Goal: Task Accomplishment & Management: Use online tool/utility

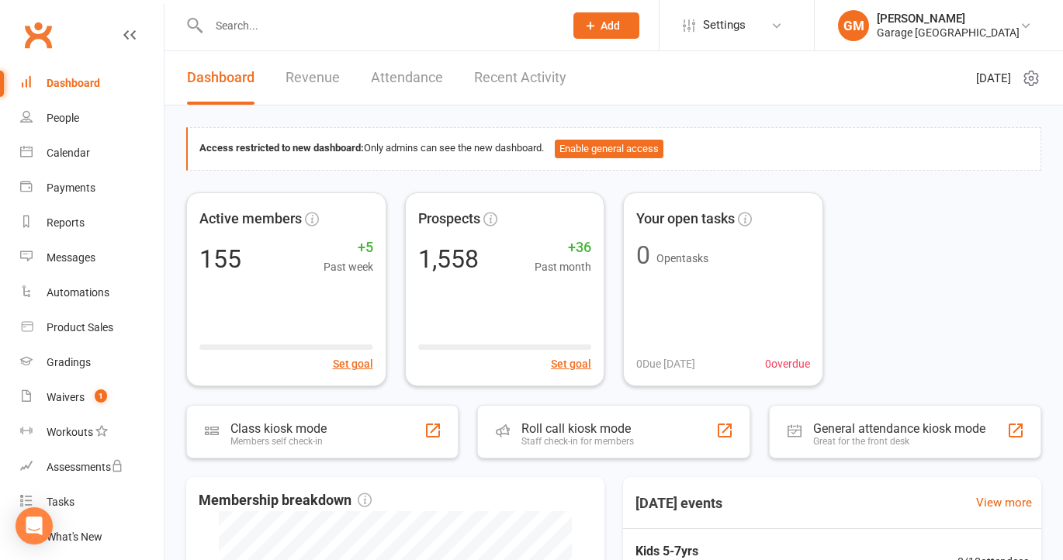
click at [237, 31] on input "text" at bounding box center [378, 26] width 349 height 22
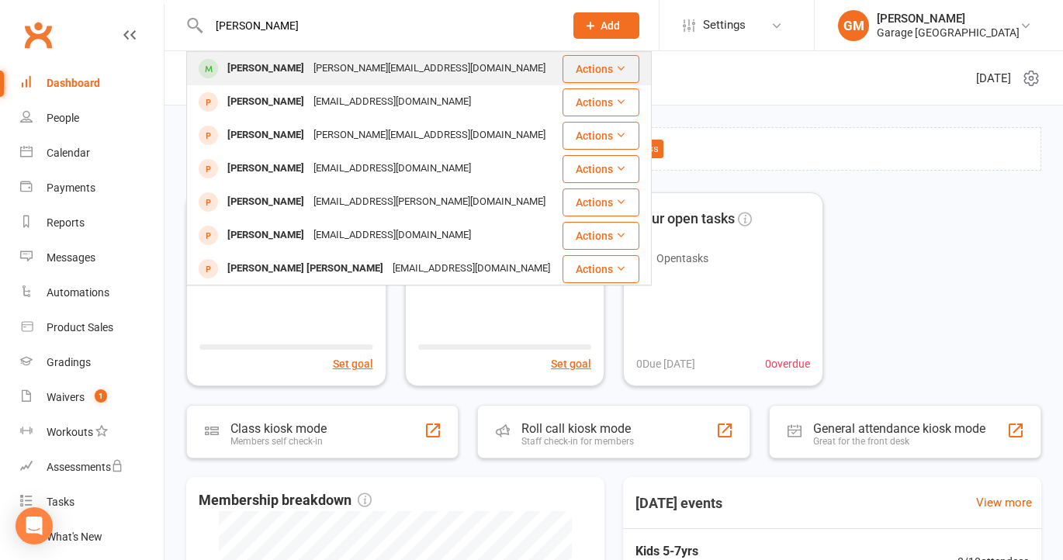
type input "lucas"
click at [288, 65] on div "Lucas Matsusue" at bounding box center [266, 68] width 86 height 22
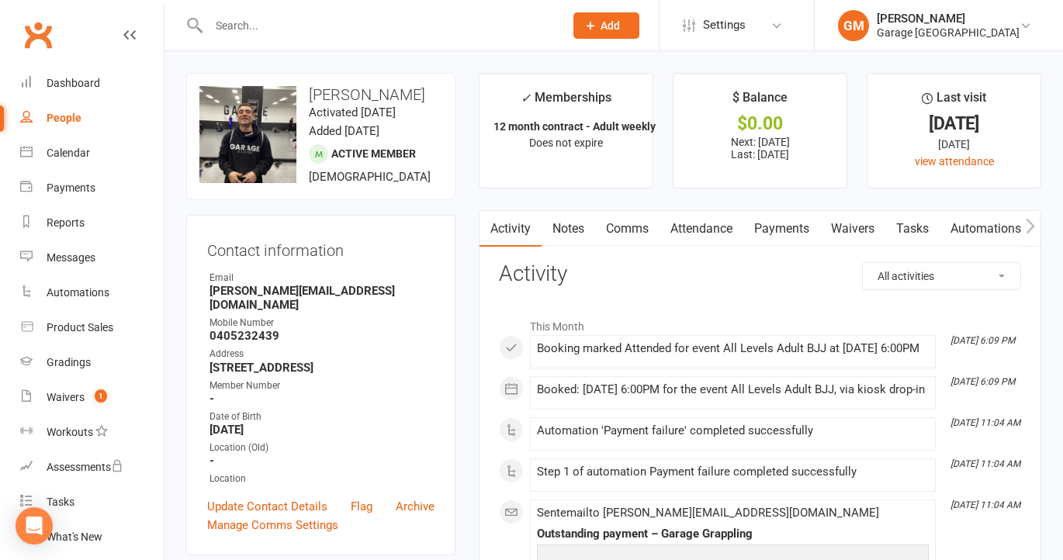
click at [779, 228] on link "Payments" at bounding box center [781, 229] width 77 height 36
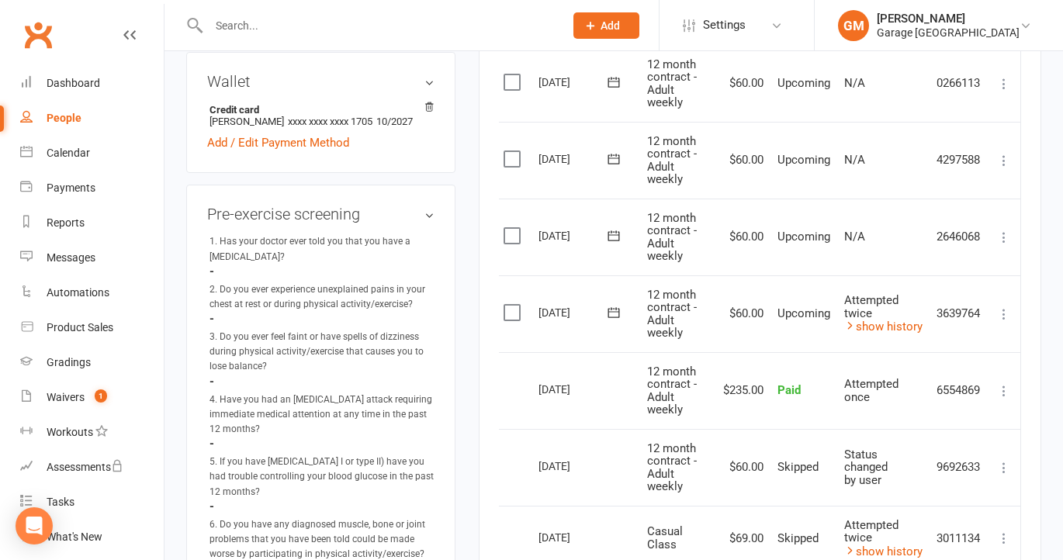
scroll to position [514, 0]
click at [1003, 237] on icon at bounding box center [1004, 238] width 16 height 16
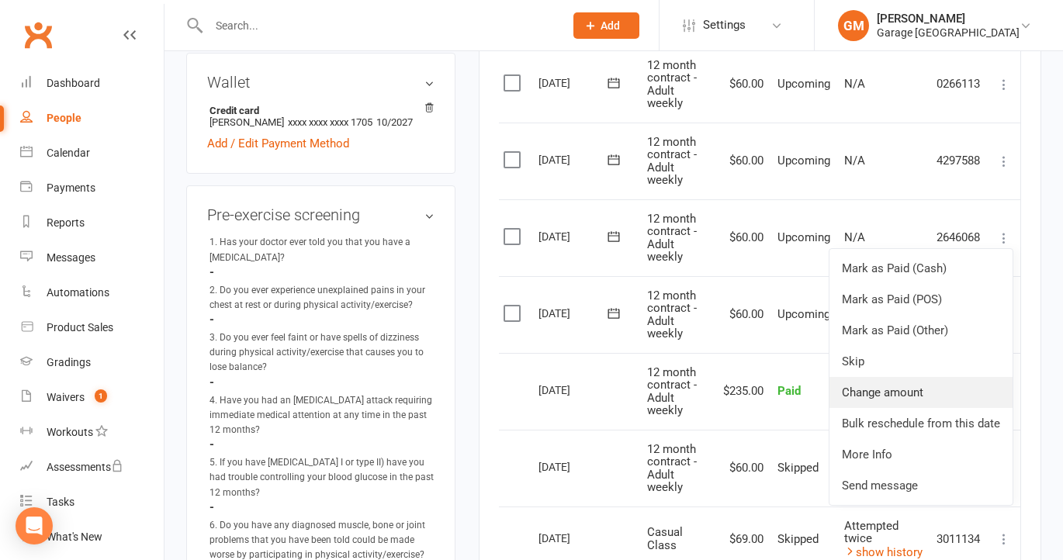
click at [909, 391] on link "Change amount" at bounding box center [920, 392] width 183 height 31
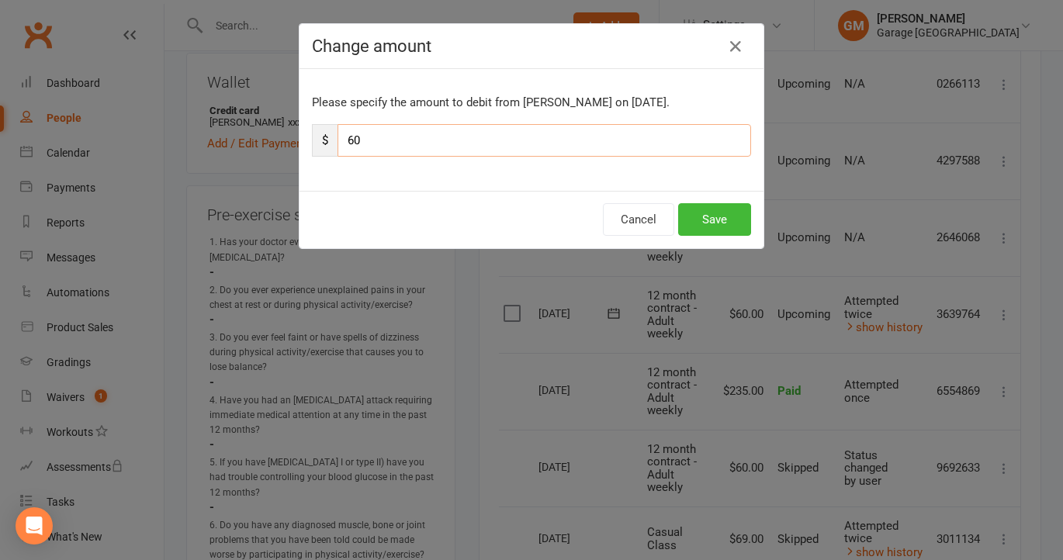
drag, startPoint x: 342, startPoint y: 140, endPoint x: 475, endPoint y: 140, distance: 132.7
click at [475, 140] on input "60" at bounding box center [543, 140] width 413 height 33
type input "74"
click at [720, 226] on button "Save" at bounding box center [714, 219] width 73 height 33
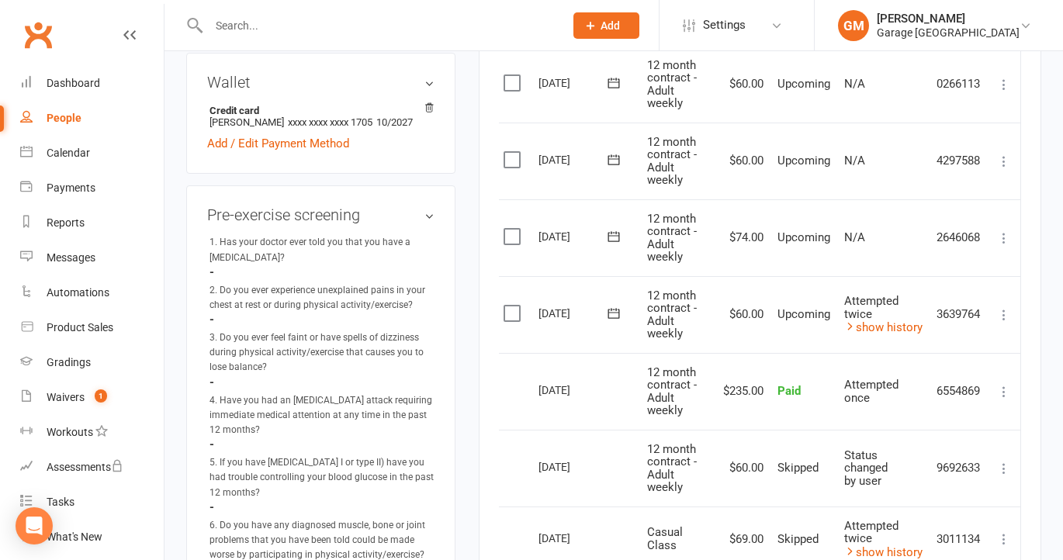
click at [272, 16] on input "text" at bounding box center [378, 26] width 349 height 22
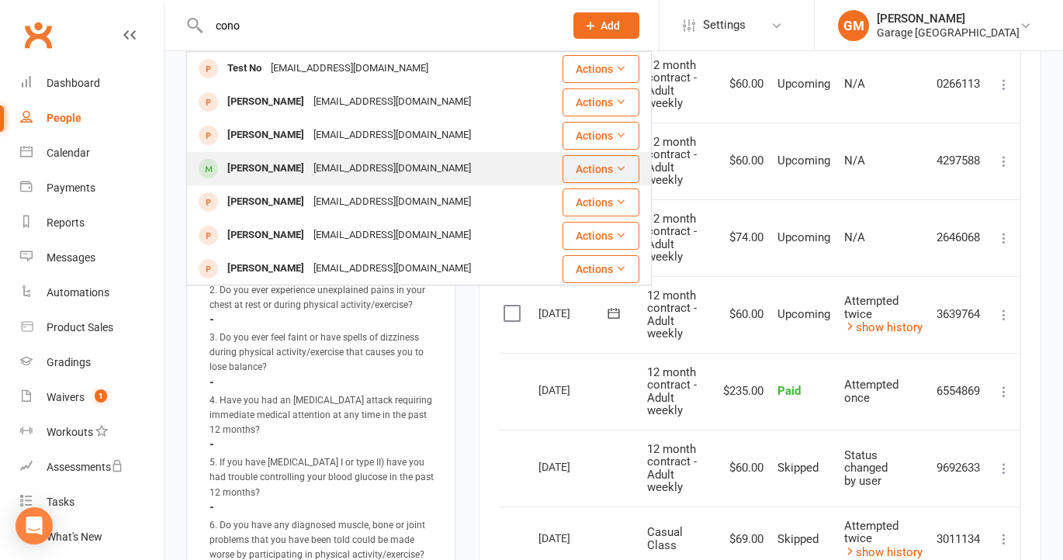
type input "cono"
click at [254, 168] on div "Conor Phelan" at bounding box center [266, 168] width 86 height 22
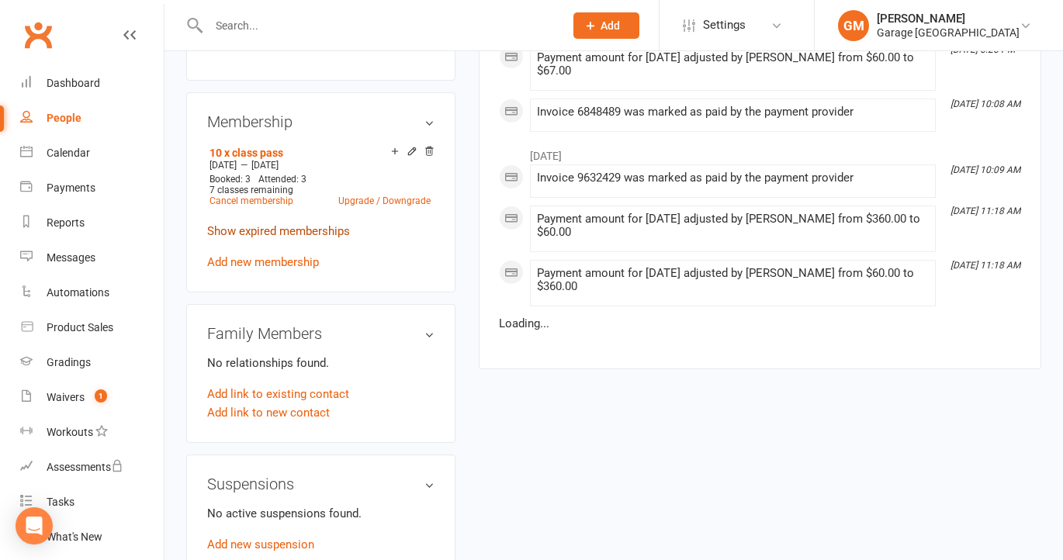
scroll to position [1207, 0]
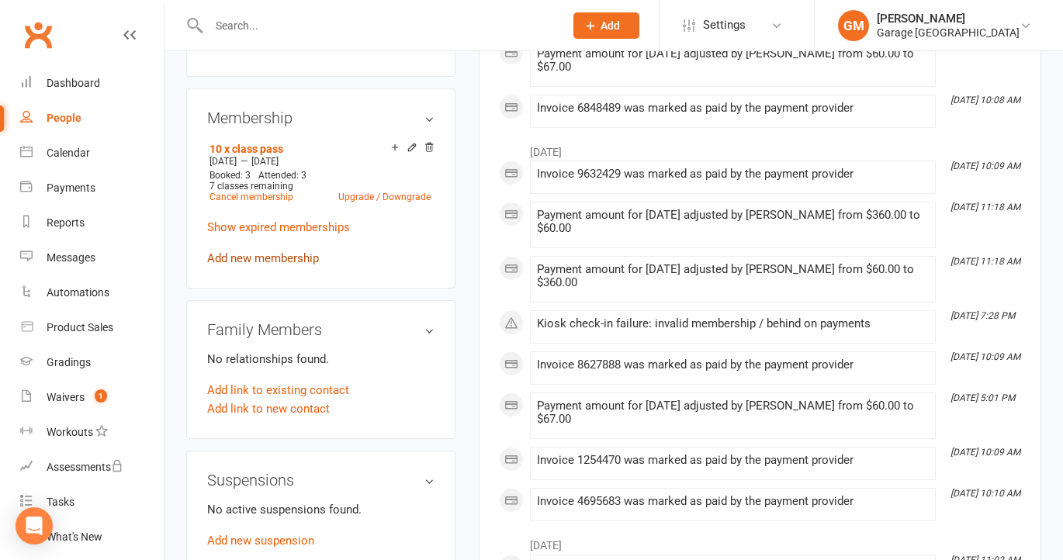
click at [247, 251] on link "Add new membership" at bounding box center [263, 258] width 112 height 14
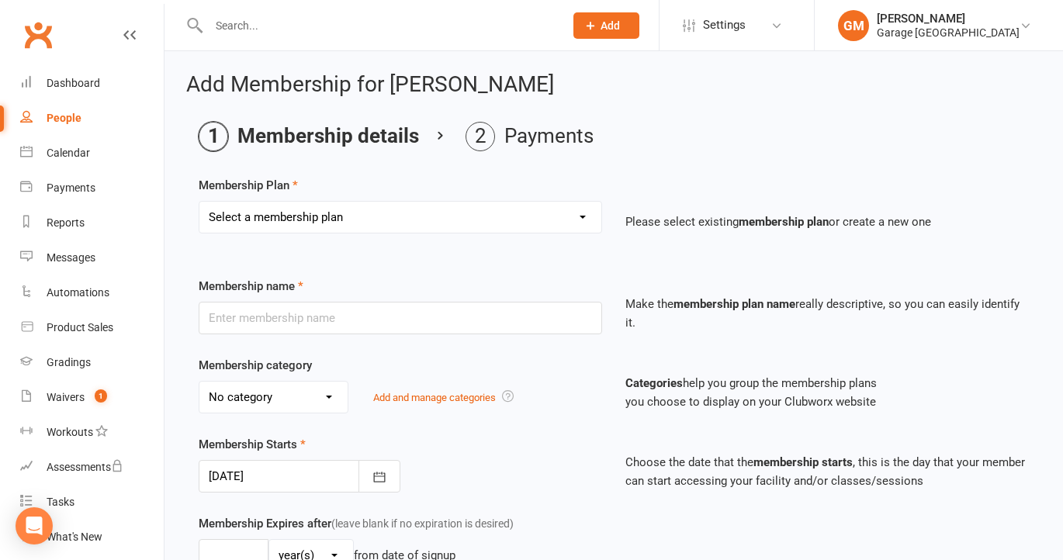
click at [383, 217] on select "Select a membership plan Create new Membership Plan 12 month contract - kids we…" at bounding box center [400, 217] width 402 height 31
select select "9"
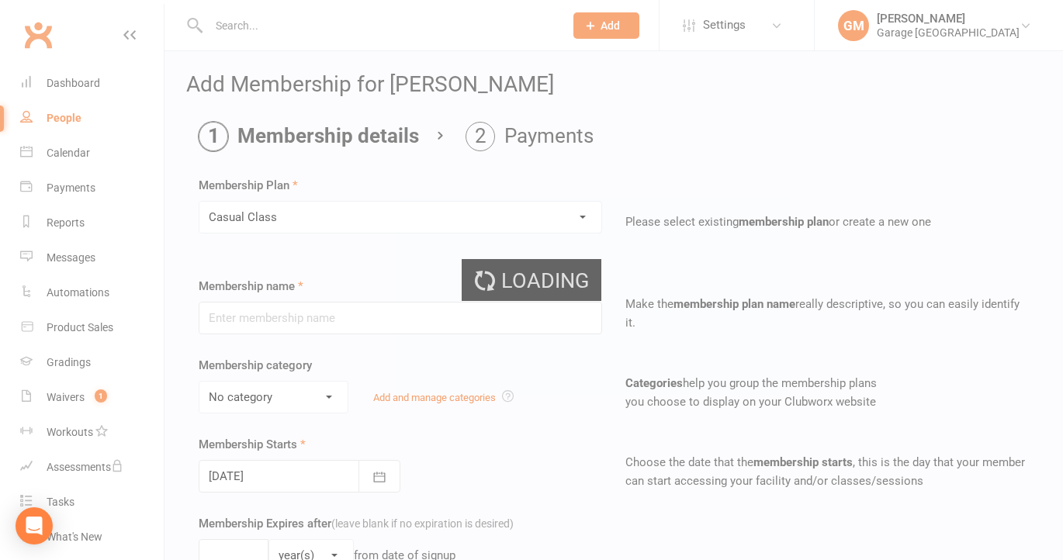
type input "Casual Class"
select select "1"
type input "1"
select select "0"
type input "1"
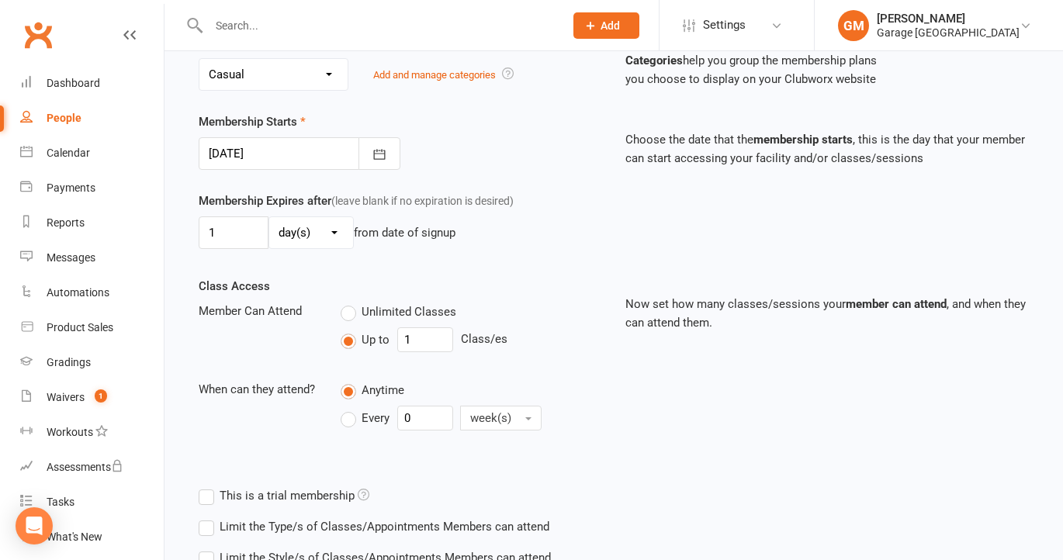
scroll to position [438, 0]
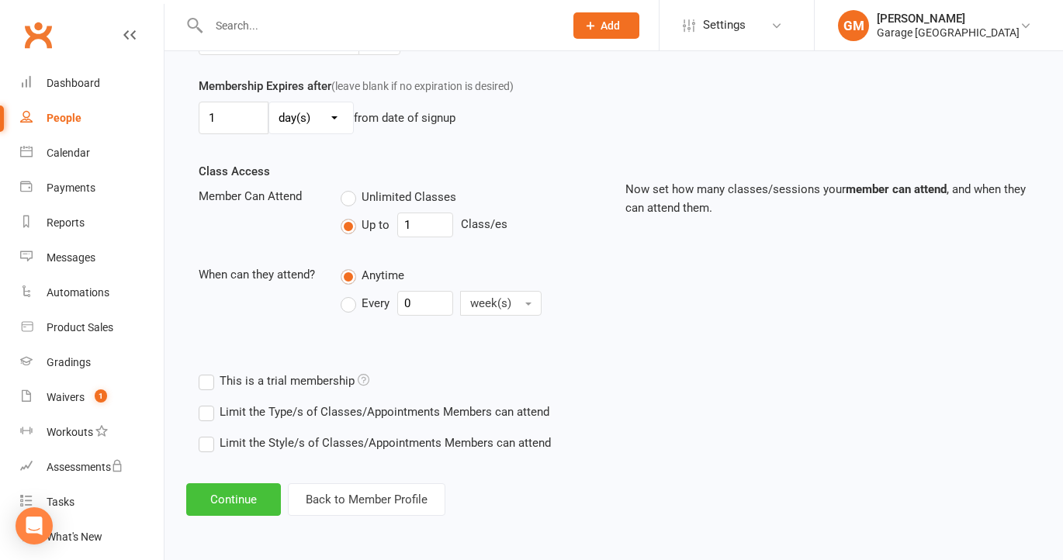
click at [221, 499] on button "Continue" at bounding box center [233, 499] width 95 height 33
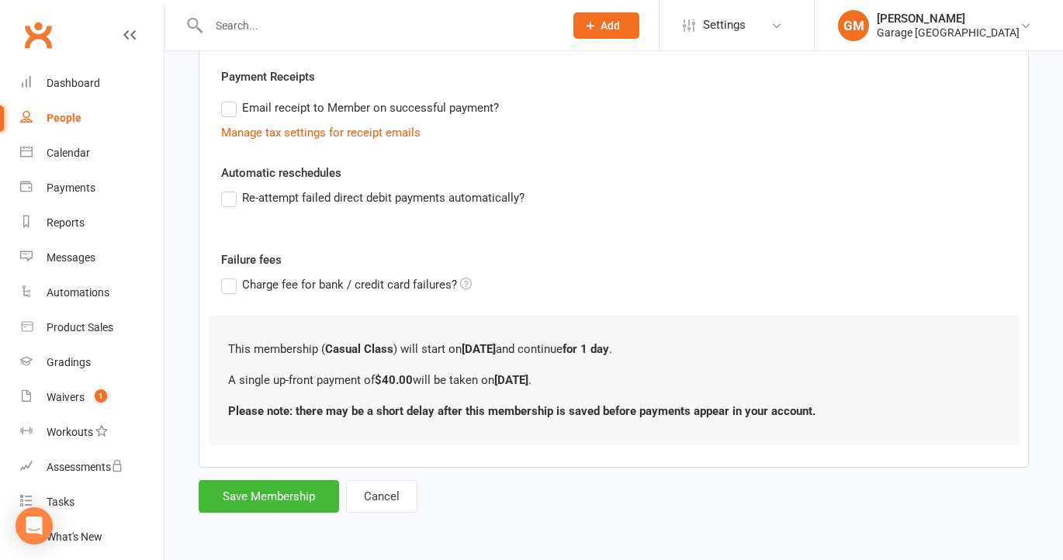
scroll to position [0, 0]
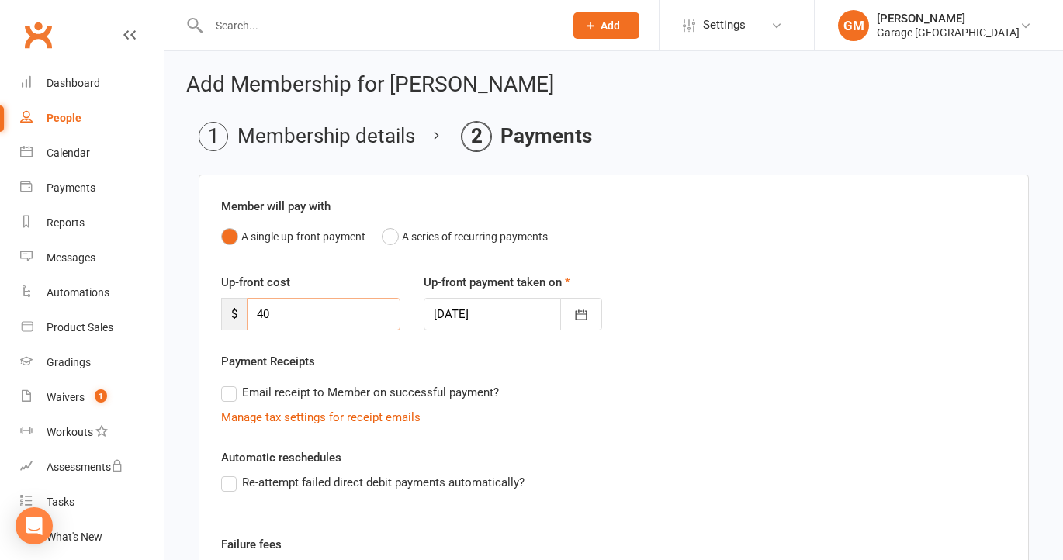
drag, startPoint x: 285, startPoint y: 303, endPoint x: 296, endPoint y: 317, distance: 17.7
click at [296, 317] on input "40" at bounding box center [324, 314] width 154 height 33
type input "7"
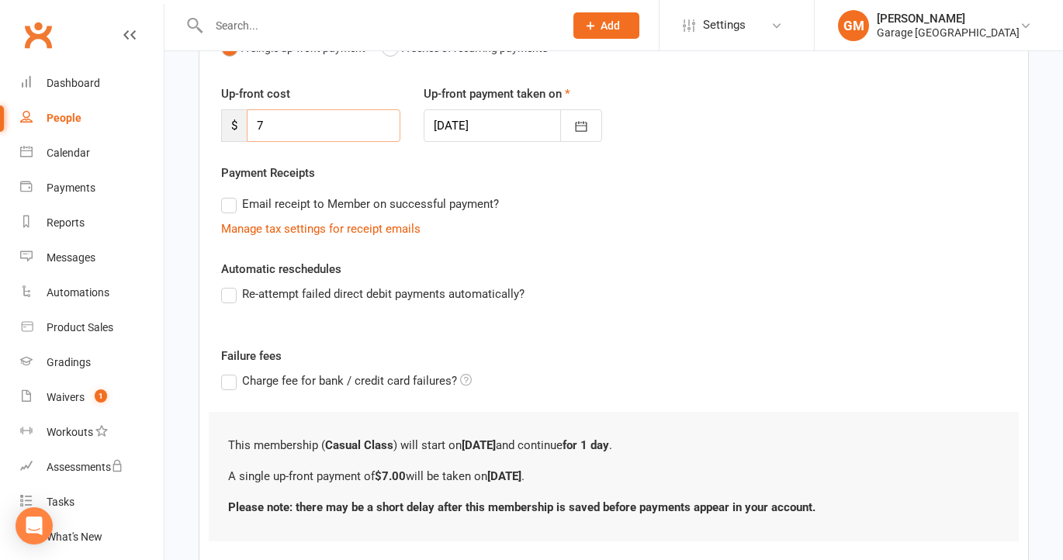
scroll to position [187, 0]
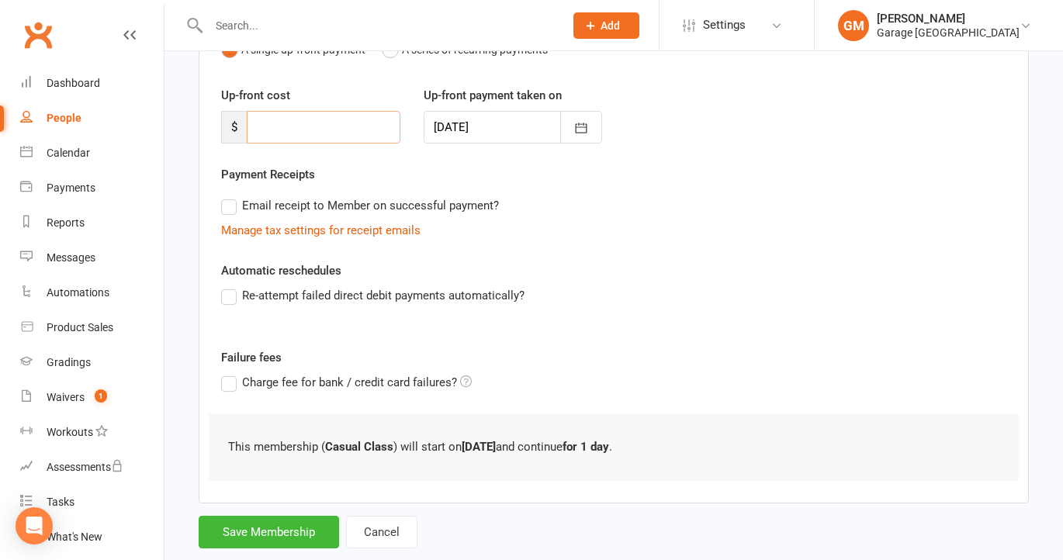
type input "6"
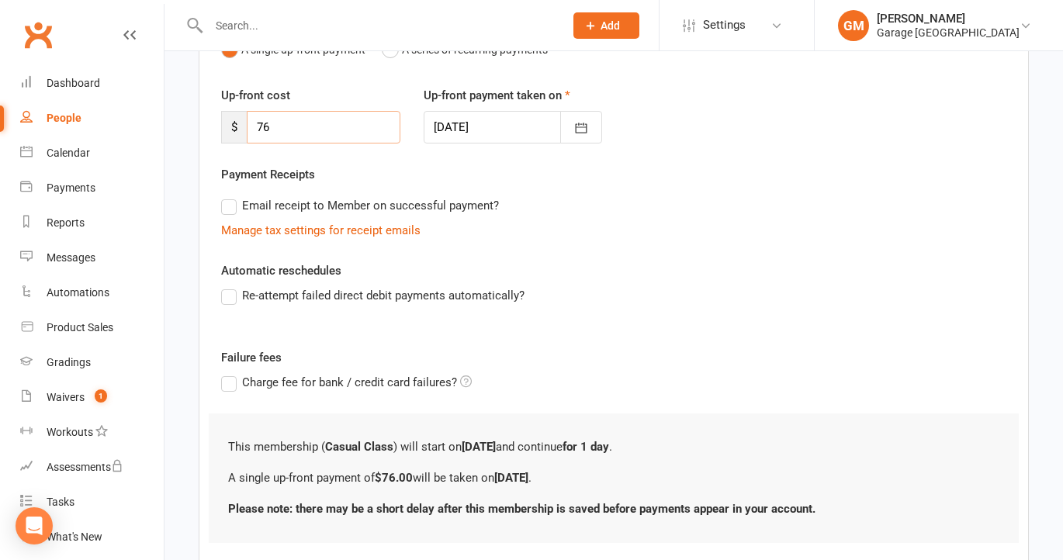
type input "7"
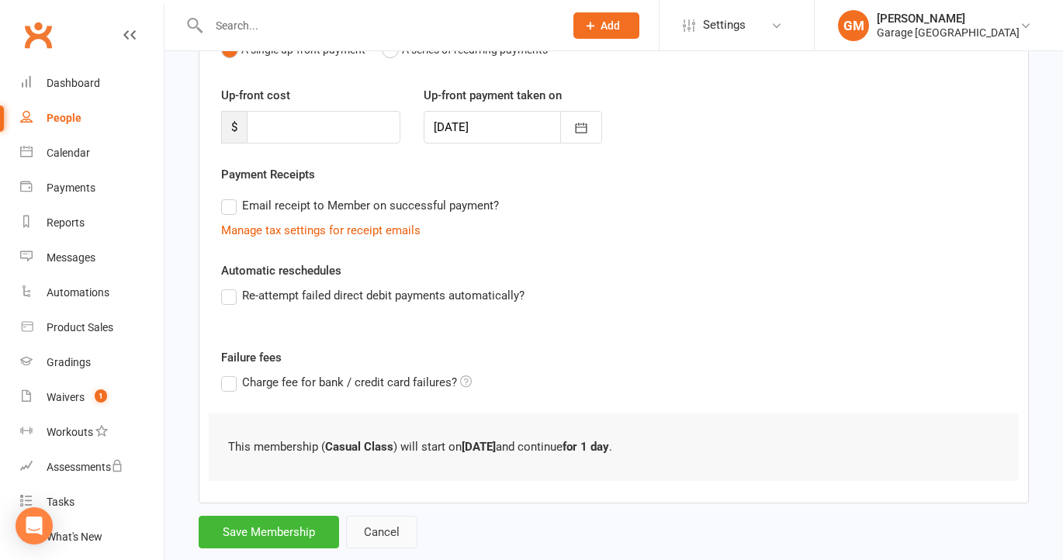
click at [386, 533] on button "Cancel" at bounding box center [381, 532] width 71 height 33
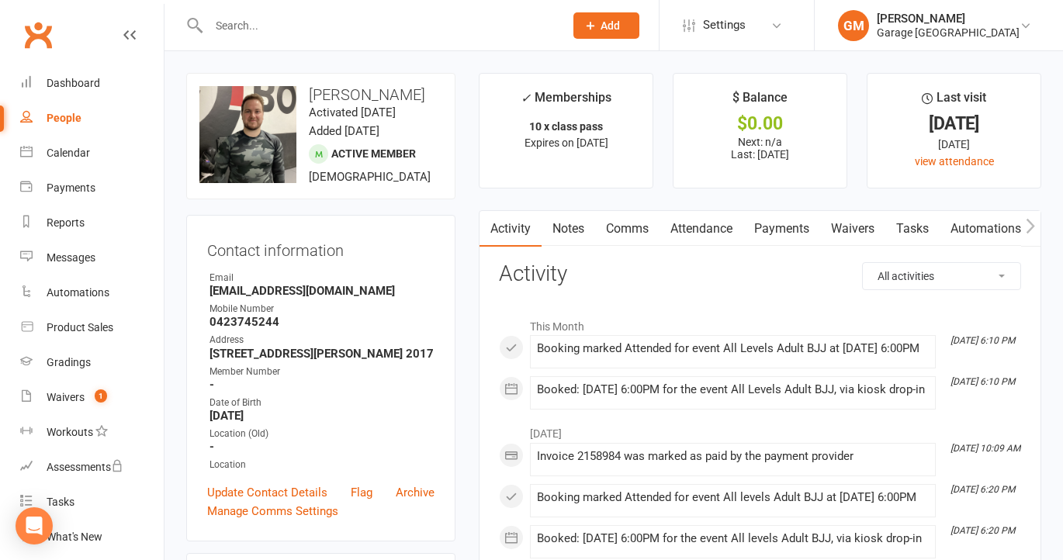
click at [229, 22] on input "text" at bounding box center [378, 26] width 349 height 22
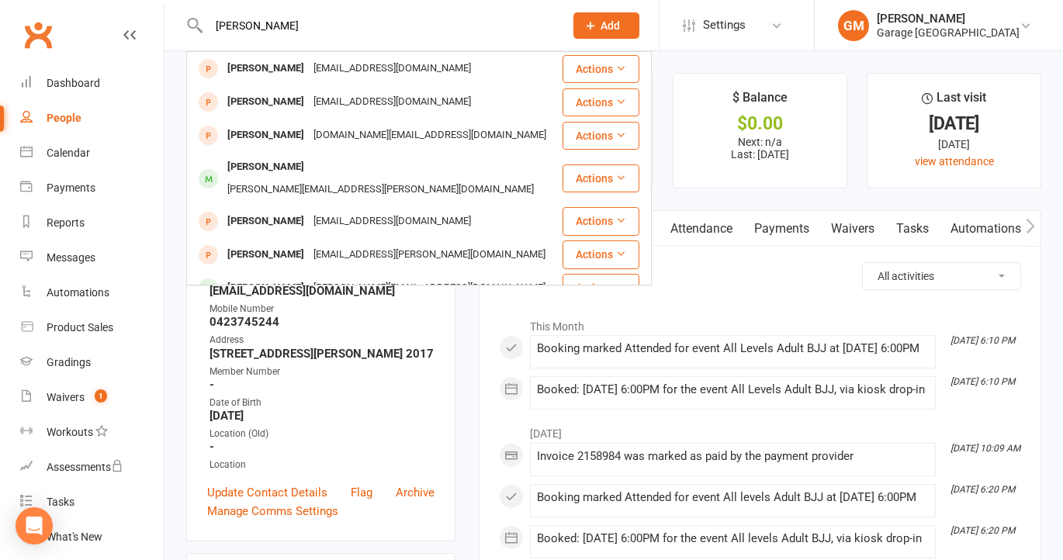
type input "luca"
click at [396, 430] on div "Location (Old)" at bounding box center [321, 434] width 225 height 15
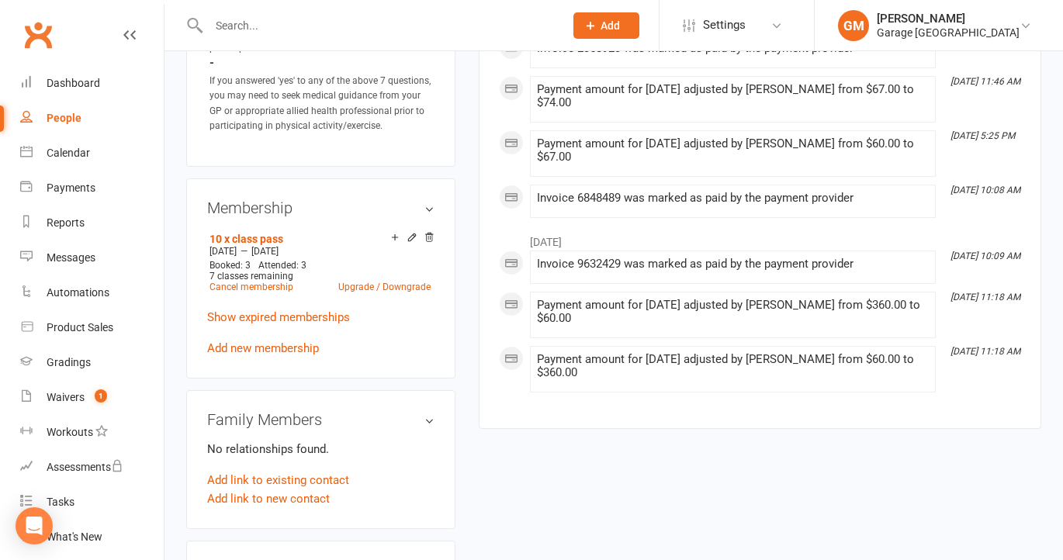
scroll to position [1220, 0]
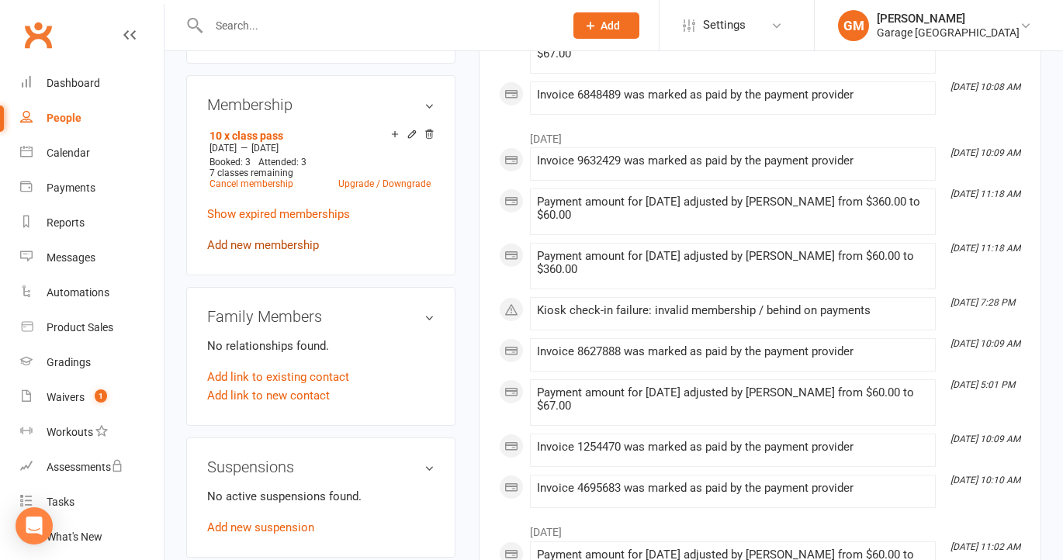
click at [264, 238] on link "Add new membership" at bounding box center [263, 245] width 112 height 14
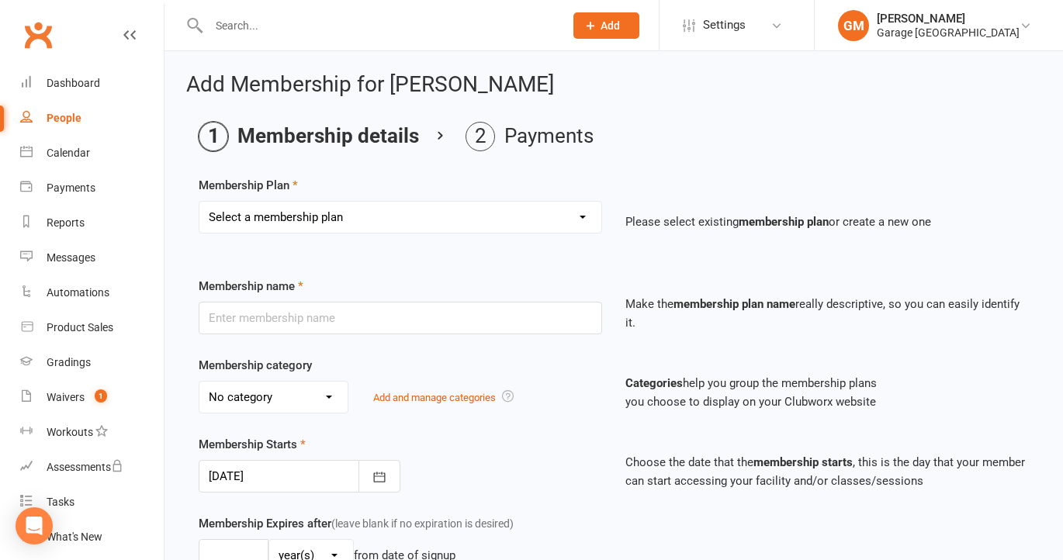
click at [431, 212] on select "Select a membership plan Create new Membership Plan 12 month contract - kids we…" at bounding box center [400, 217] width 402 height 31
select select "9"
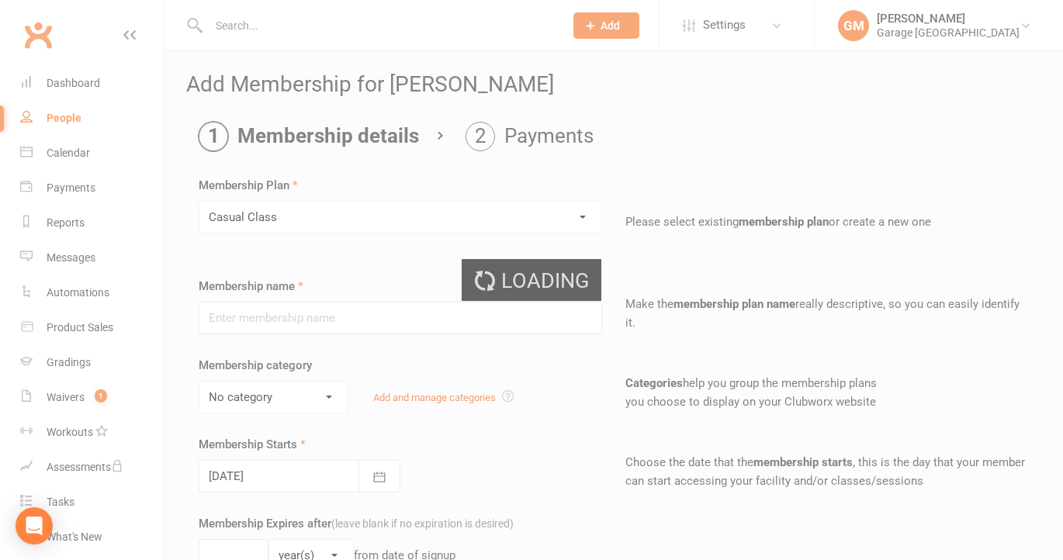
type input "Casual Class"
select select "1"
type input "1"
select select "0"
type input "1"
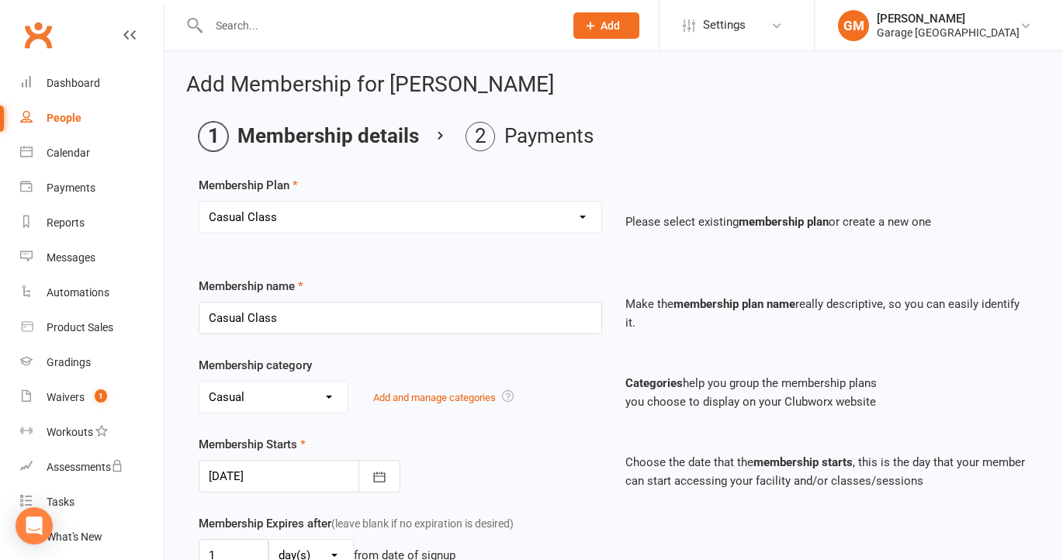
scroll to position [438, 0]
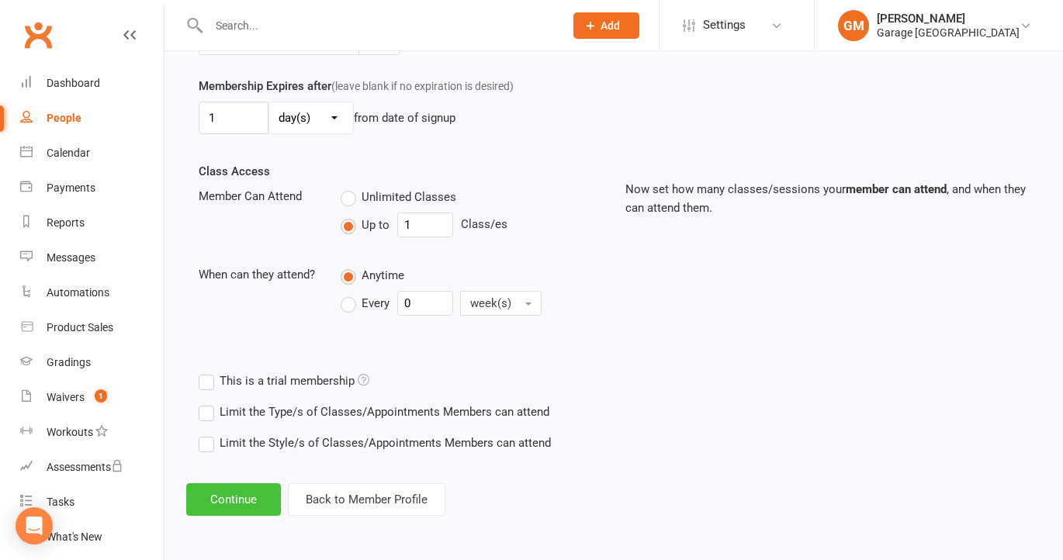
click at [241, 511] on button "Continue" at bounding box center [233, 499] width 95 height 33
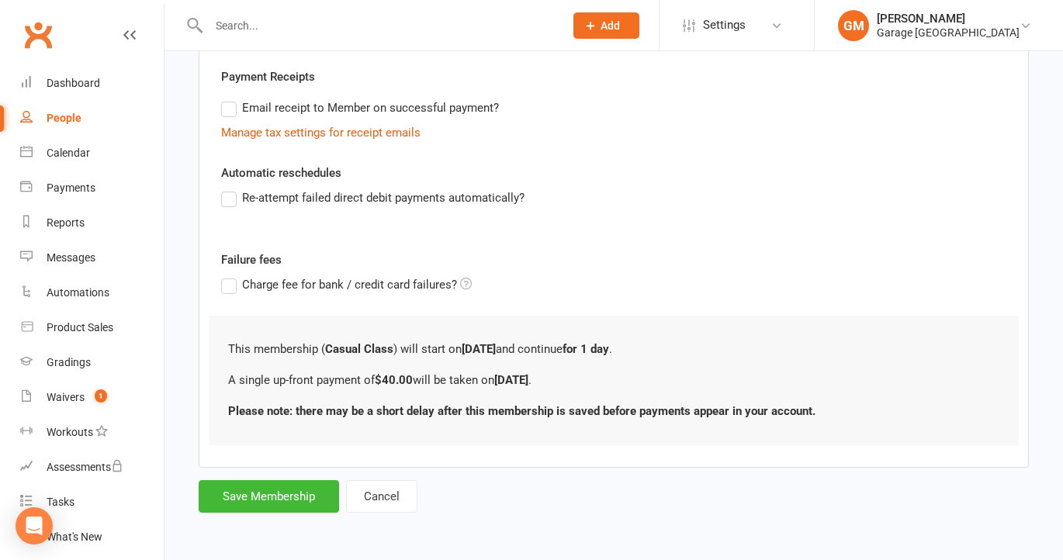
scroll to position [0, 0]
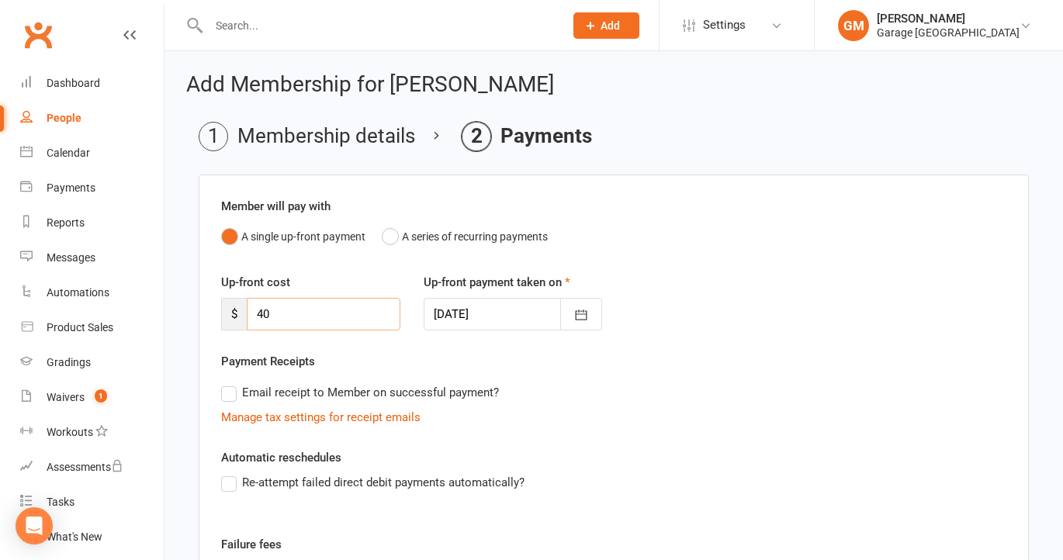
drag, startPoint x: 255, startPoint y: 312, endPoint x: 341, endPoint y: 311, distance: 85.3
click at [341, 311] on input "40" at bounding box center [324, 314] width 154 height 33
type input "7"
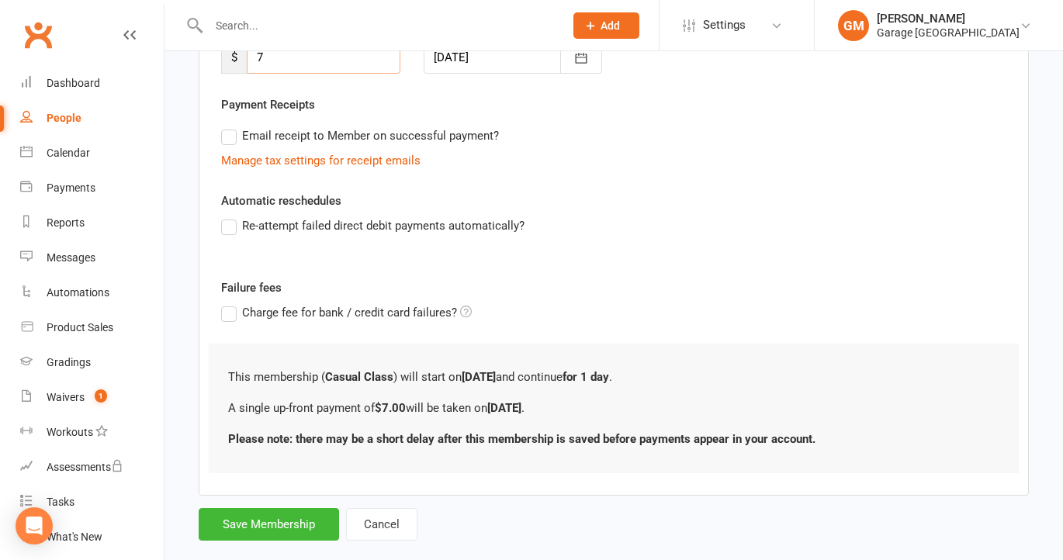
scroll to position [285, 0]
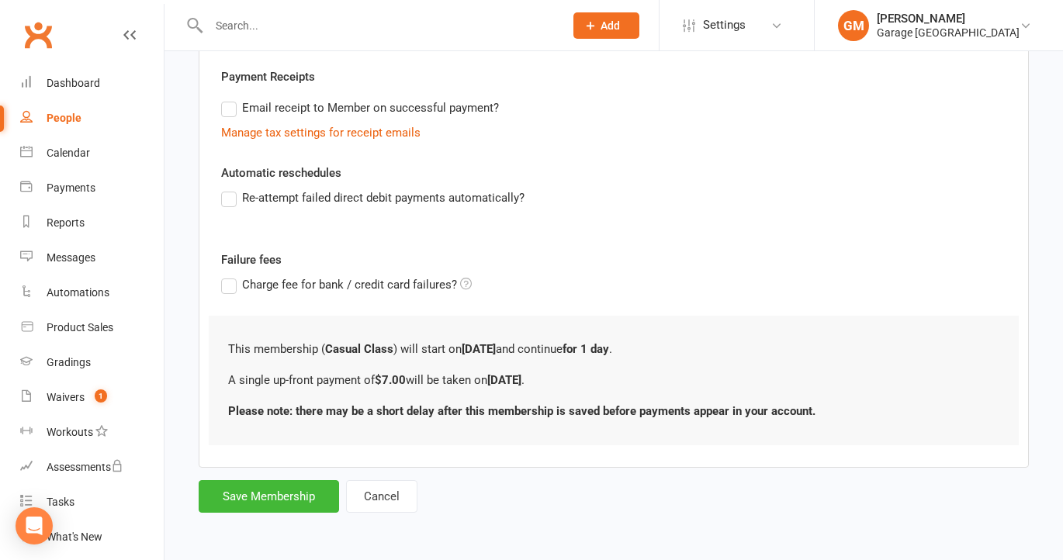
click at [231, 198] on label "Re-attempt failed direct debit payments automatically?" at bounding box center [372, 198] width 303 height 19
click at [231, 189] on input "Re-attempt failed direct debit payments automatically?" at bounding box center [226, 189] width 10 height 0
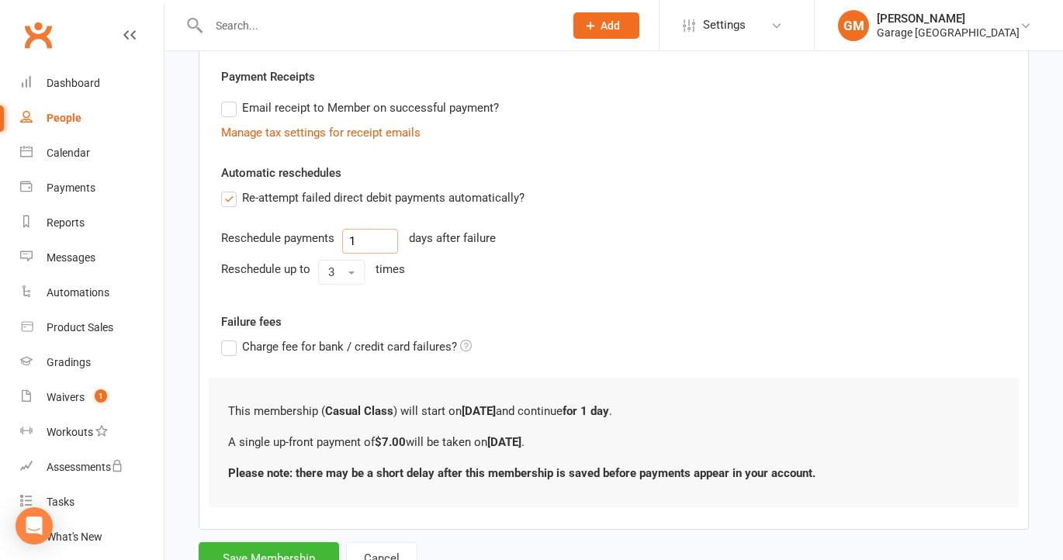
drag, startPoint x: 372, startPoint y: 239, endPoint x: 344, endPoint y: 239, distance: 28.7
click at [344, 239] on input "1" at bounding box center [370, 241] width 56 height 25
type input "3"
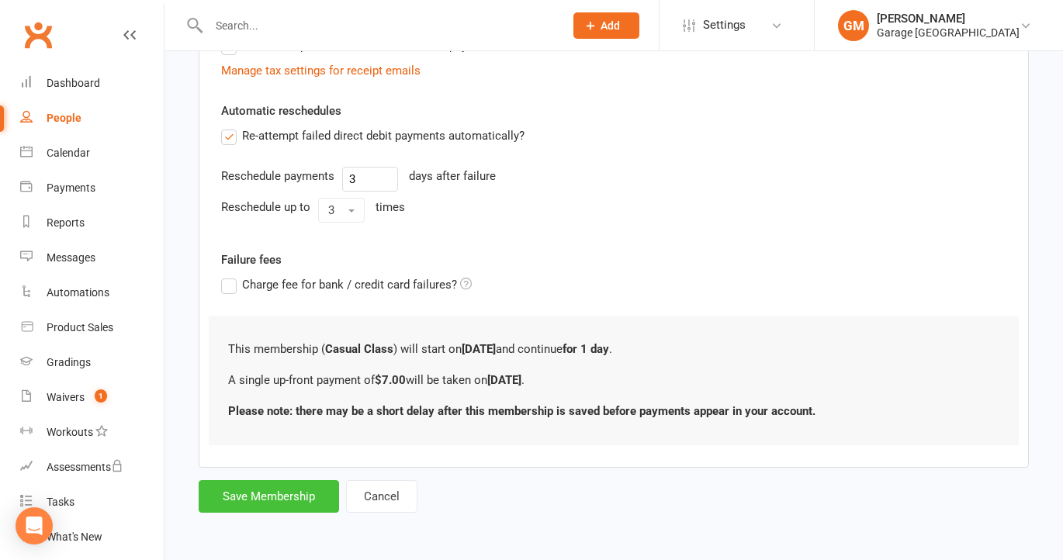
click at [272, 490] on button "Save Membership" at bounding box center [269, 496] width 140 height 33
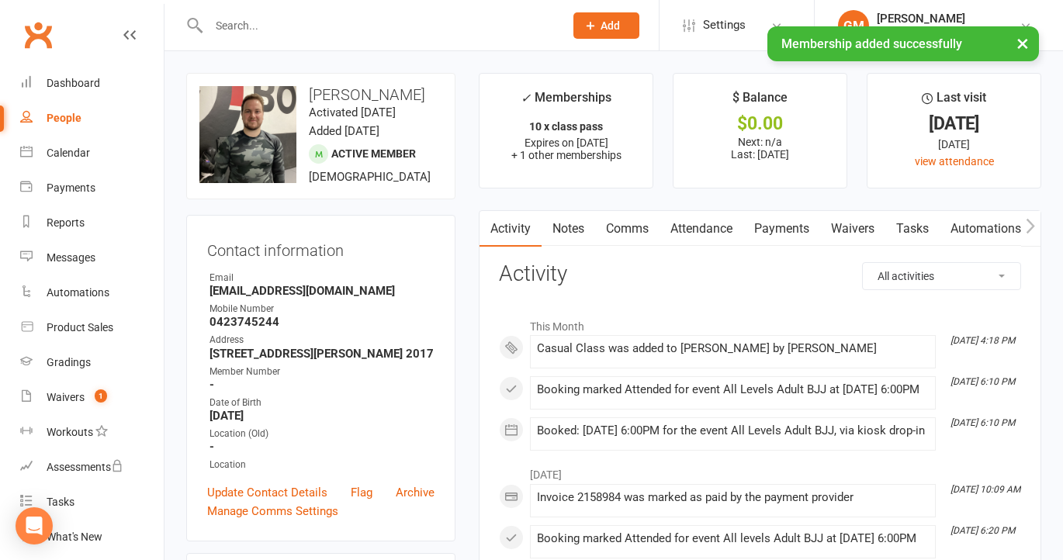
click at [225, 22] on input "text" at bounding box center [378, 26] width 349 height 22
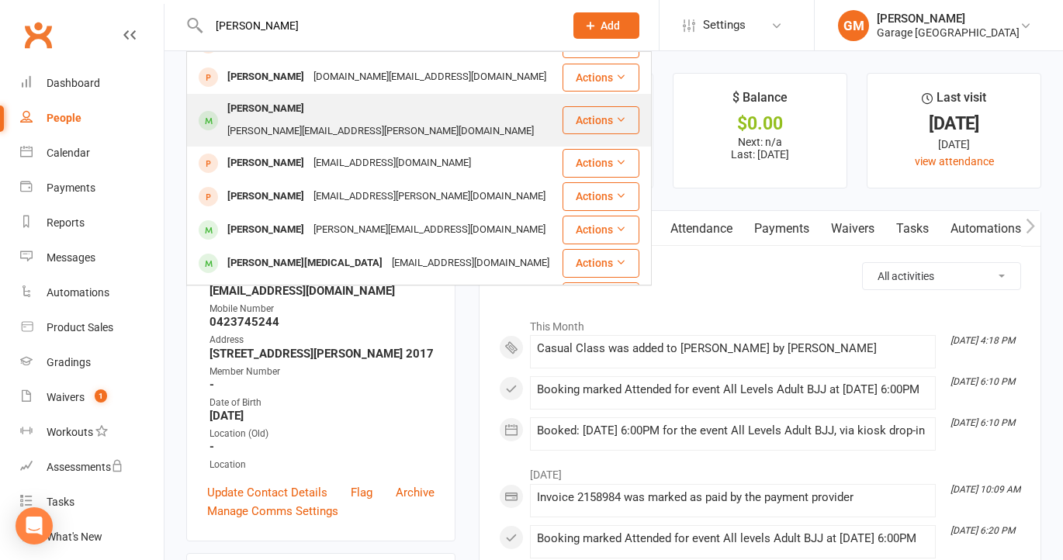
scroll to position [68, 0]
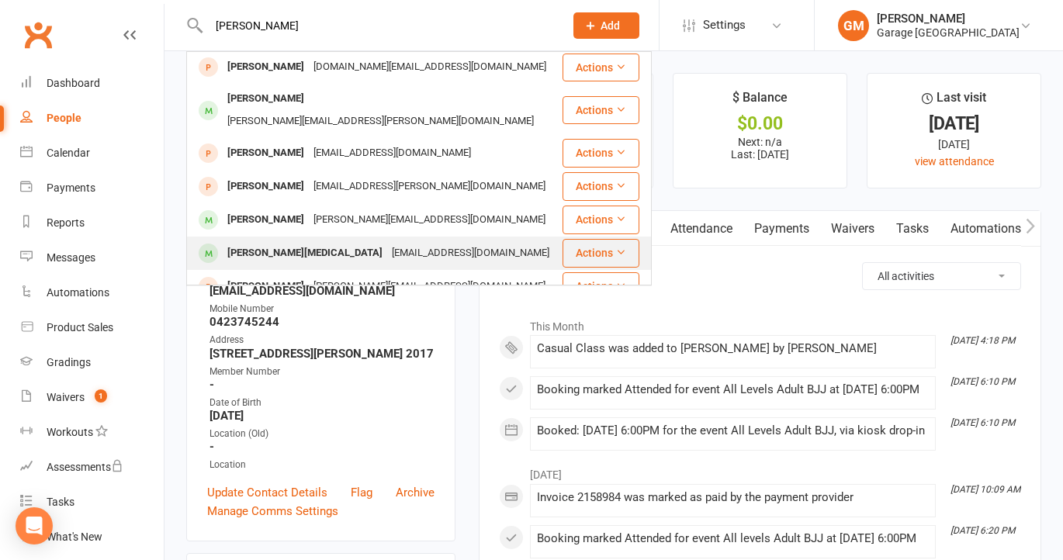
type input "luca"
click at [272, 242] on div "Luca Campos holler" at bounding box center [305, 253] width 164 height 22
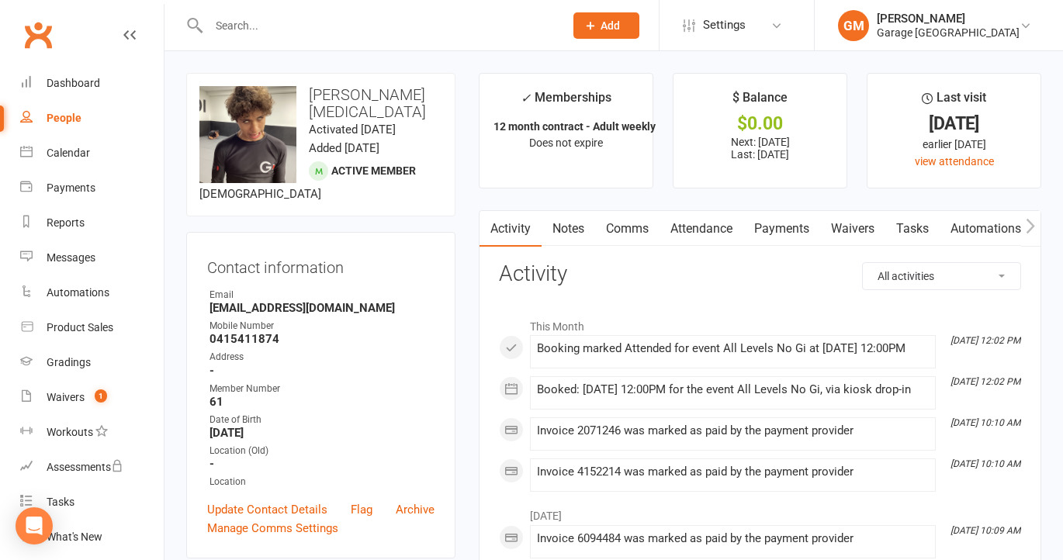
click at [791, 224] on link "Payments" at bounding box center [781, 229] width 77 height 36
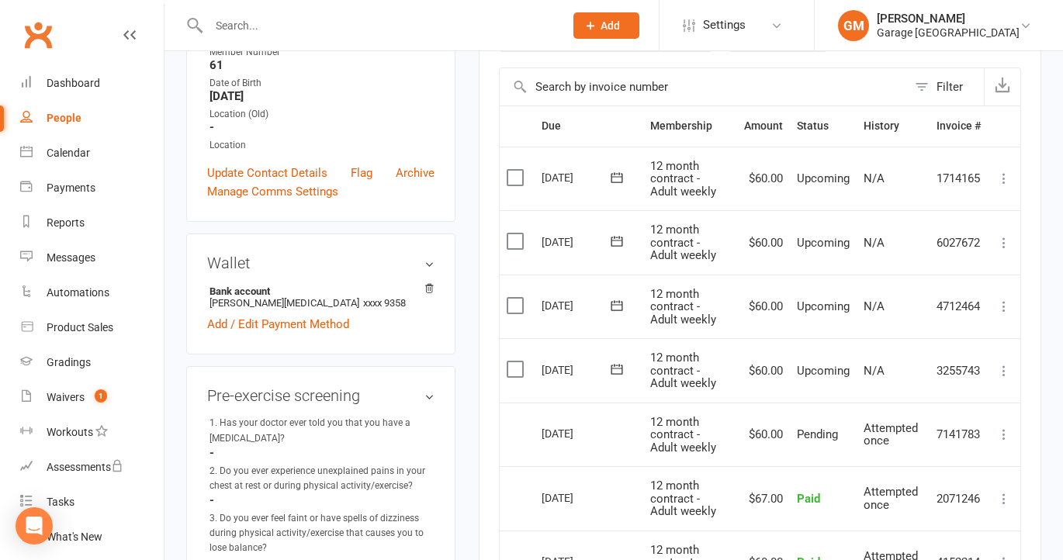
scroll to position [359, 0]
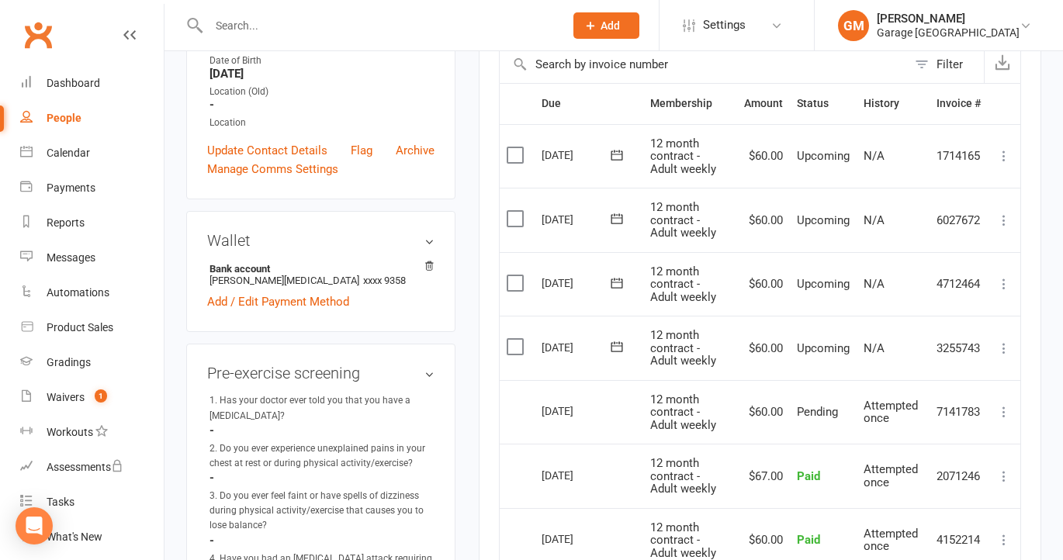
click at [998, 344] on icon at bounding box center [1004, 349] width 16 height 16
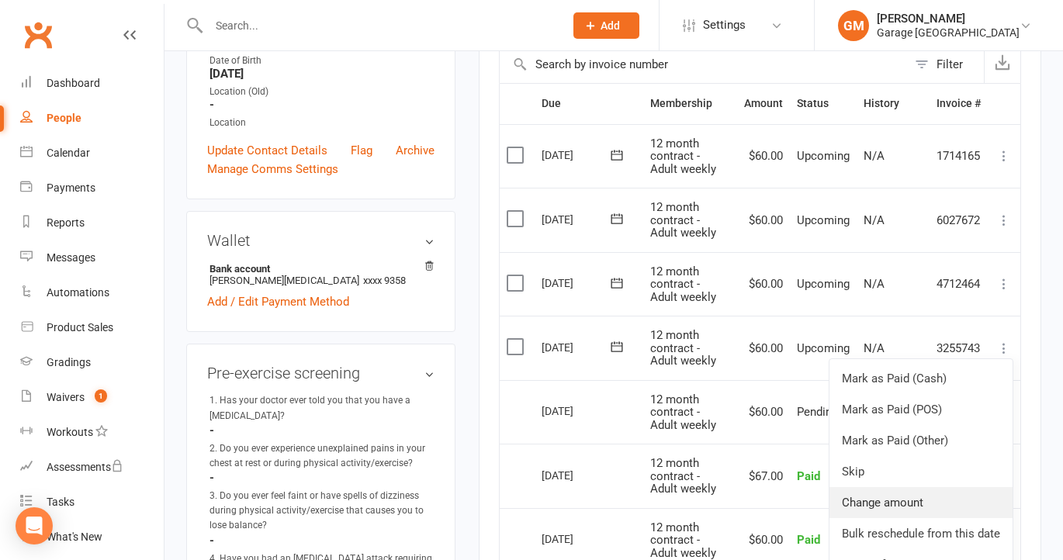
click at [891, 499] on link "Change amount" at bounding box center [920, 502] width 183 height 31
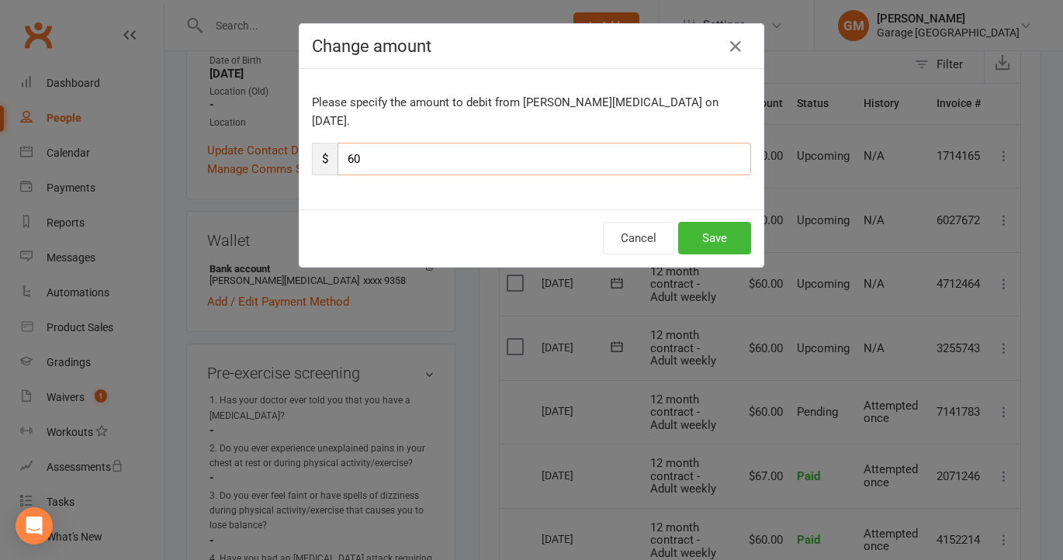
drag, startPoint x: 355, startPoint y: 139, endPoint x: 381, endPoint y: 144, distance: 26.9
click at [381, 144] on input "60" at bounding box center [543, 159] width 413 height 33
type input "67"
click at [711, 222] on button "Save" at bounding box center [714, 238] width 73 height 33
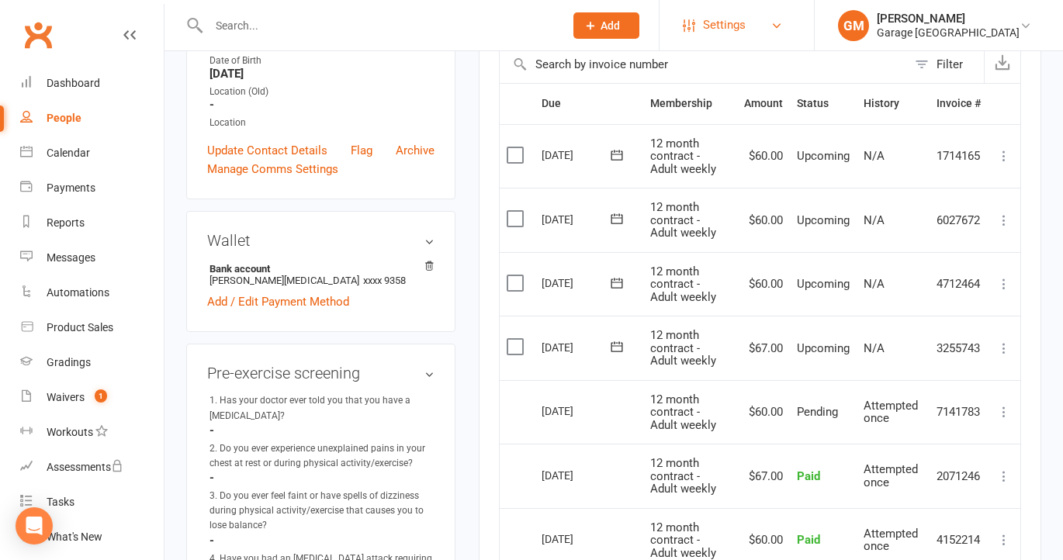
click at [728, 11] on span "Settings" at bounding box center [724, 25] width 43 height 35
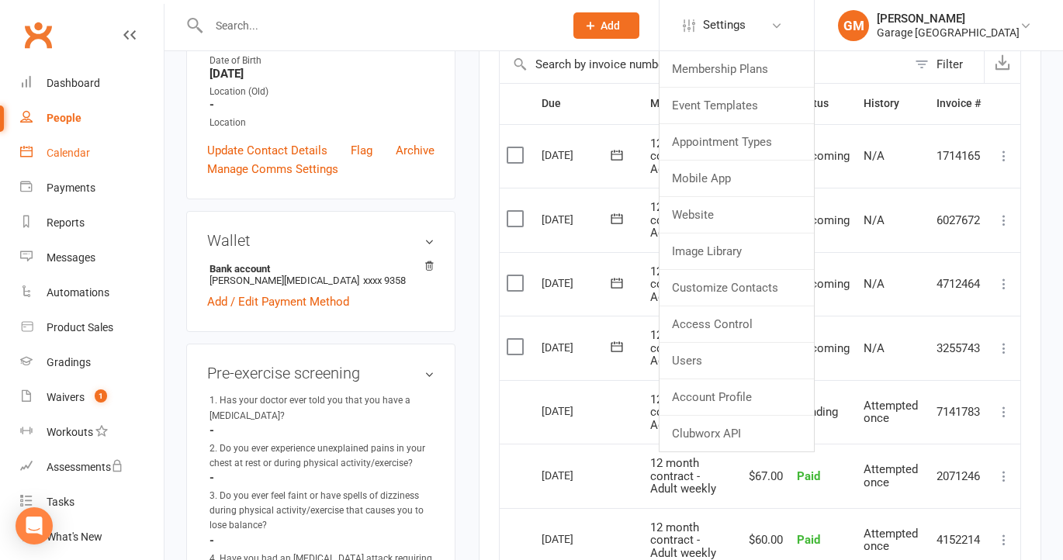
click at [72, 152] on div "Calendar" at bounding box center [68, 153] width 43 height 12
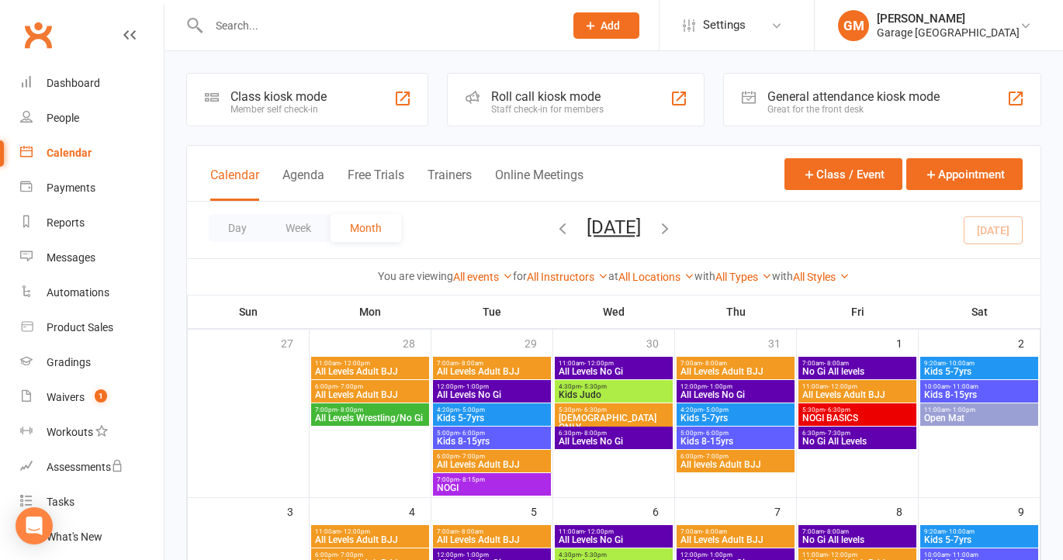
click at [276, 107] on div "Member self check-in" at bounding box center [278, 109] width 96 height 11
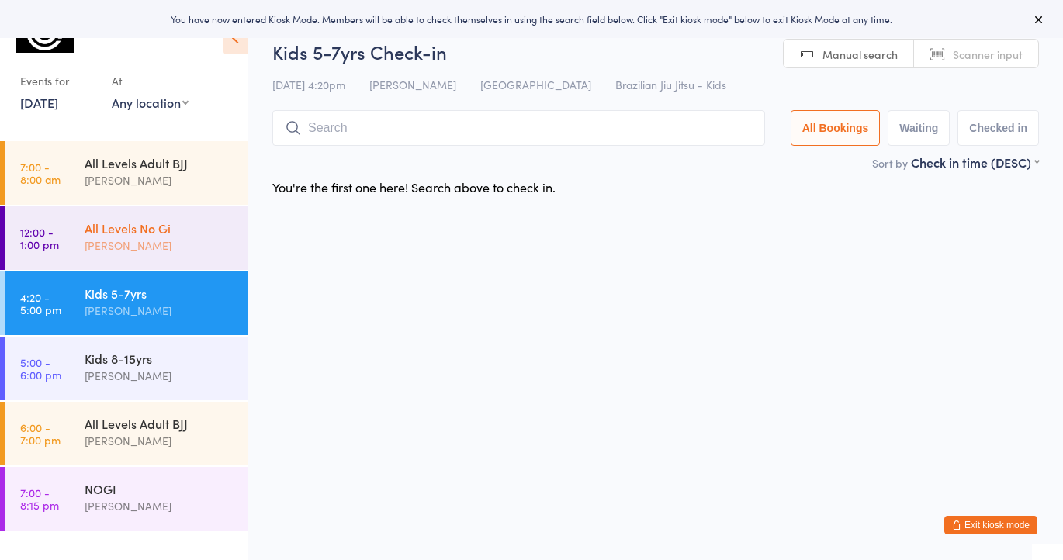
click at [176, 226] on div "All Levels No Gi" at bounding box center [160, 228] width 150 height 17
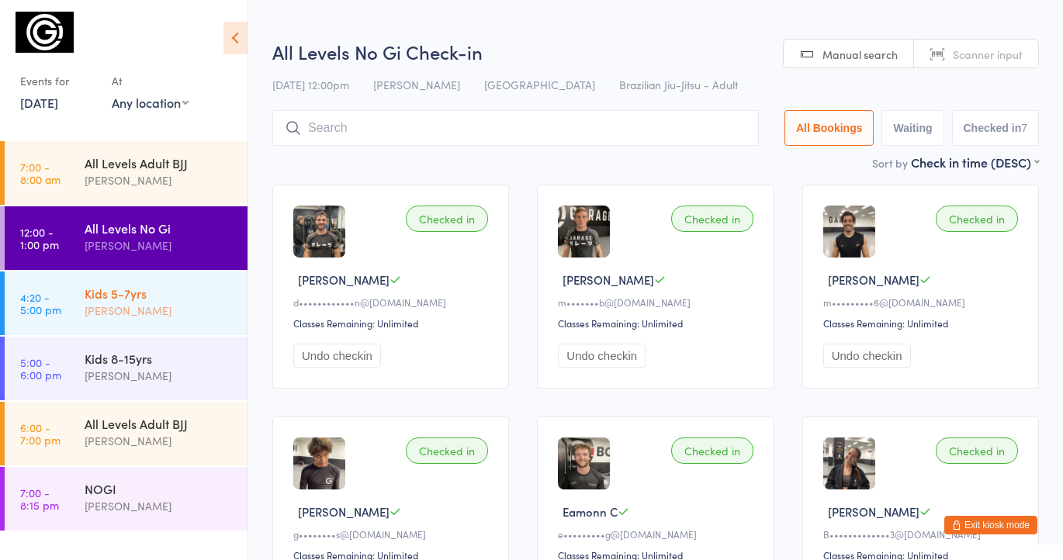
click at [150, 310] on div "[PERSON_NAME]" at bounding box center [160, 311] width 150 height 18
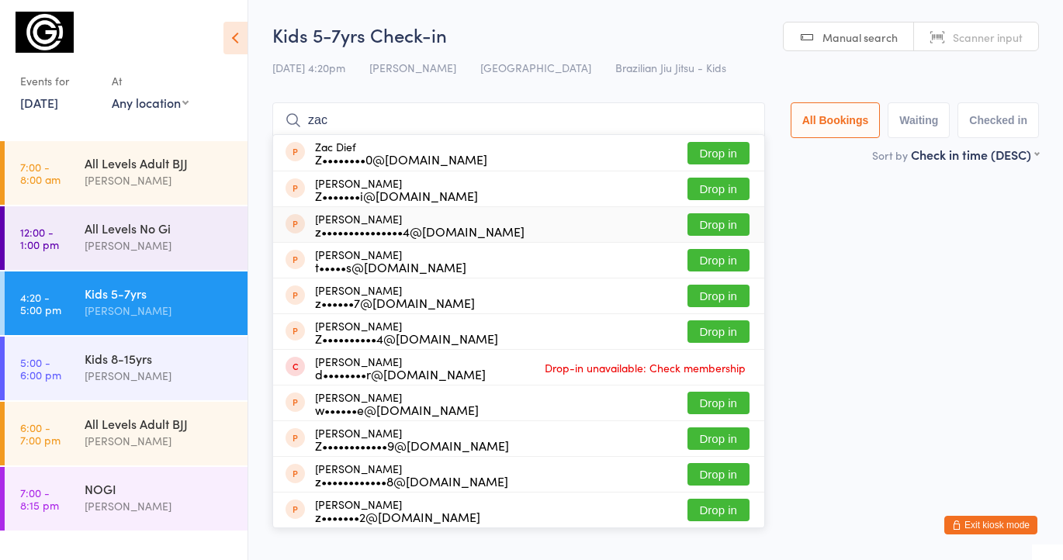
type input "zac"
click at [984, 524] on button "Exit kiosk mode" at bounding box center [990, 525] width 93 height 19
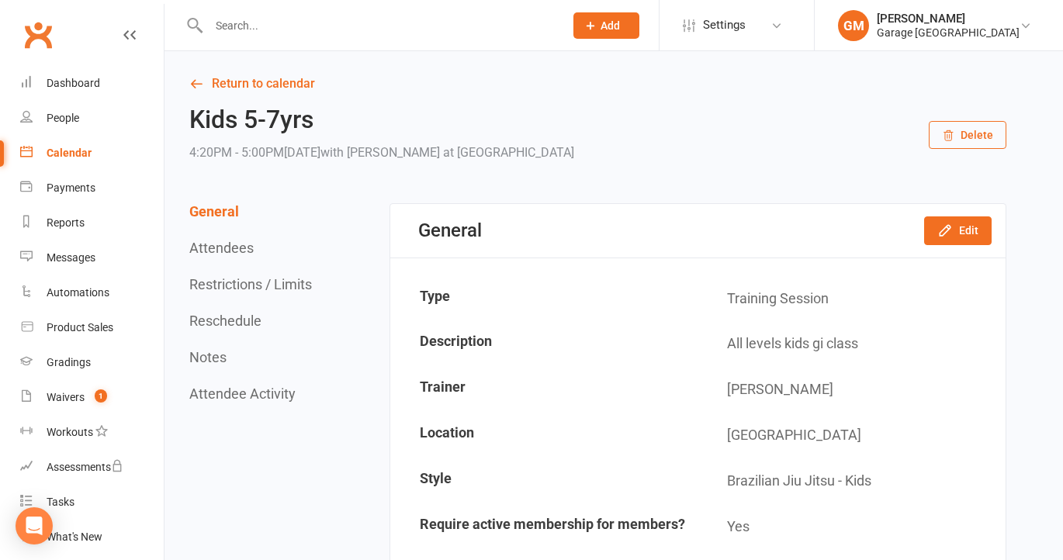
click at [230, 29] on input "text" at bounding box center [378, 26] width 349 height 22
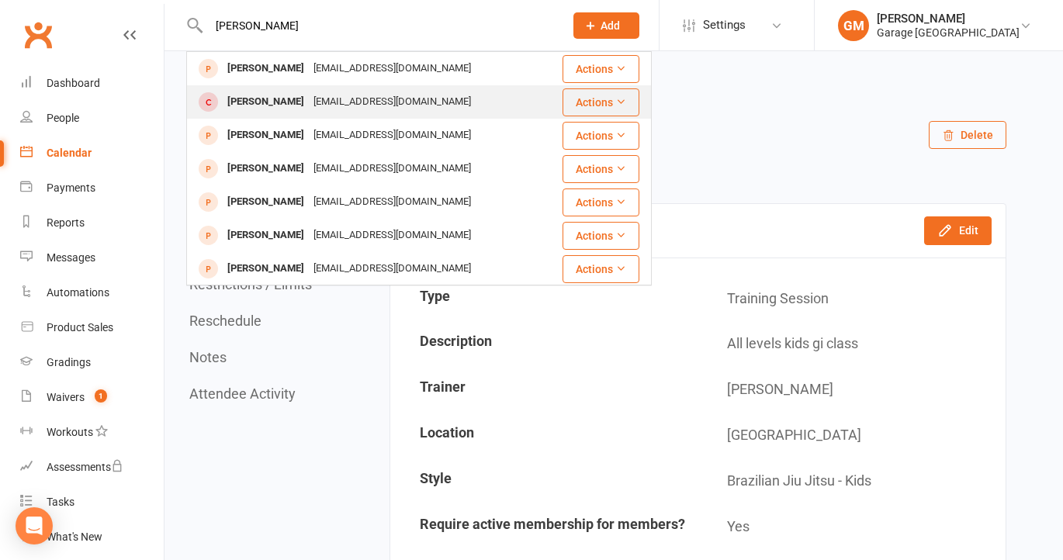
type input "[PERSON_NAME]"
click at [256, 93] on div "[PERSON_NAME]" at bounding box center [266, 102] width 86 height 22
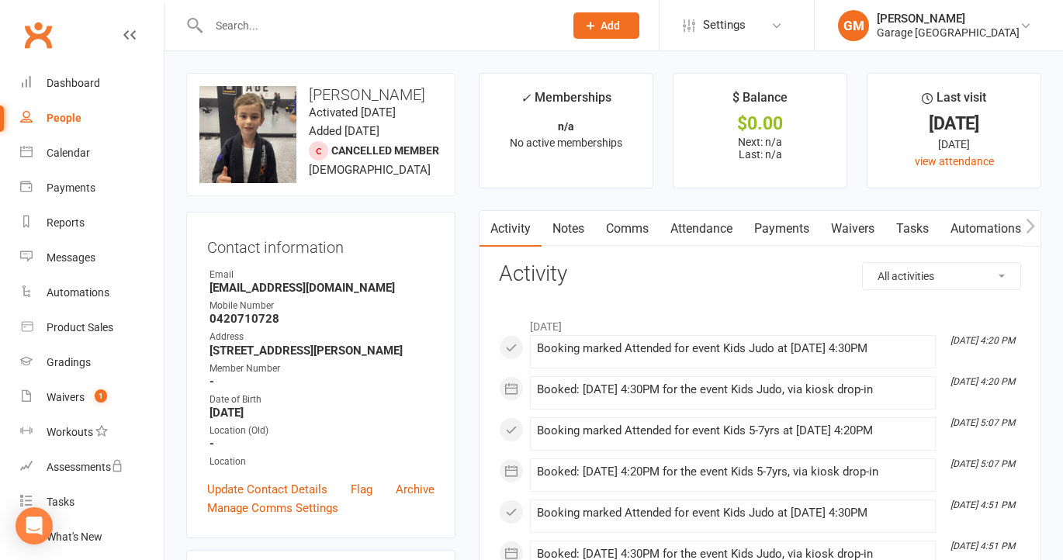
click at [786, 224] on link "Payments" at bounding box center [781, 229] width 77 height 36
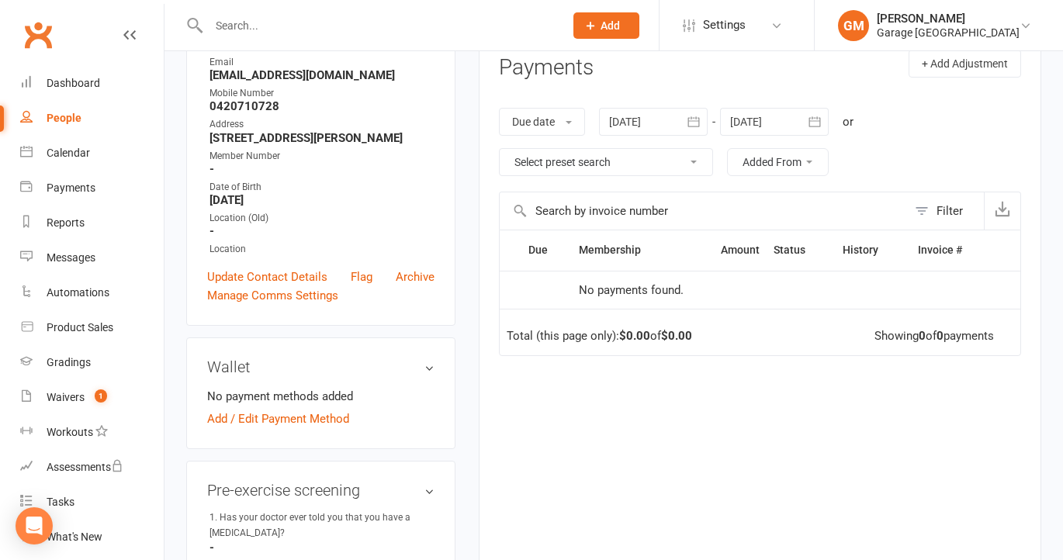
scroll to position [181, 0]
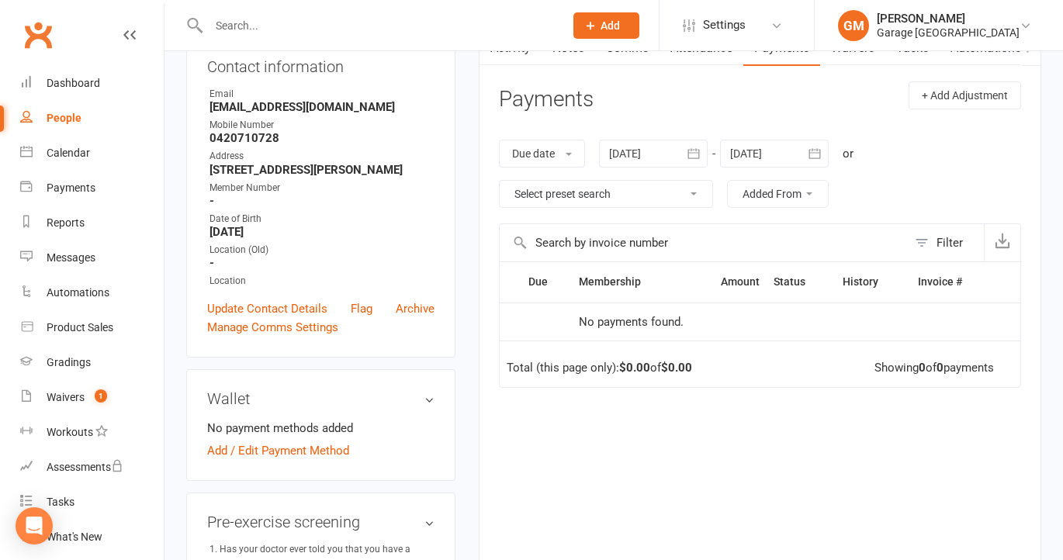
click at [695, 149] on icon "button" at bounding box center [693, 153] width 12 height 10
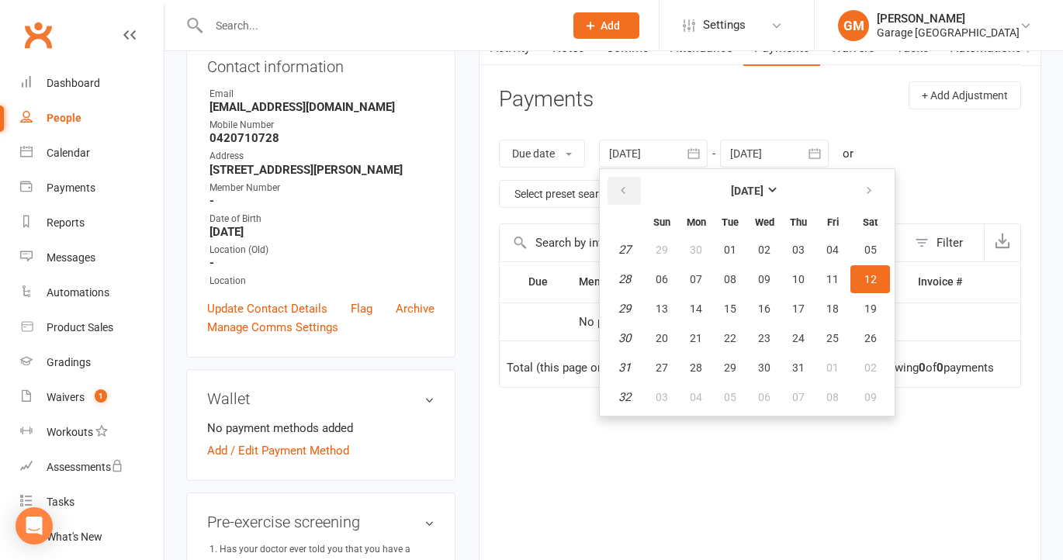
click at [618, 183] on button "button" at bounding box center [623, 191] width 33 height 28
click at [870, 244] on span "01" at bounding box center [870, 250] width 12 height 12
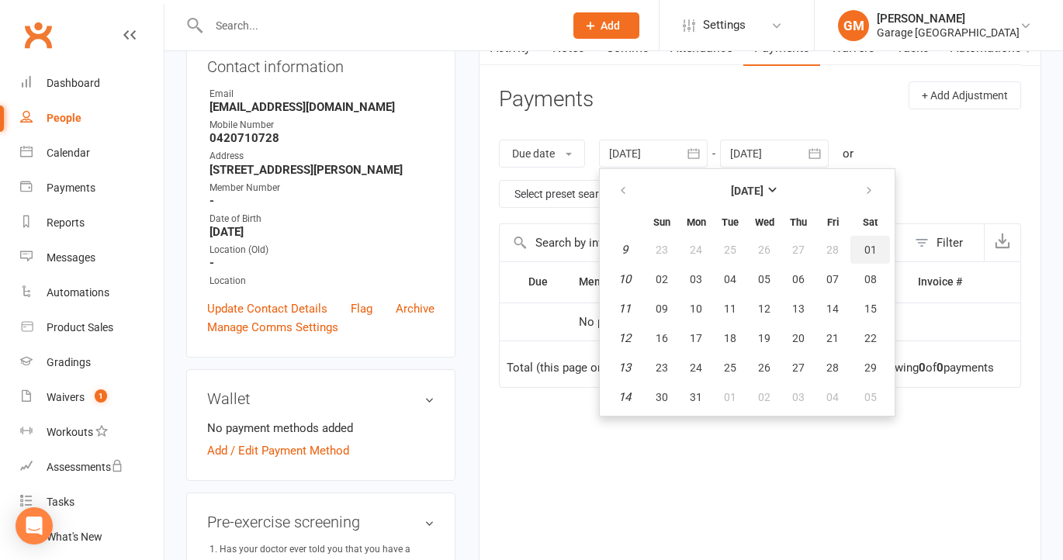
type input "[DATE]"
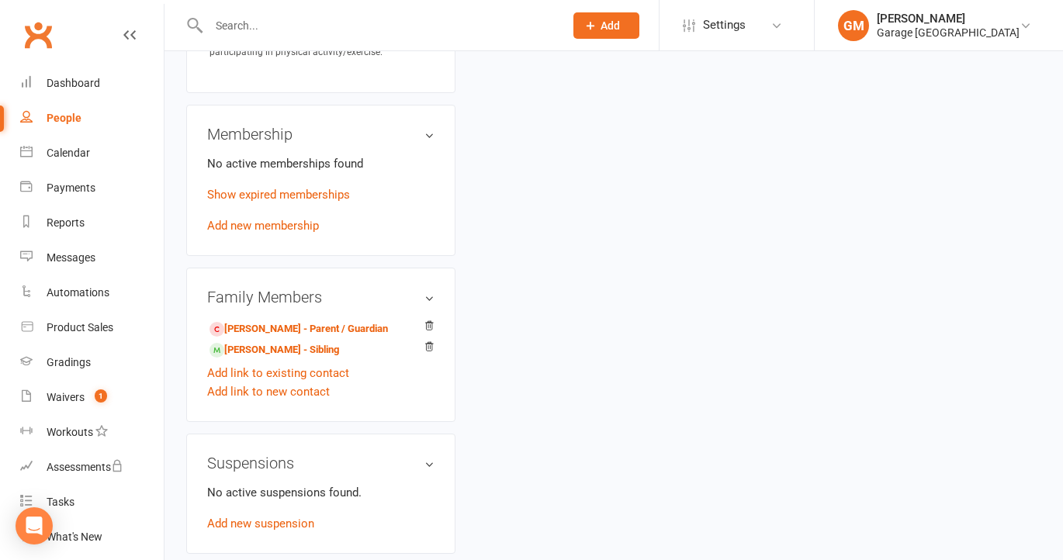
scroll to position [1207, 0]
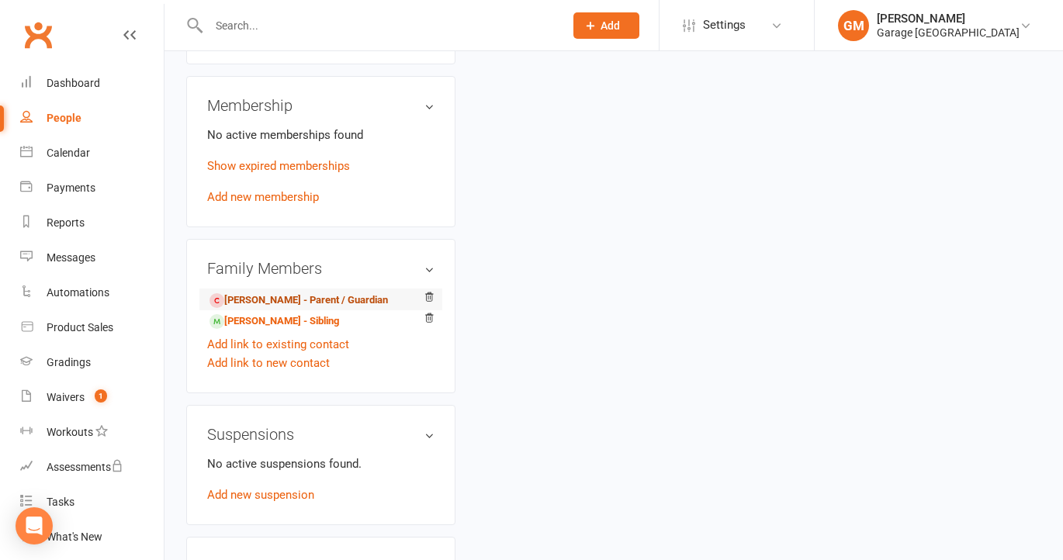
click at [270, 306] on link "[PERSON_NAME] - Parent / Guardian" at bounding box center [298, 300] width 178 height 16
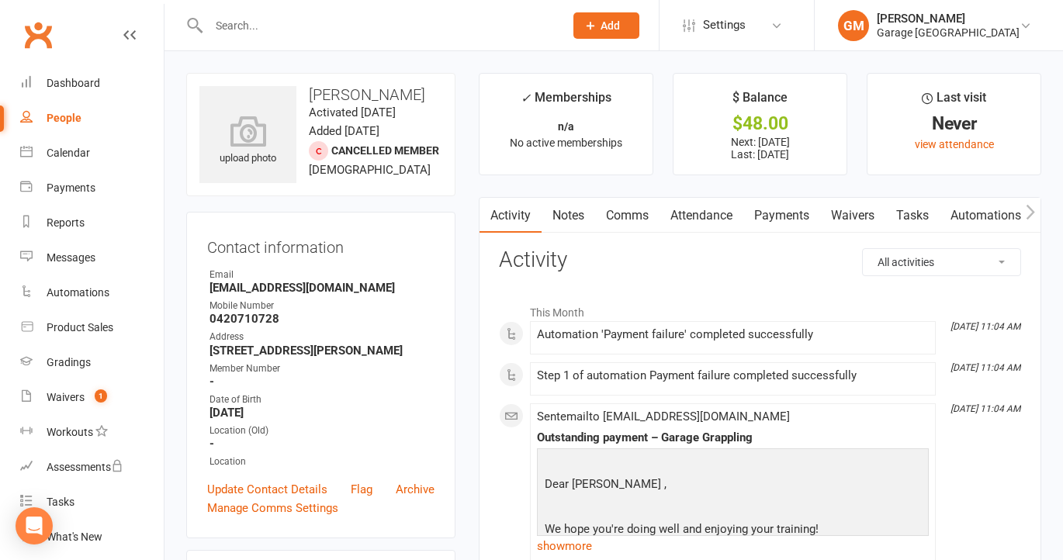
click at [791, 213] on link "Payments" at bounding box center [781, 216] width 77 height 36
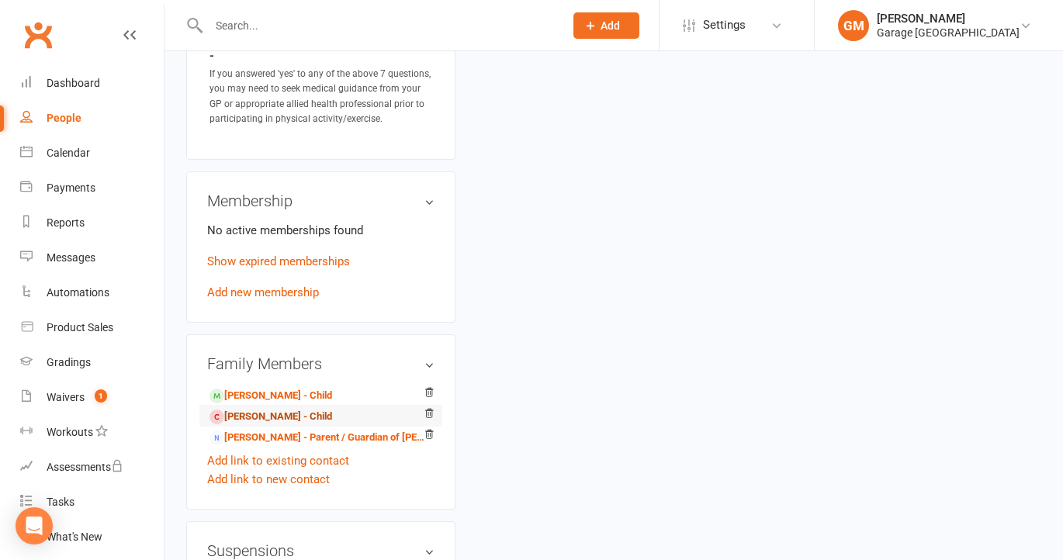
scroll to position [1123, 0]
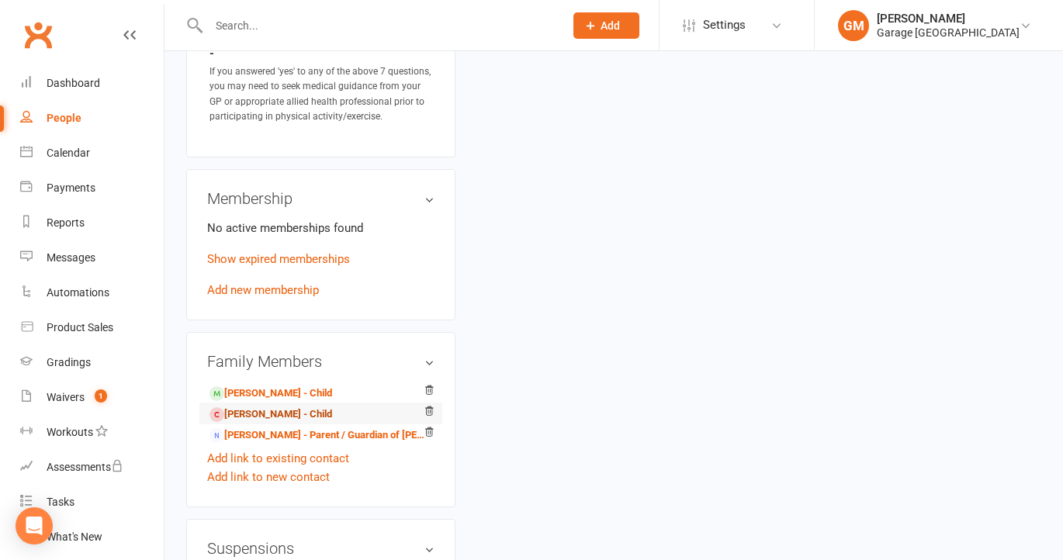
click at [262, 422] on link "Zach Butcher - Child" at bounding box center [270, 415] width 123 height 16
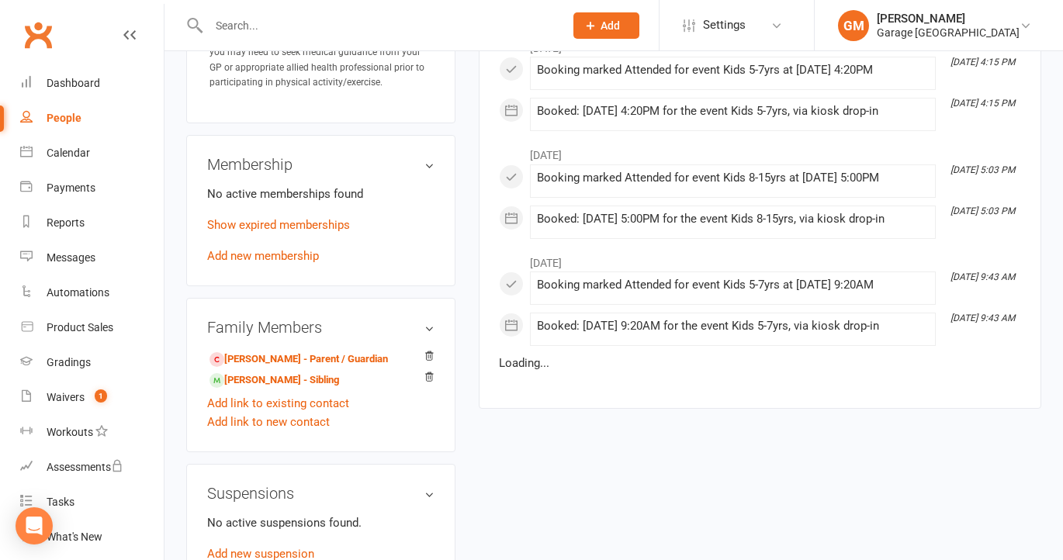
scroll to position [1202, 0]
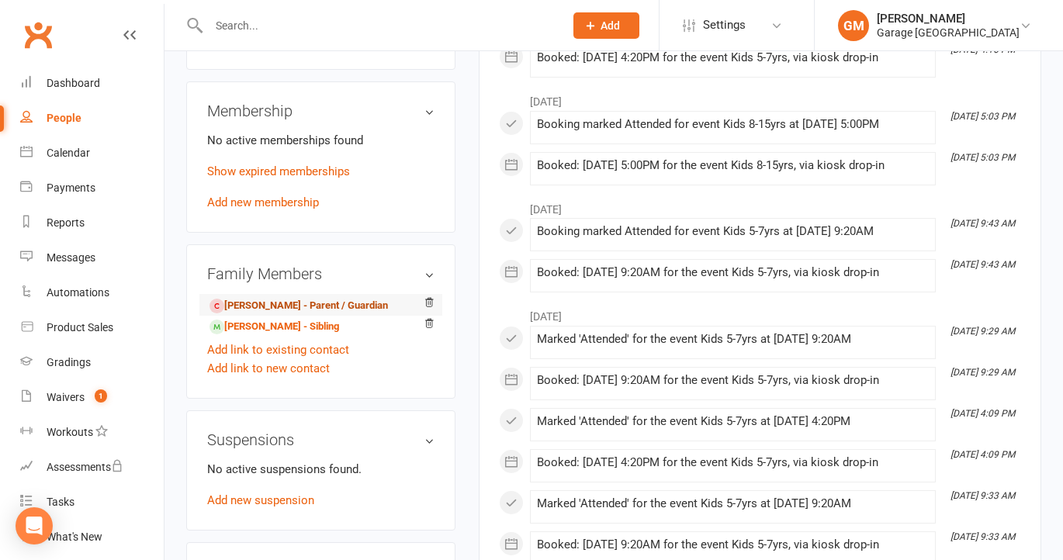
click at [277, 311] on link "David Butcher - Parent / Guardian" at bounding box center [298, 306] width 178 height 16
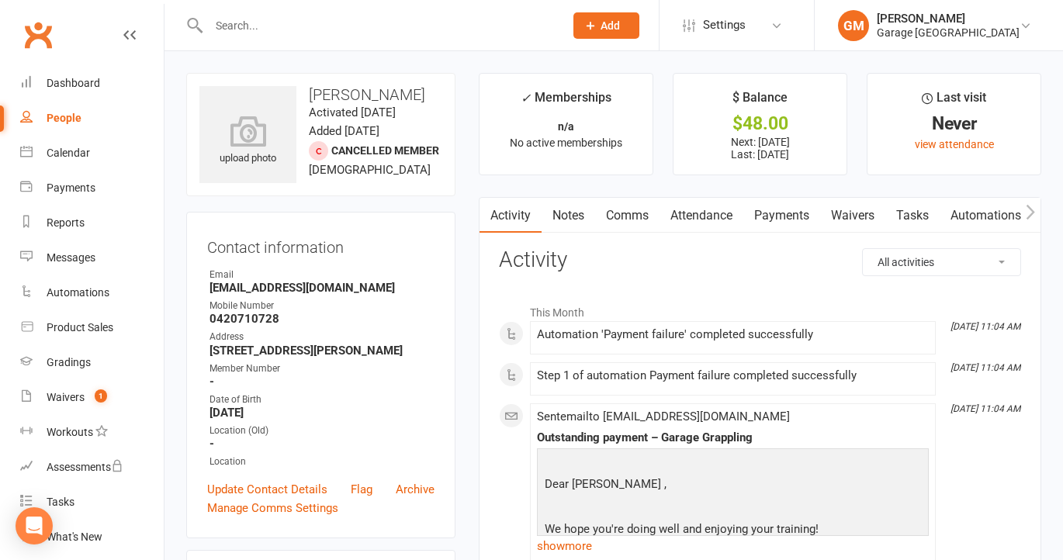
click at [785, 213] on link "Payments" at bounding box center [781, 216] width 77 height 36
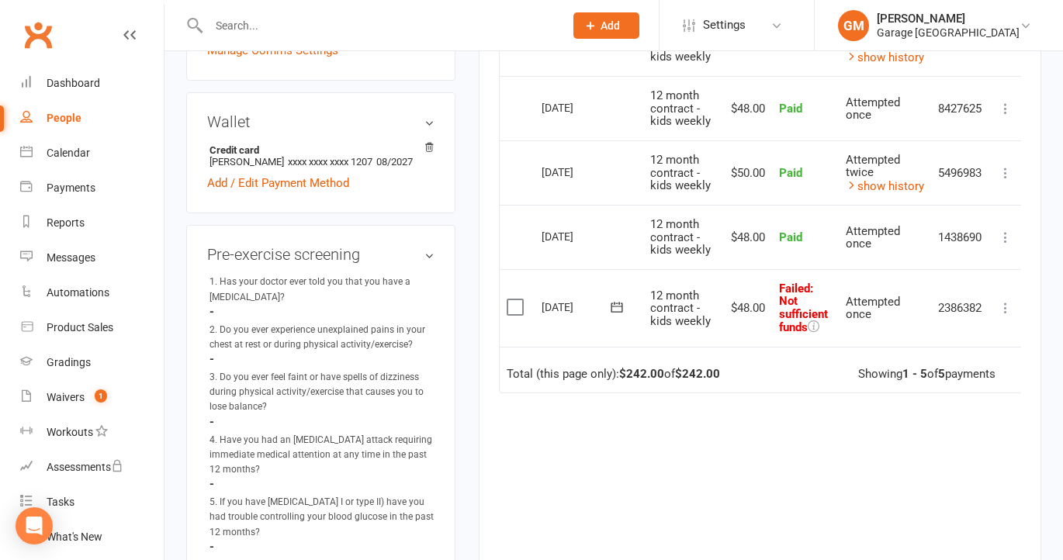
scroll to position [116, 0]
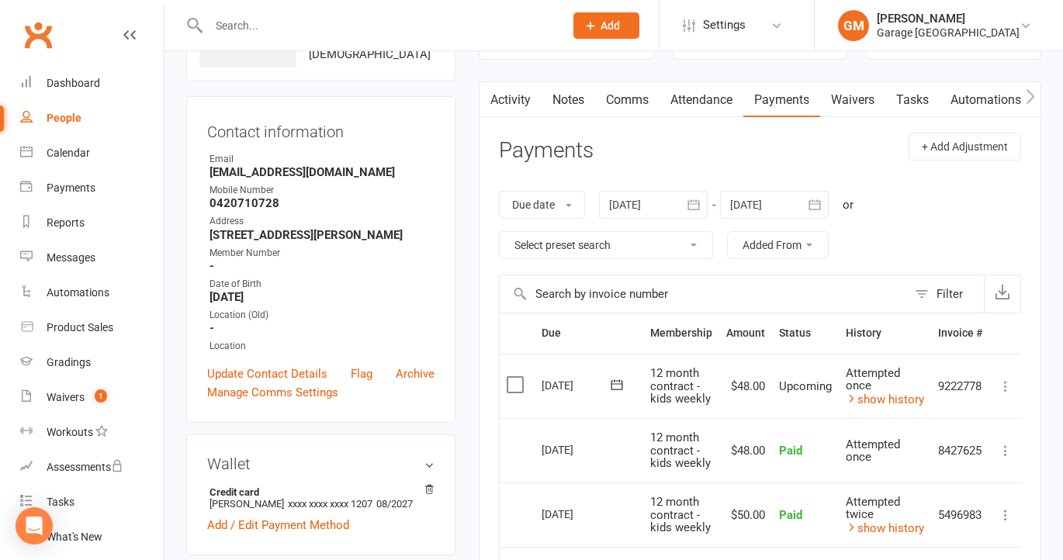
click at [819, 206] on icon "button" at bounding box center [815, 205] width 16 height 16
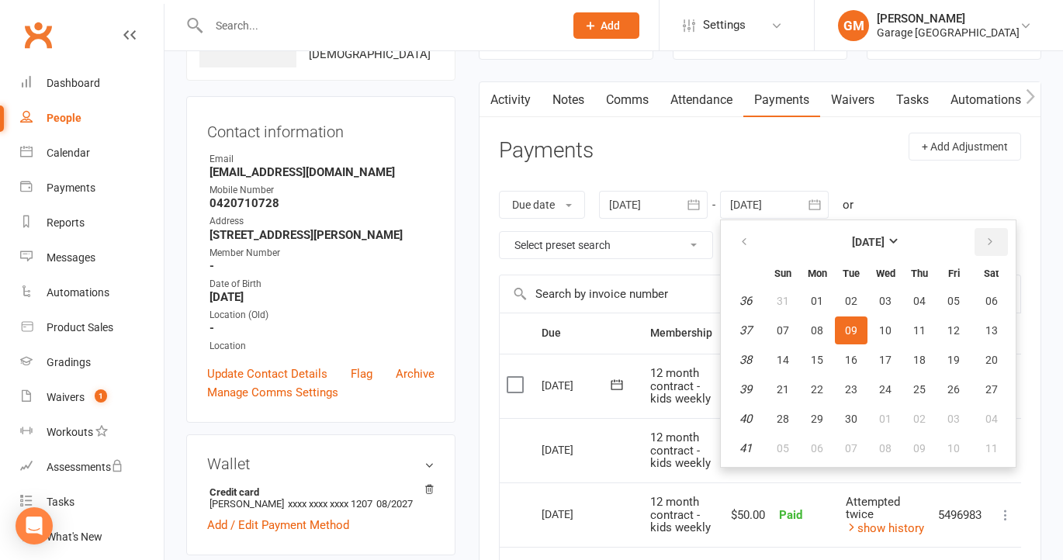
click at [990, 241] on icon "button" at bounding box center [989, 242] width 11 height 12
click at [957, 417] on span "31" at bounding box center [953, 419] width 12 height 12
type input "31 Oct 2025"
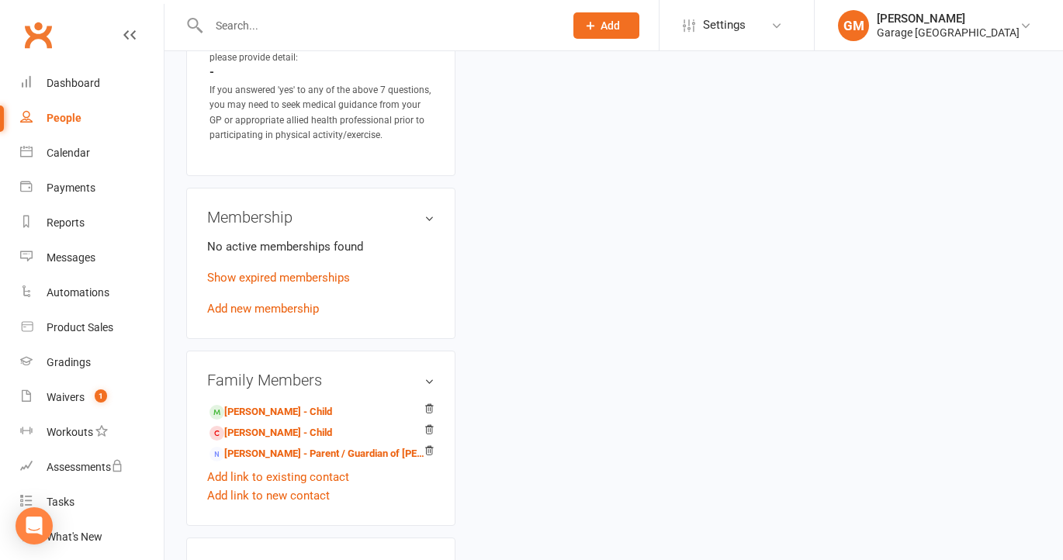
scroll to position [1106, 0]
click at [249, 414] on link "Grace Butcher - Child" at bounding box center [270, 411] width 123 height 16
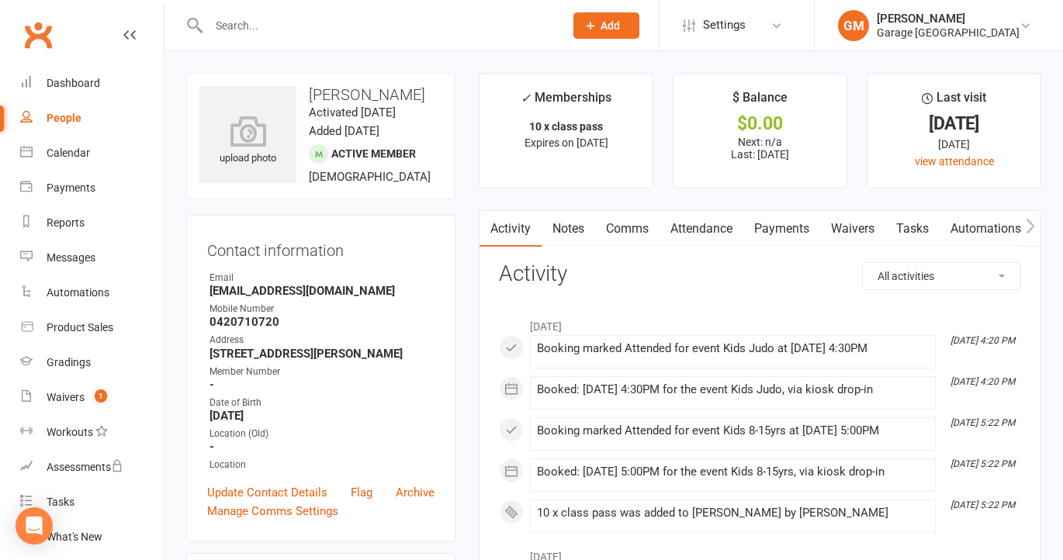
click at [778, 224] on link "Payments" at bounding box center [781, 229] width 77 height 36
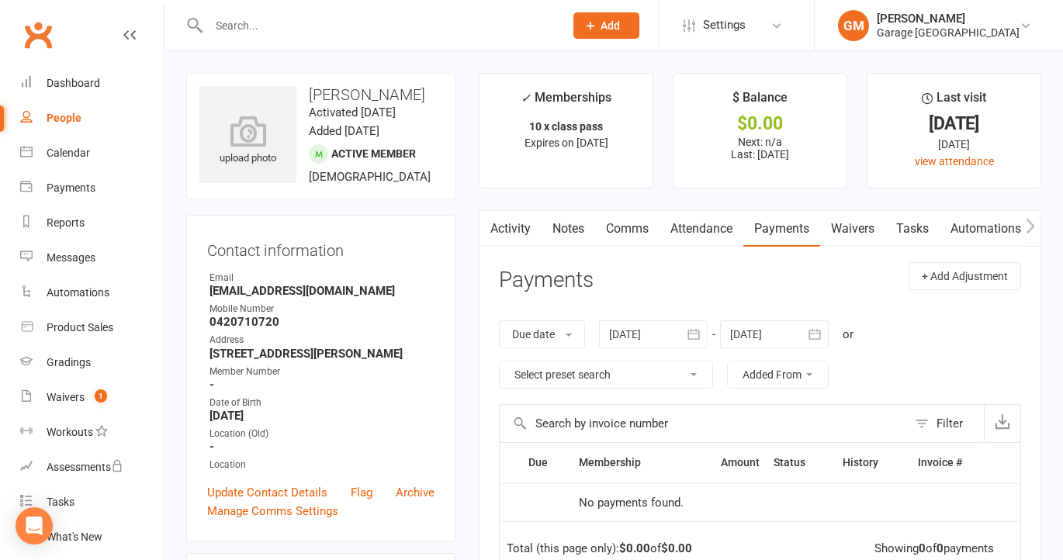
click at [243, 18] on input "text" at bounding box center [378, 26] width 349 height 22
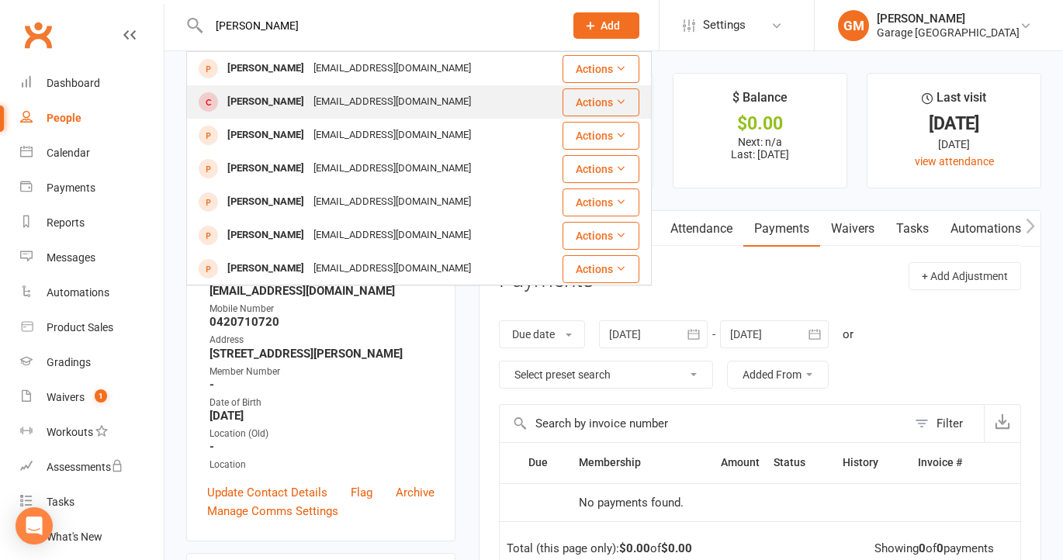
type input "zach"
click at [249, 98] on div "Zach Butcher" at bounding box center [266, 102] width 86 height 22
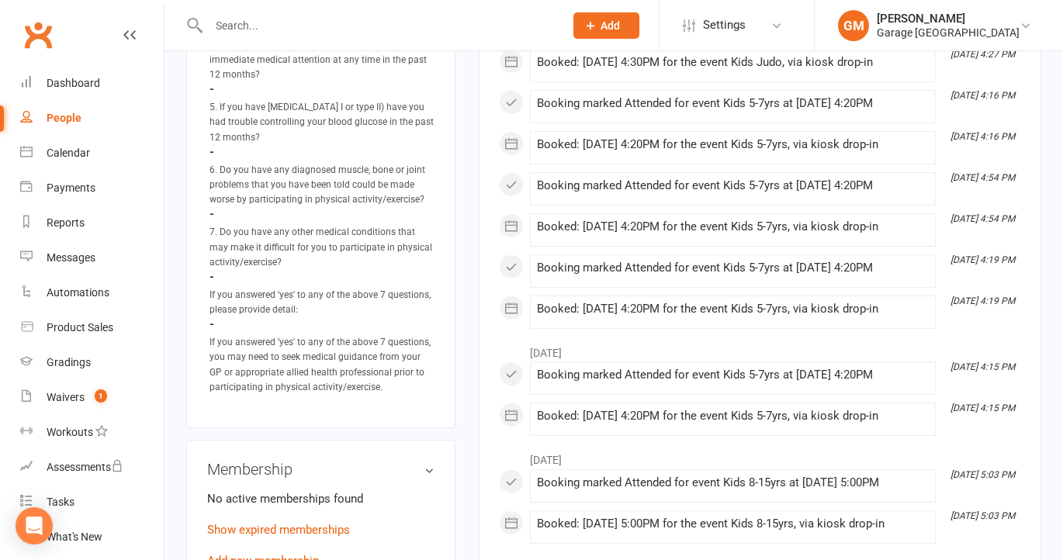
scroll to position [1095, 0]
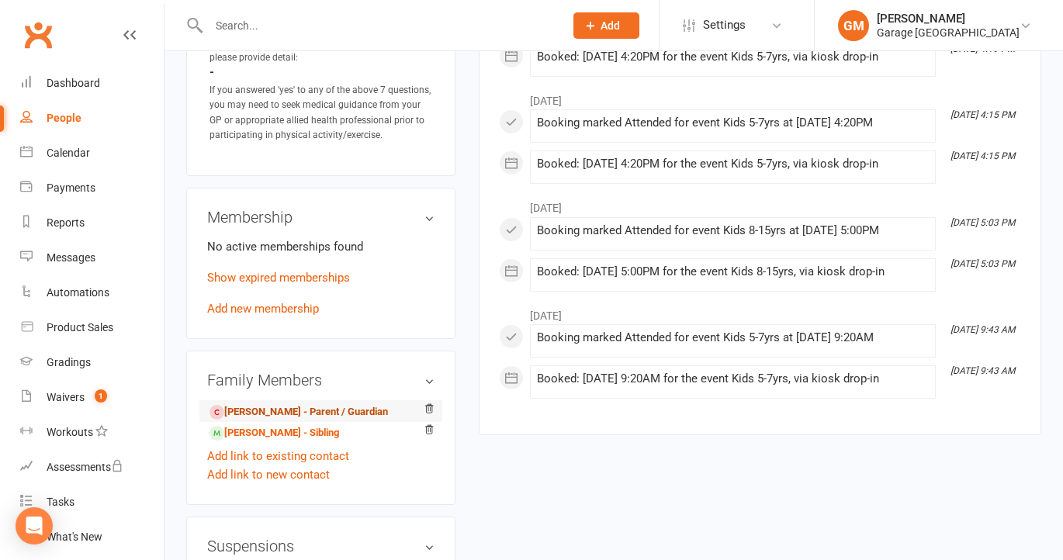
click at [261, 417] on link "David Butcher - Parent / Guardian" at bounding box center [298, 412] width 178 height 16
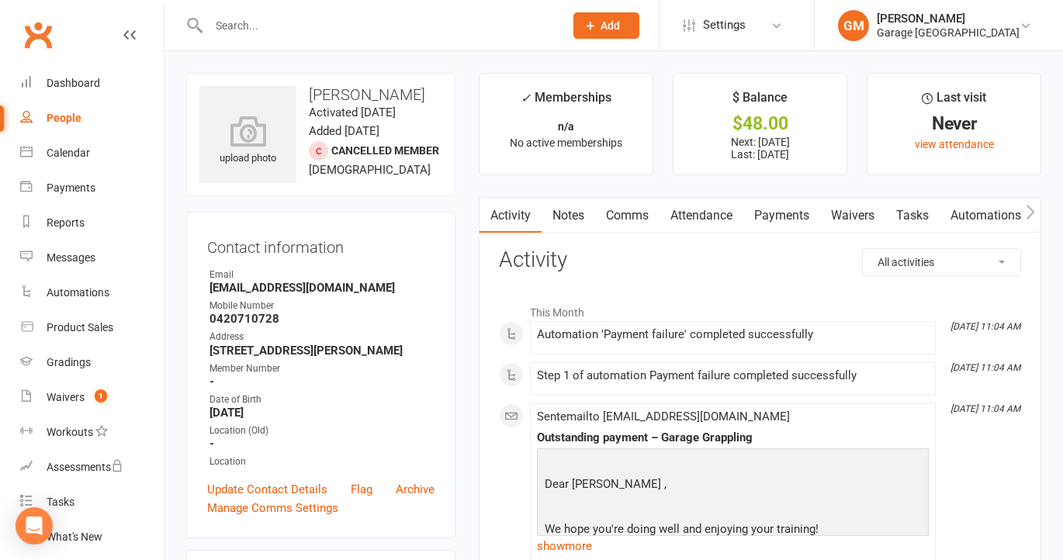
click at [797, 213] on link "Payments" at bounding box center [781, 216] width 77 height 36
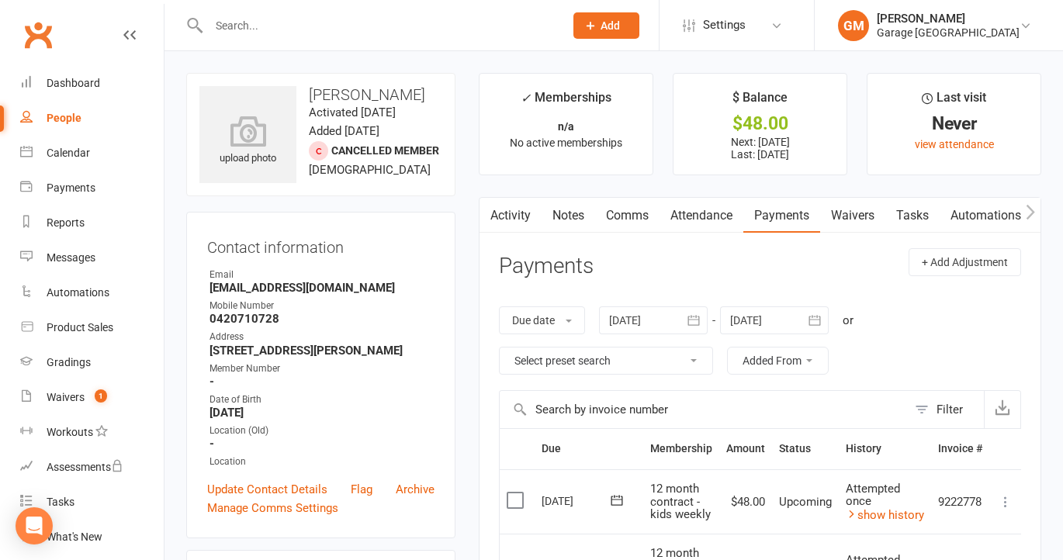
click at [692, 320] on icon "button" at bounding box center [694, 321] width 16 height 16
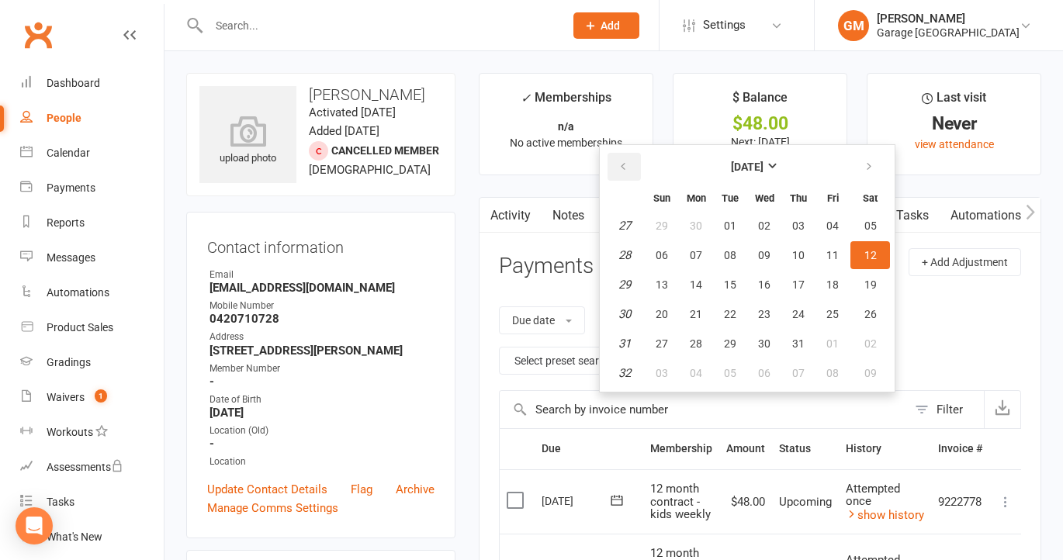
click at [625, 167] on icon "button" at bounding box center [623, 167] width 11 height 12
click at [738, 217] on button "01" at bounding box center [730, 226] width 33 height 28
type input "01 Apr 2025"
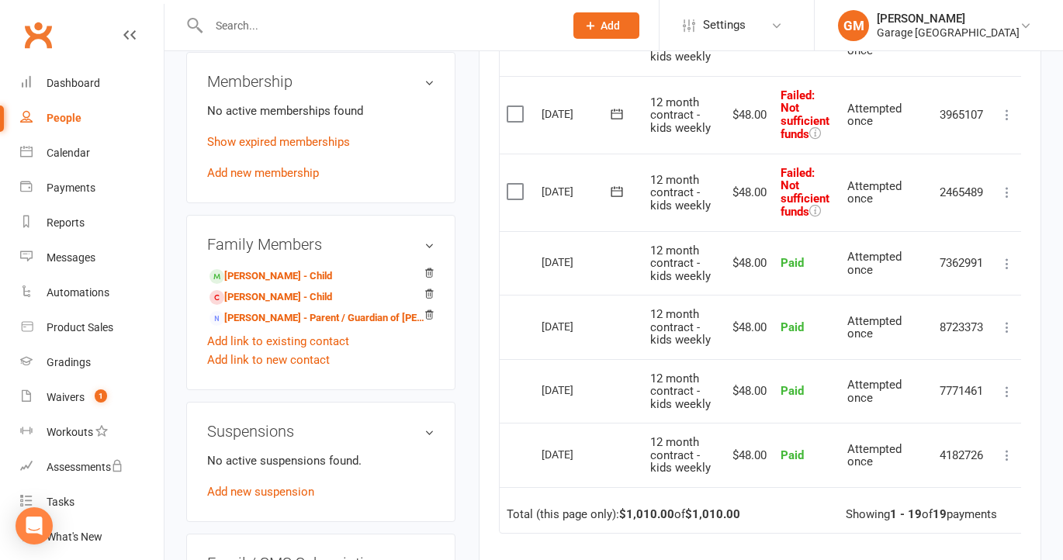
scroll to position [1211, 0]
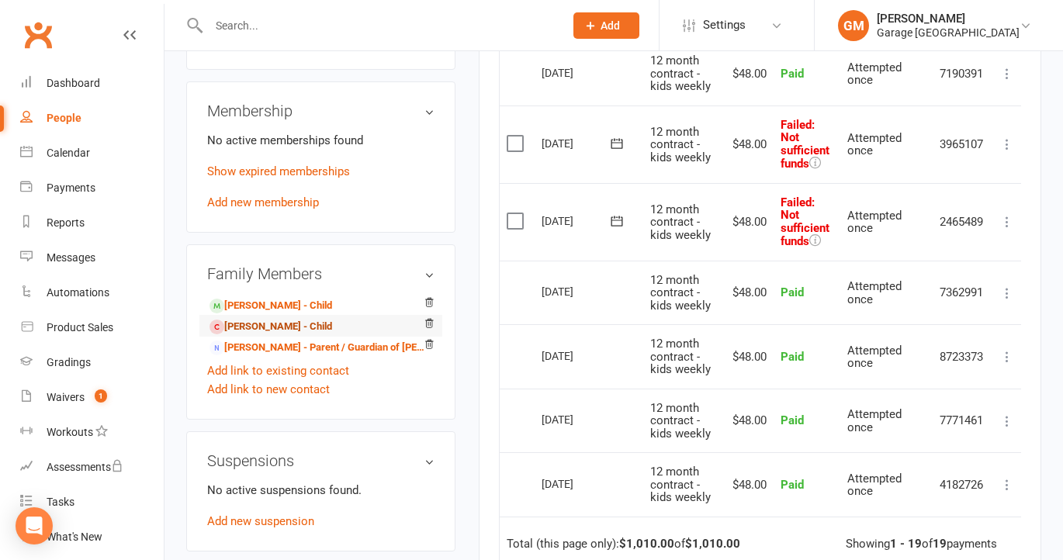
click at [237, 335] on link "Zach Butcher - Child" at bounding box center [270, 327] width 123 height 16
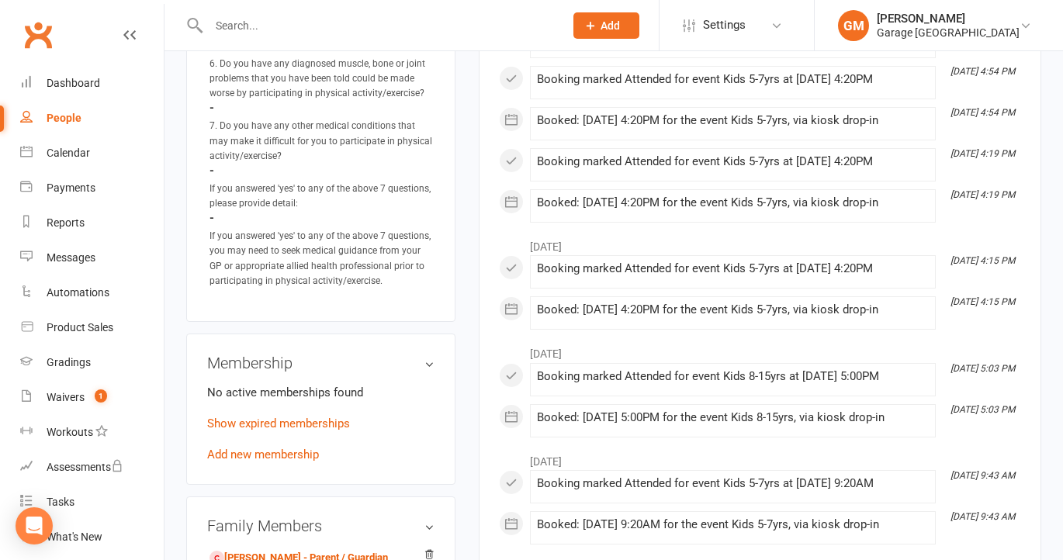
scroll to position [953, 0]
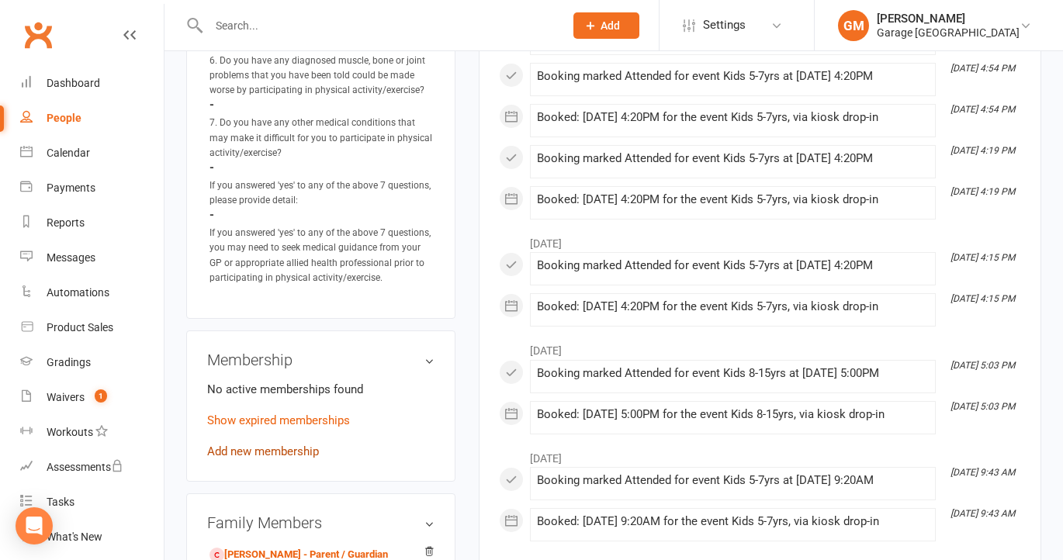
click at [247, 456] on link "Add new membership" at bounding box center [263, 452] width 112 height 14
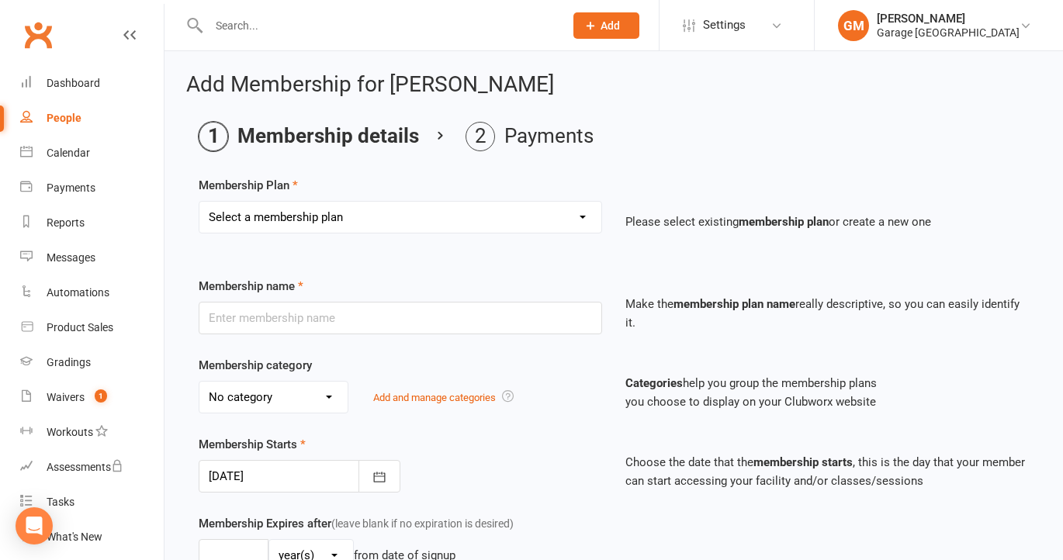
click at [394, 211] on select "Select a membership plan Create new Membership Plan 12 month contract - kids we…" at bounding box center [400, 217] width 402 height 31
select select "1"
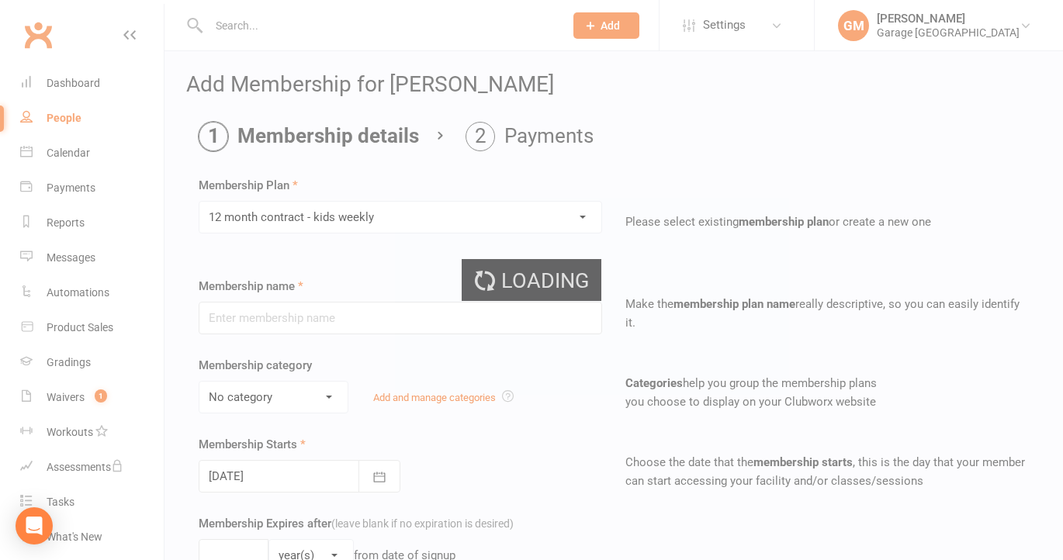
type input "12 month contract - kids weekly"
select select "3"
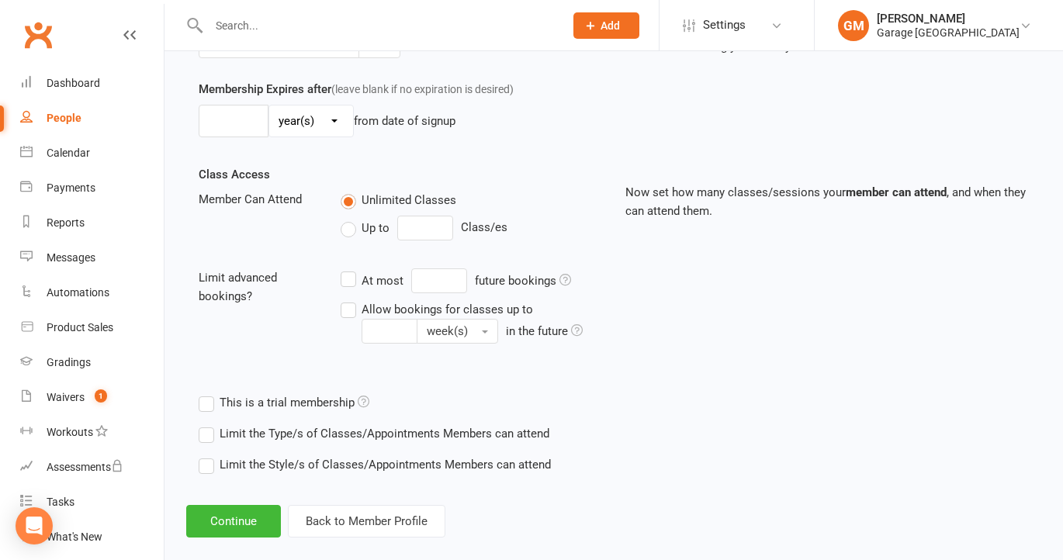
scroll to position [456, 0]
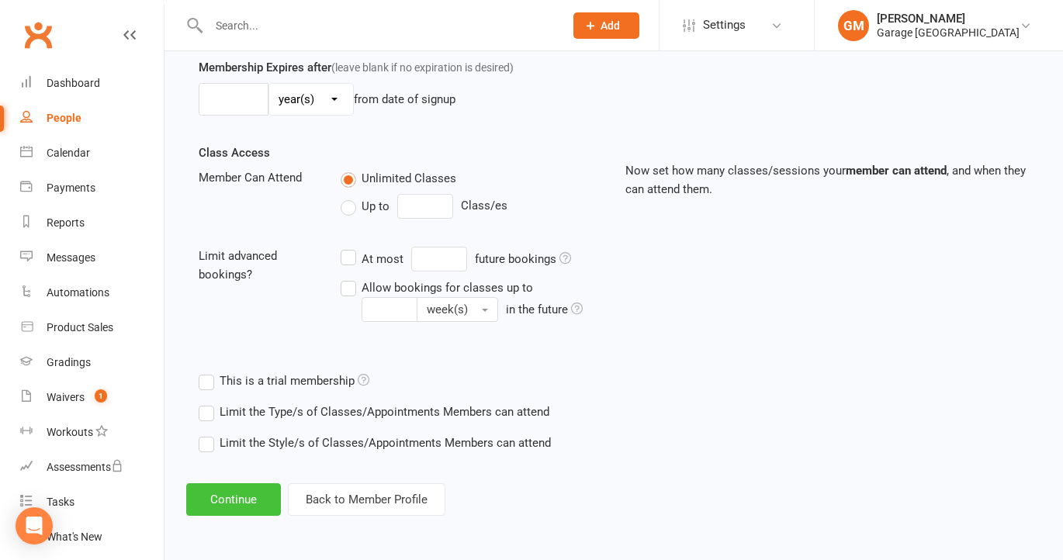
click at [234, 508] on button "Continue" at bounding box center [233, 499] width 95 height 33
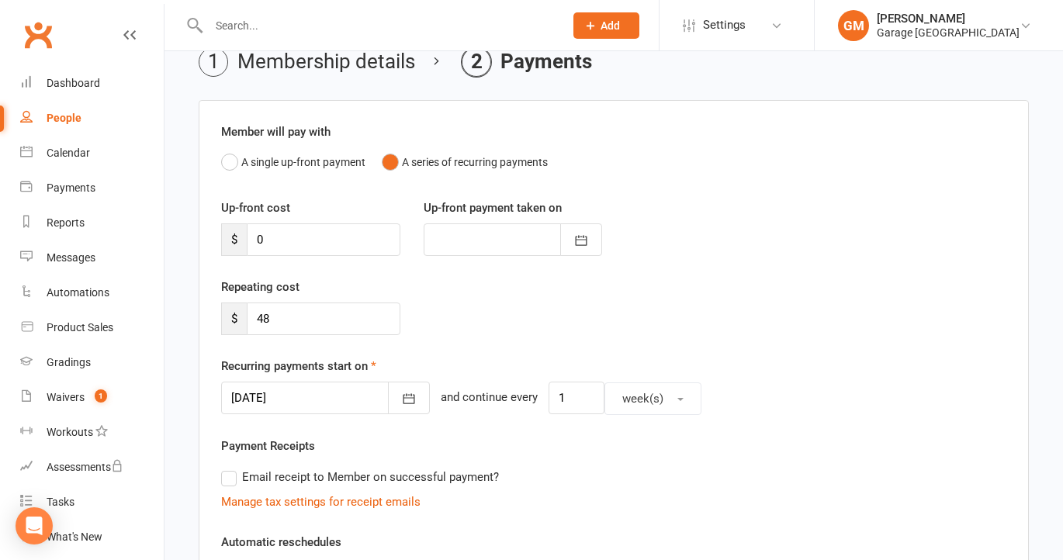
scroll to position [92, 0]
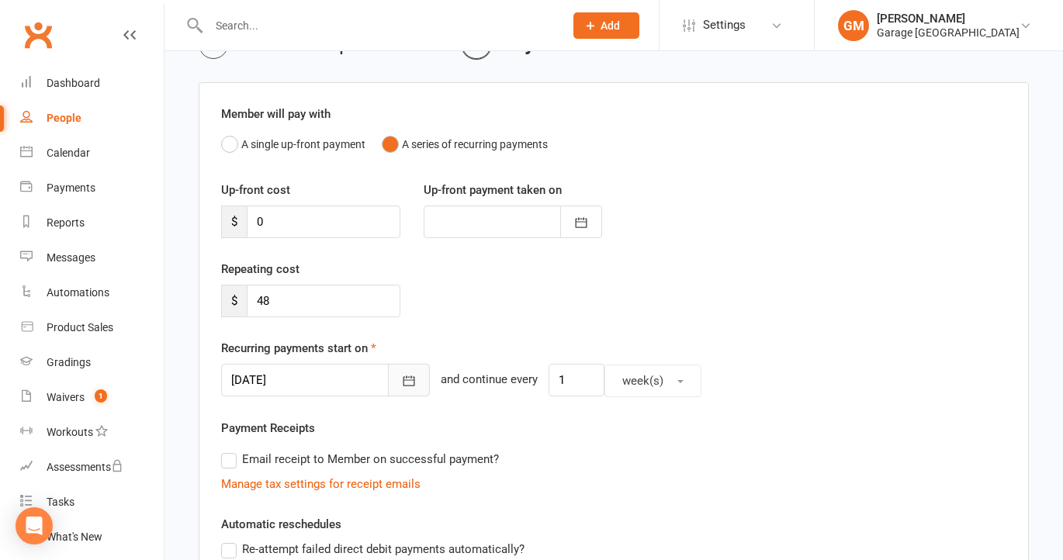
click at [401, 387] on icon "button" at bounding box center [409, 381] width 16 height 16
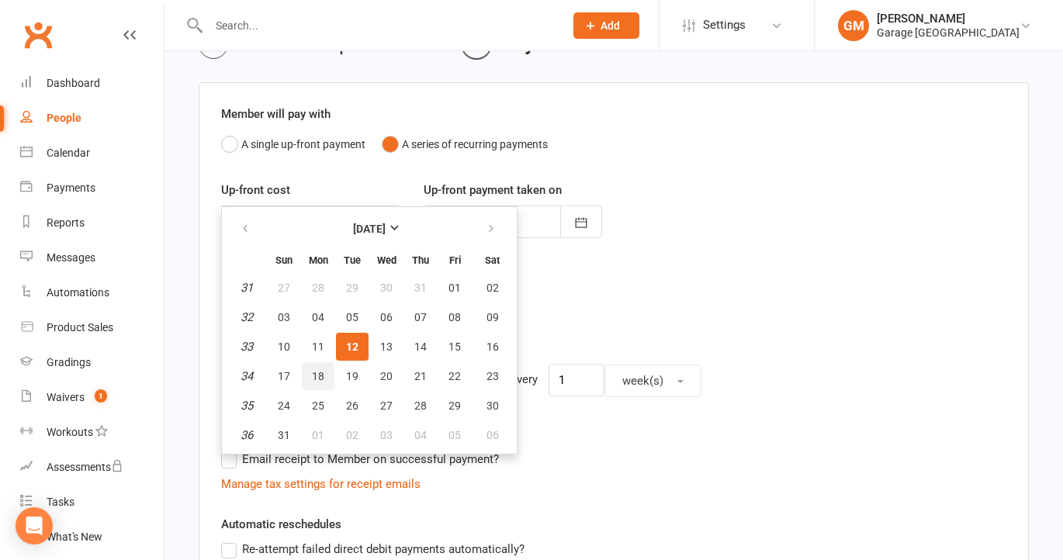
click at [315, 377] on span "18" at bounding box center [318, 376] width 12 height 12
type input "18 Aug 2025"
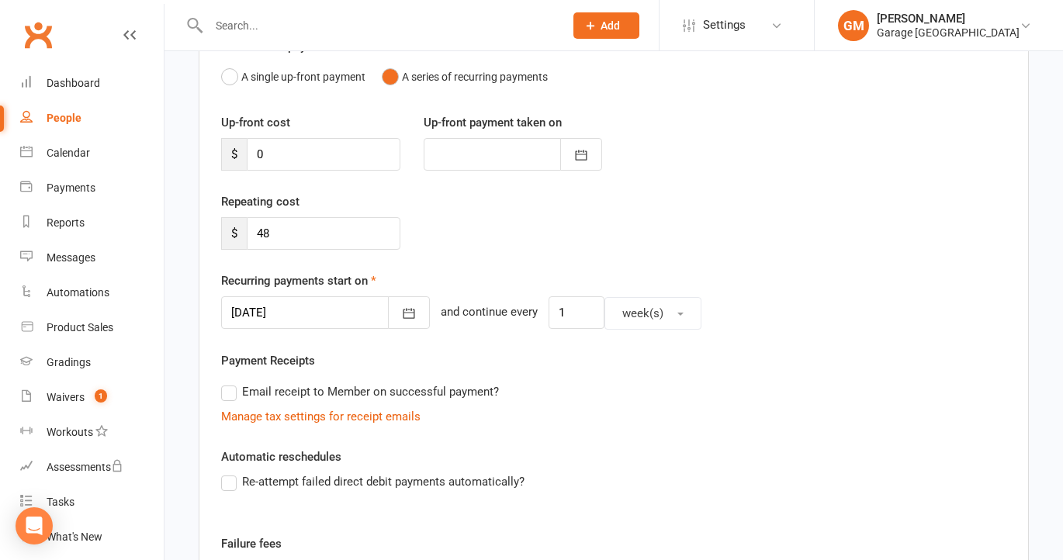
scroll to position [169, 0]
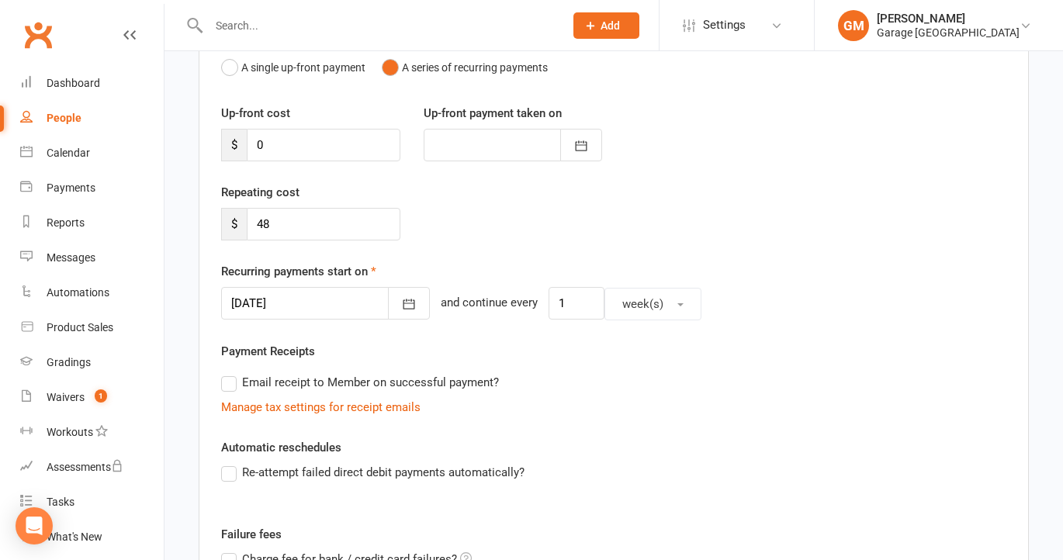
click at [223, 479] on label "Re-attempt failed direct debit payments automatically?" at bounding box center [372, 472] width 303 height 19
click at [223, 463] on input "Re-attempt failed direct debit payments automatically?" at bounding box center [226, 463] width 10 height 0
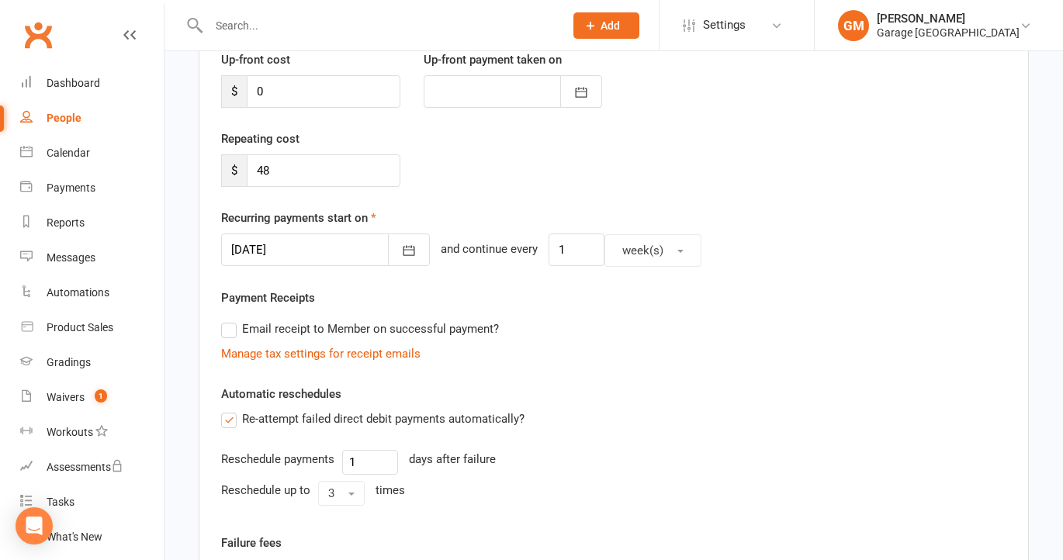
scroll to position [232, 0]
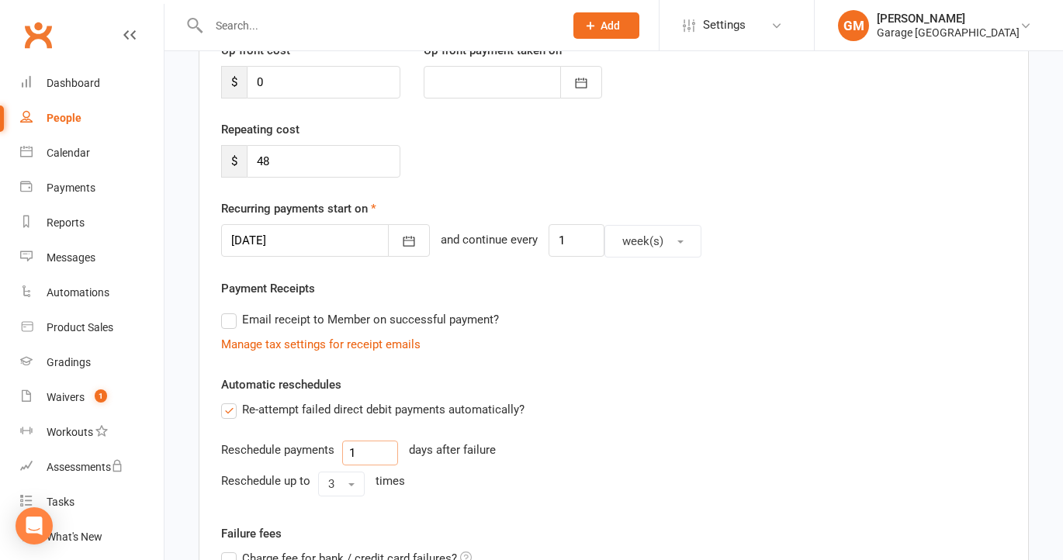
drag, startPoint x: 348, startPoint y: 448, endPoint x: 369, endPoint y: 452, distance: 21.9
click at [369, 452] on input "1" at bounding box center [370, 453] width 56 height 25
type input "3"
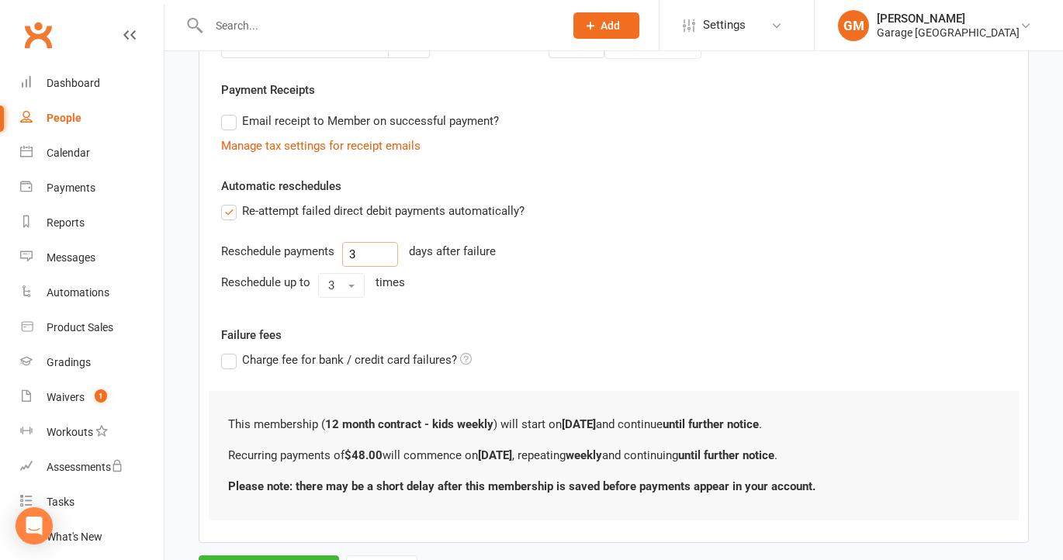
scroll to position [458, 0]
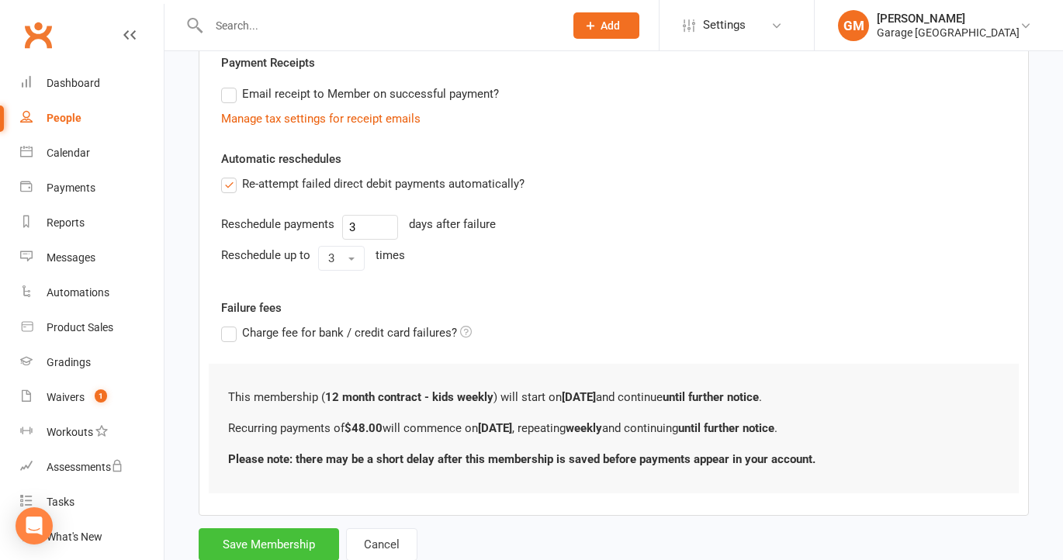
click at [262, 545] on button "Save Membership" at bounding box center [269, 544] width 140 height 33
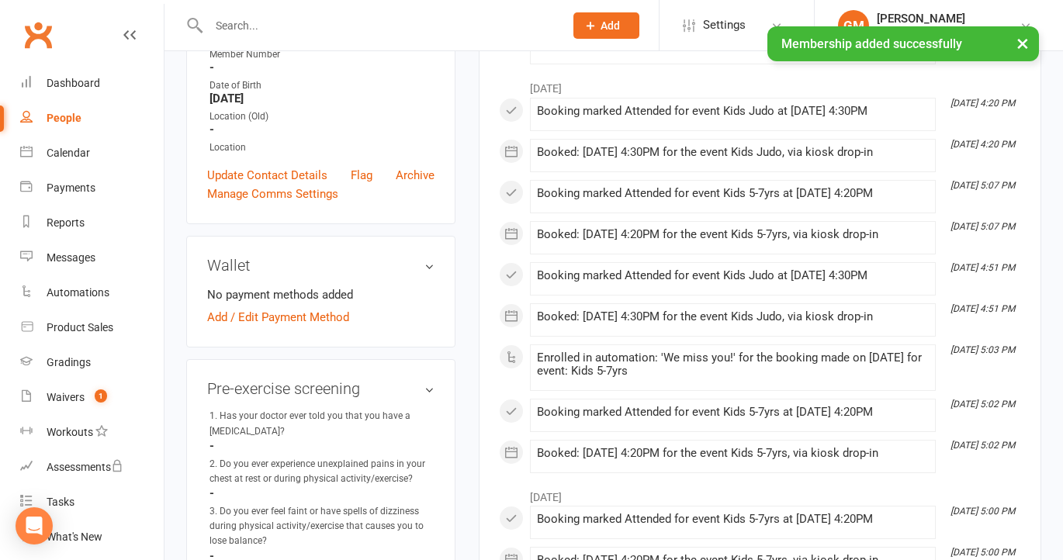
scroll to position [403, 0]
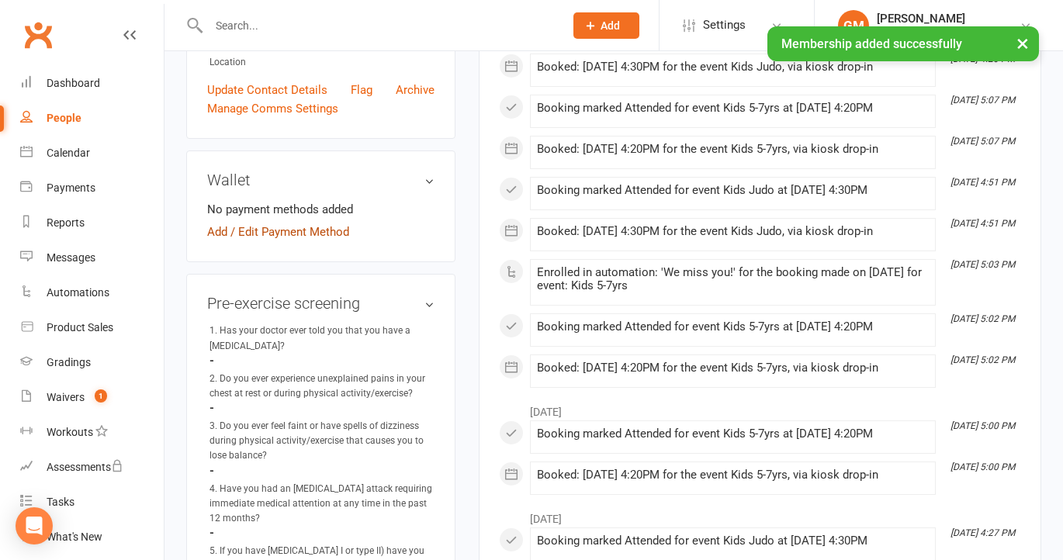
click at [313, 241] on link "Add / Edit Payment Method" at bounding box center [278, 232] width 142 height 19
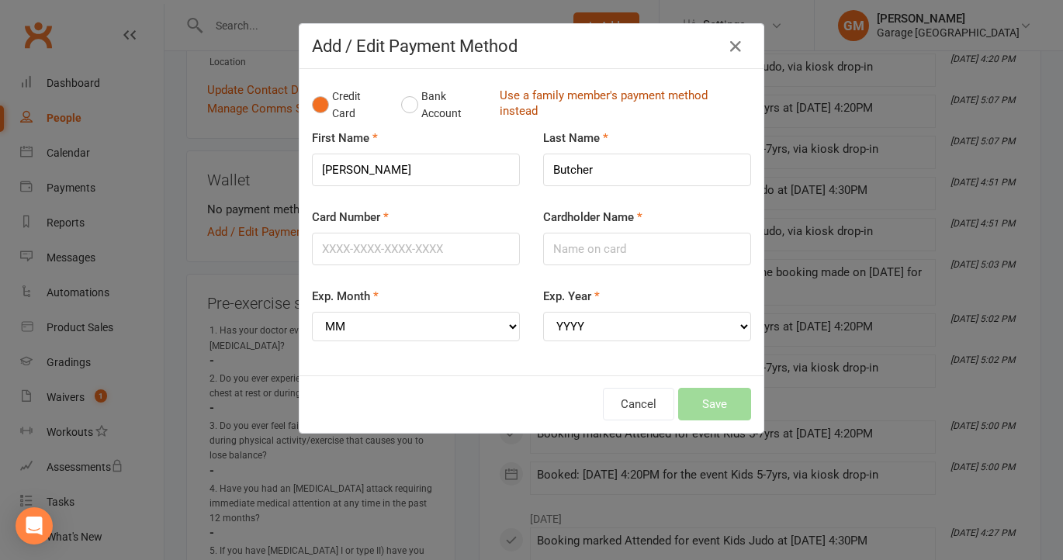
click at [531, 94] on link "Use a family member's payment method instead" at bounding box center [622, 105] width 244 height 35
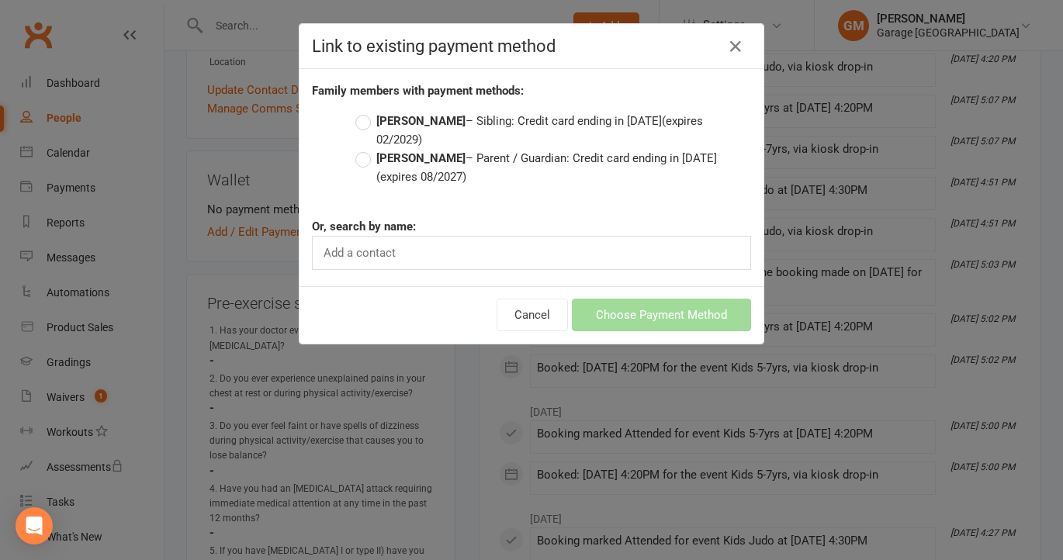
click at [364, 149] on label "David Butcher – Parent / Guardian: Credit card ending in 1207 (expires 08/2027)" at bounding box center [553, 167] width 396 height 37
click at [364, 149] on input "David Butcher – Parent / Guardian: Credit card ending in 1207 (expires 08/2027)" at bounding box center [360, 149] width 10 height 0
click at [619, 299] on button "Choose Payment Method" at bounding box center [661, 315] width 179 height 33
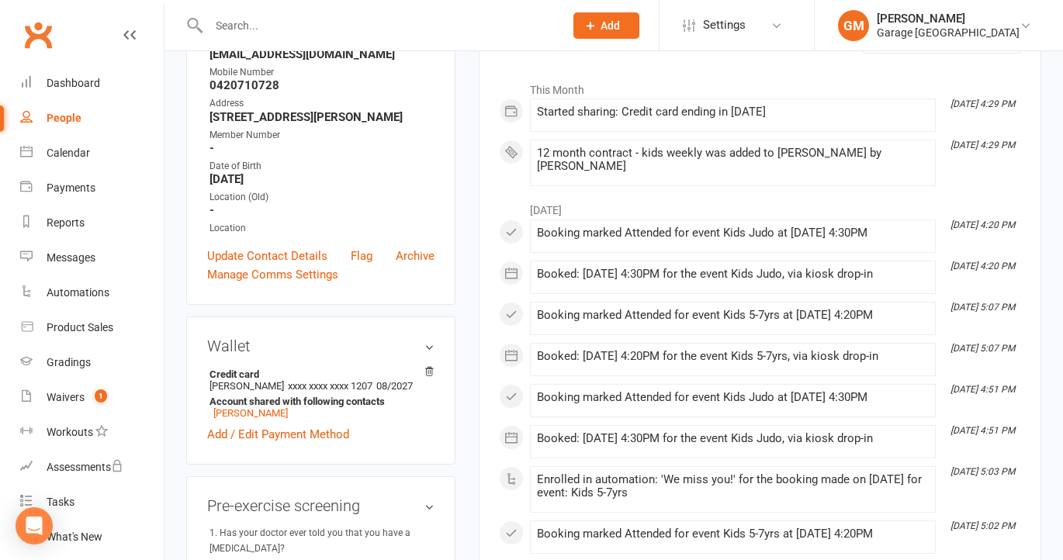
scroll to position [0, 0]
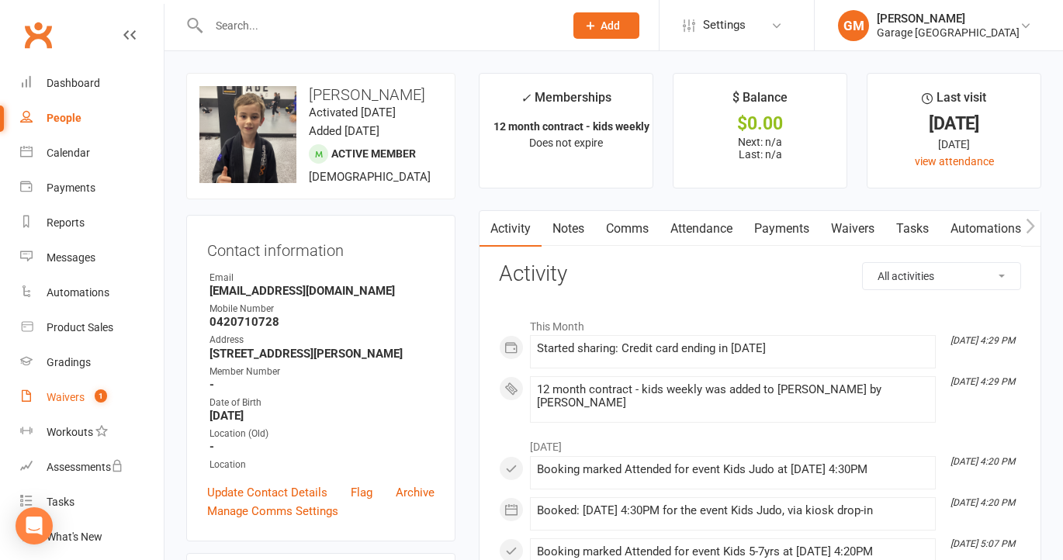
click at [64, 399] on div "Waivers" at bounding box center [66, 397] width 38 height 12
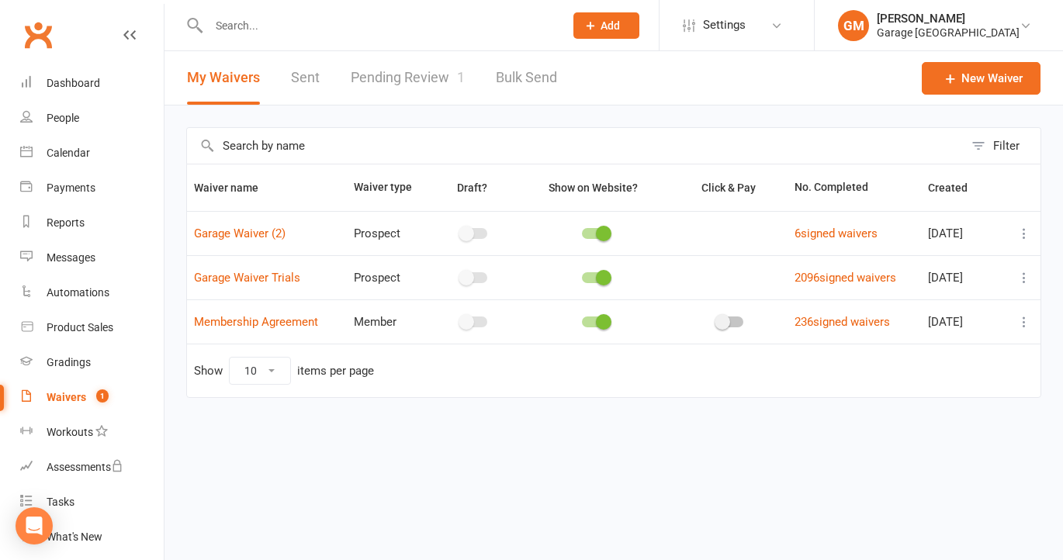
click at [434, 78] on link "Pending Review 1" at bounding box center [408, 78] width 114 height 54
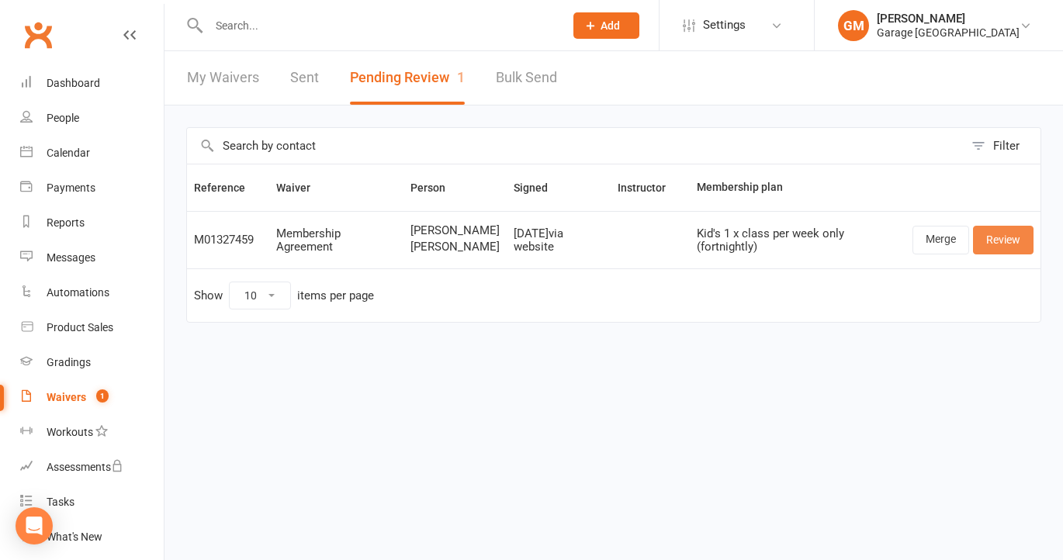
click at [1008, 241] on link "Review" at bounding box center [1003, 240] width 61 height 28
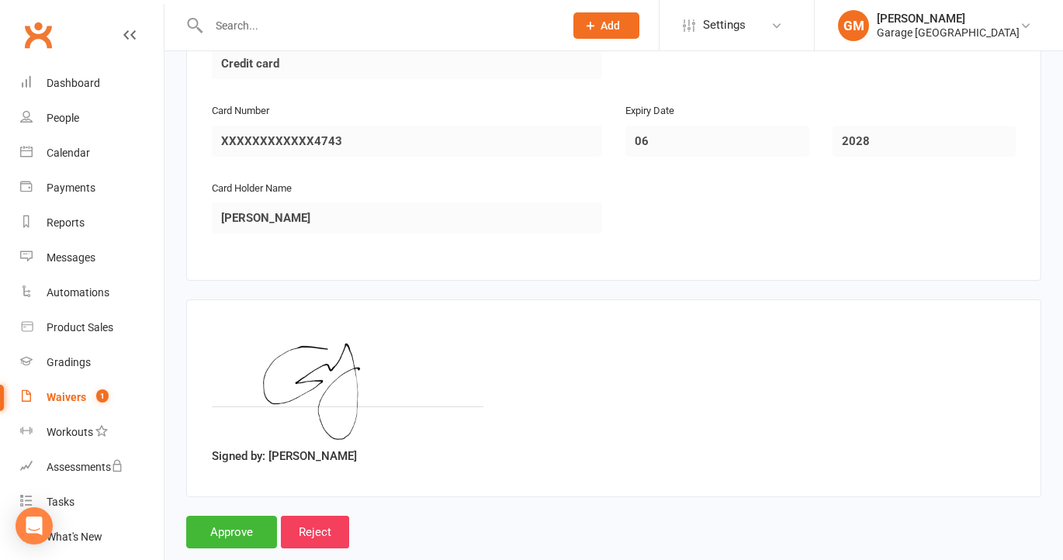
scroll to position [1876, 0]
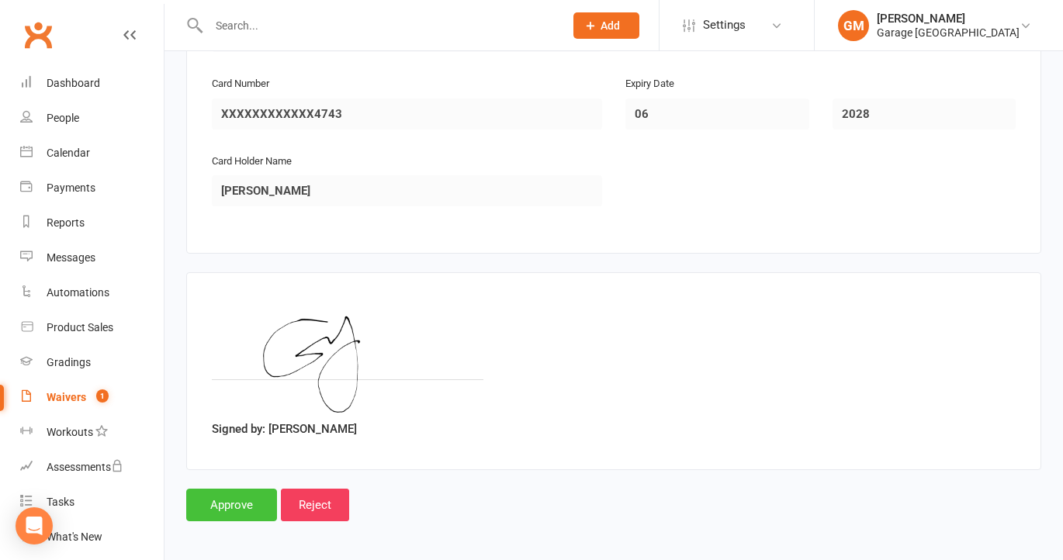
click at [238, 498] on input "Approve" at bounding box center [231, 505] width 91 height 33
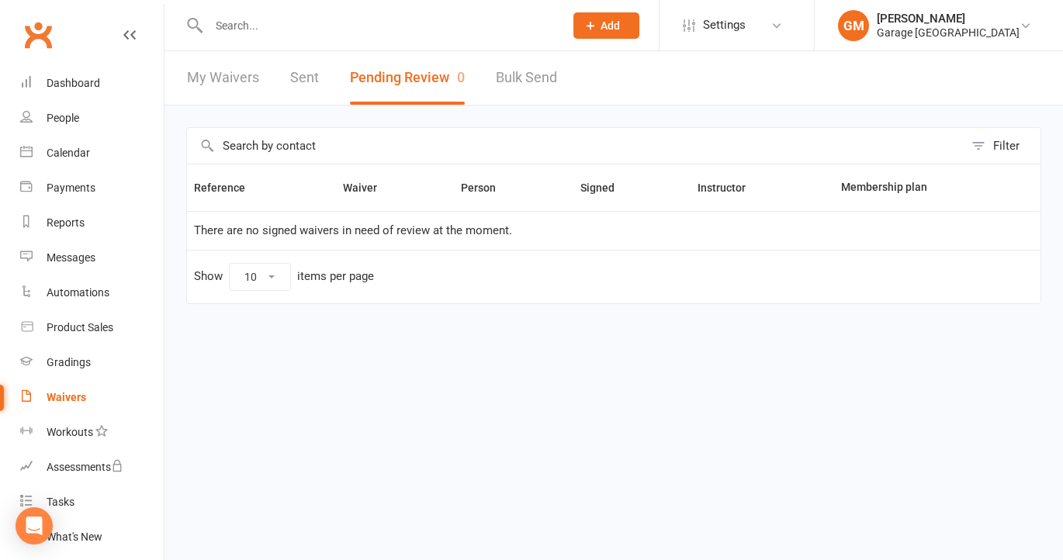
click at [75, 400] on div "Waivers" at bounding box center [67, 397] width 40 height 12
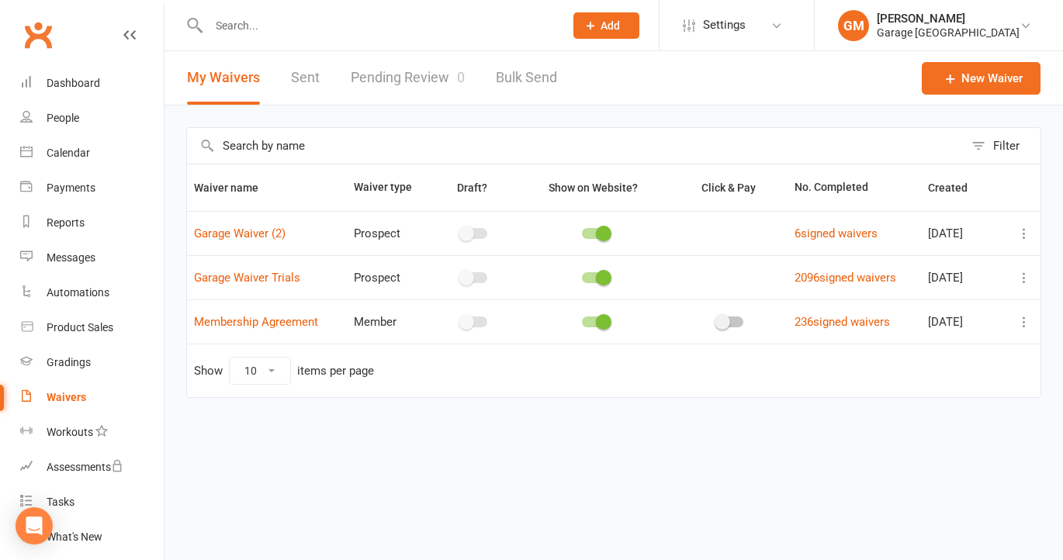
click at [1022, 323] on icon at bounding box center [1024, 322] width 16 height 16
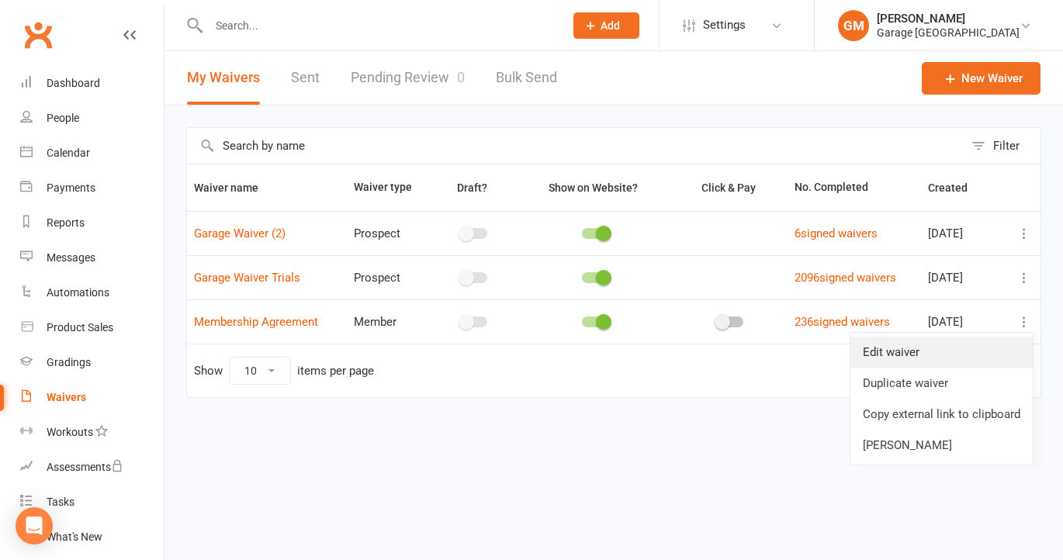
click at [926, 351] on link "Edit waiver" at bounding box center [941, 352] width 182 height 31
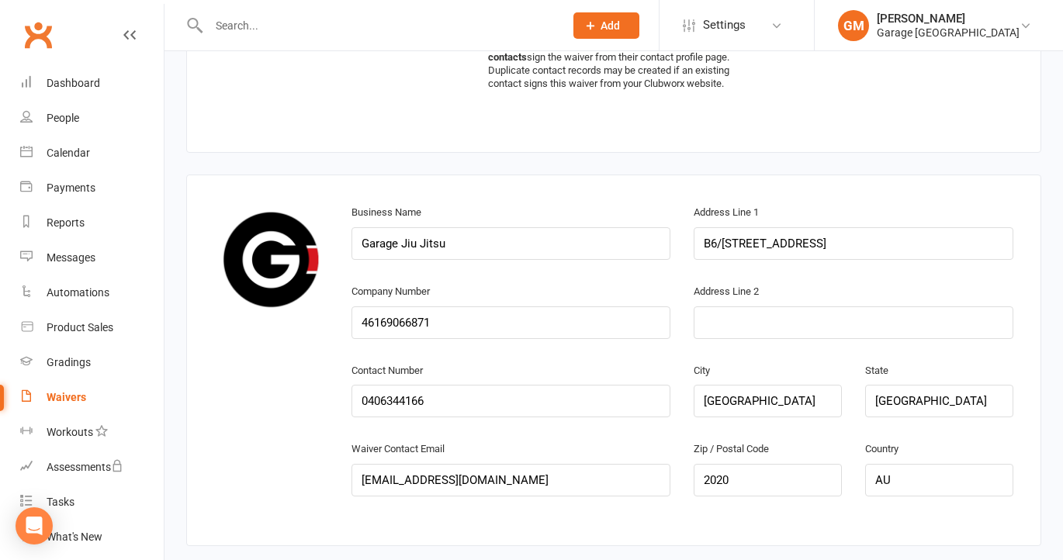
scroll to position [770, 0]
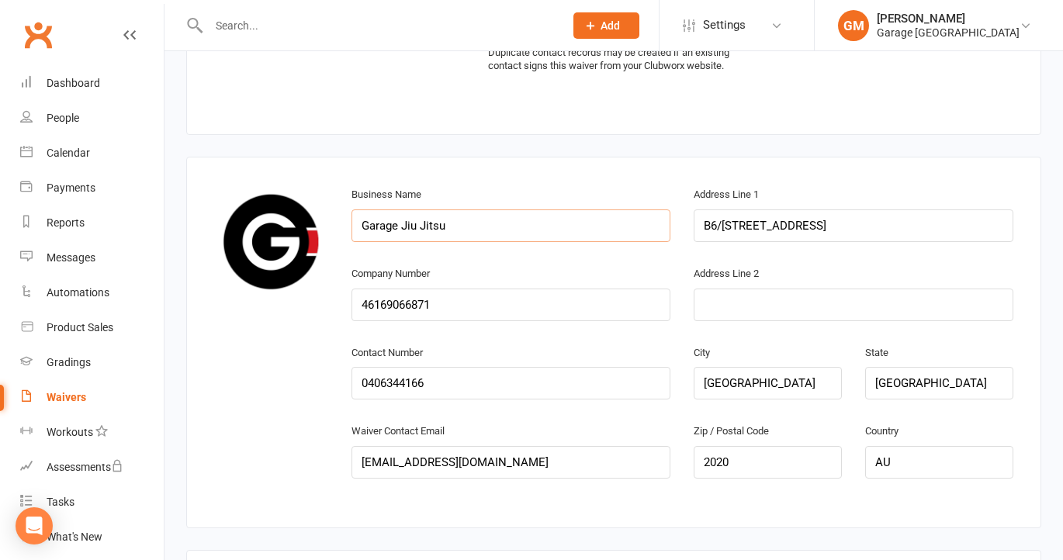
drag, startPoint x: 476, startPoint y: 220, endPoint x: 401, endPoint y: 229, distance: 75.7
click at [401, 229] on input "Garage Jiu Jitsu" at bounding box center [511, 225] width 320 height 33
type input "Garage Grappling"
click at [470, 303] on input "46169066871" at bounding box center [511, 305] width 320 height 33
type input "4"
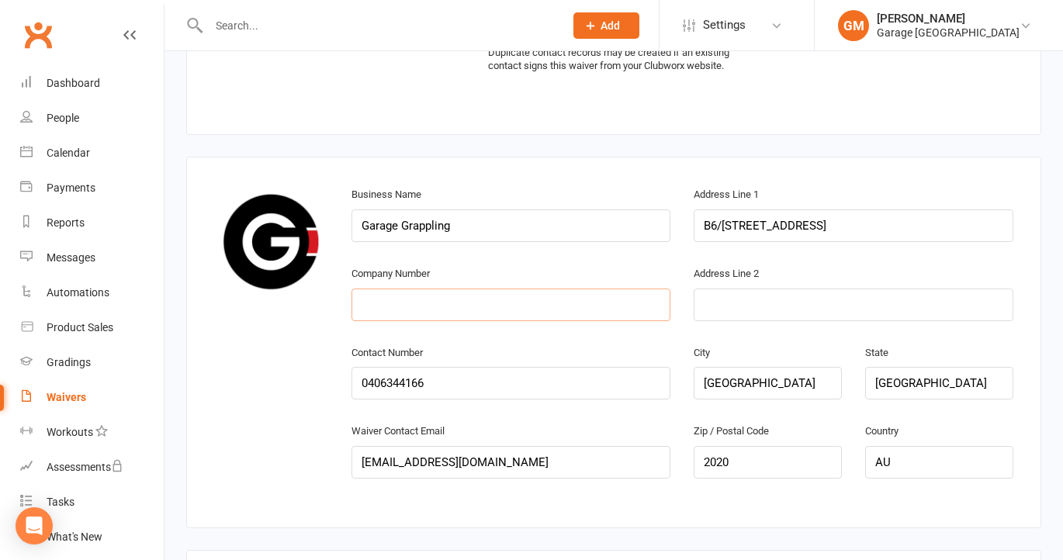
paste input "Hi Martin, It was great speaking with you earlier! As promised, here are our ki…"
type input "H"
paste input "18 678 494 856"
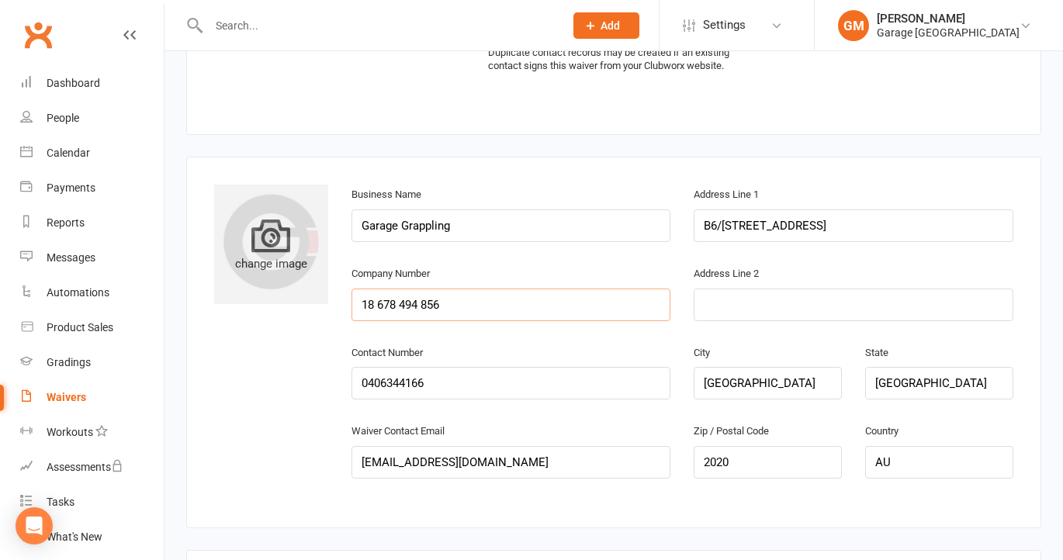
type input "18 678 494 856"
click at [289, 255] on div "change image" at bounding box center [271, 244] width 114 height 119
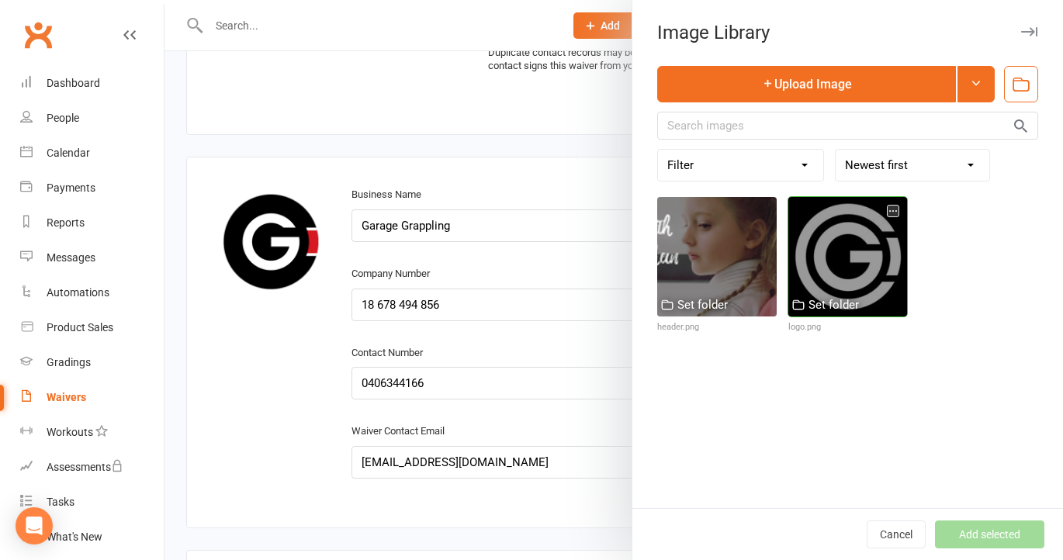
click at [857, 266] on div at bounding box center [847, 256] width 119 height 119
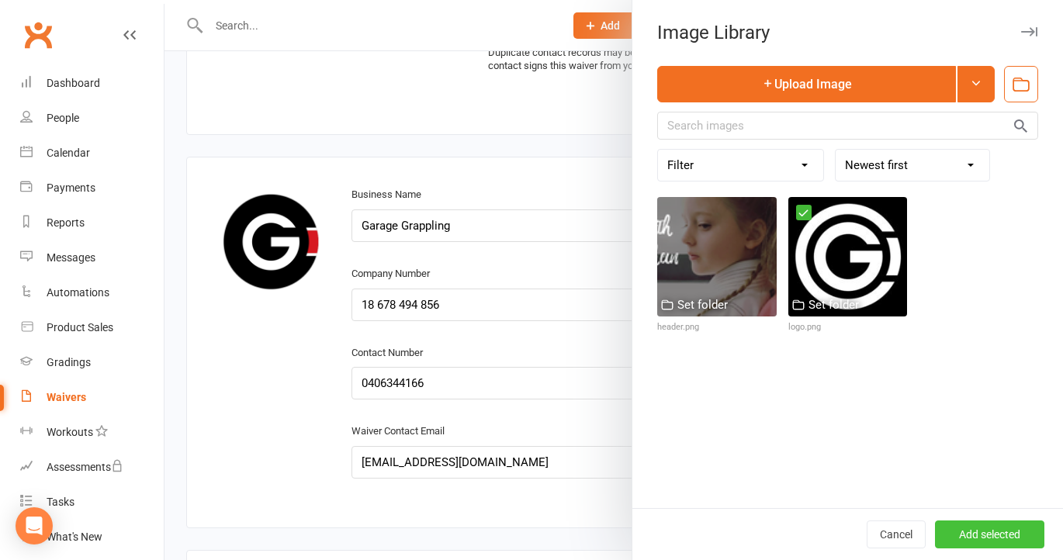
click at [967, 533] on button "Add selected" at bounding box center [989, 535] width 109 height 28
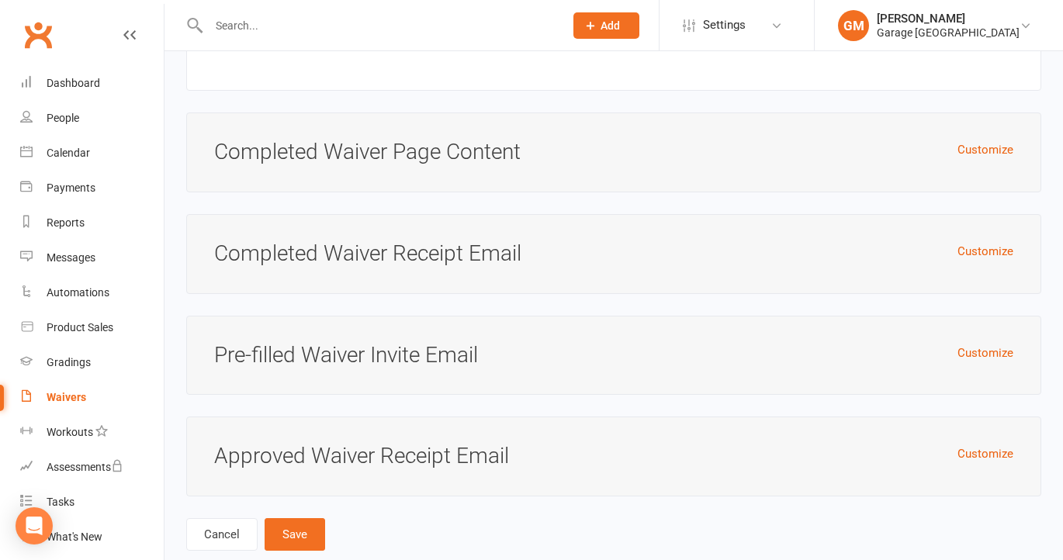
scroll to position [8012, 0]
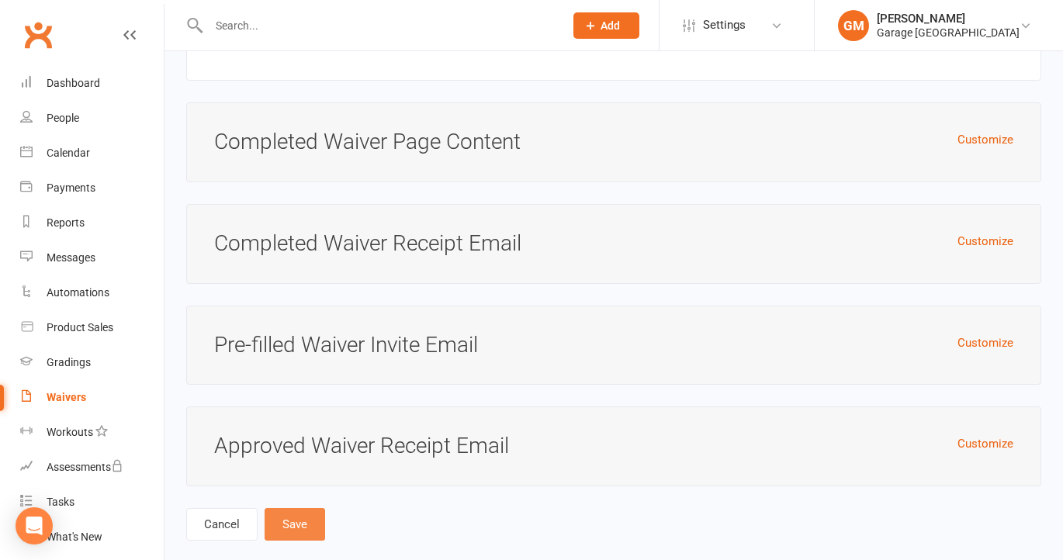
click at [308, 508] on button "Save" at bounding box center [295, 524] width 61 height 33
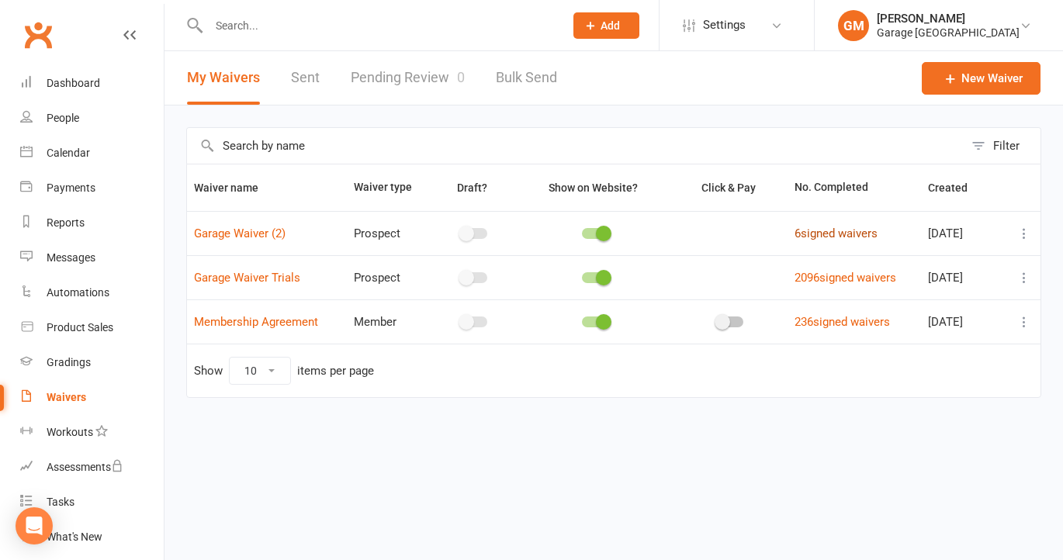
click at [805, 234] on link "6 signed waivers" at bounding box center [835, 234] width 83 height 14
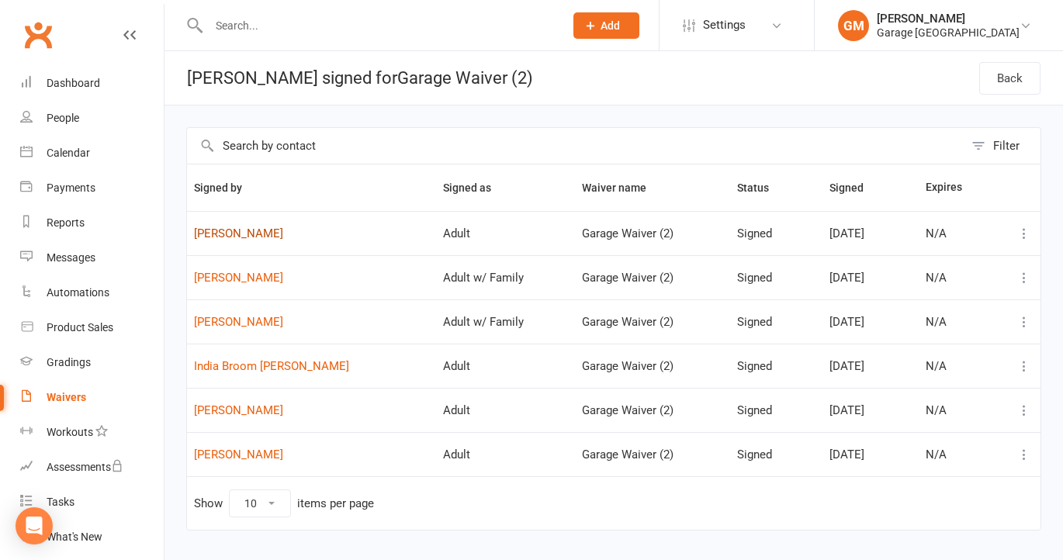
click at [251, 233] on link "Jonathan Taaffe" at bounding box center [311, 233] width 235 height 13
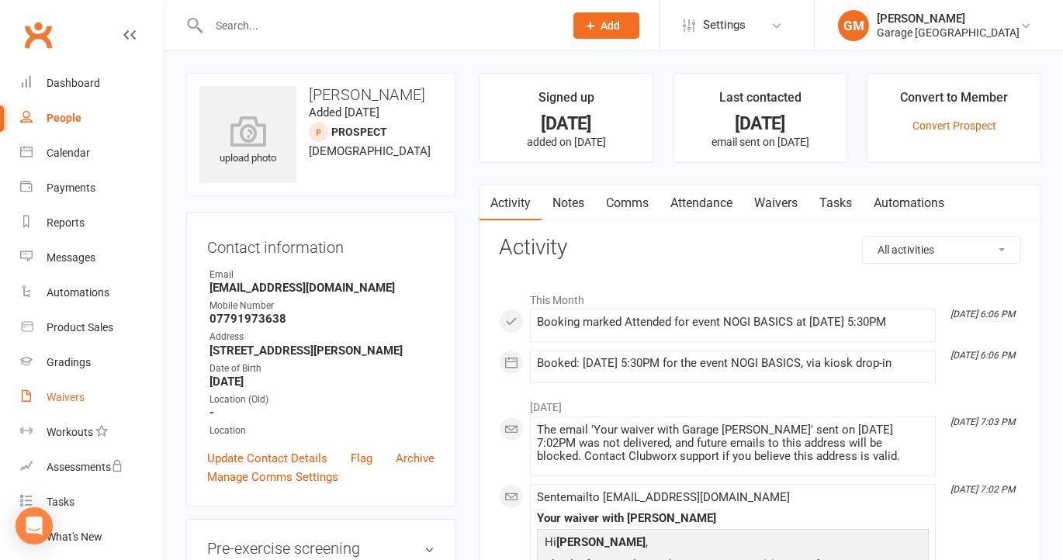
click at [80, 397] on div "Waivers" at bounding box center [66, 397] width 38 height 12
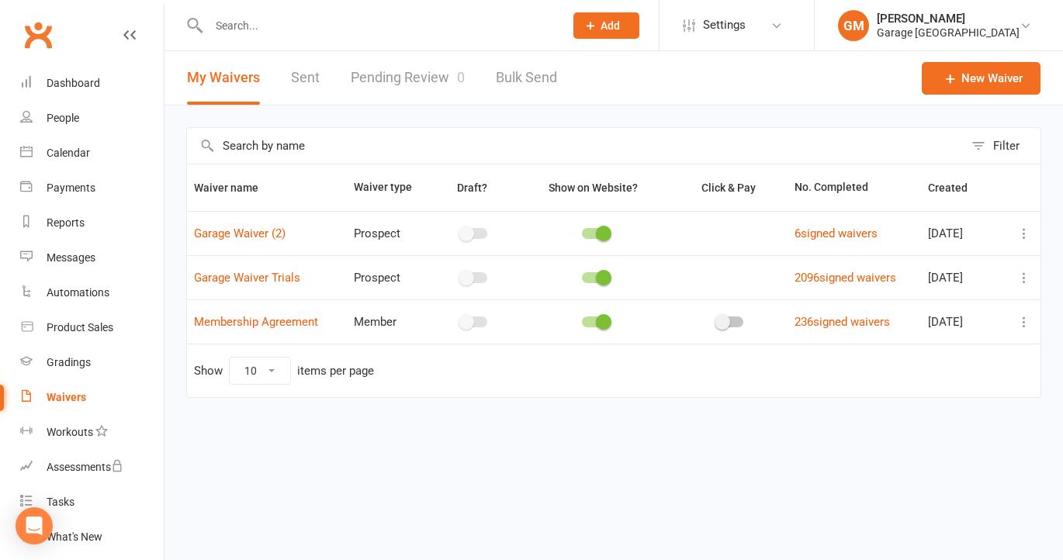
click at [1023, 276] on icon at bounding box center [1024, 278] width 16 height 16
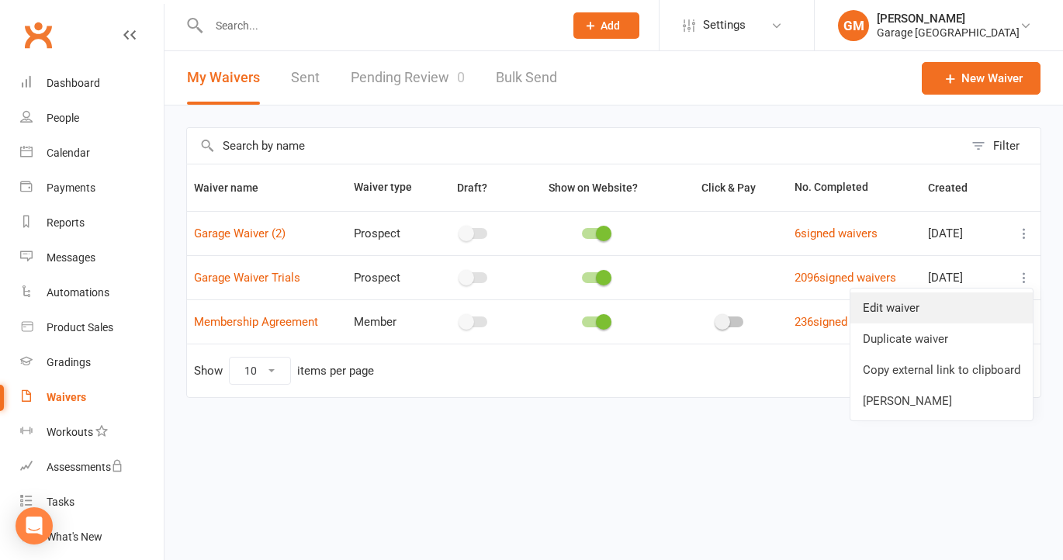
click at [901, 313] on link "Edit waiver" at bounding box center [941, 307] width 182 height 31
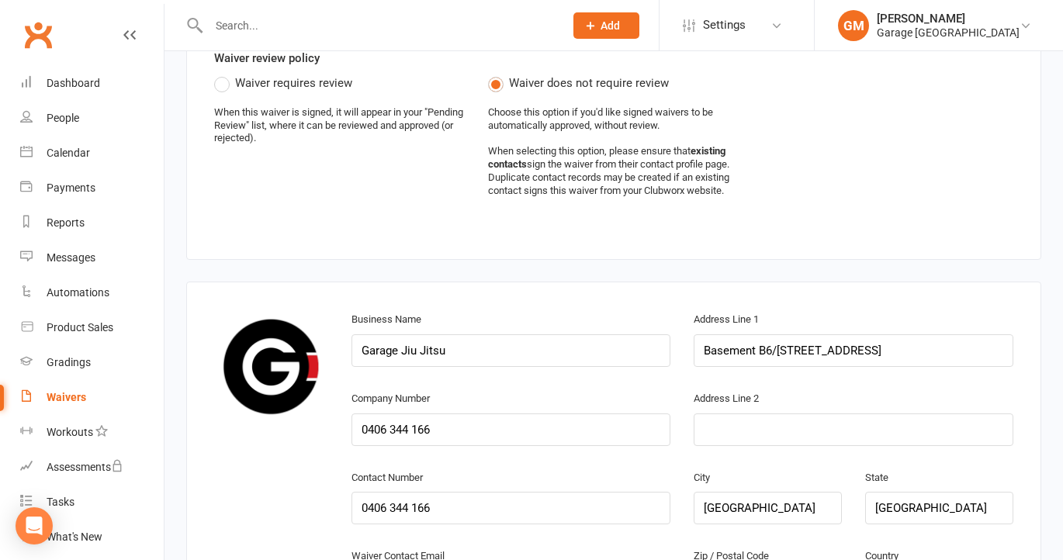
scroll to position [717, 0]
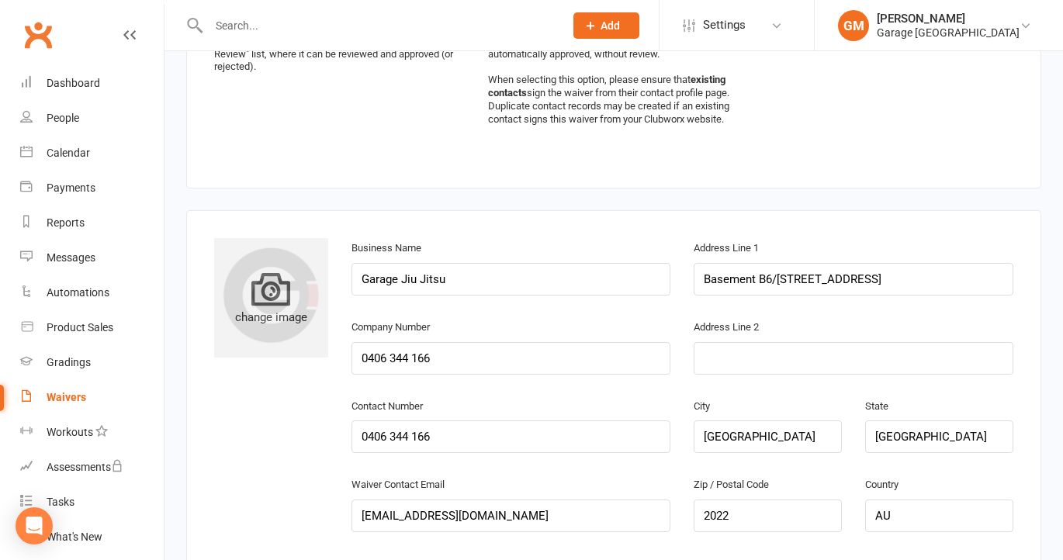
click at [275, 272] on icon at bounding box center [270, 288] width 39 height 39
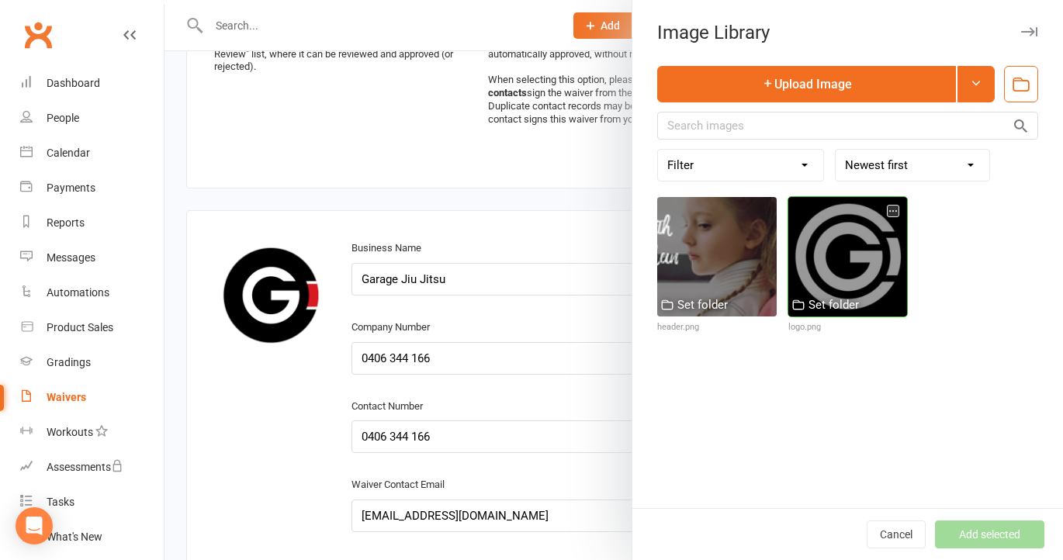
click at [818, 240] on div at bounding box center [847, 256] width 119 height 119
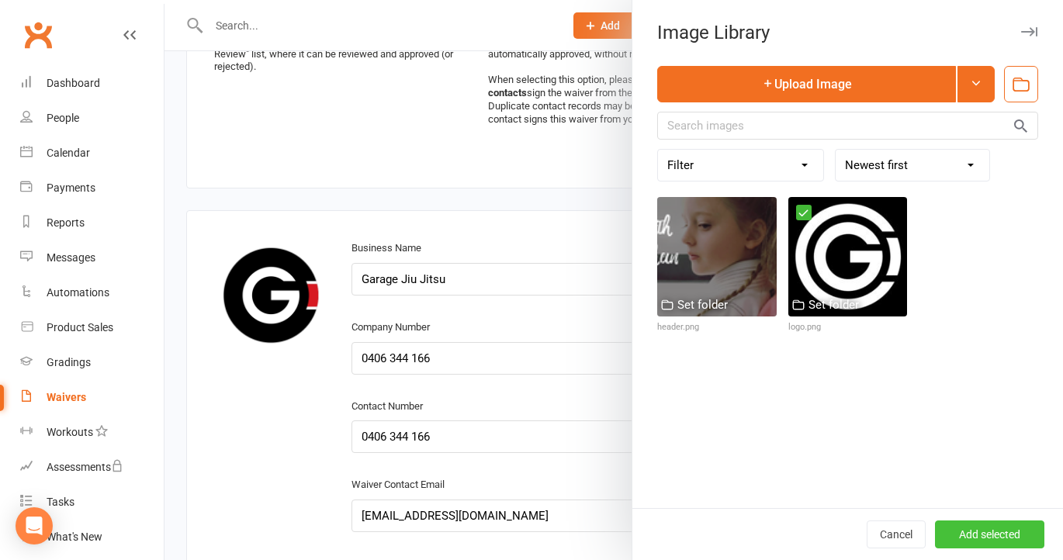
click at [957, 535] on button "Add selected" at bounding box center [989, 535] width 109 height 28
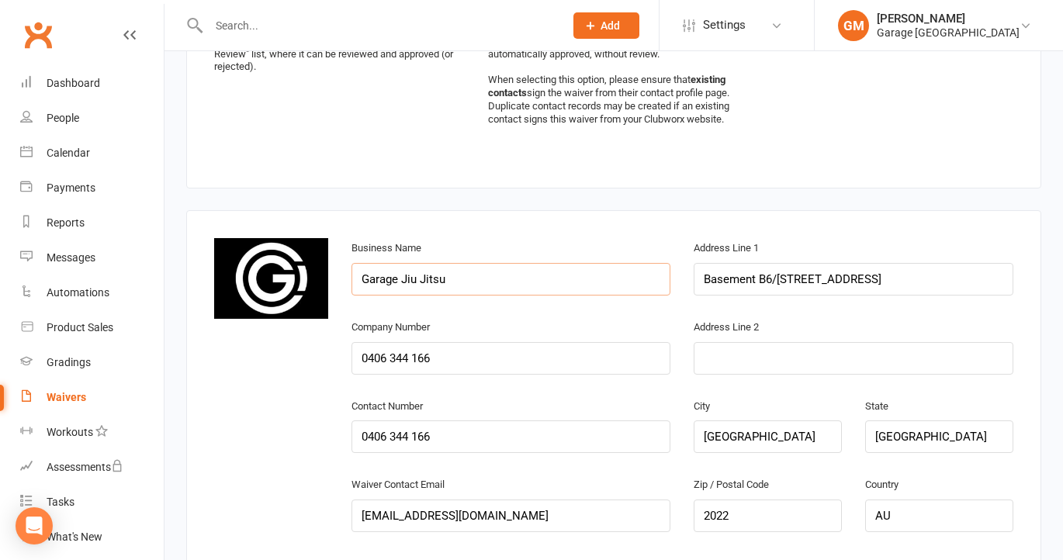
drag, startPoint x: 451, startPoint y: 283, endPoint x: 402, endPoint y: 283, distance: 48.9
click at [402, 283] on input "Garage Jiu Jitsu" at bounding box center [511, 279] width 320 height 33
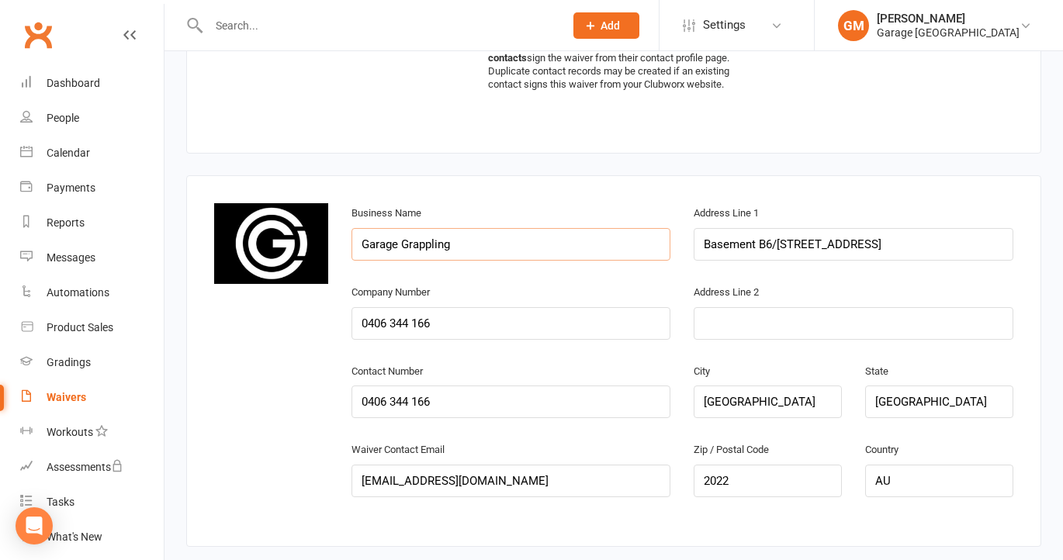
type input "Garage Grappling"
drag, startPoint x: 392, startPoint y: 481, endPoint x: 546, endPoint y: 503, distance: 155.9
click at [546, 503] on div "Waiver Contact Email info@garagejiujitsu.com.au" at bounding box center [511, 479] width 343 height 79
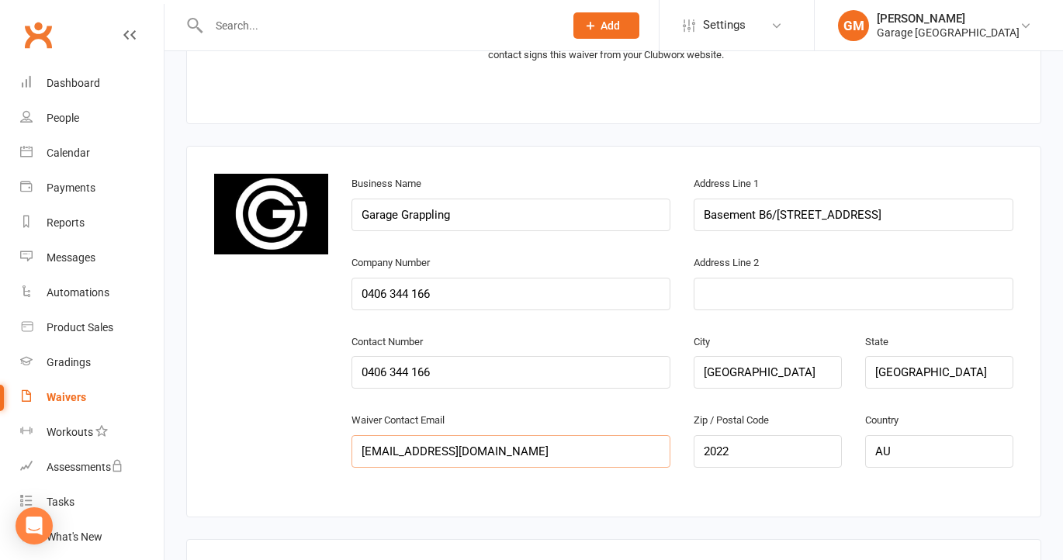
scroll to position [786, 0]
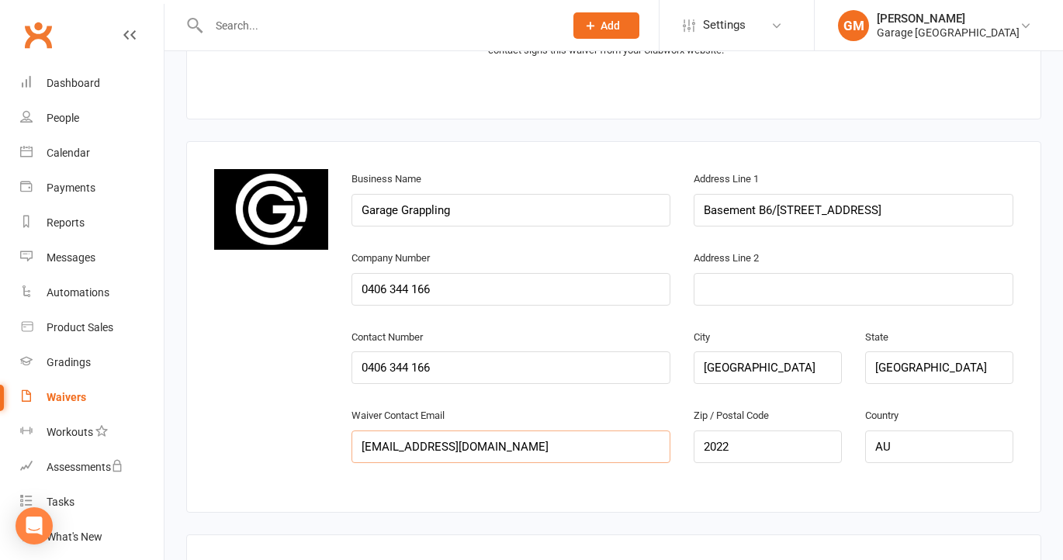
type input "info@garagegrappling.com.au"
click at [433, 288] on input "0406 344 166" at bounding box center [511, 289] width 320 height 33
type input "0"
paste input "18 678 494 856"
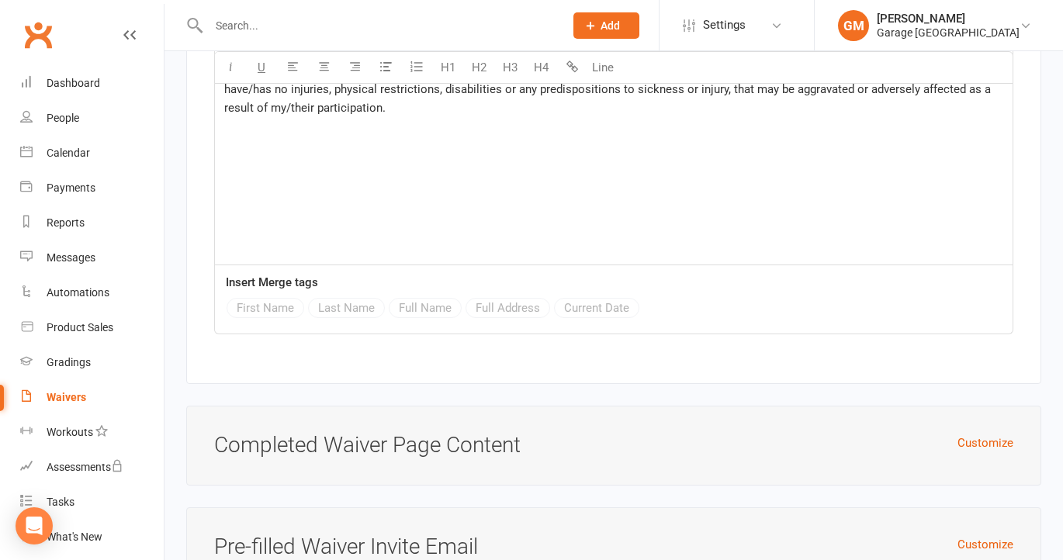
scroll to position [3939, 0]
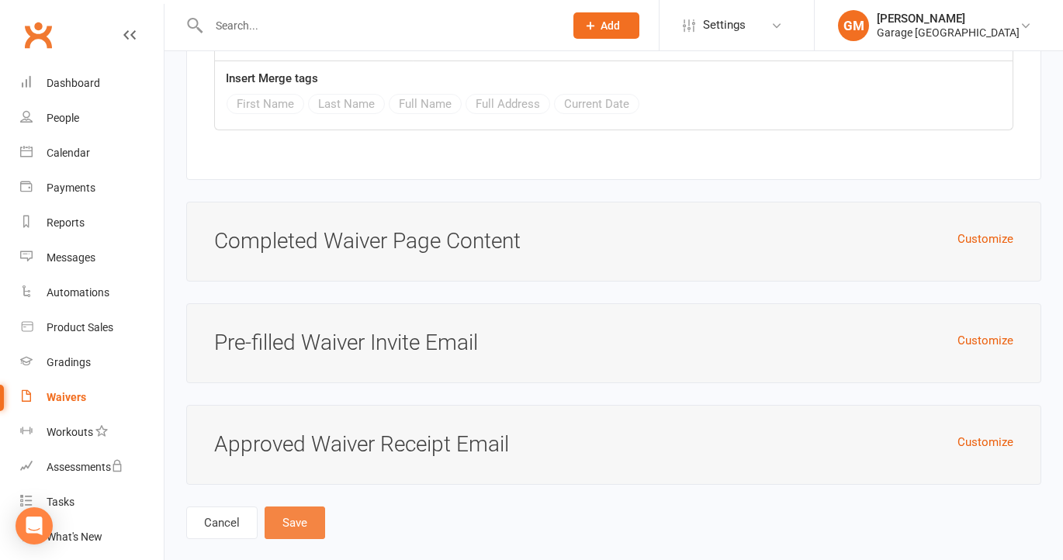
type input "18 678 494 856"
click at [294, 507] on button "Save" at bounding box center [295, 523] width 61 height 33
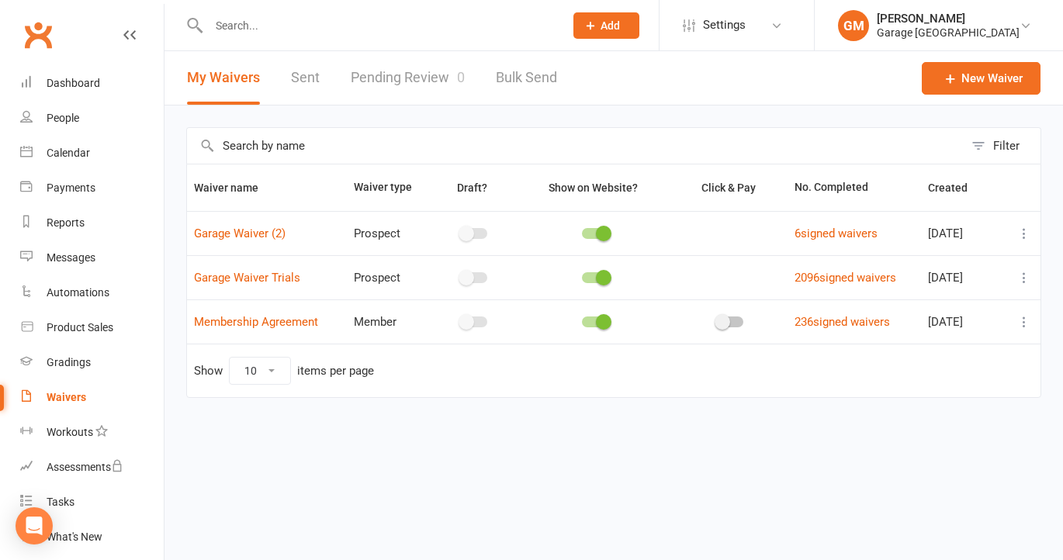
click at [1023, 317] on icon at bounding box center [1024, 322] width 16 height 16
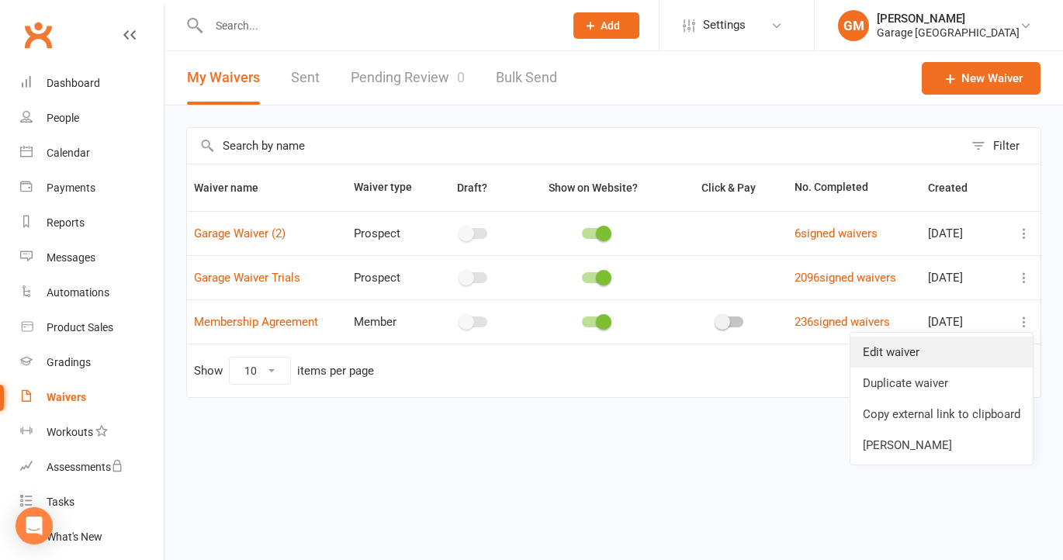
click at [900, 356] on link "Edit waiver" at bounding box center [941, 352] width 182 height 31
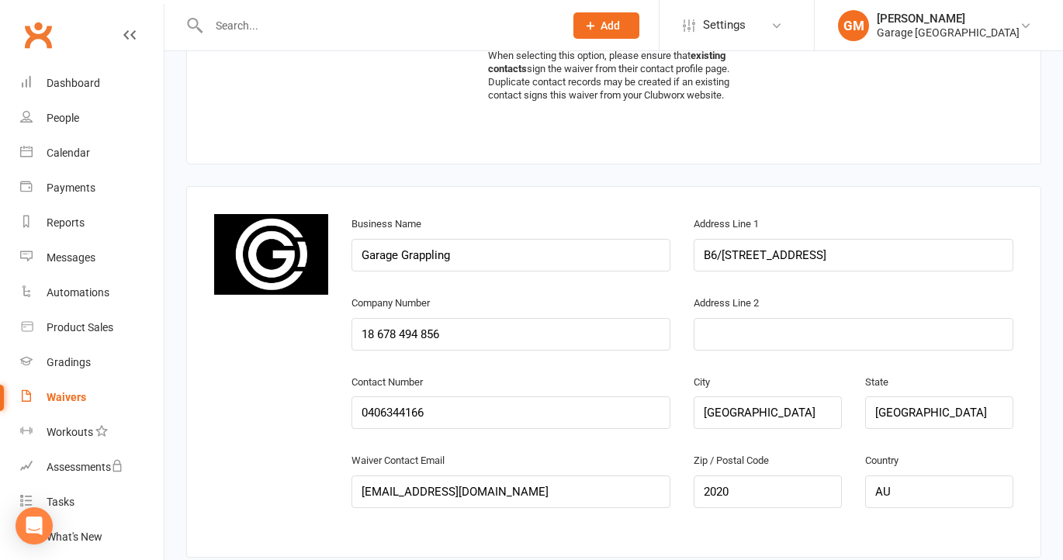
scroll to position [1023, 0]
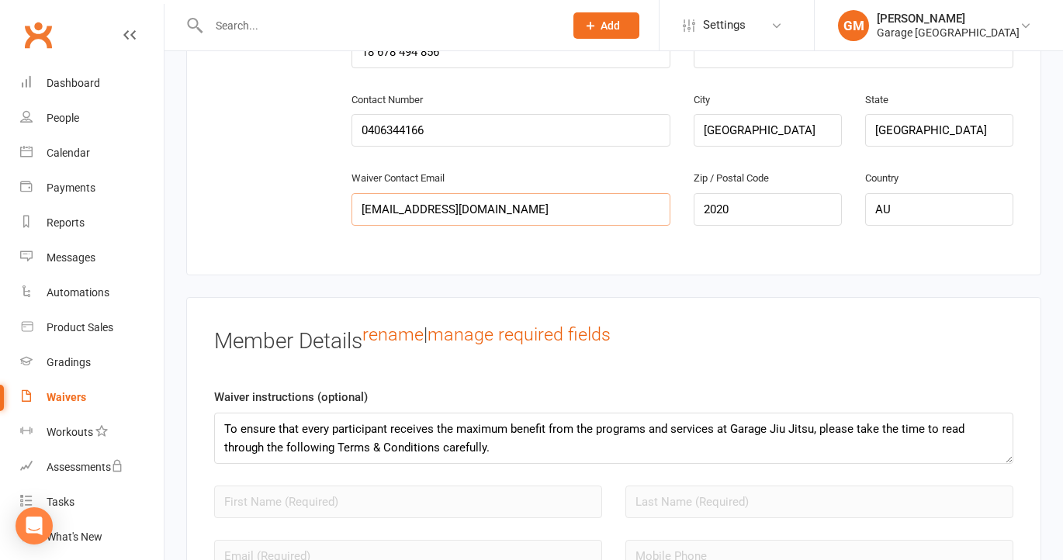
click at [509, 213] on input "info@garagejiujitsu.com.au" at bounding box center [511, 209] width 320 height 33
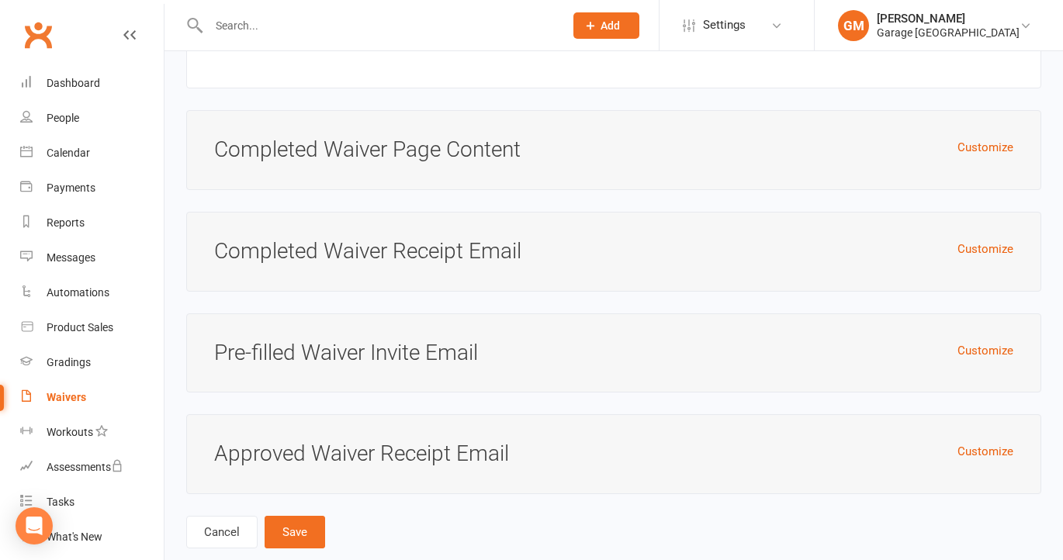
scroll to position [8012, 0]
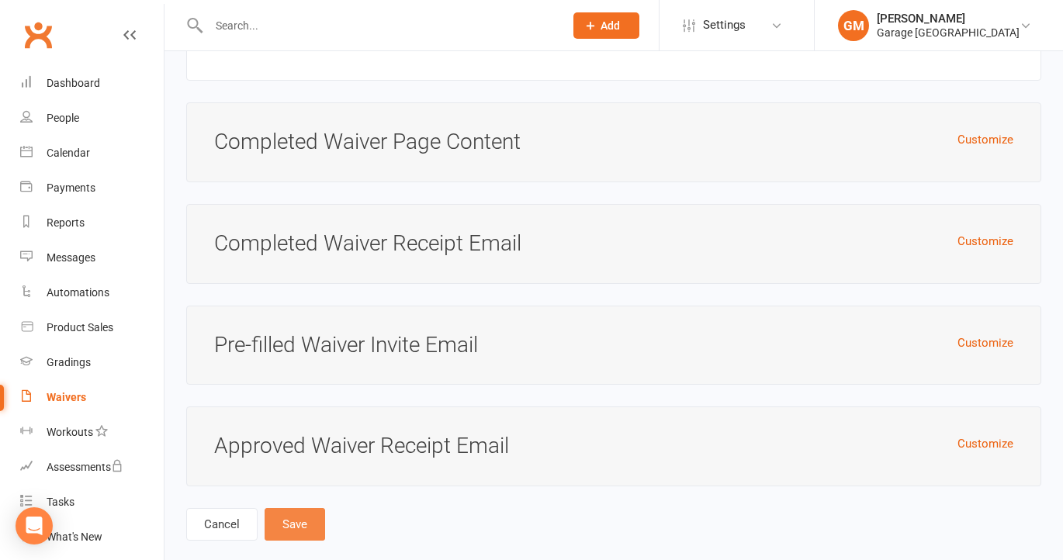
type input "info@garagegrappling.com.au"
click at [311, 508] on button "Save" at bounding box center [295, 524] width 61 height 33
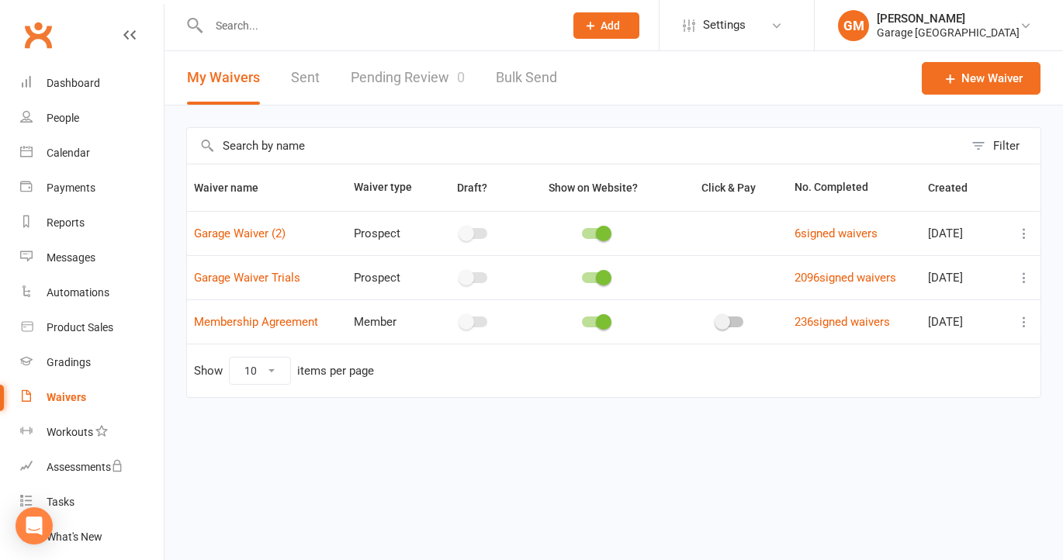
click at [1024, 234] on icon at bounding box center [1024, 234] width 16 height 16
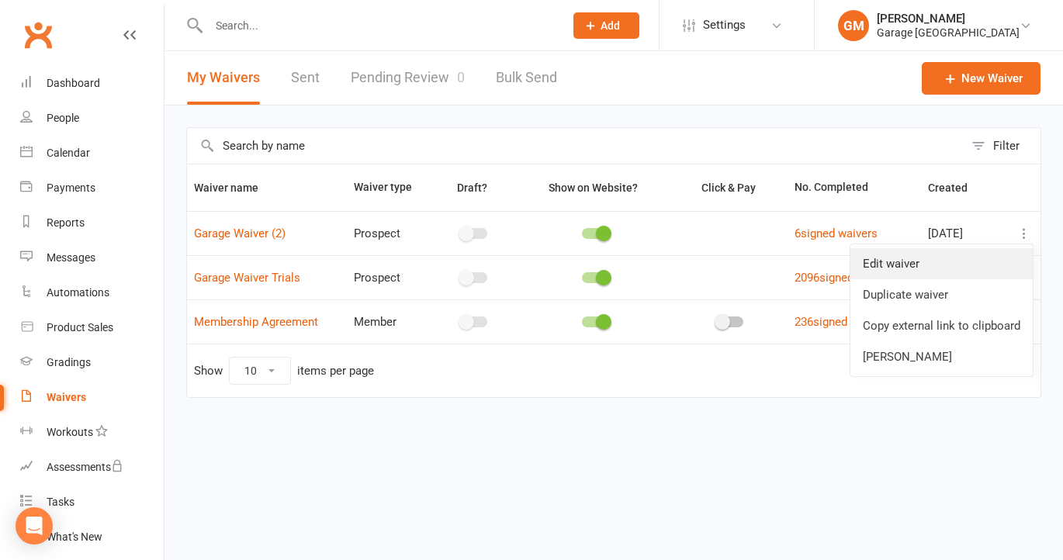
click at [908, 266] on link "Edit waiver" at bounding box center [941, 263] width 182 height 31
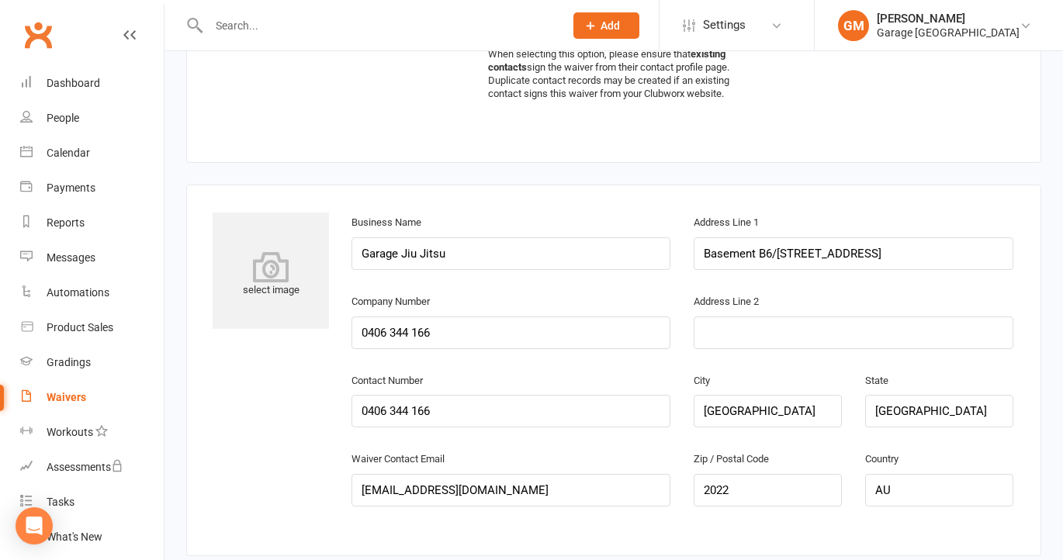
scroll to position [755, 0]
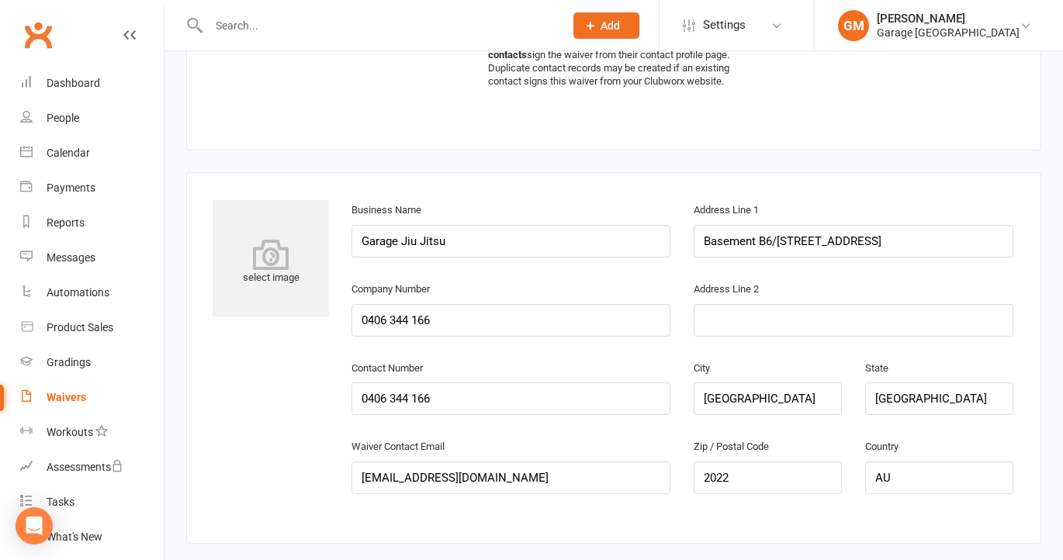
click at [260, 262] on icon at bounding box center [271, 254] width 116 height 31
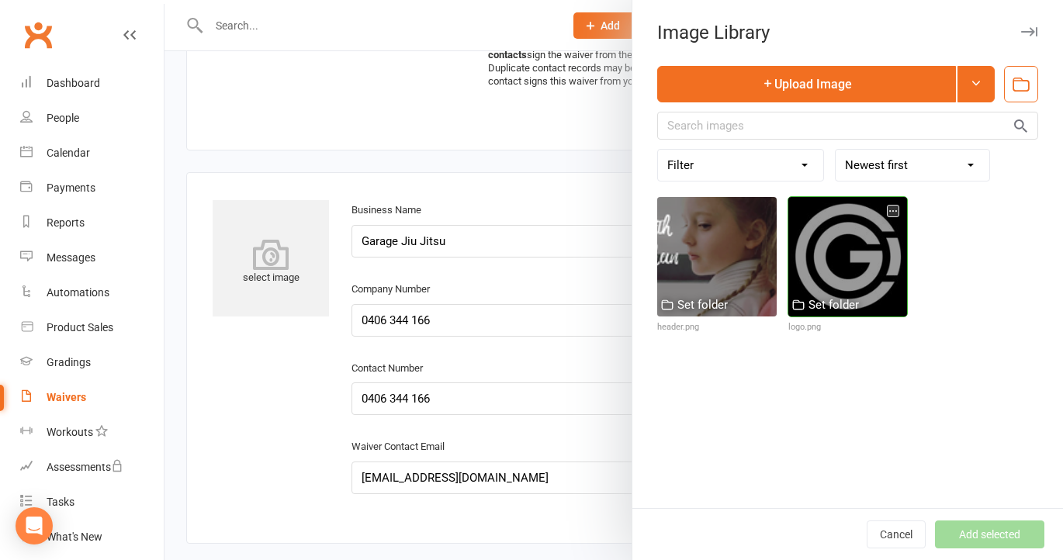
click at [877, 266] on div at bounding box center [847, 256] width 119 height 119
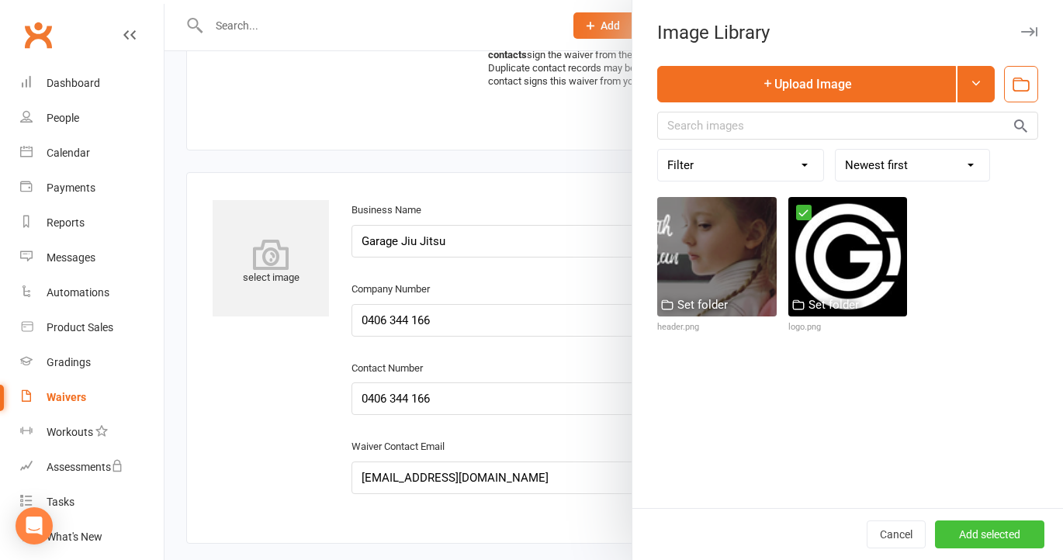
click at [972, 533] on button "Add selected" at bounding box center [989, 535] width 109 height 28
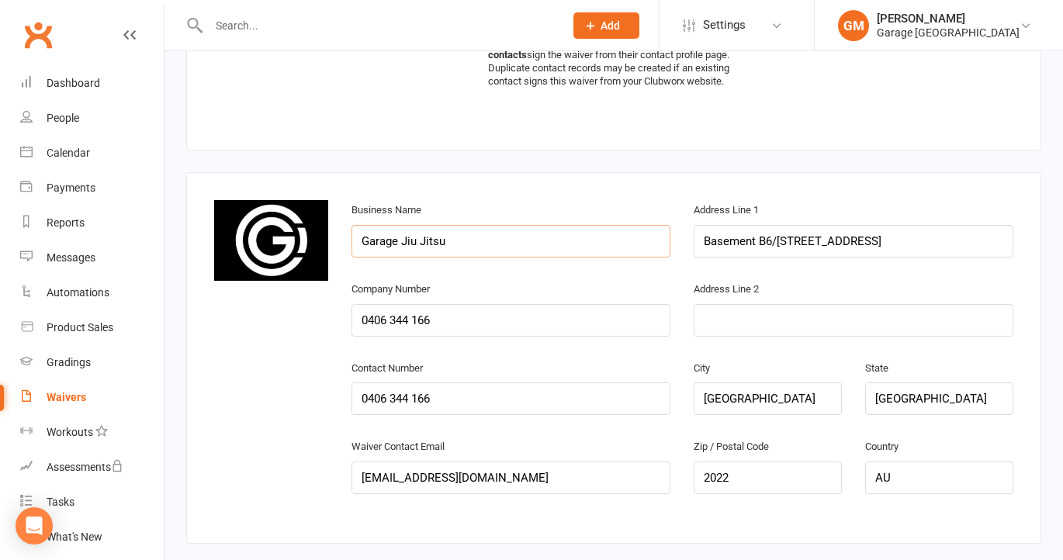
drag, startPoint x: 452, startPoint y: 238, endPoint x: 402, endPoint y: 241, distance: 49.7
click at [402, 241] on input "Garage Jiu Jitsu" at bounding box center [511, 241] width 320 height 33
type input "Garage Grappling"
drag, startPoint x: 464, startPoint y: 324, endPoint x: 332, endPoint y: 322, distance: 131.9
click at [332, 322] on div "change image Business Name Garage Grappling Address Line 1 Basement B6/175-181 …" at bounding box center [613, 358] width 822 height 316
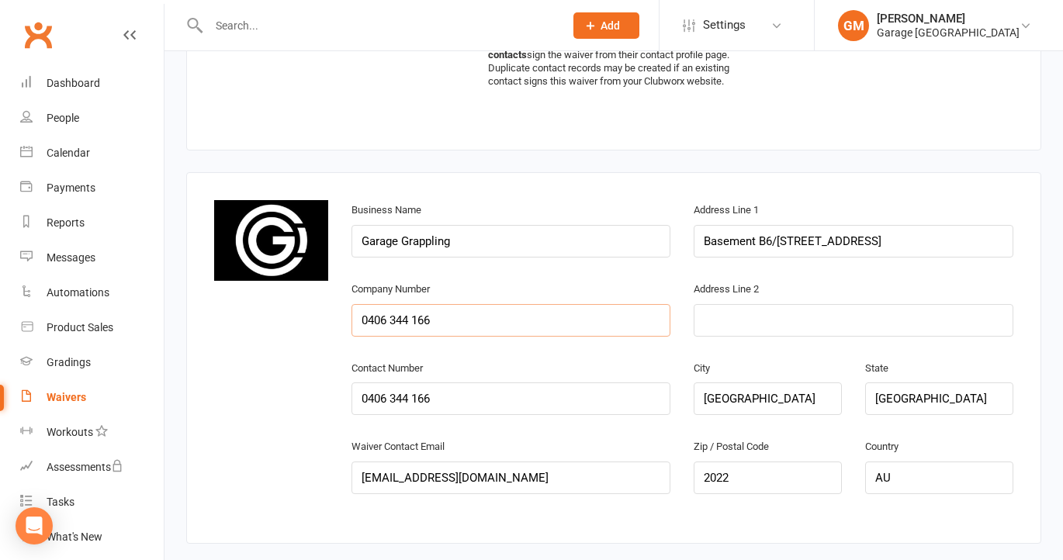
paste input "18 678 494 85"
type input "18 678 494 856"
click at [333, 322] on div "change image Business Name Garage Grappling Address Line 1 Basement B6/175-181 …" at bounding box center [613, 358] width 822 height 316
drag, startPoint x: 507, startPoint y: 476, endPoint x: 425, endPoint y: 478, distance: 81.5
click at [425, 478] on input "info@garagejiujitsu.com.au" at bounding box center [511, 478] width 320 height 33
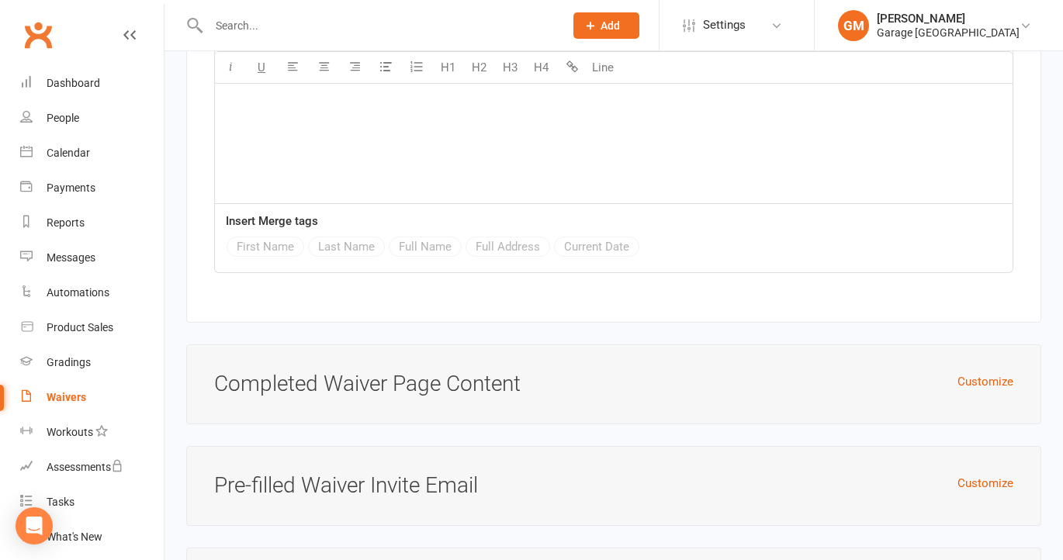
scroll to position [3939, 0]
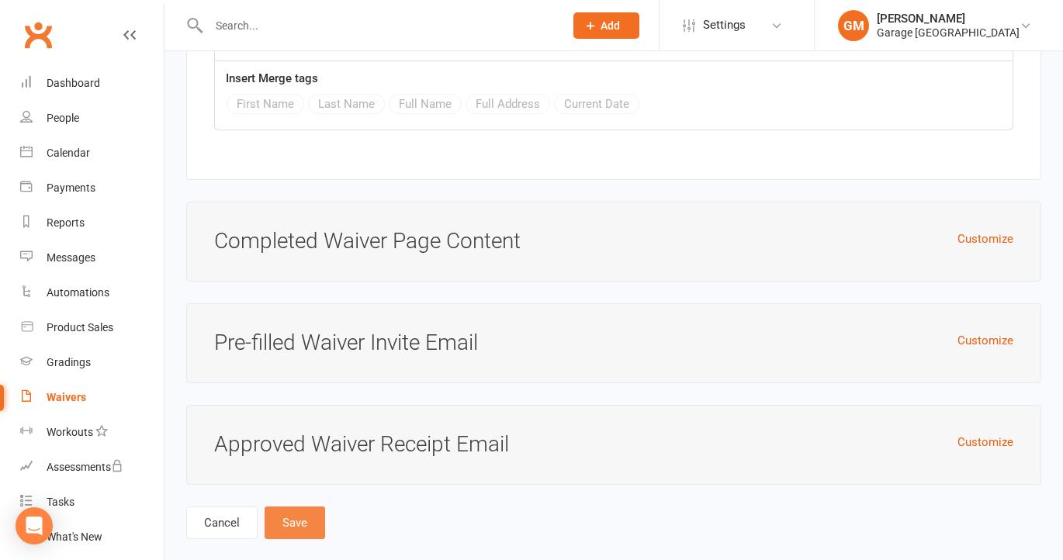
type input "info@garagegrappling"
click at [280, 507] on button "Save" at bounding box center [295, 523] width 61 height 33
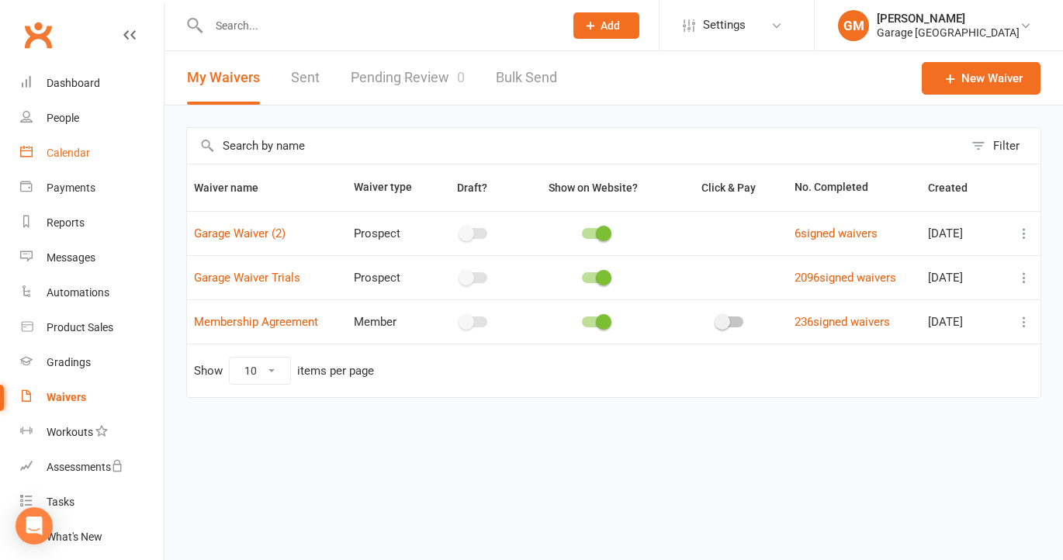
click at [64, 151] on div "Calendar" at bounding box center [68, 153] width 43 height 12
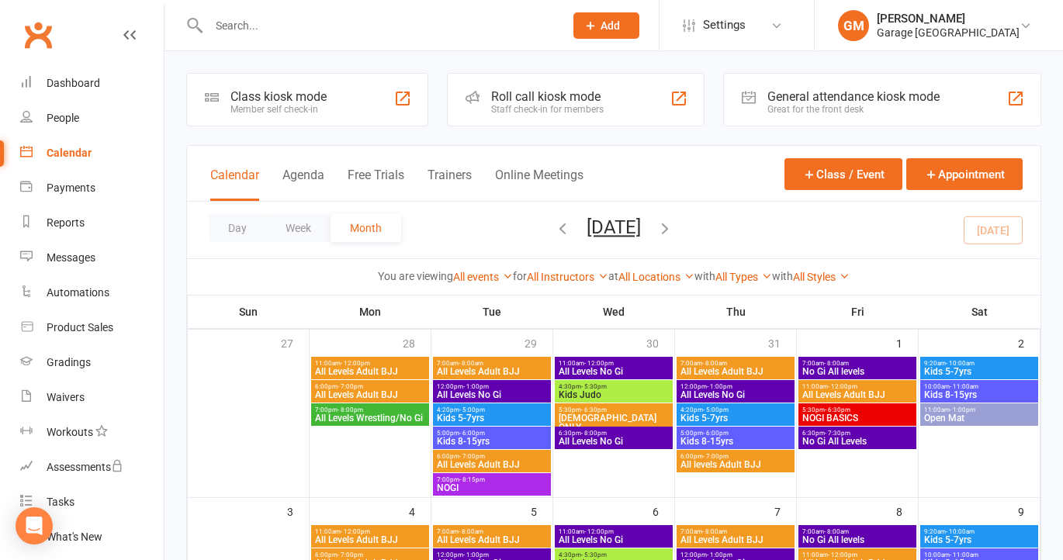
click at [279, 112] on div "Member self check-in" at bounding box center [278, 109] width 96 height 11
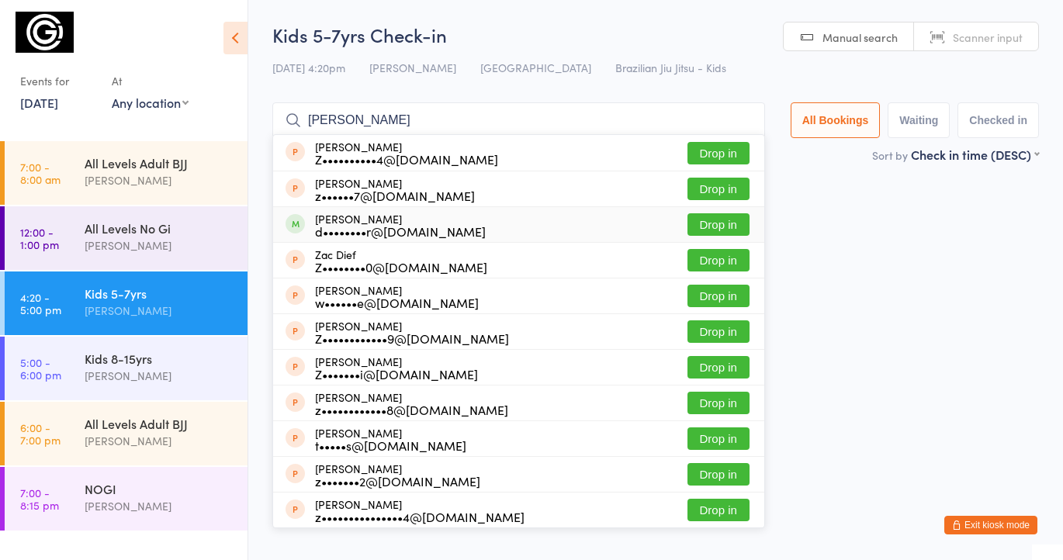
type input "[PERSON_NAME]"
click at [725, 218] on button "Drop in" at bounding box center [718, 224] width 62 height 22
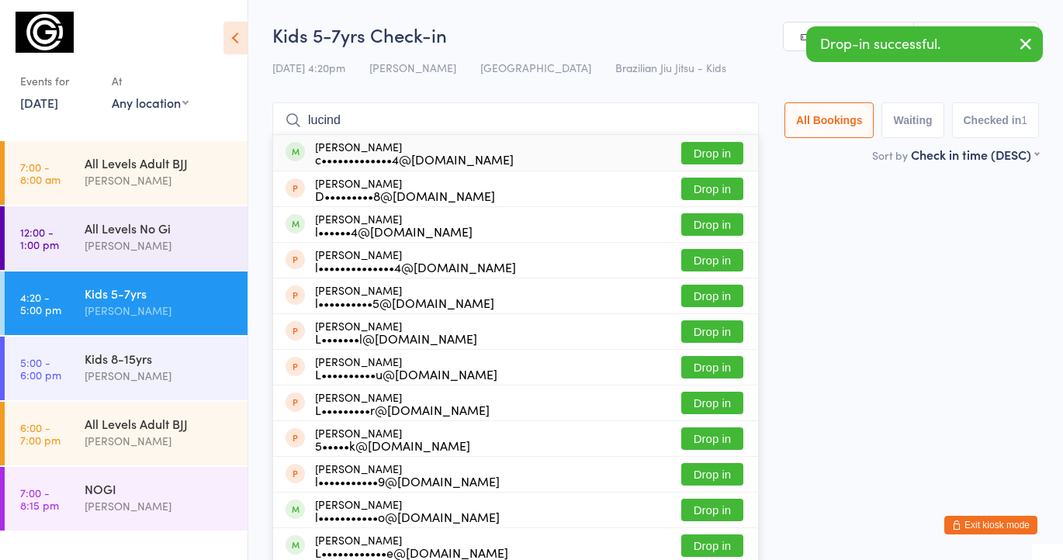
type input "lucind"
click at [698, 151] on button "Drop in" at bounding box center [712, 153] width 62 height 22
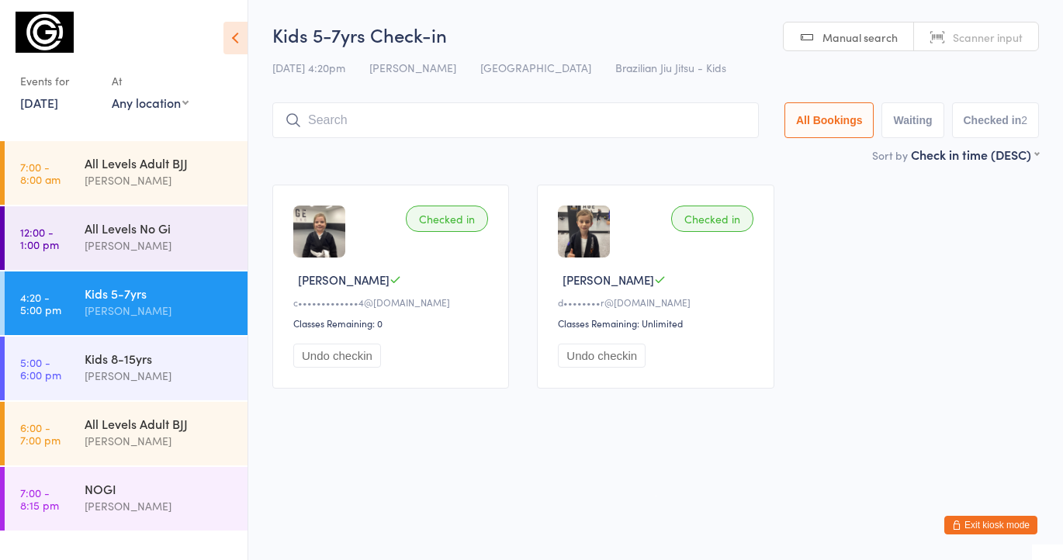
click at [996, 528] on button "Exit kiosk mode" at bounding box center [990, 525] width 93 height 19
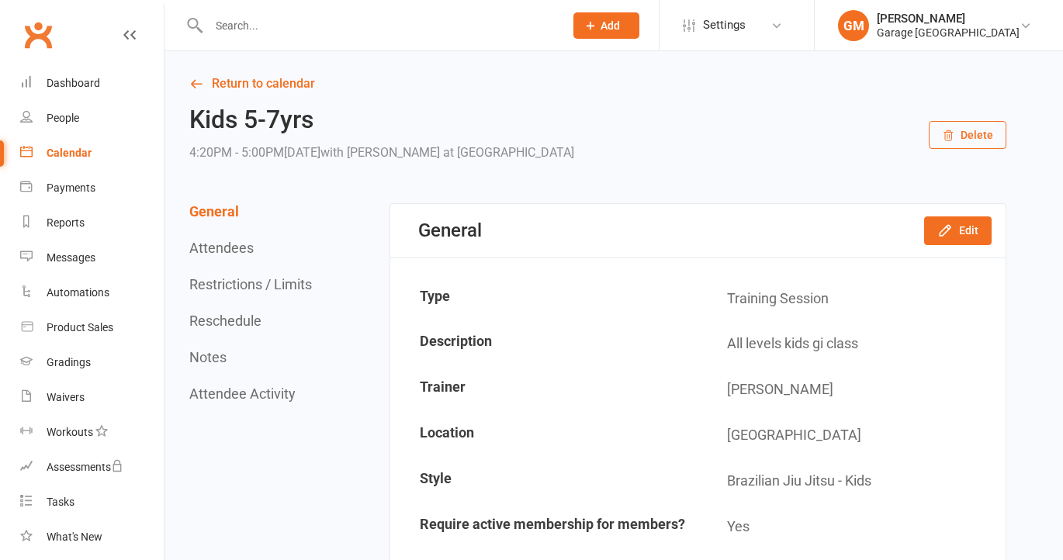
click at [248, 32] on input "text" at bounding box center [378, 26] width 349 height 22
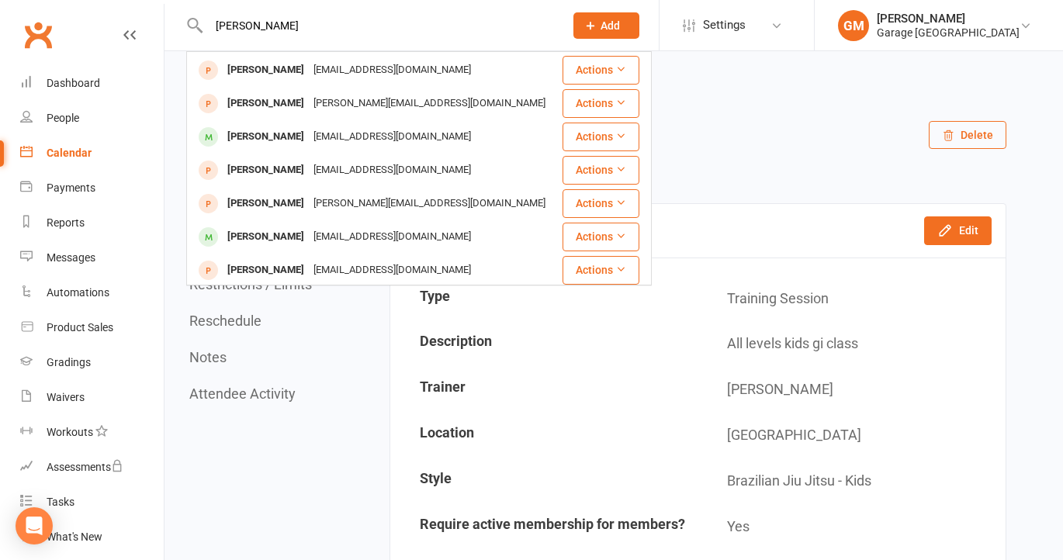
scroll to position [398, 0]
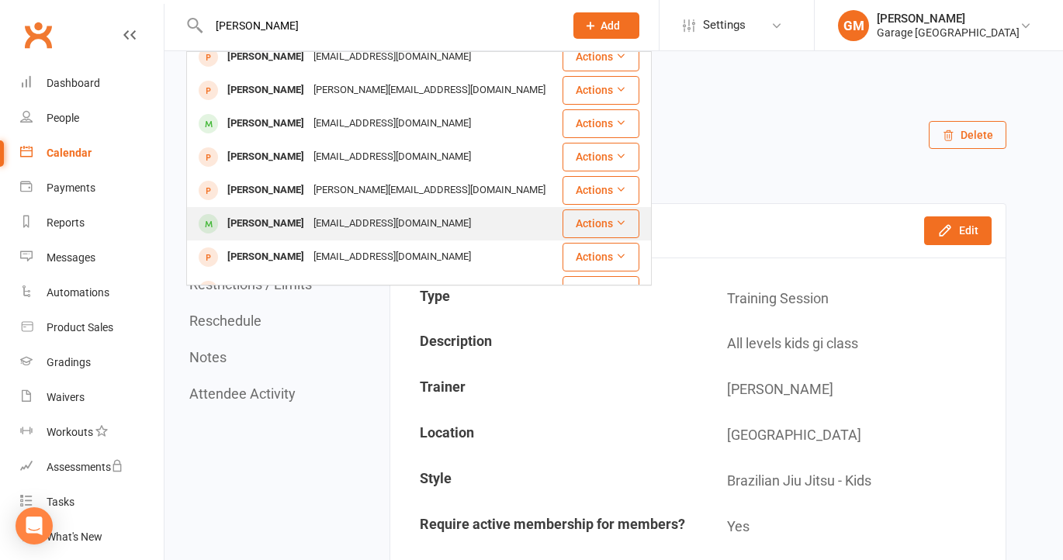
type input "[PERSON_NAME]"
click at [245, 213] on div "[PERSON_NAME]" at bounding box center [266, 224] width 86 height 22
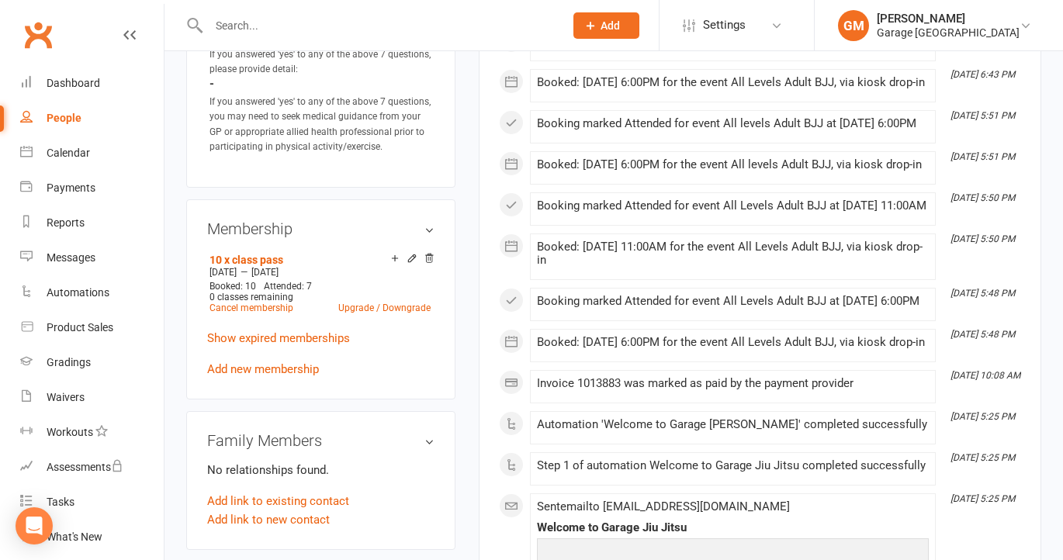
scroll to position [1153, 0]
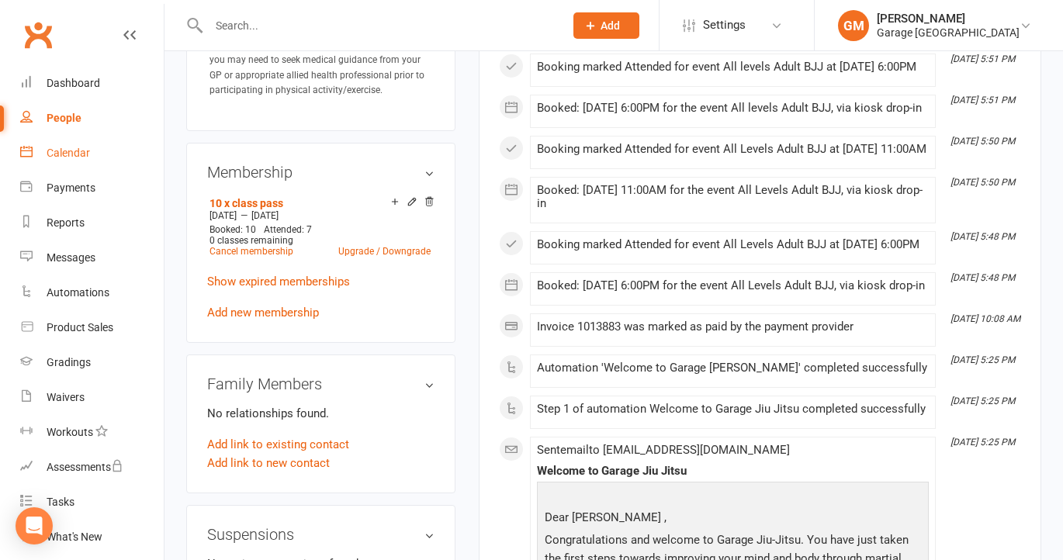
click at [76, 149] on div "Calendar" at bounding box center [68, 153] width 43 height 12
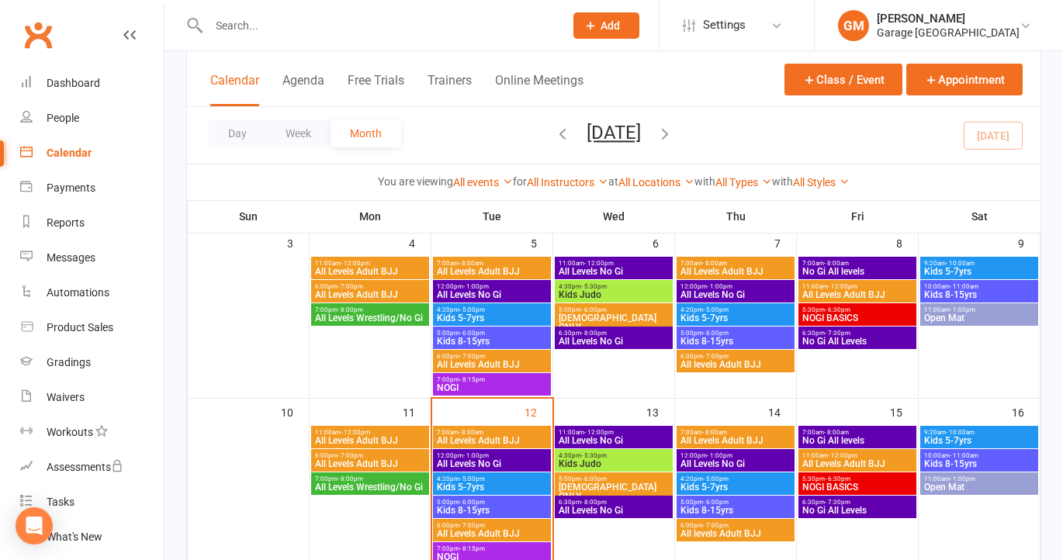
scroll to position [247, 0]
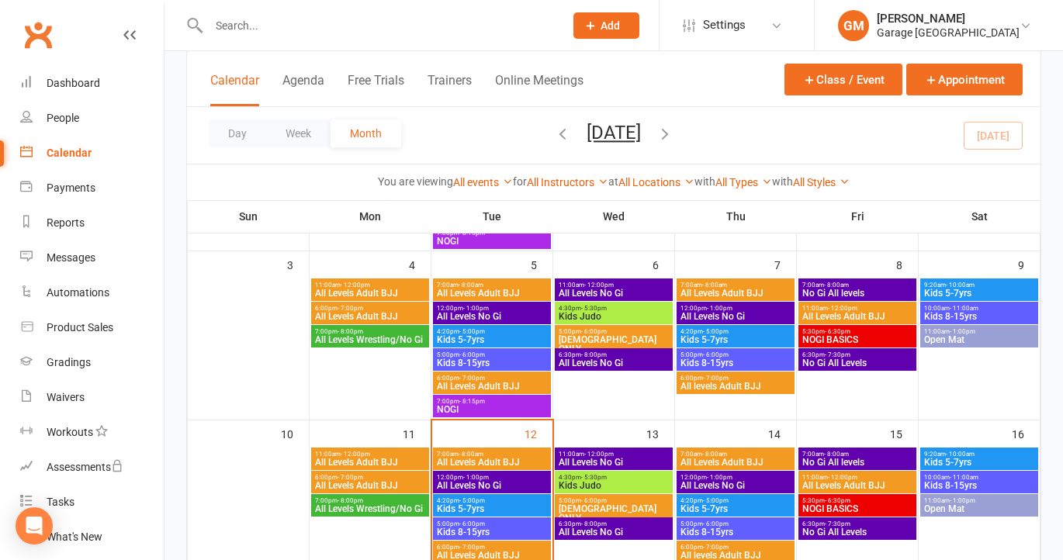
click at [609, 289] on span "All Levels No Gi" at bounding box center [614, 293] width 112 height 9
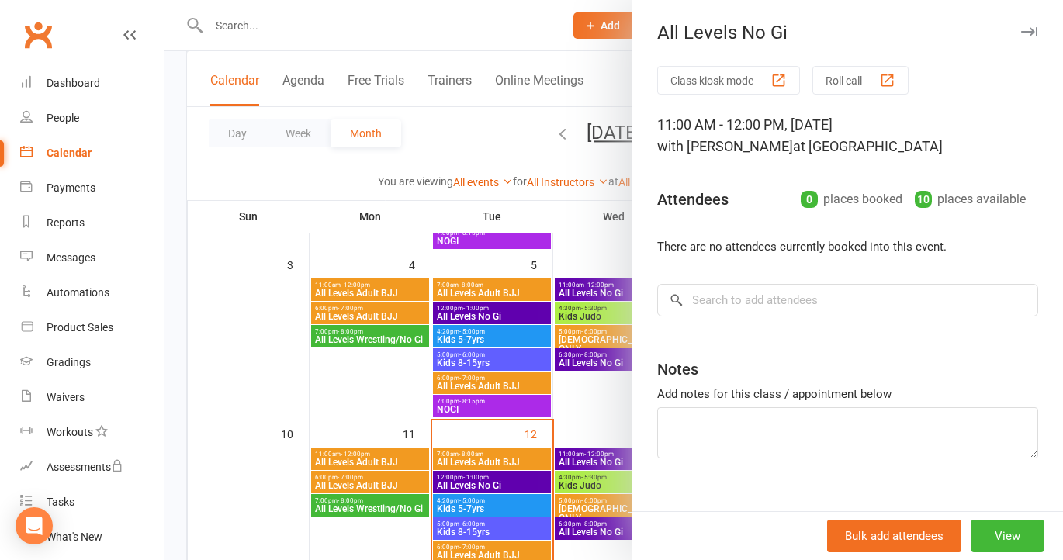
click at [571, 218] on div at bounding box center [613, 280] width 898 height 560
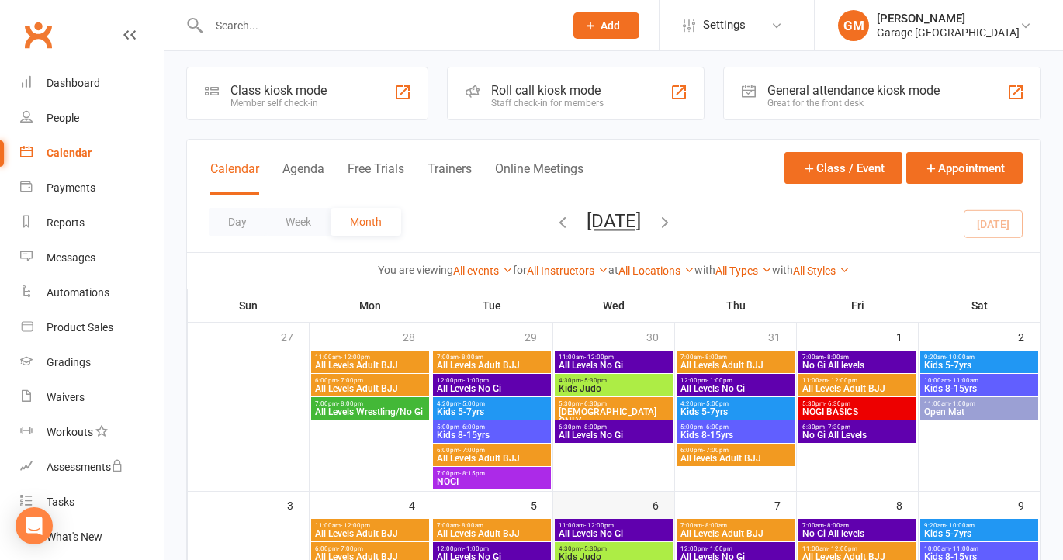
scroll to position [0, 0]
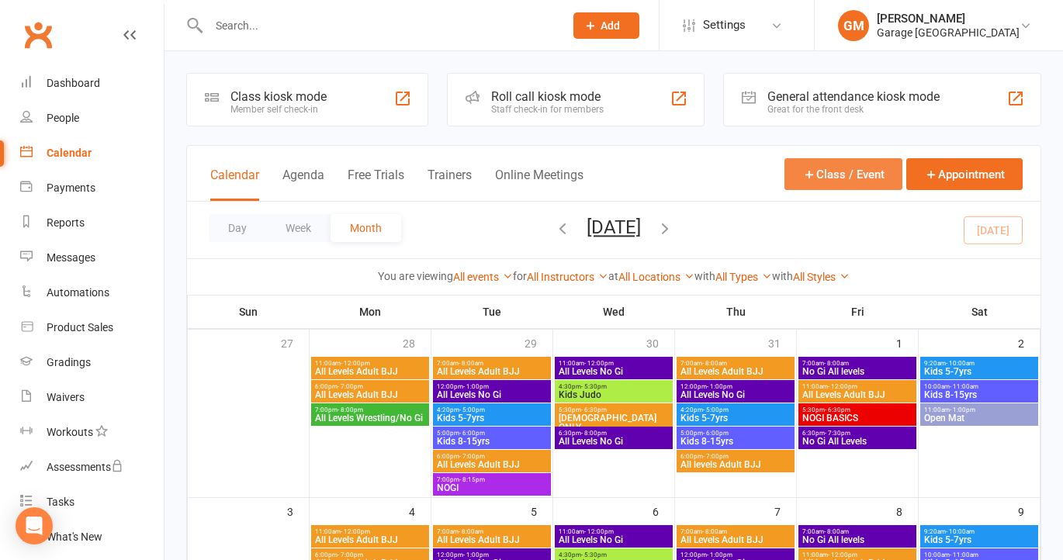
click at [826, 179] on button "Class / Event" at bounding box center [843, 174] width 118 height 32
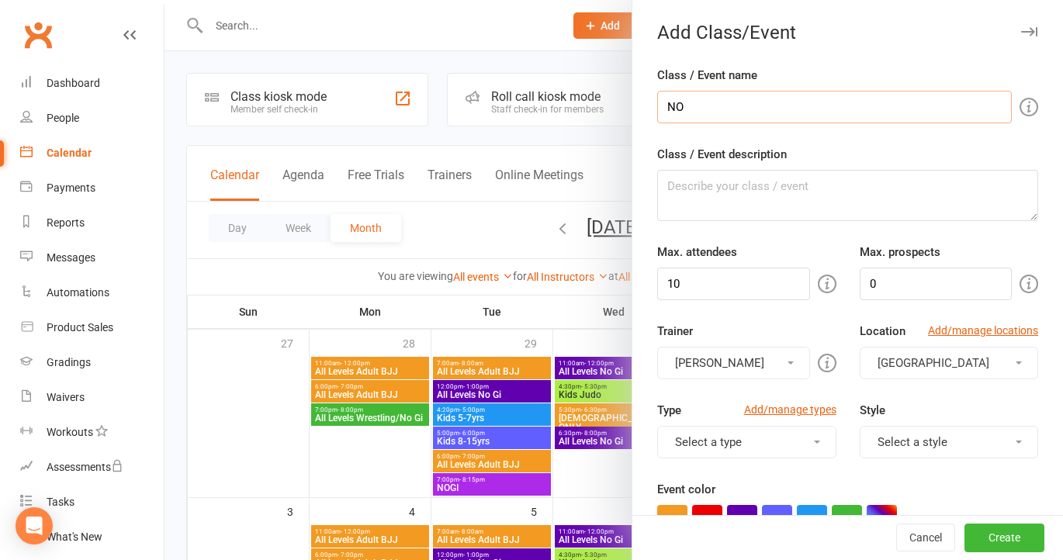
type input "N"
type input "NOGI"
click at [736, 190] on textarea "Class / Event description" at bounding box center [847, 195] width 381 height 51
click at [732, 294] on input "10" at bounding box center [733, 284] width 152 height 33
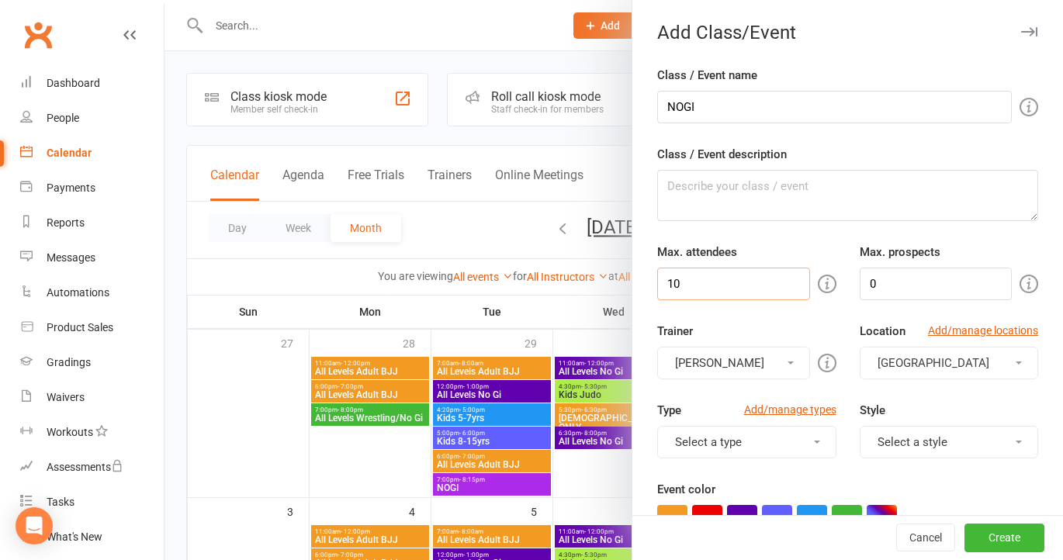
type input "1"
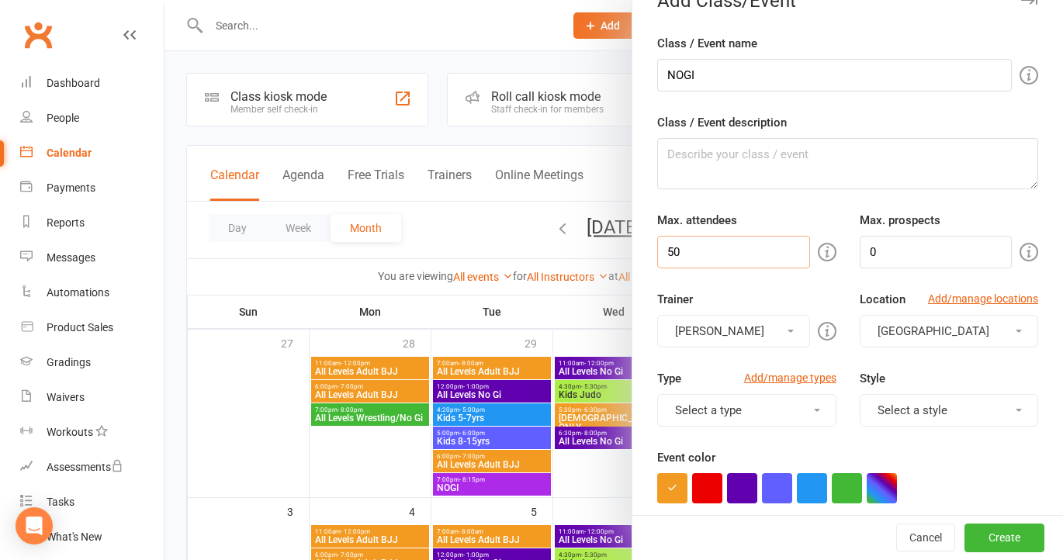
type input "50"
click at [791, 332] on span at bounding box center [790, 331] width 6 height 3
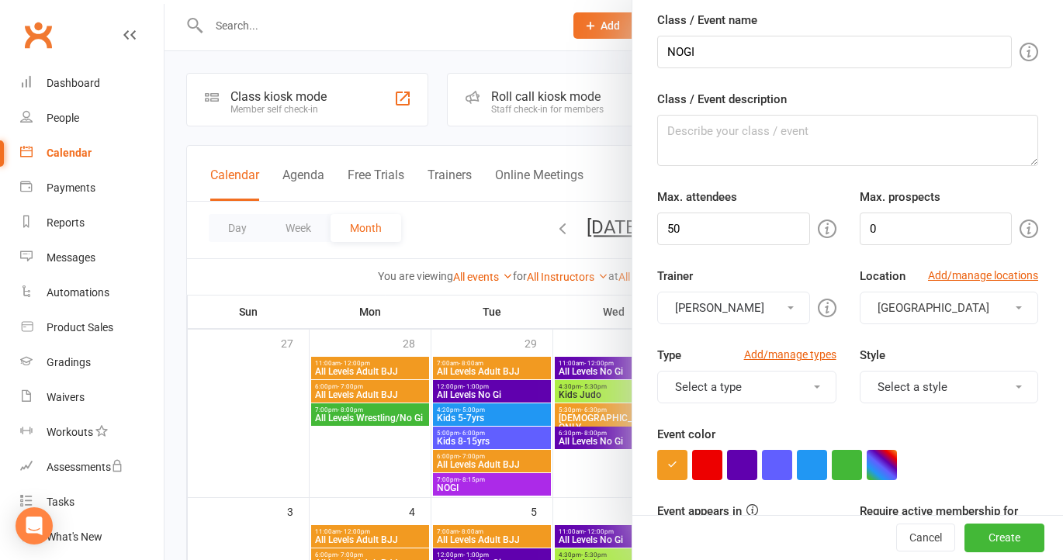
scroll to position [115, 0]
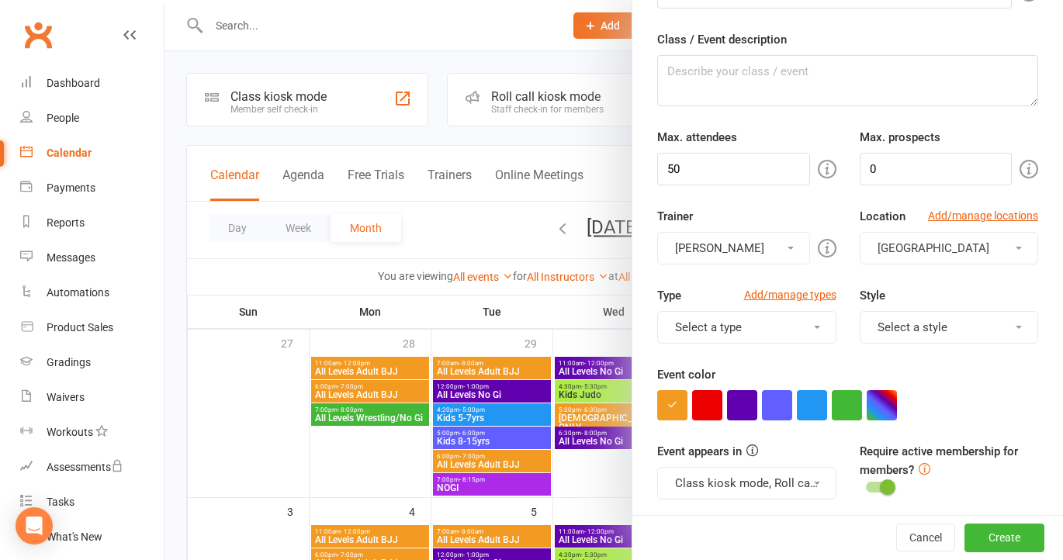
click at [819, 334] on button "Select a type" at bounding box center [746, 327] width 178 height 33
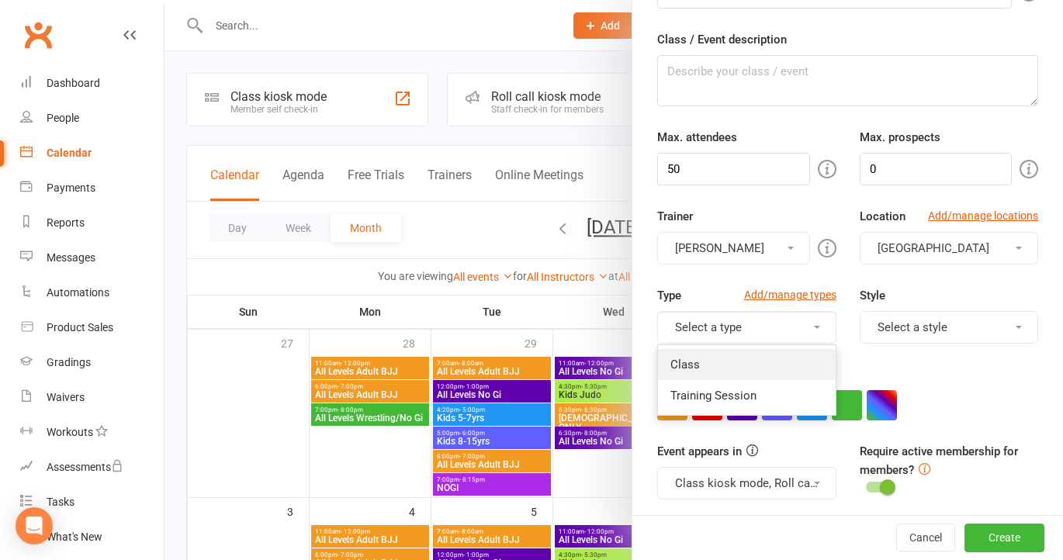
click at [708, 366] on link "Class" at bounding box center [746, 364] width 177 height 31
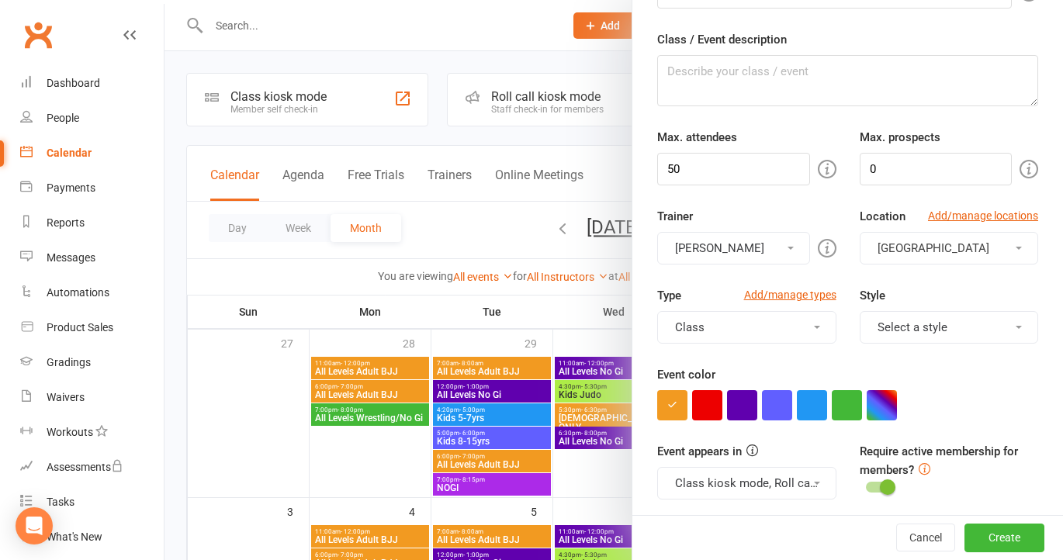
click at [901, 328] on button "Select a style" at bounding box center [949, 327] width 178 height 33
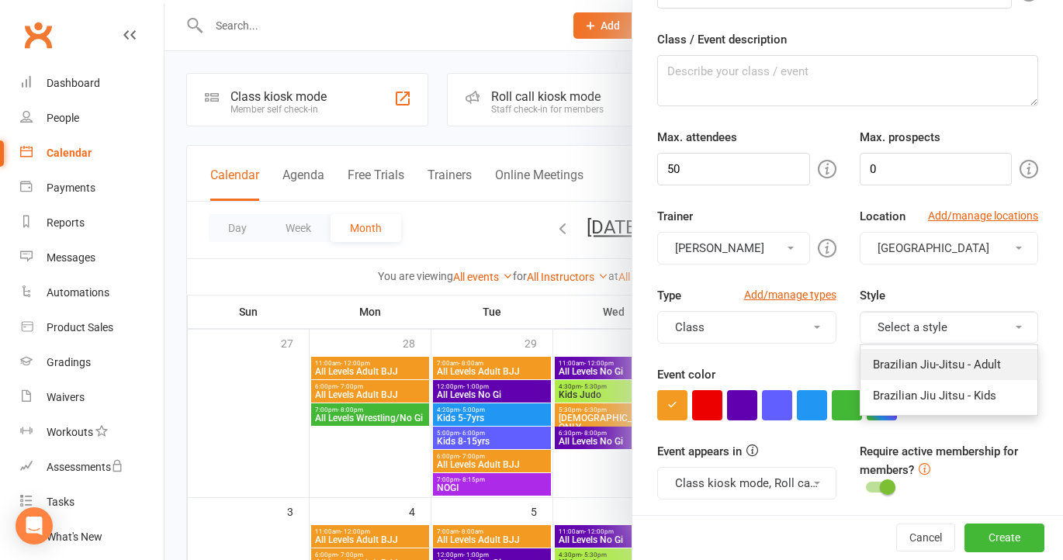
click at [901, 366] on link "Brazilian Jiu-Jitsu - Adult" at bounding box center [948, 364] width 177 height 31
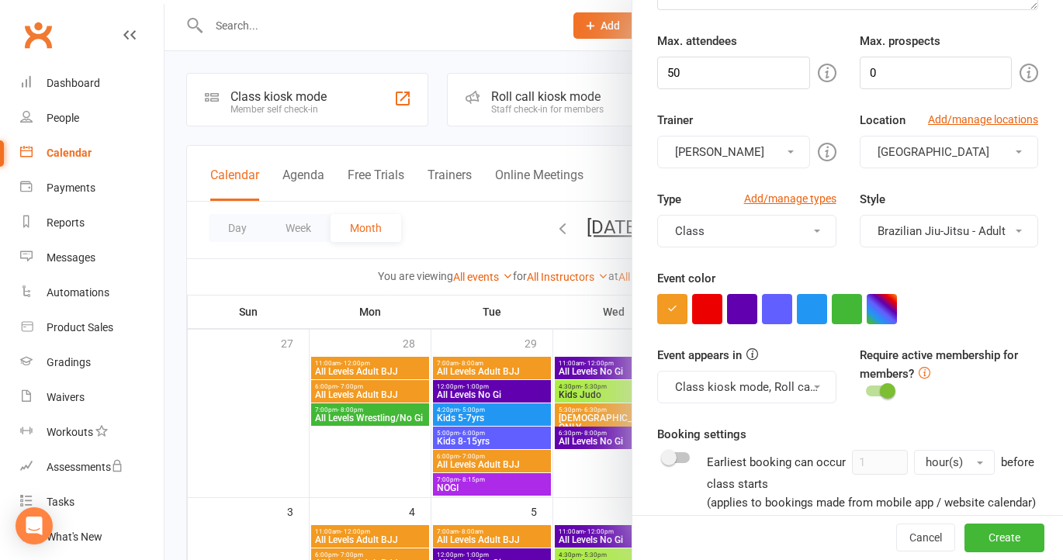
scroll to position [220, 0]
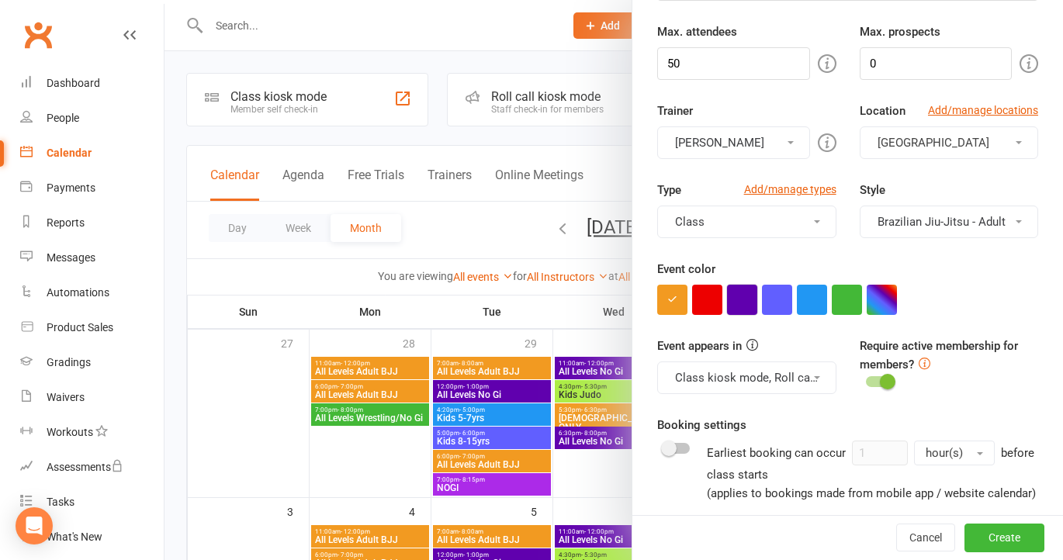
click at [742, 295] on button "button" at bounding box center [742, 300] width 30 height 30
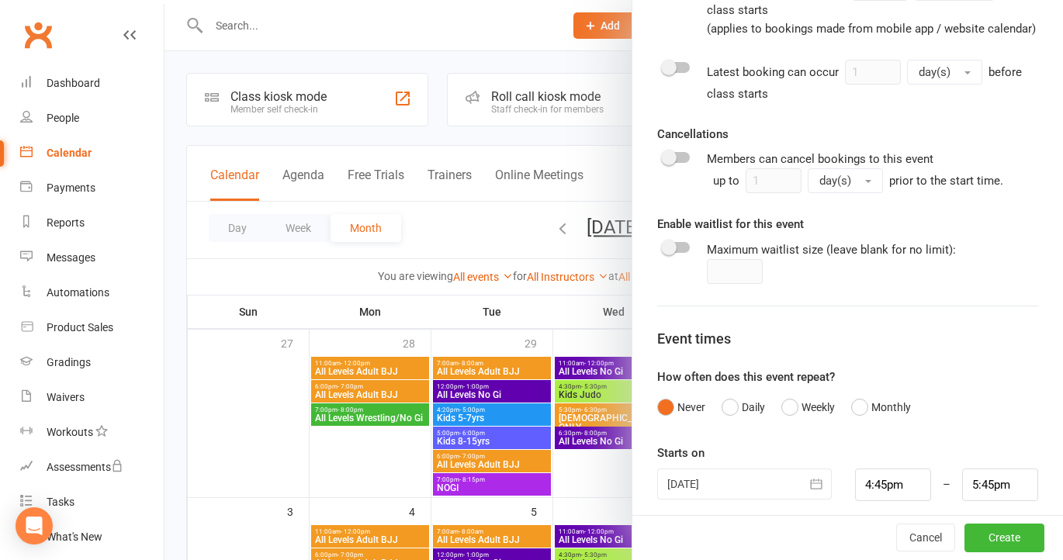
scroll to position [695, 0]
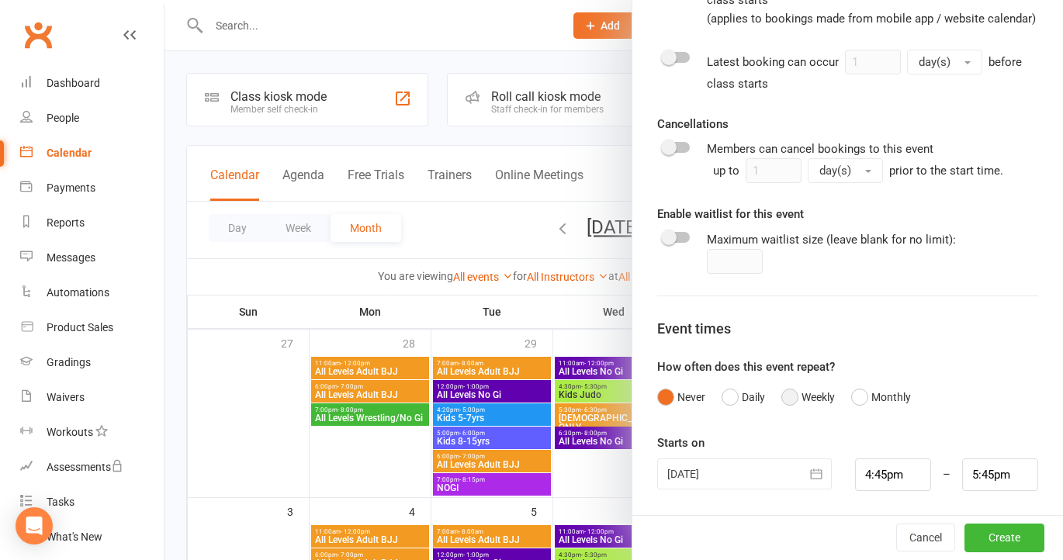
click at [792, 399] on button "Weekly" at bounding box center [808, 396] width 54 height 29
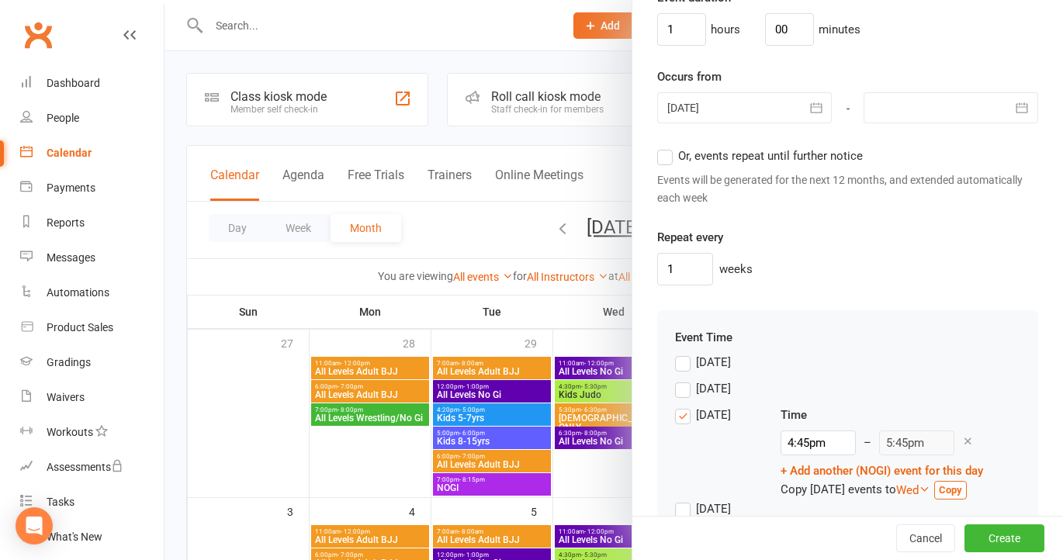
scroll to position [1244, 0]
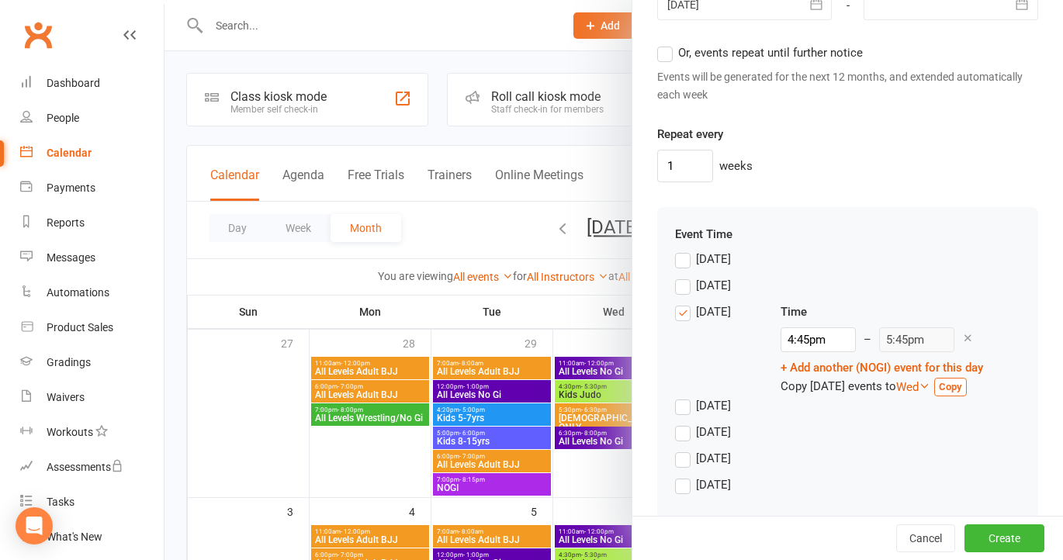
click at [687, 403] on label "[DATE]" at bounding box center [703, 405] width 56 height 19
click at [685, 396] on input "[DATE]" at bounding box center [680, 396] width 10 height 0
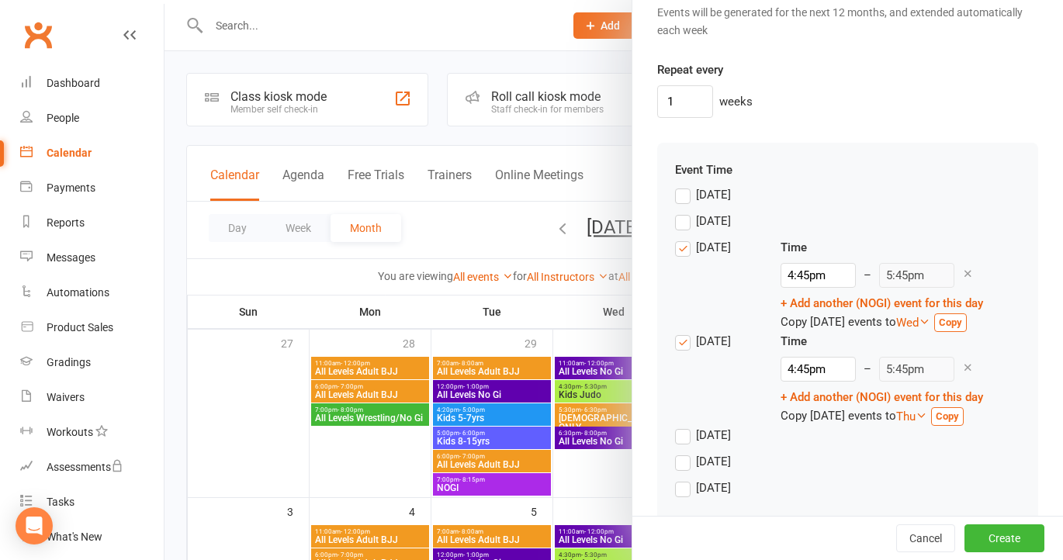
scroll to position [1310, 0]
click at [792, 370] on input "4:45pm" at bounding box center [817, 367] width 75 height 25
type input "7:00am"
type input "8:00am"
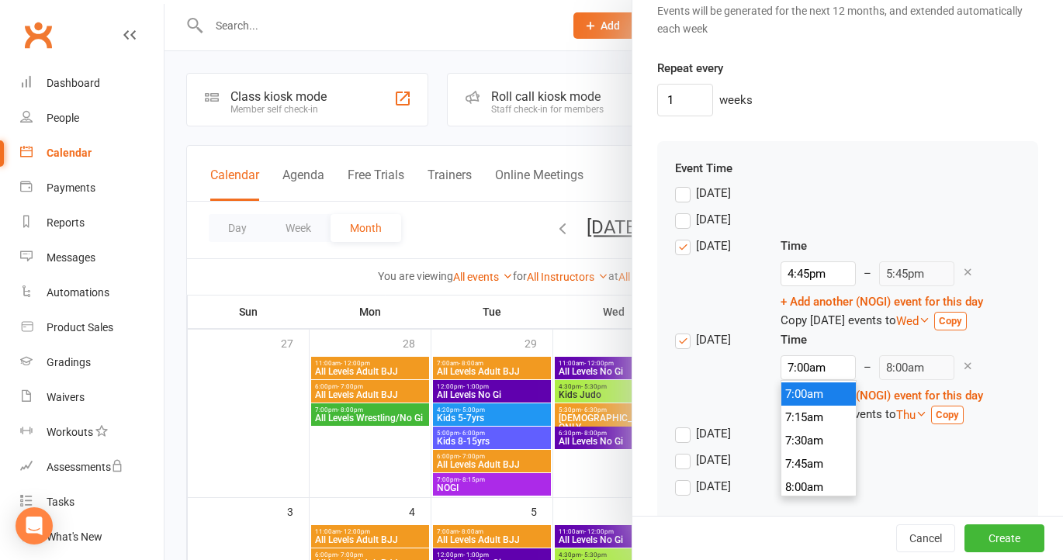
click at [803, 394] on li "7:00am" at bounding box center [818, 393] width 74 height 23
click at [962, 267] on icon at bounding box center [968, 272] width 12 height 12
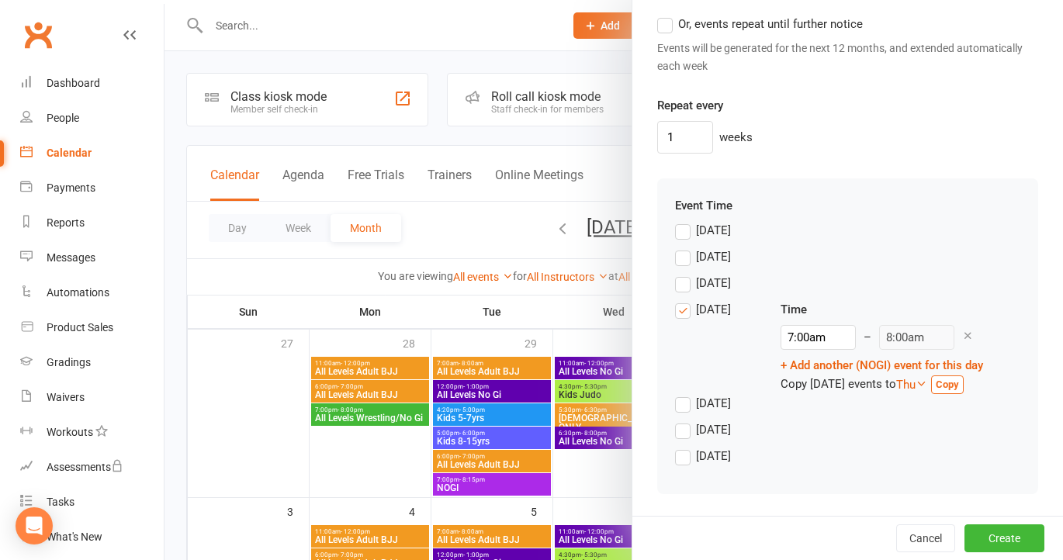
click at [684, 435] on label "Friday" at bounding box center [703, 429] width 56 height 19
click at [684, 420] on input "Friday" at bounding box center [680, 420] width 10 height 0
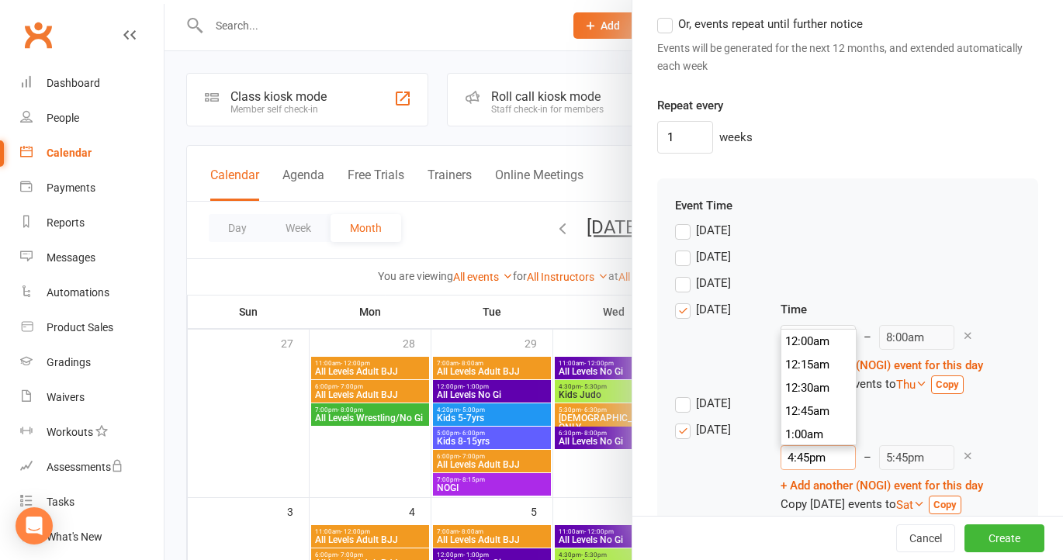
click at [822, 452] on input "4:45pm" at bounding box center [817, 457] width 75 height 25
type input "7:00am"
type input "8:00am"
click at [812, 409] on li "7:00am" at bounding box center [818, 411] width 74 height 23
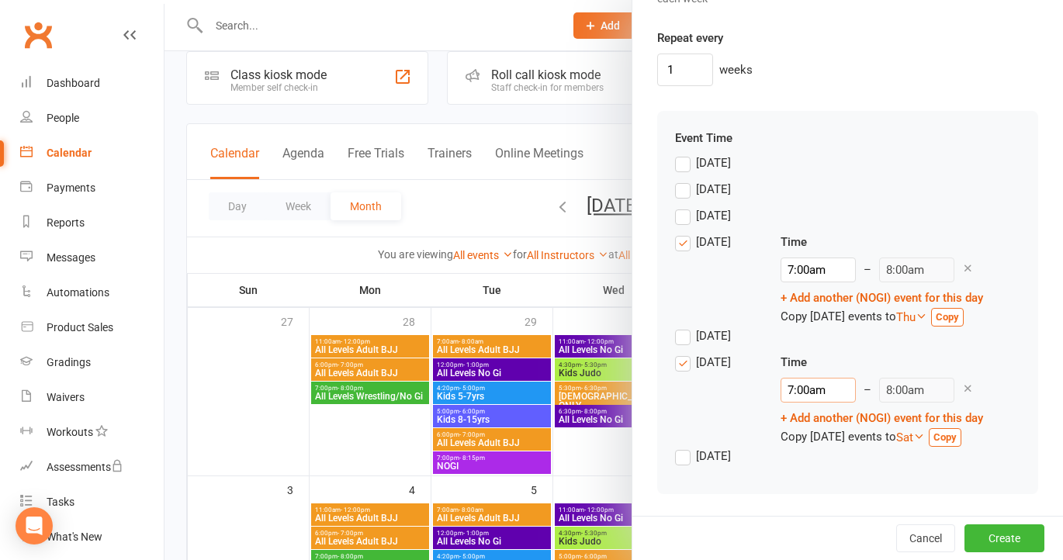
scroll to position [29, 0]
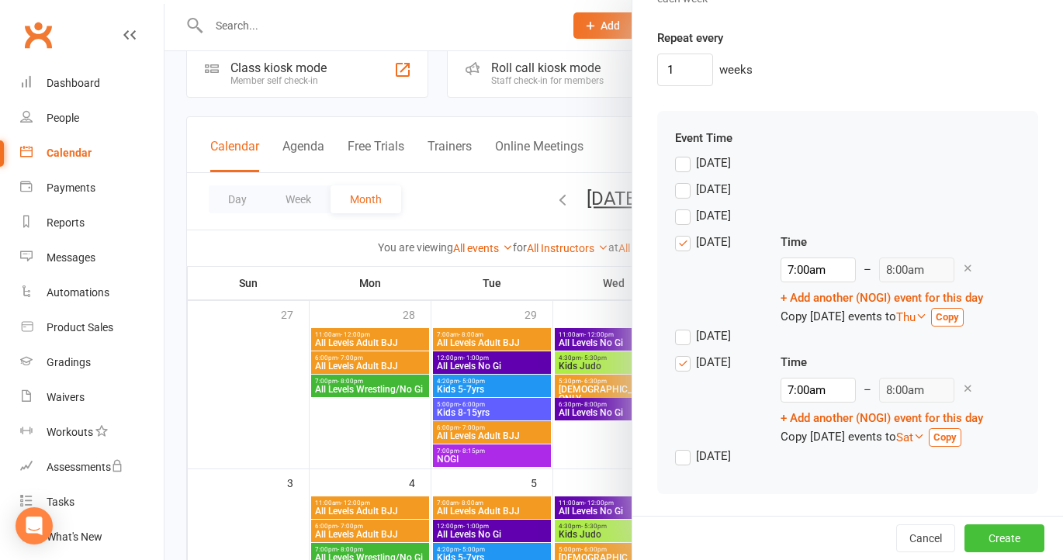
click at [1009, 537] on button "Create" at bounding box center [1004, 538] width 80 height 28
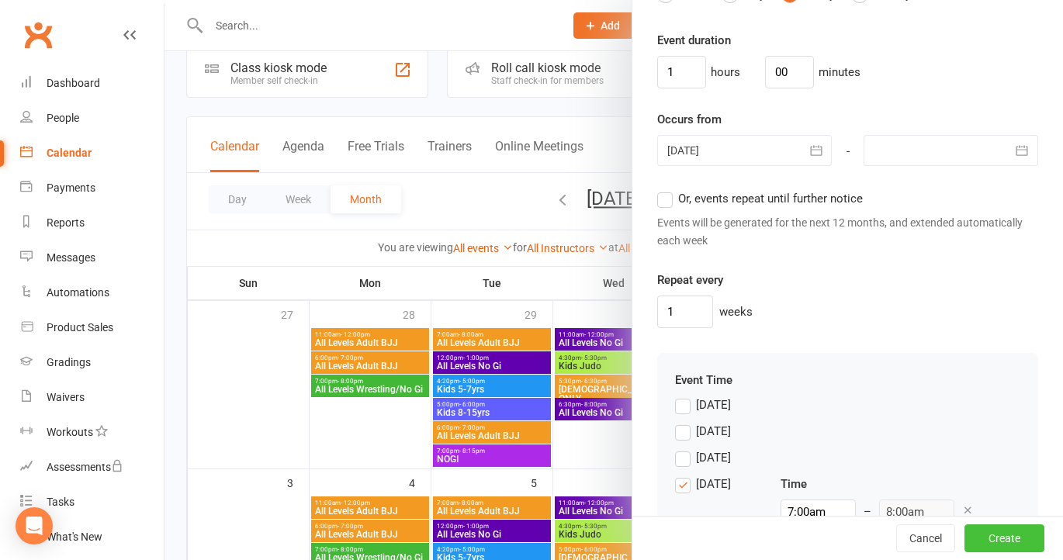
scroll to position [1041, 0]
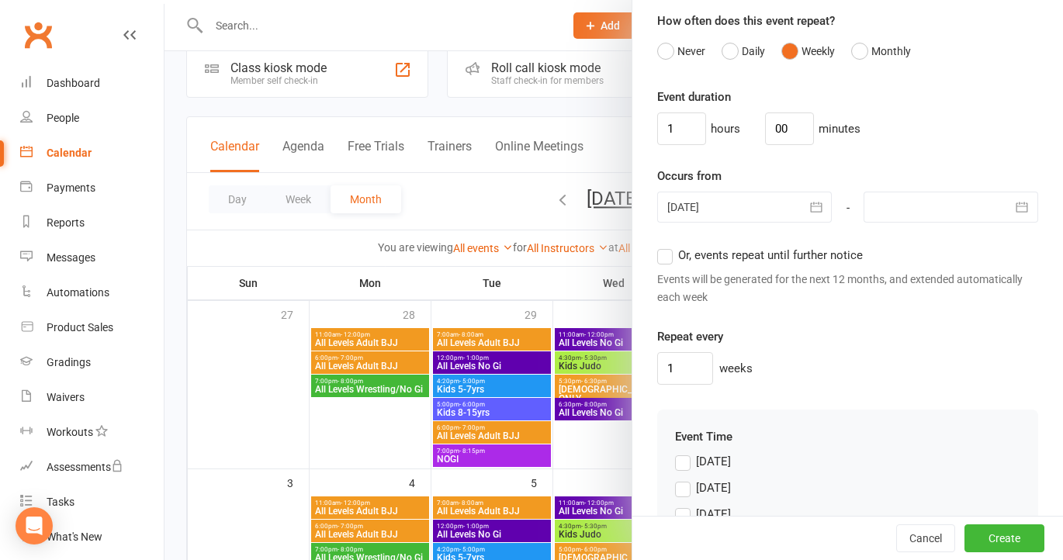
click at [1026, 204] on icon "button" at bounding box center [1022, 207] width 16 height 16
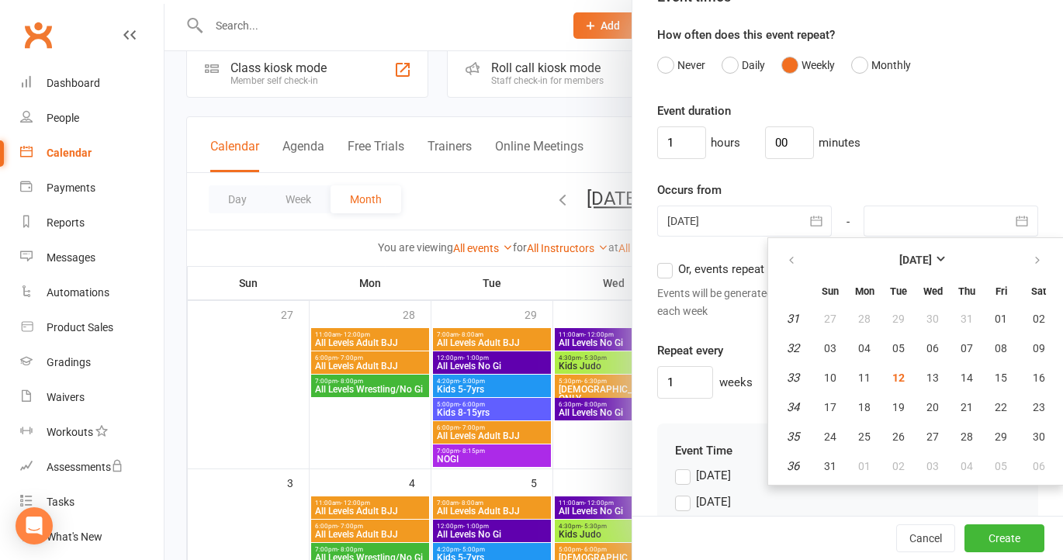
scroll to position [1028, 0]
click at [943, 168] on div "Event duration 1 hours 00 minutes Occurs from 12 Aug 2025 August 2025 Sun Mon T…" at bounding box center [847, 249] width 381 height 297
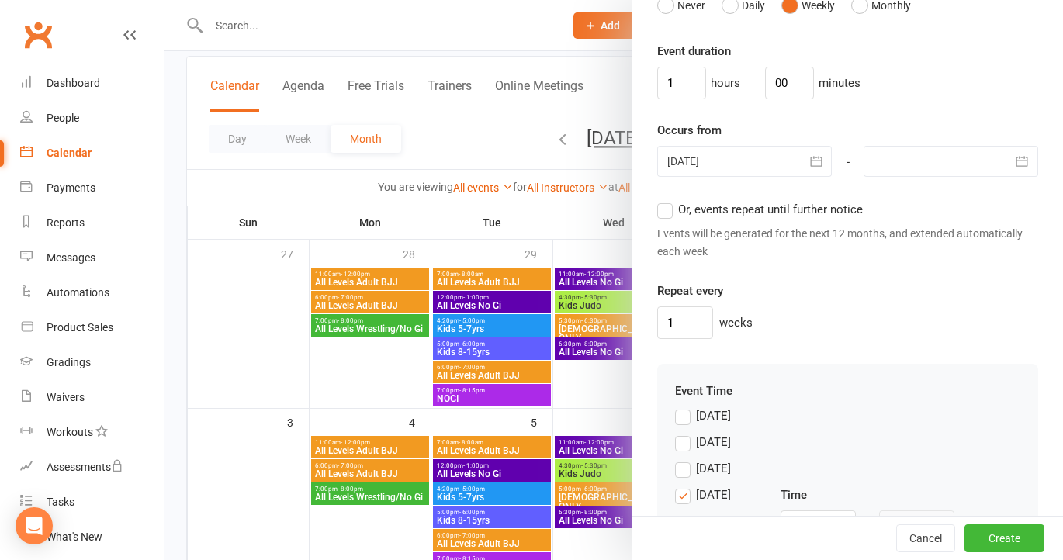
scroll to position [1085, 0]
click at [675, 214] on label "Or, events repeat until further notice" at bounding box center [760, 211] width 206 height 19
click at [667, 202] on input "Or, events repeat until further notice" at bounding box center [662, 202] width 10 height 0
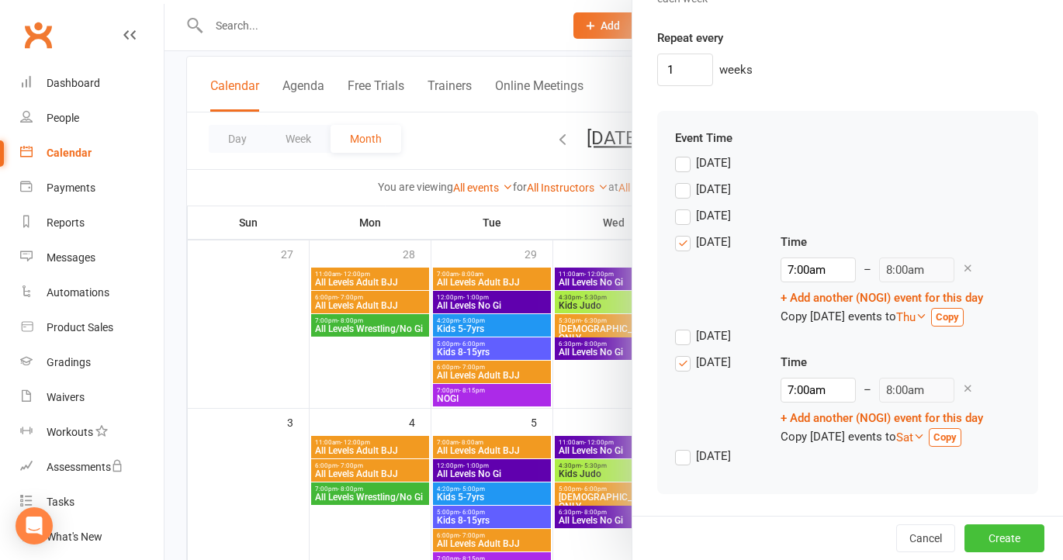
click at [1001, 540] on button "Create" at bounding box center [1004, 538] width 80 height 28
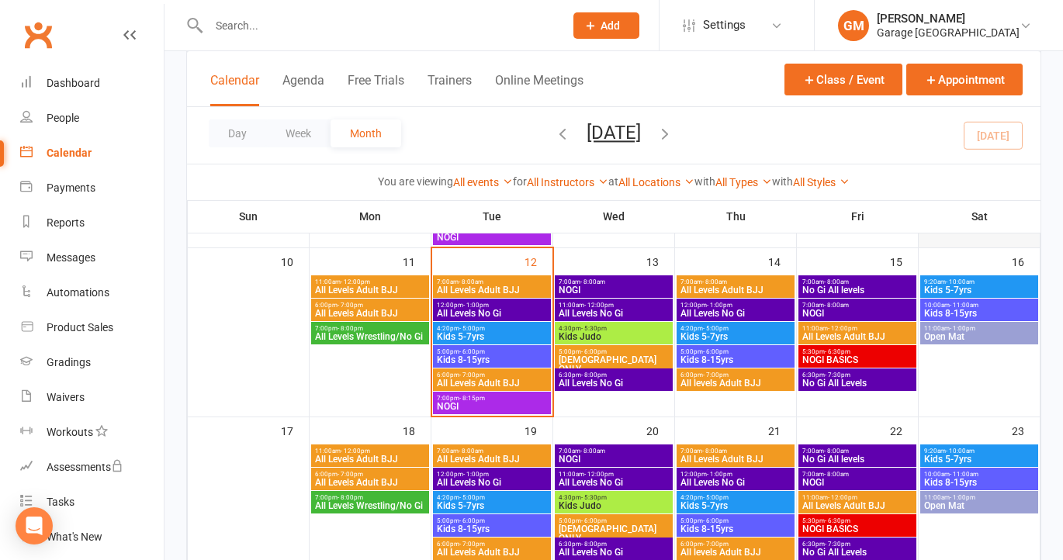
scroll to position [462, 0]
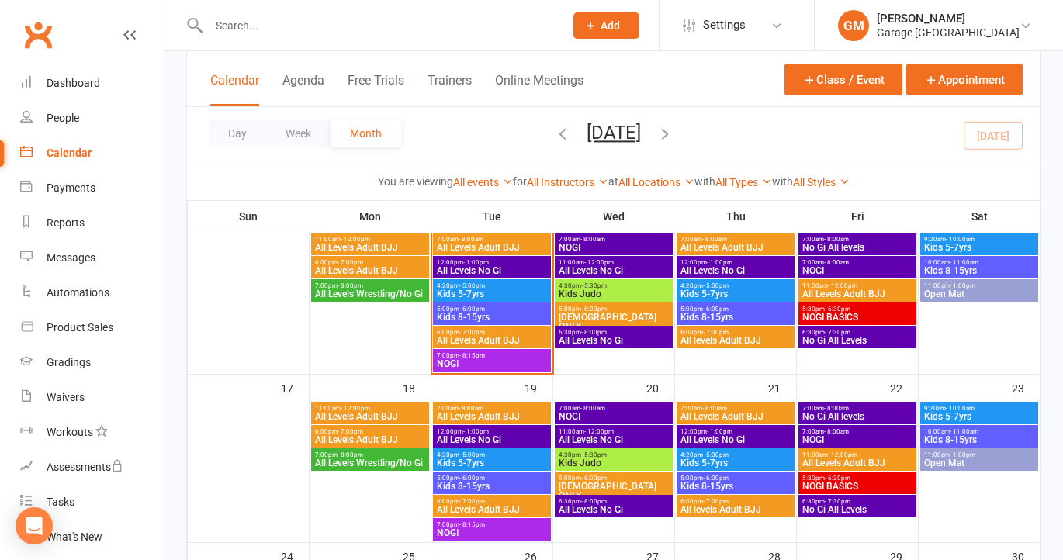
click at [836, 243] on span "No Gi All levels" at bounding box center [857, 247] width 112 height 9
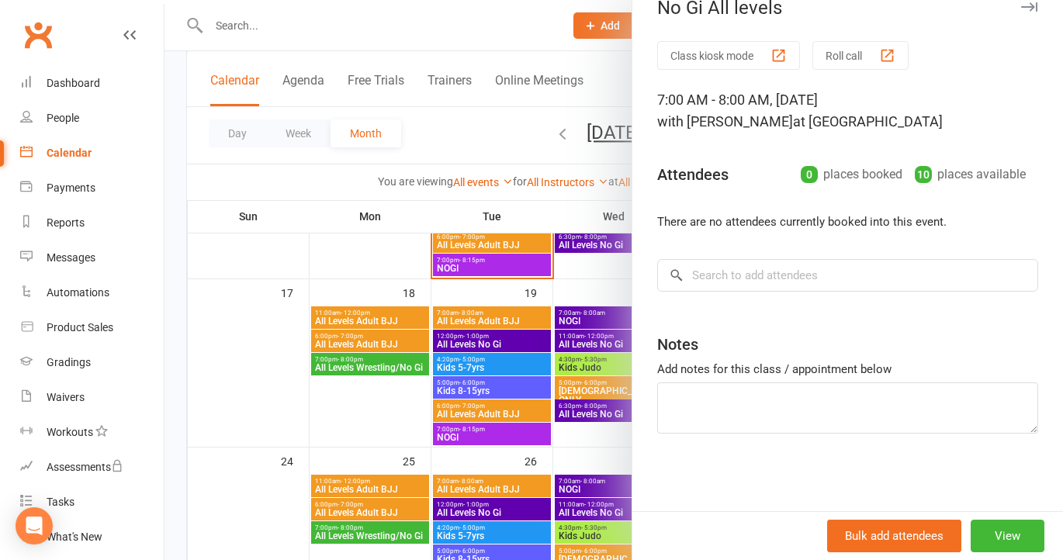
scroll to position [580, 0]
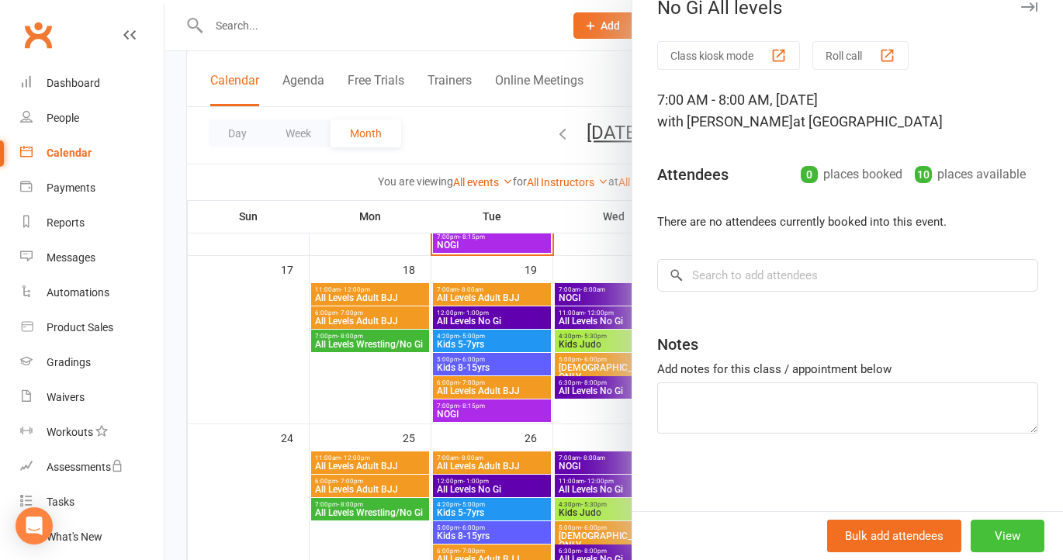
click at [1009, 529] on button "View" at bounding box center [1008, 536] width 74 height 33
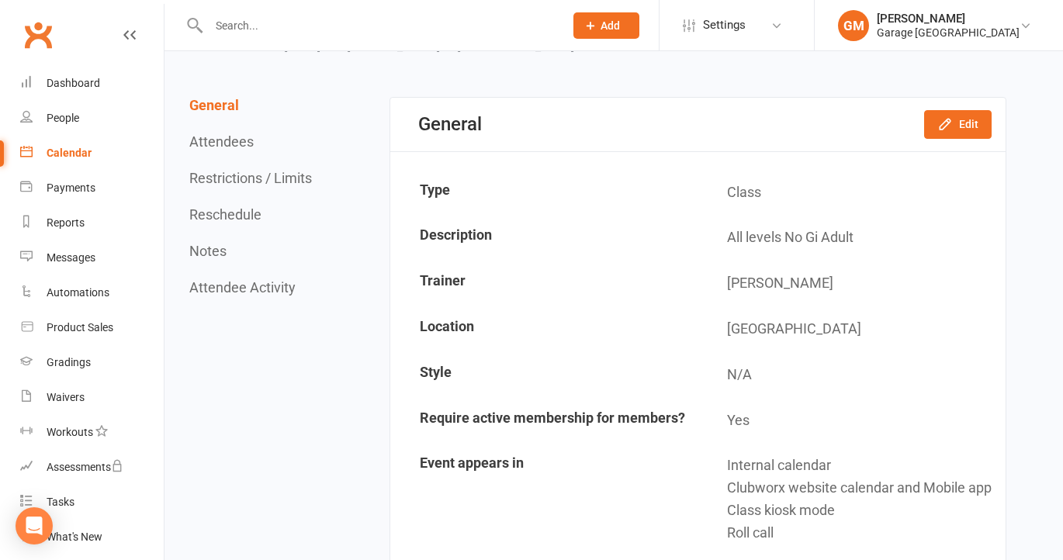
scroll to position [109, 0]
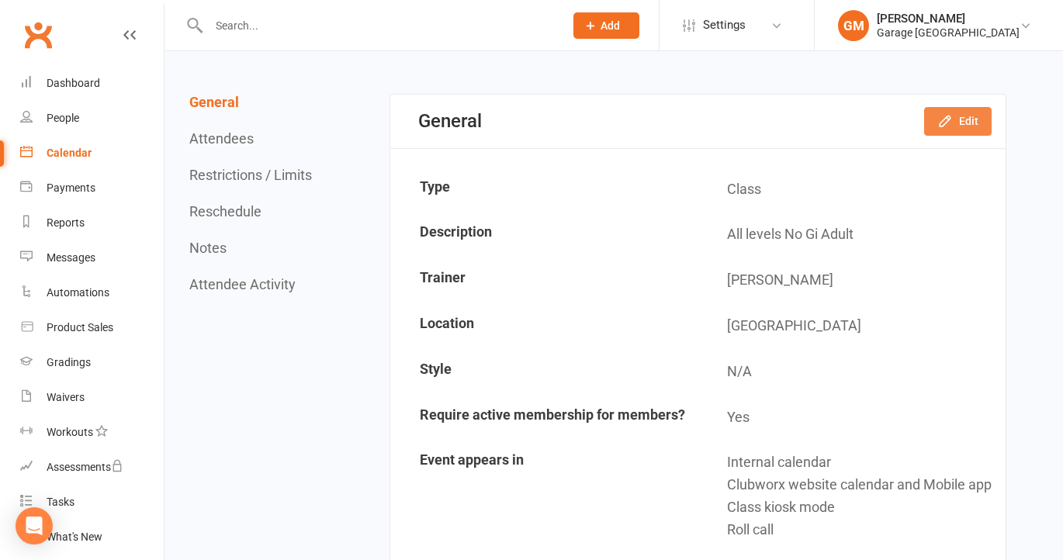
click at [965, 121] on button "Edit" at bounding box center [957, 121] width 67 height 28
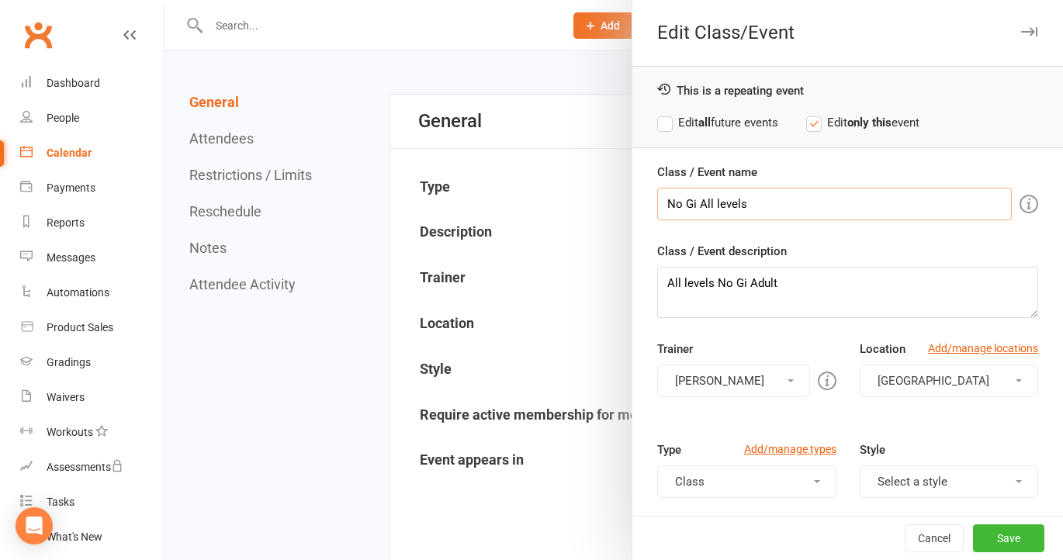
drag, startPoint x: 766, startPoint y: 215, endPoint x: 624, endPoint y: 199, distance: 142.8
click at [623, 0] on div "Edit Class/Event This is a repeating event Edit all future events Edit only thi…" at bounding box center [613, 0] width 898 height 0
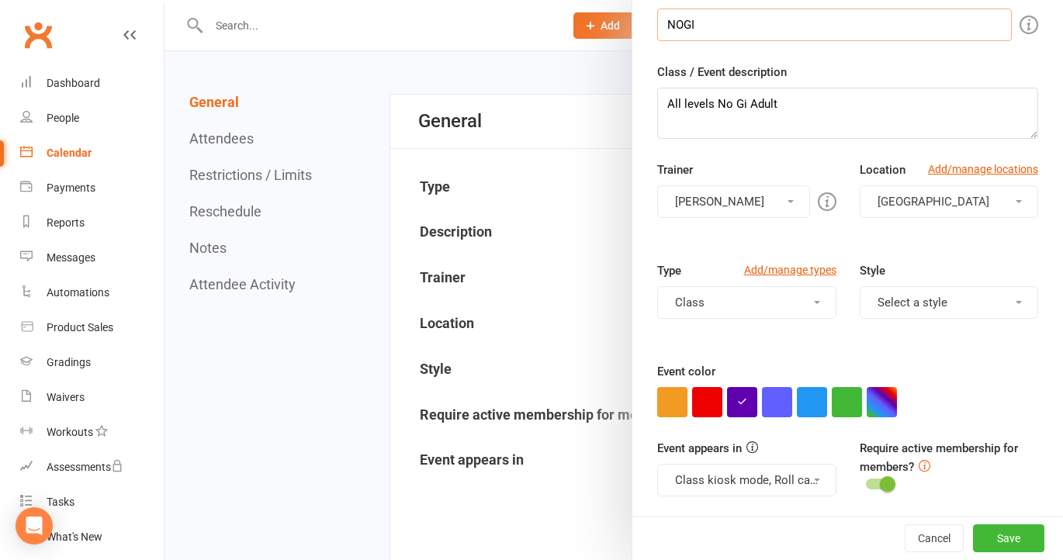
scroll to position [182, 0]
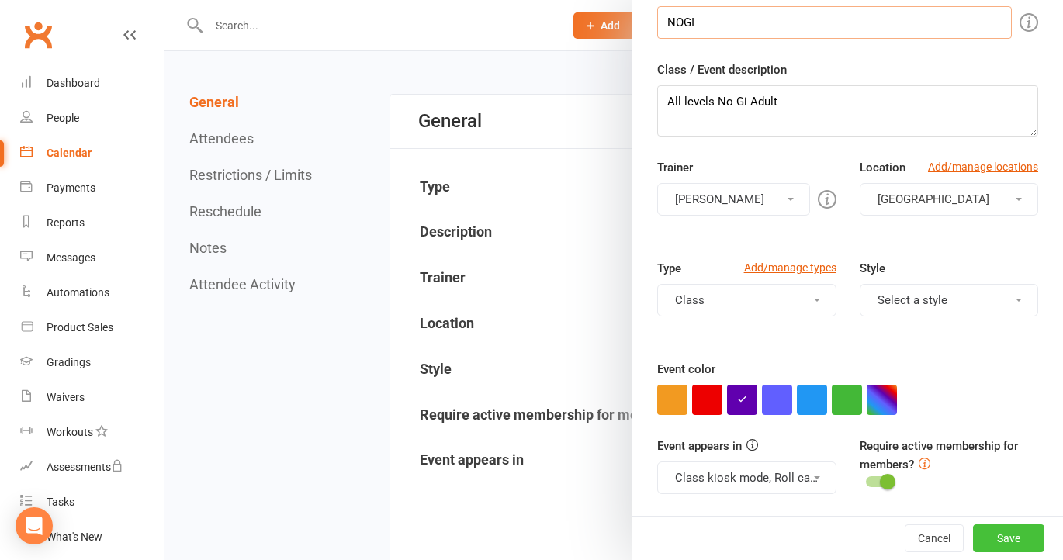
type input "NOGI"
click at [1014, 535] on button "Save" at bounding box center [1008, 538] width 71 height 28
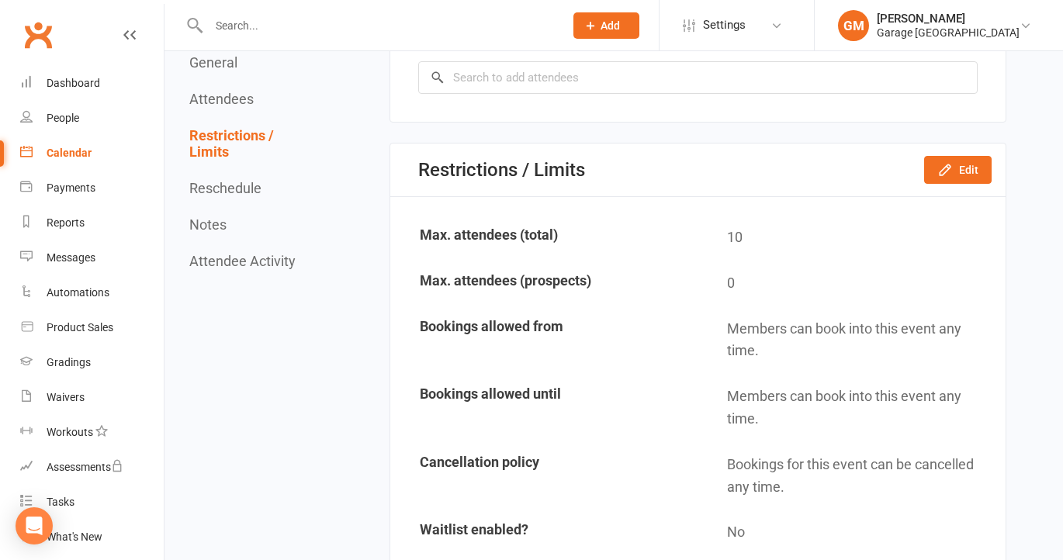
scroll to position [860, 0]
click at [975, 173] on button "Edit" at bounding box center [957, 171] width 67 height 28
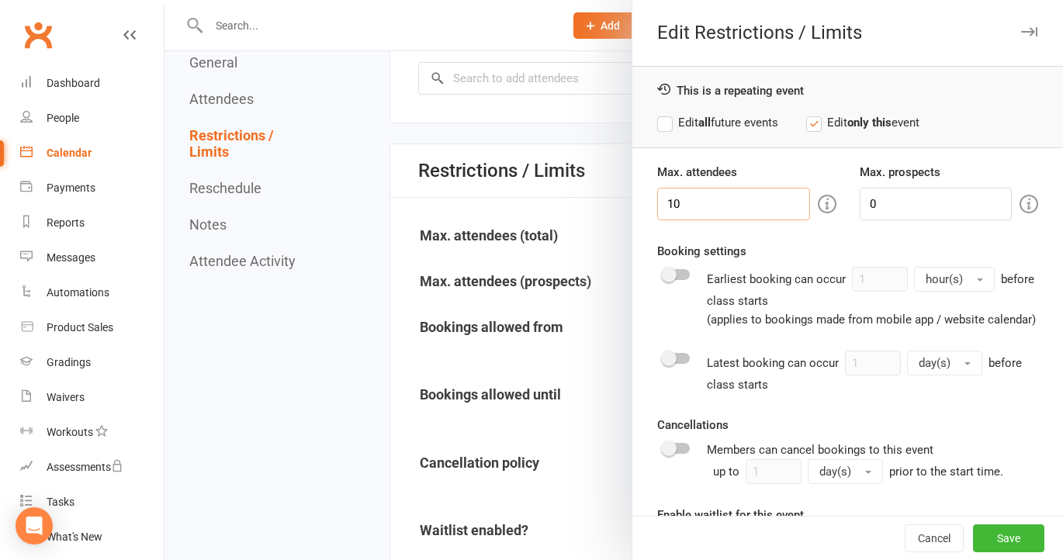
drag, startPoint x: 715, startPoint y: 202, endPoint x: 625, endPoint y: 226, distance: 93.0
click at [625, 0] on div "Edit Restrictions / Limits This is a repeating event Edit all future events Edi…" at bounding box center [613, 0] width 898 height 0
drag, startPoint x: 665, startPoint y: 205, endPoint x: 712, endPoint y: 205, distance: 47.3
click at [712, 205] on input "10" at bounding box center [733, 204] width 152 height 33
type input "50"
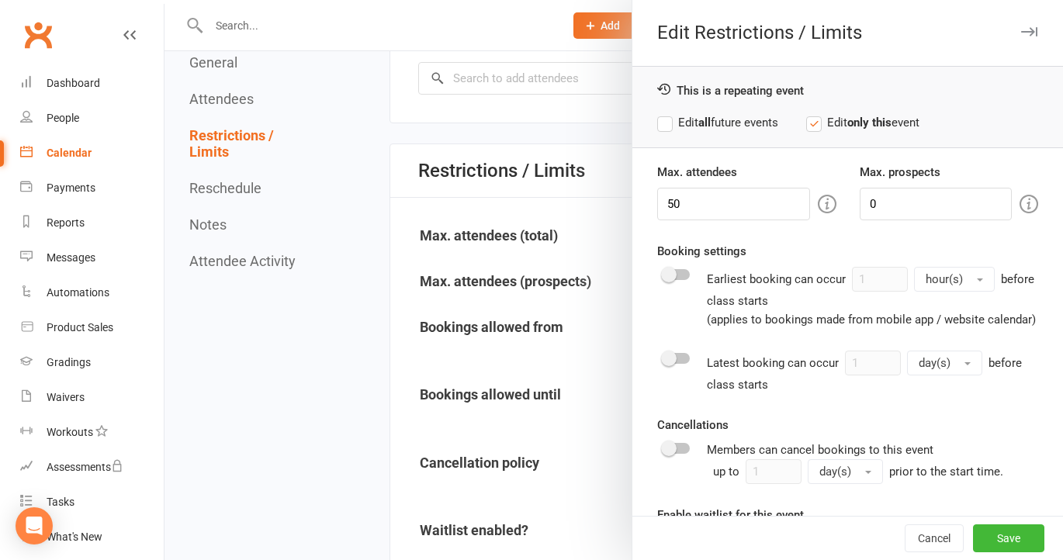
click at [663, 124] on label "Edit all future events" at bounding box center [717, 122] width 121 height 19
click at [1015, 538] on button "Save" at bounding box center [1008, 538] width 71 height 28
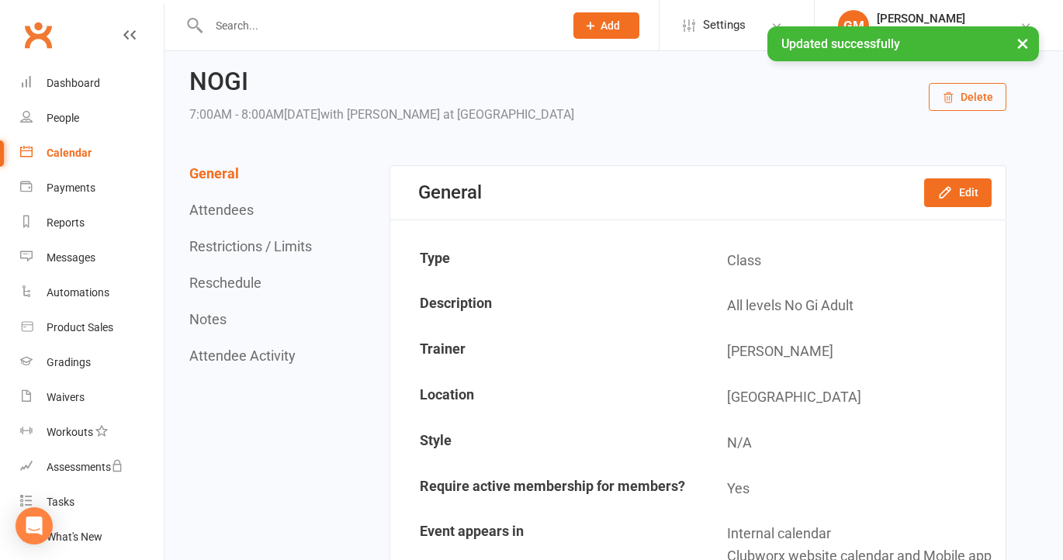
scroll to position [33, 0]
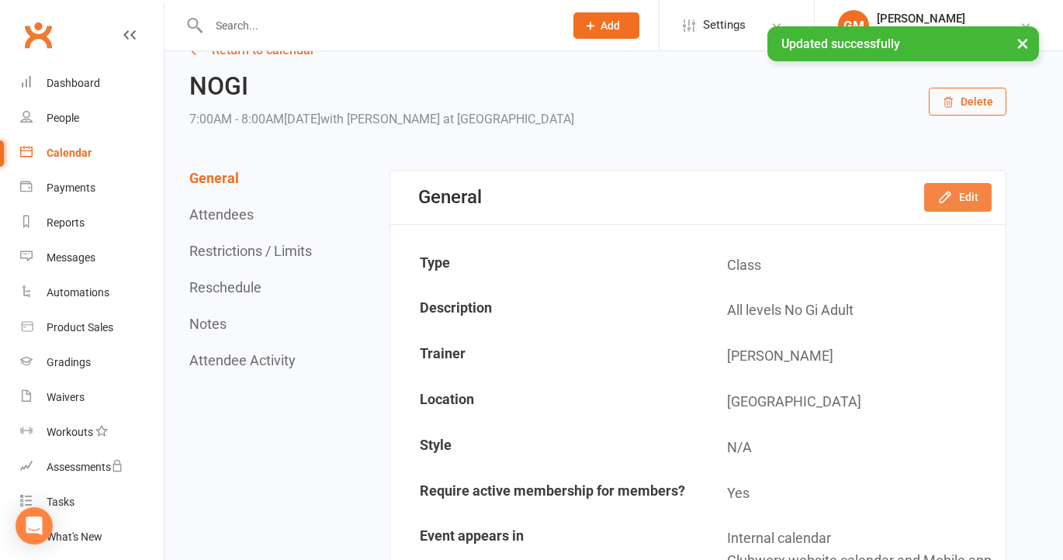
click at [961, 190] on button "Edit" at bounding box center [957, 197] width 67 height 28
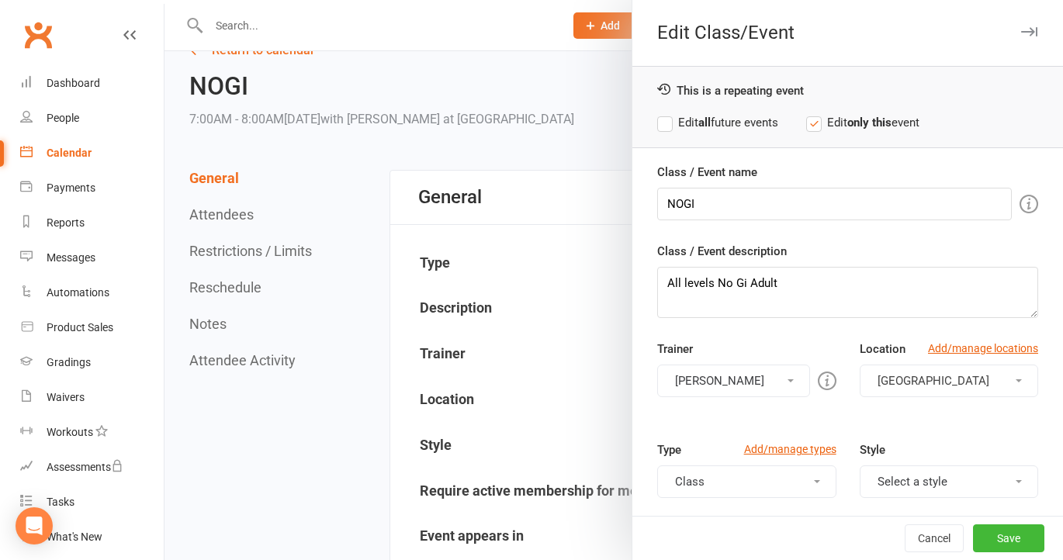
click at [670, 124] on label "Edit all future events" at bounding box center [717, 122] width 121 height 19
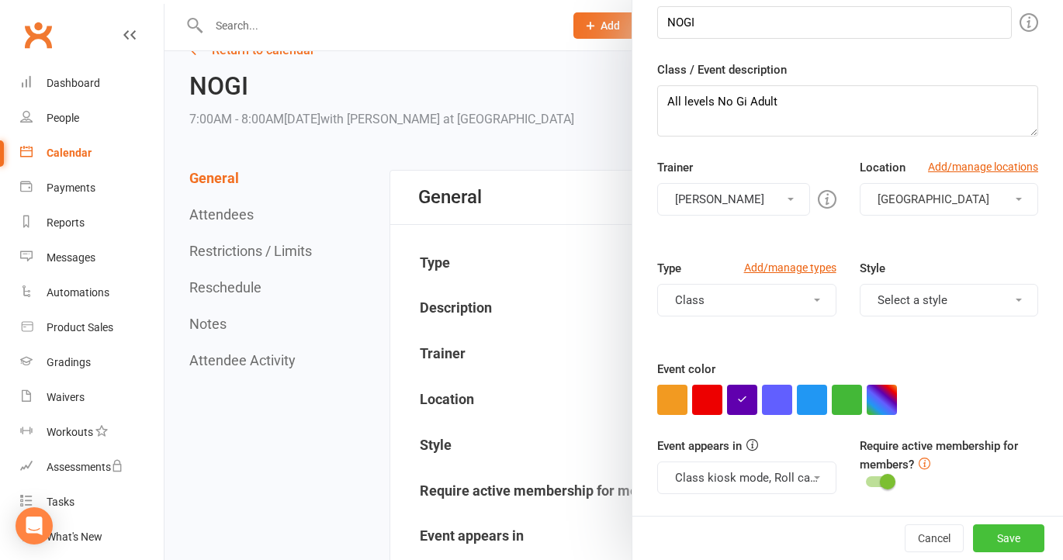
click at [1008, 535] on button "Save" at bounding box center [1008, 538] width 71 height 28
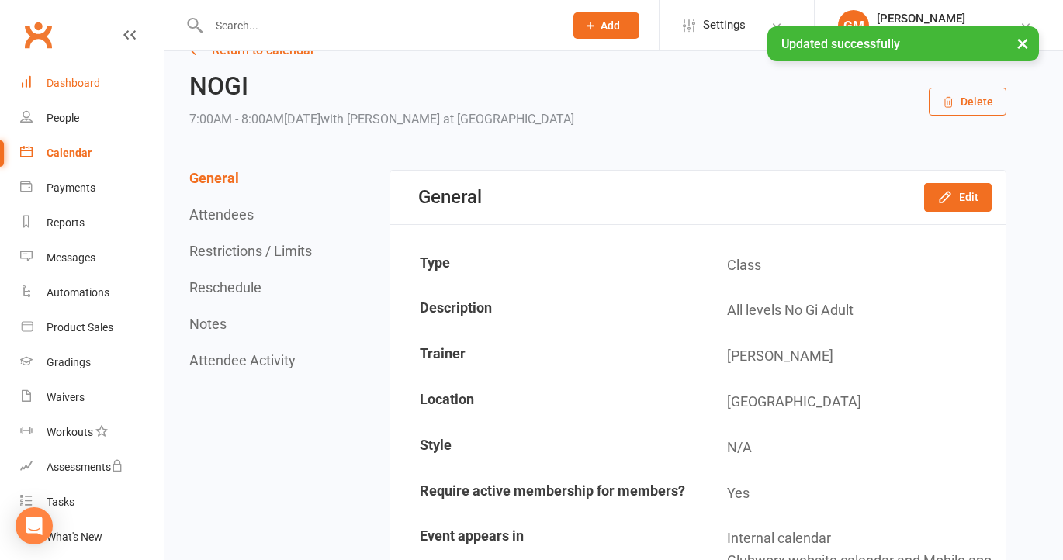
click at [69, 87] on div "Dashboard" at bounding box center [74, 83] width 54 height 12
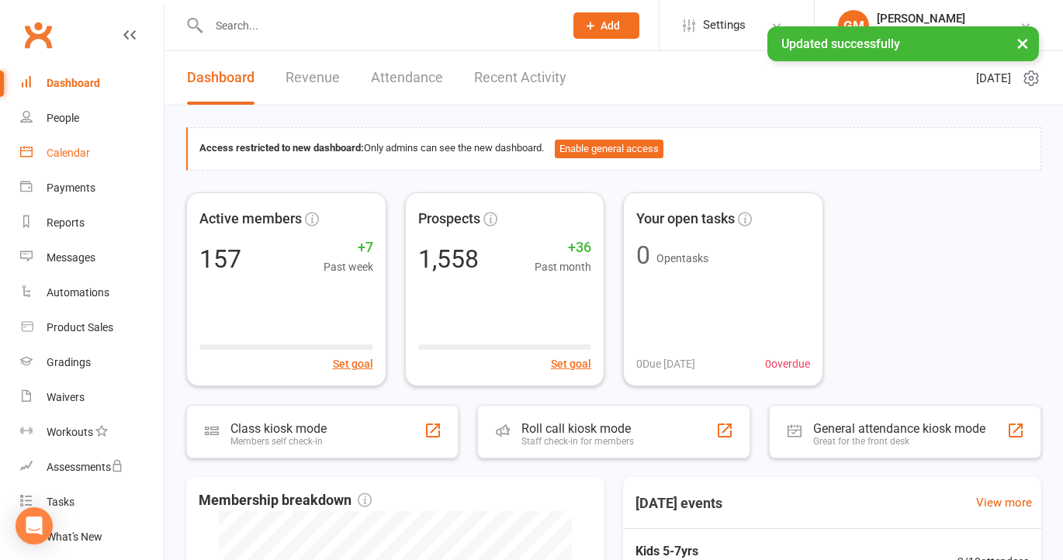
click at [69, 144] on link "Calendar" at bounding box center [92, 153] width 144 height 35
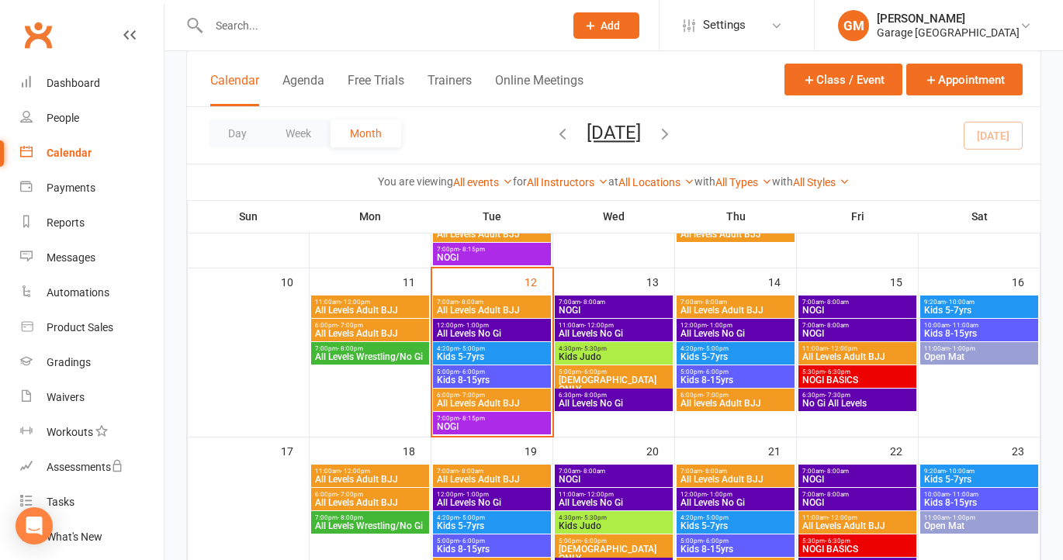
scroll to position [402, 0]
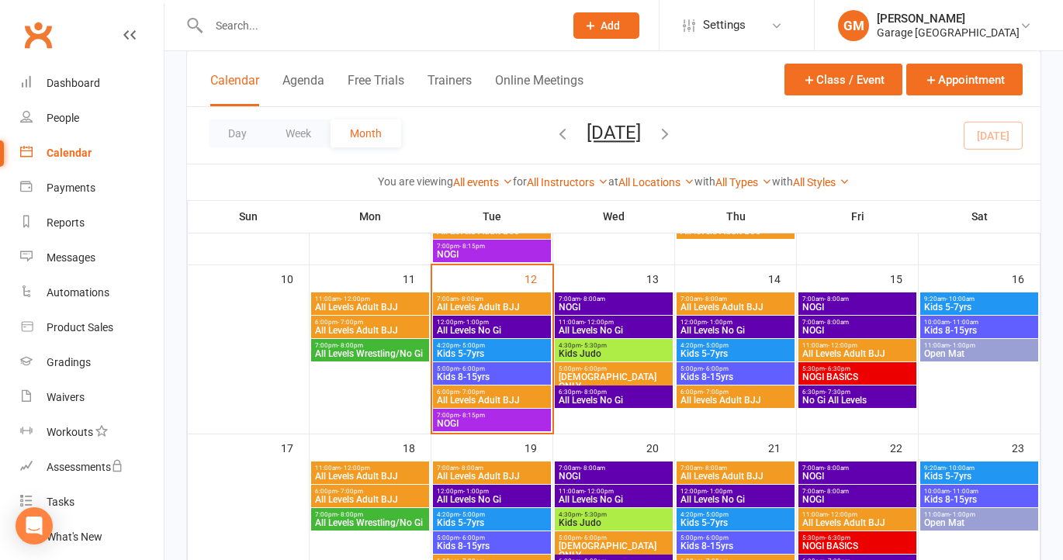
click at [874, 326] on span "NOGI" at bounding box center [857, 330] width 112 height 9
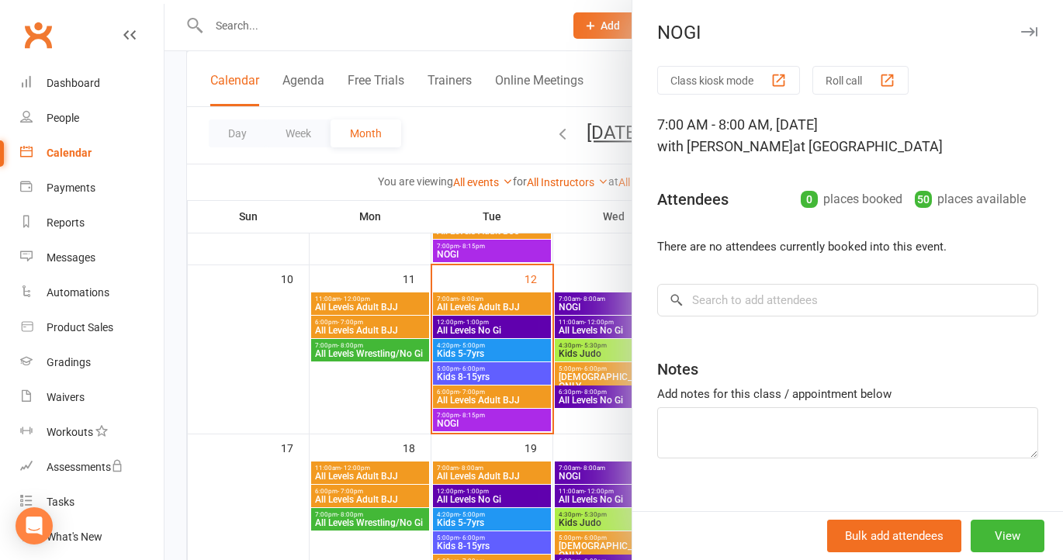
click at [542, 27] on div at bounding box center [613, 280] width 898 height 560
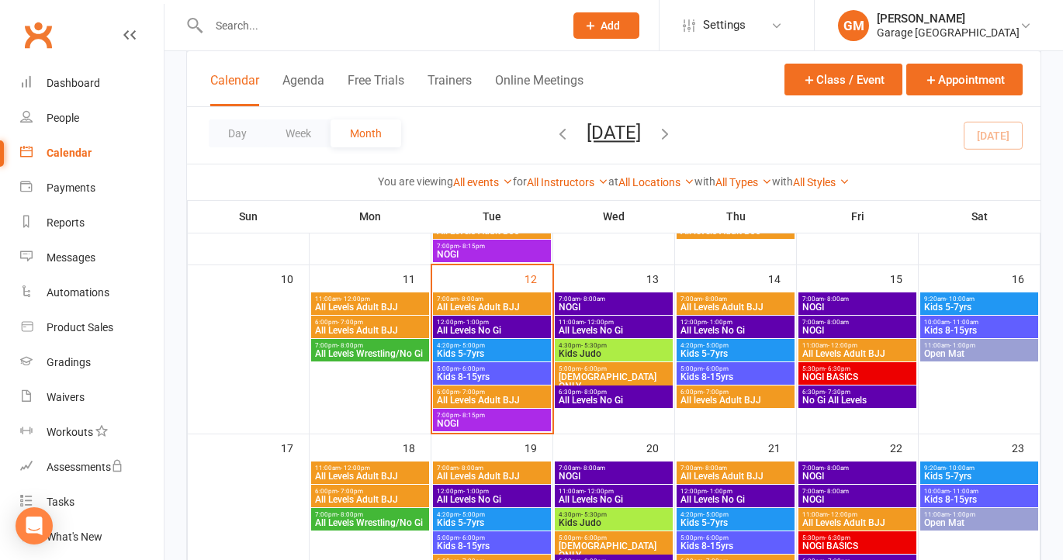
click at [853, 299] on span "7:00am - 8:00am" at bounding box center [857, 299] width 112 height 7
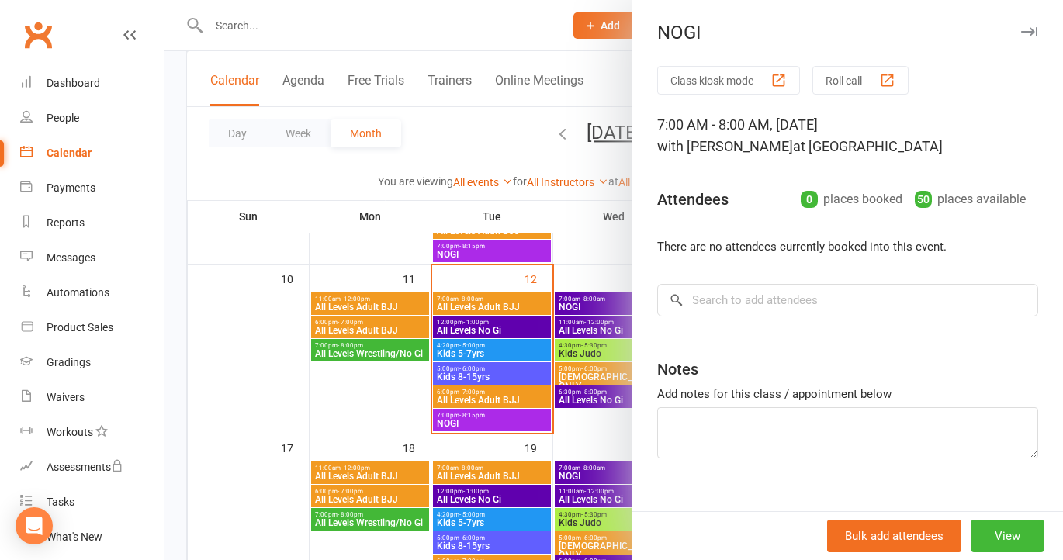
scroll to position [25, 0]
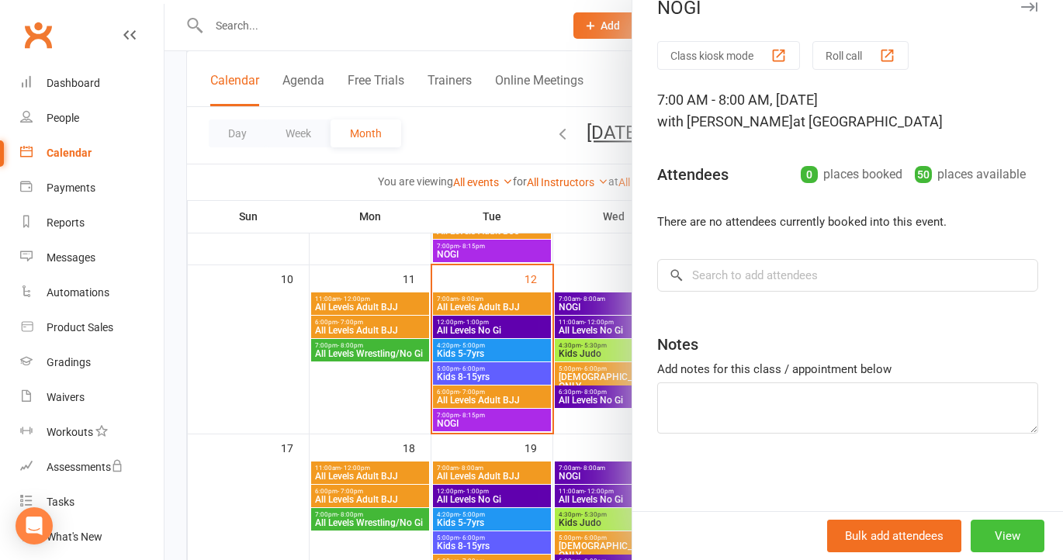
click at [1000, 535] on button "View" at bounding box center [1008, 536] width 74 height 33
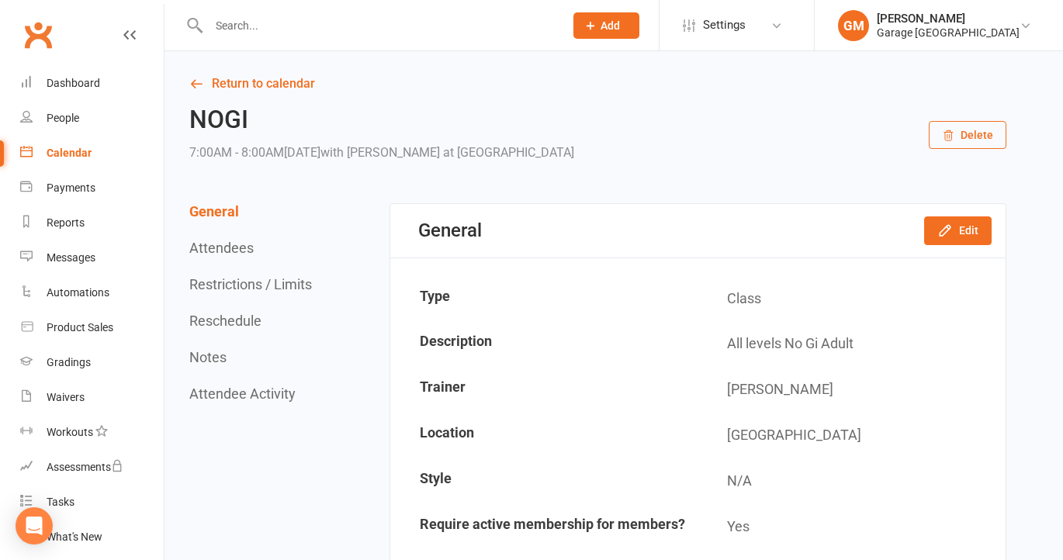
click at [974, 133] on button "Delete" at bounding box center [968, 135] width 78 height 28
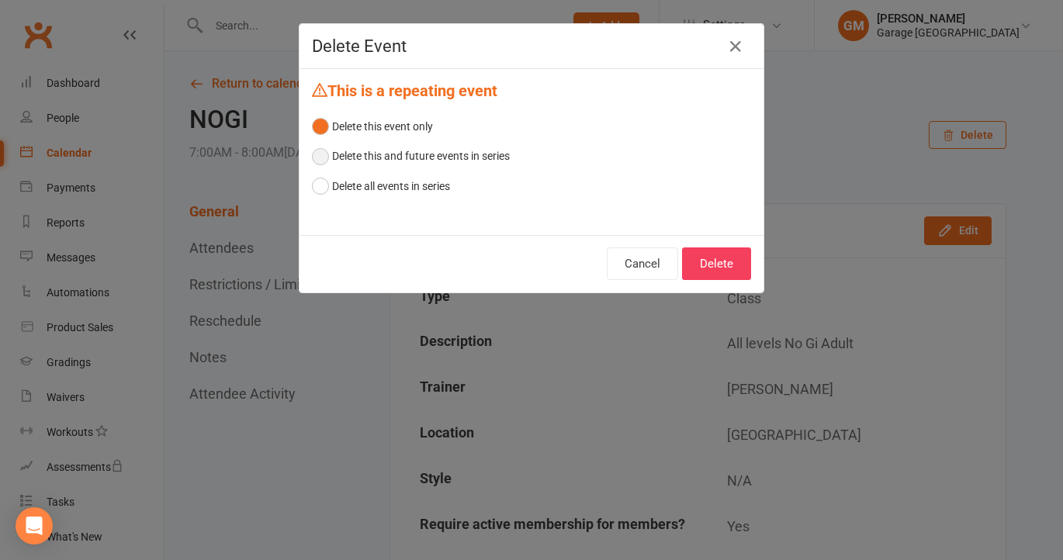
click at [327, 155] on button "Delete this and future events in series" at bounding box center [411, 155] width 198 height 29
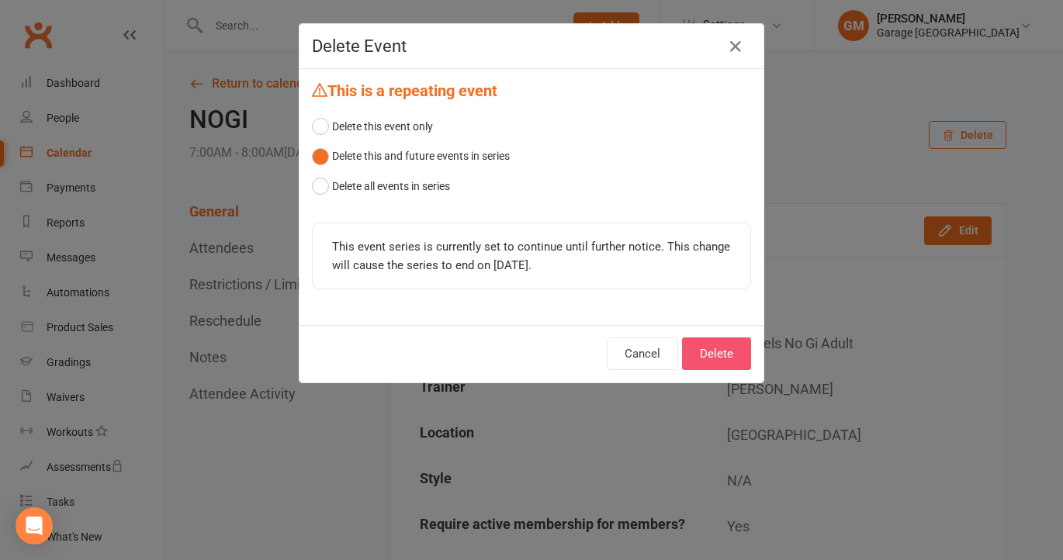
click at [736, 358] on button "Delete" at bounding box center [716, 353] width 69 height 33
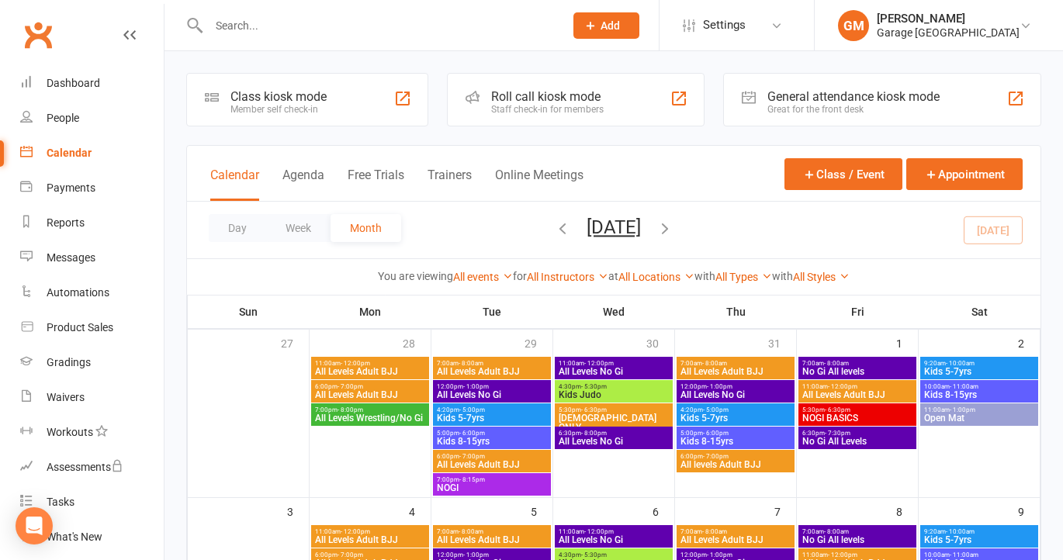
click at [337, 367] on span "All Levels Adult BJJ" at bounding box center [370, 371] width 112 height 9
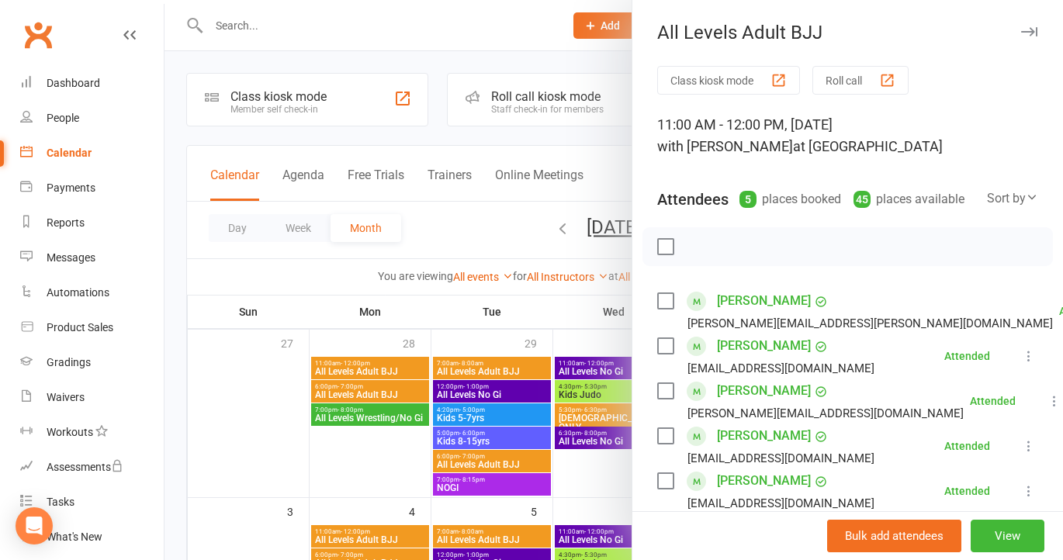
scroll to position [306, 0]
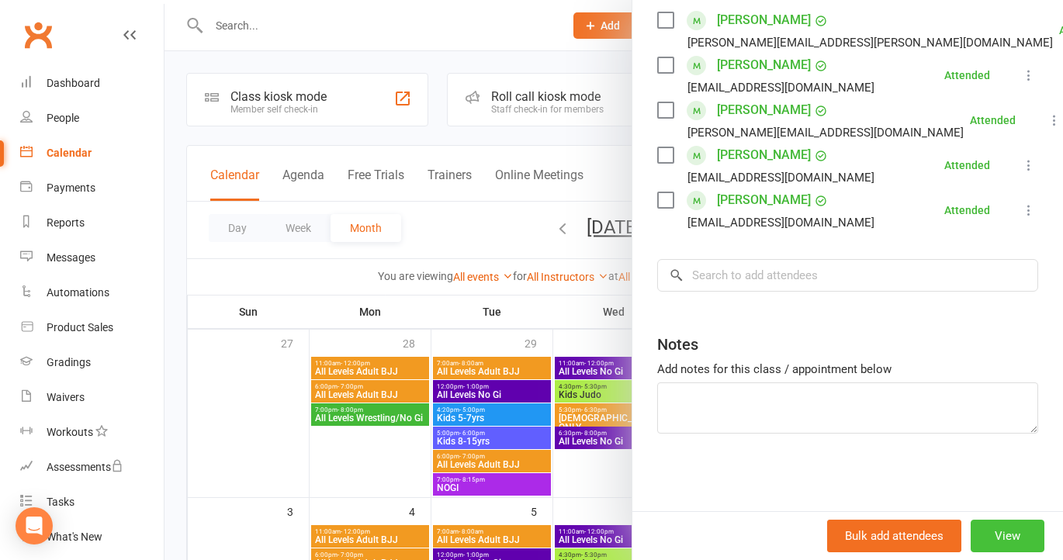
click at [1002, 528] on button "View" at bounding box center [1008, 536] width 74 height 33
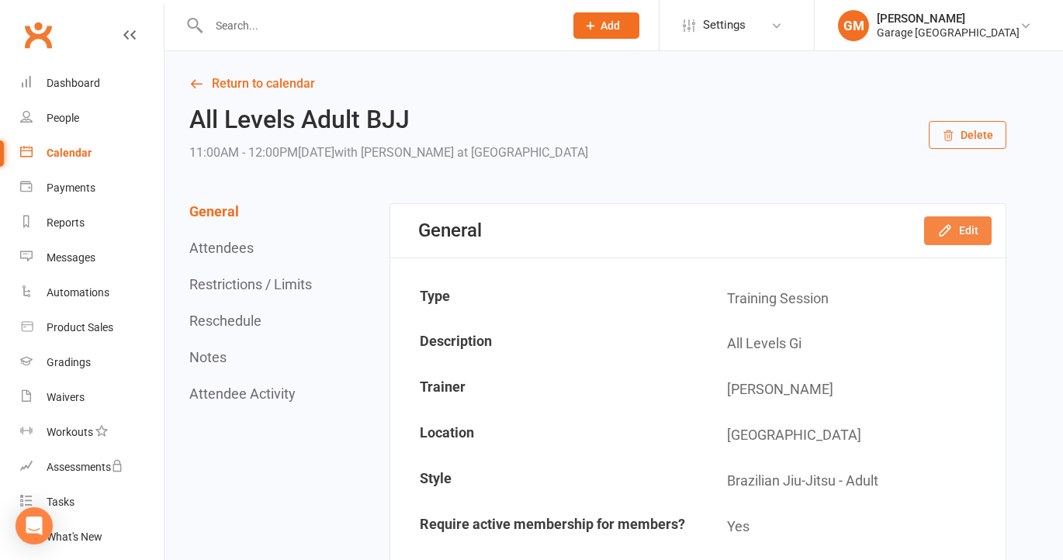
click at [966, 229] on button "Edit" at bounding box center [957, 230] width 67 height 28
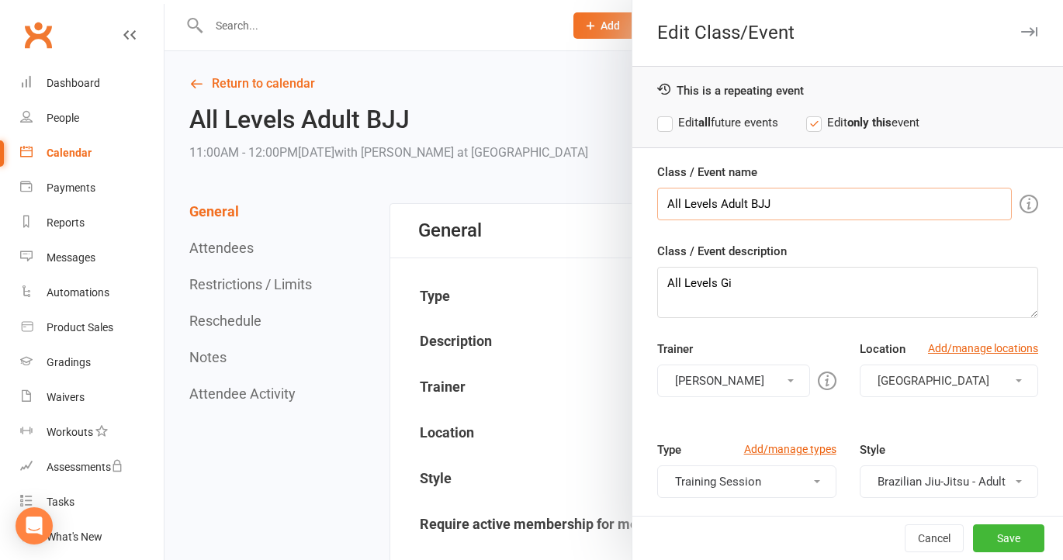
drag, startPoint x: 779, startPoint y: 203, endPoint x: 642, endPoint y: 198, distance: 137.4
click at [642, 198] on div "Class / Event name All Levels Adult BJJ Class / Event description All Levels Gi…" at bounding box center [847, 430] width 431 height 535
type input "ALL LEVELS"
click at [664, 123] on label "Edit all future events" at bounding box center [717, 122] width 121 height 19
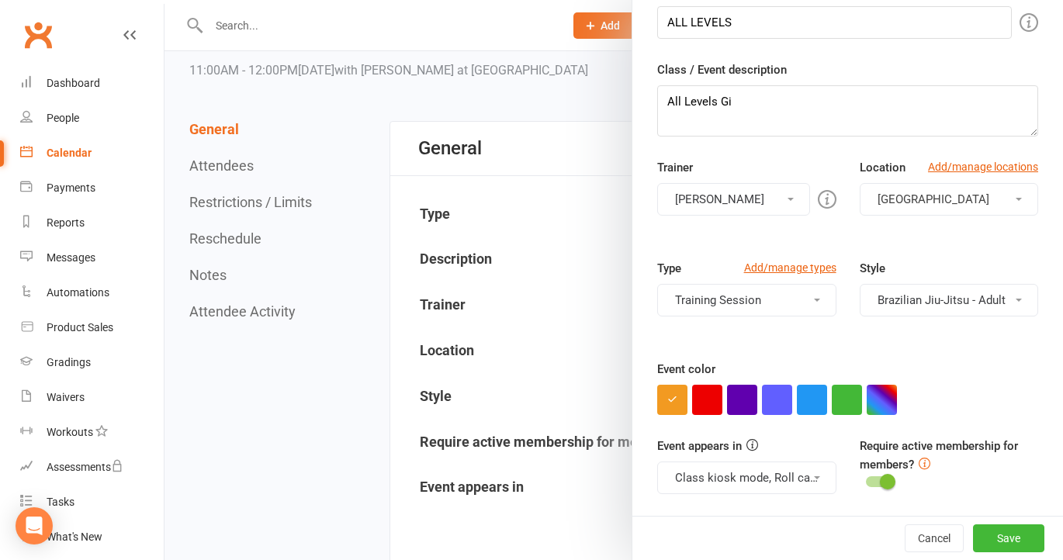
scroll to position [90, 0]
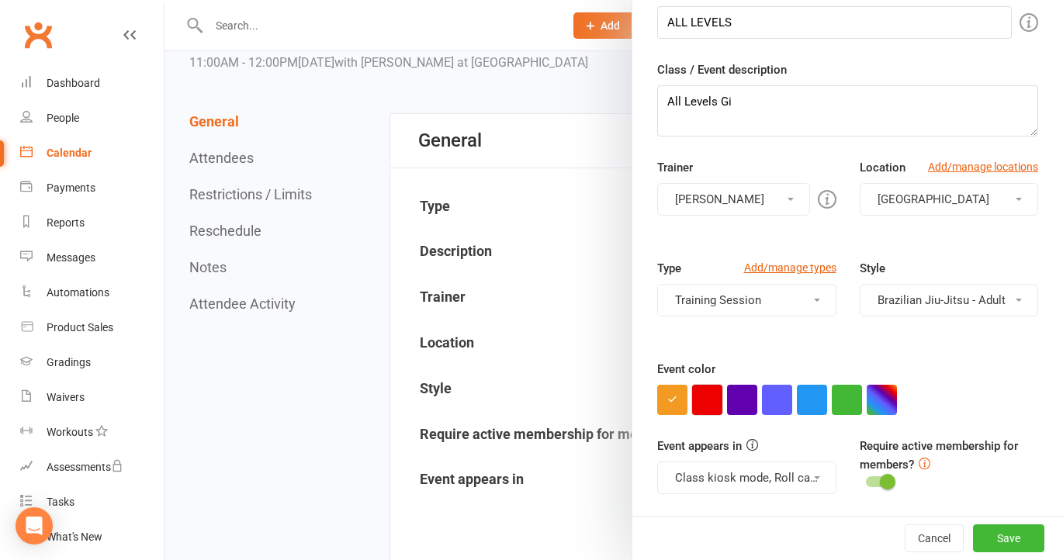
click at [710, 399] on button "button" at bounding box center [707, 400] width 30 height 30
click at [1004, 535] on button "Save" at bounding box center [1008, 538] width 71 height 28
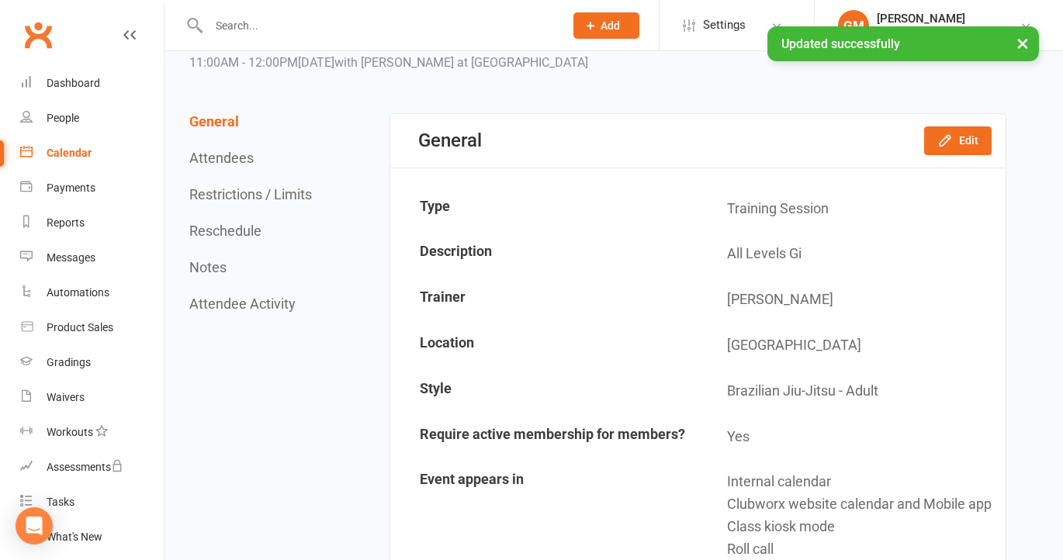
click at [54, 157] on div "Calendar" at bounding box center [69, 153] width 45 height 12
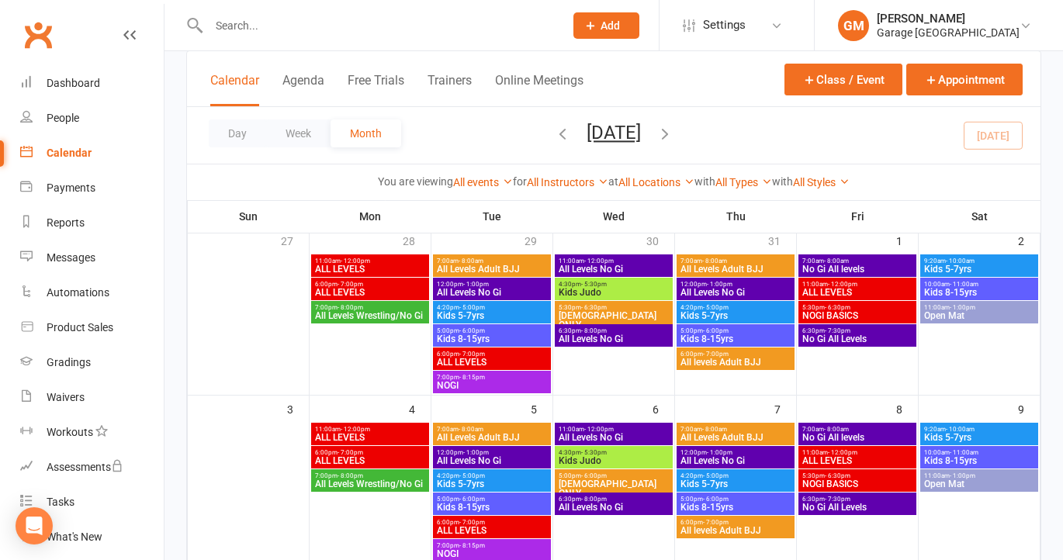
scroll to position [160, 0]
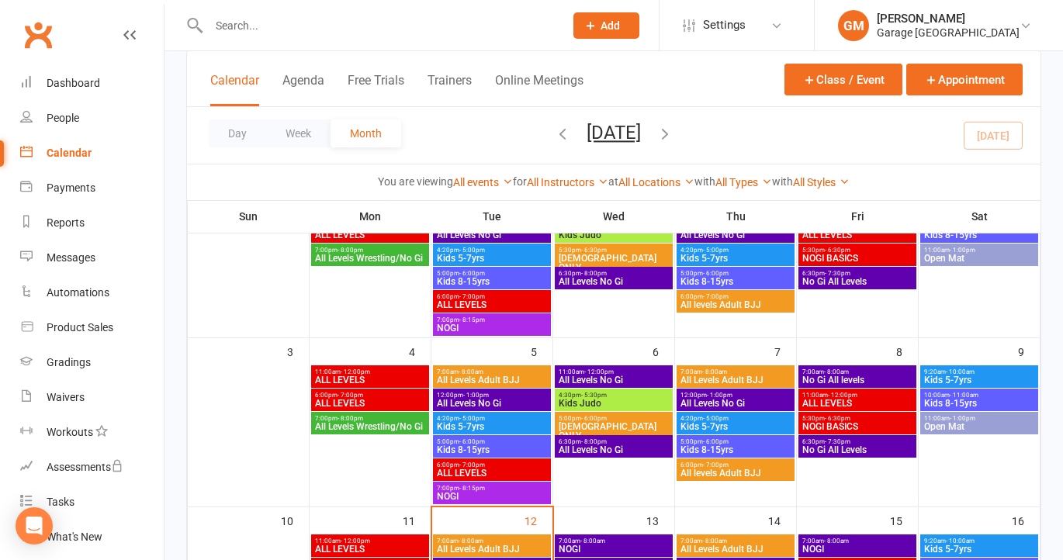
click at [479, 320] on span "- 8:15pm" at bounding box center [472, 320] width 26 height 7
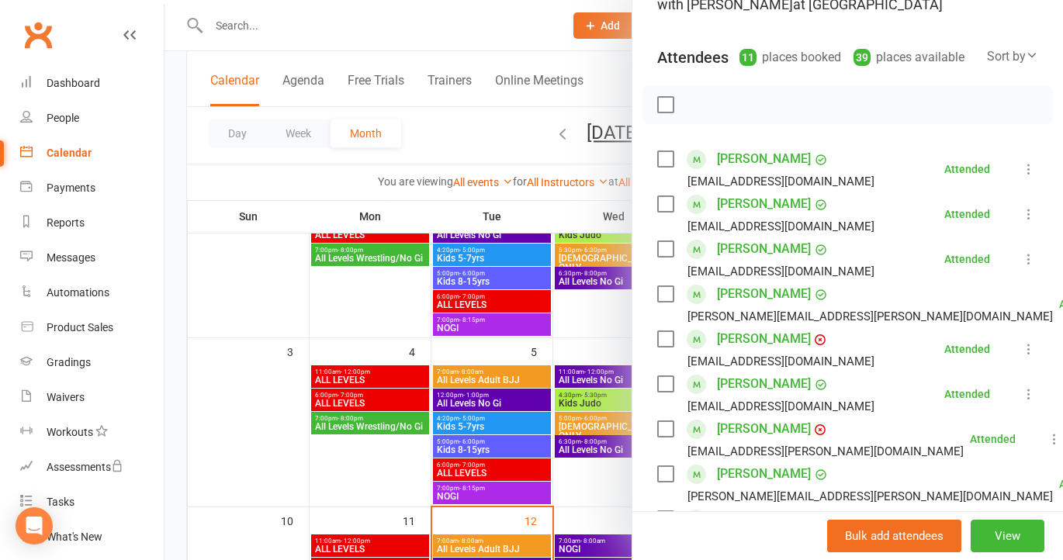
scroll to position [145, 0]
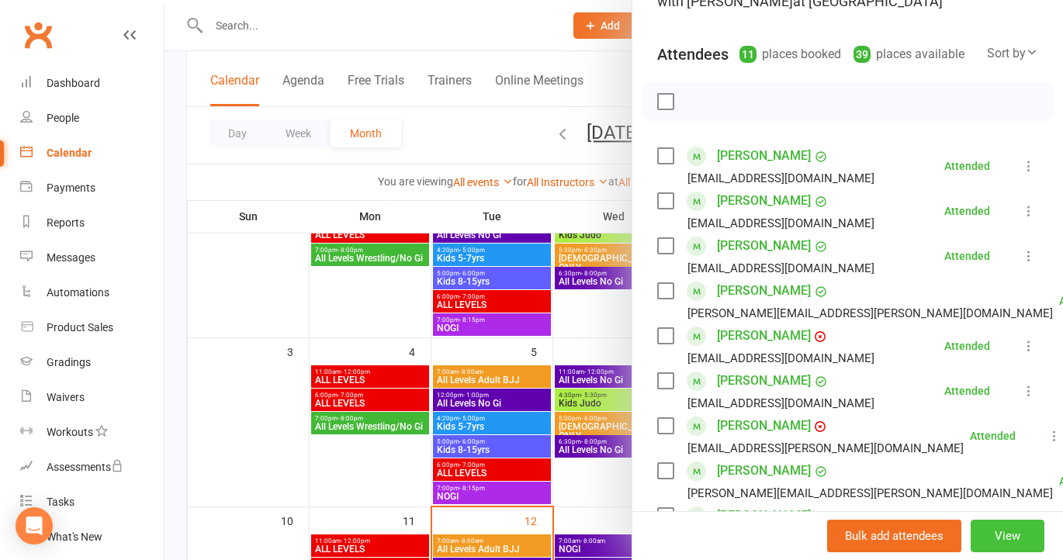
click at [1016, 529] on button "View" at bounding box center [1008, 536] width 74 height 33
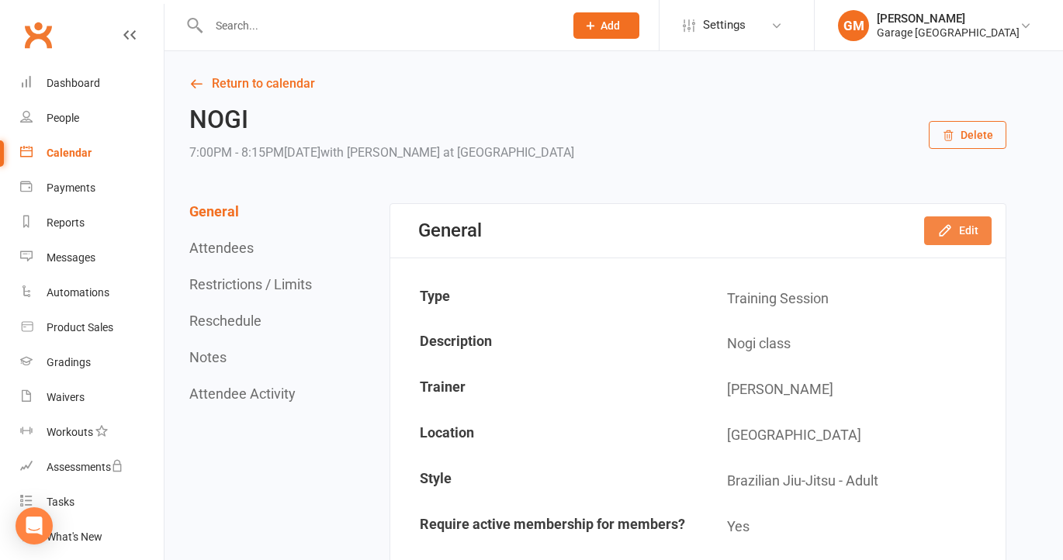
click at [972, 228] on button "Edit" at bounding box center [957, 230] width 67 height 28
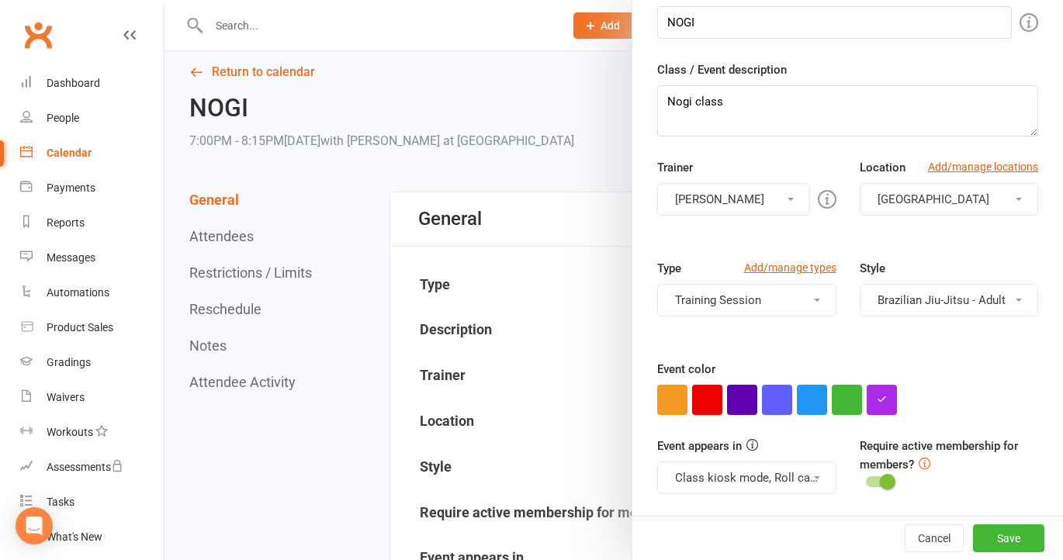
scroll to position [15, 0]
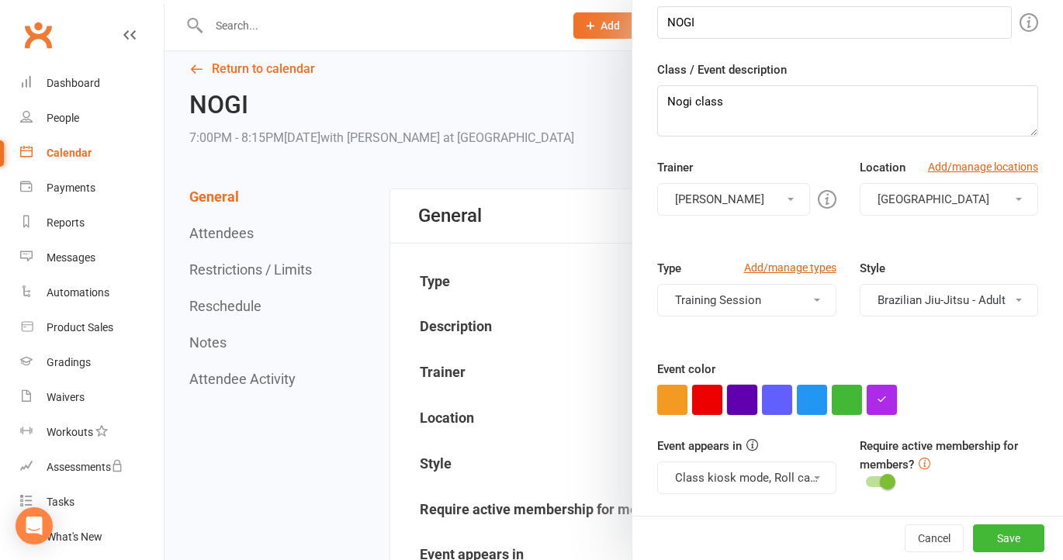
click at [738, 399] on button "button" at bounding box center [742, 400] width 30 height 30
click at [1011, 532] on button "Save" at bounding box center [1008, 538] width 71 height 28
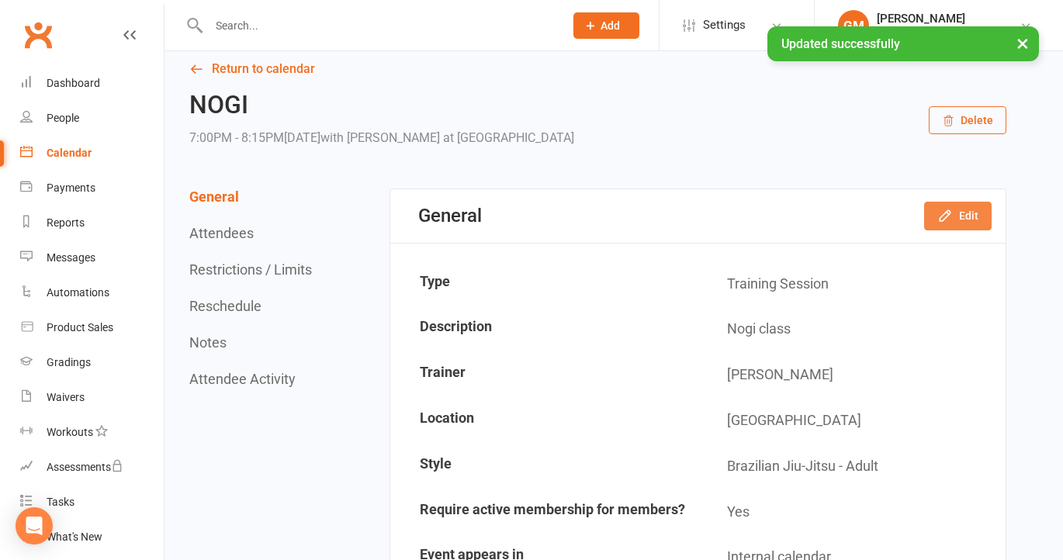
click at [961, 211] on button "Edit" at bounding box center [957, 216] width 67 height 28
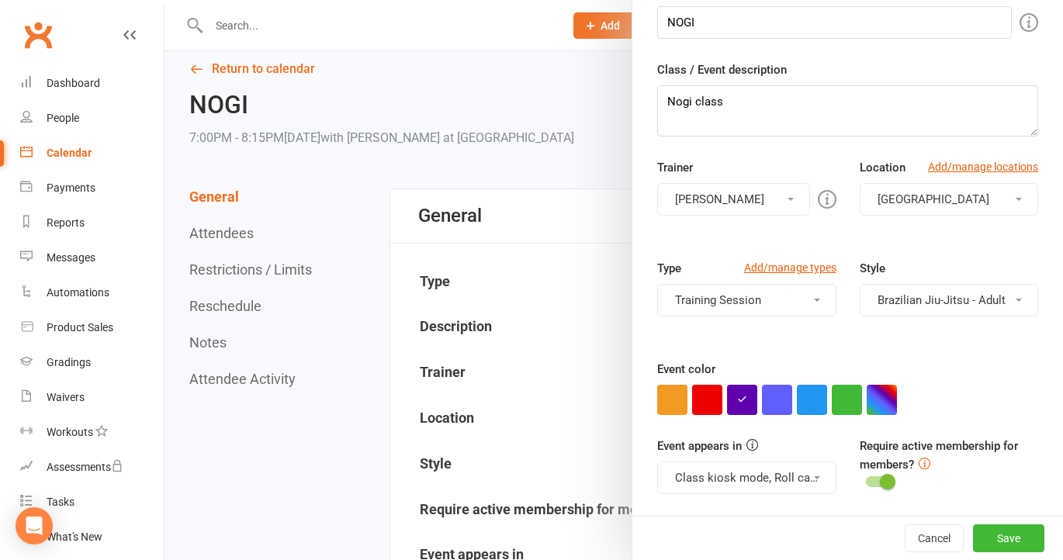
scroll to position [0, 0]
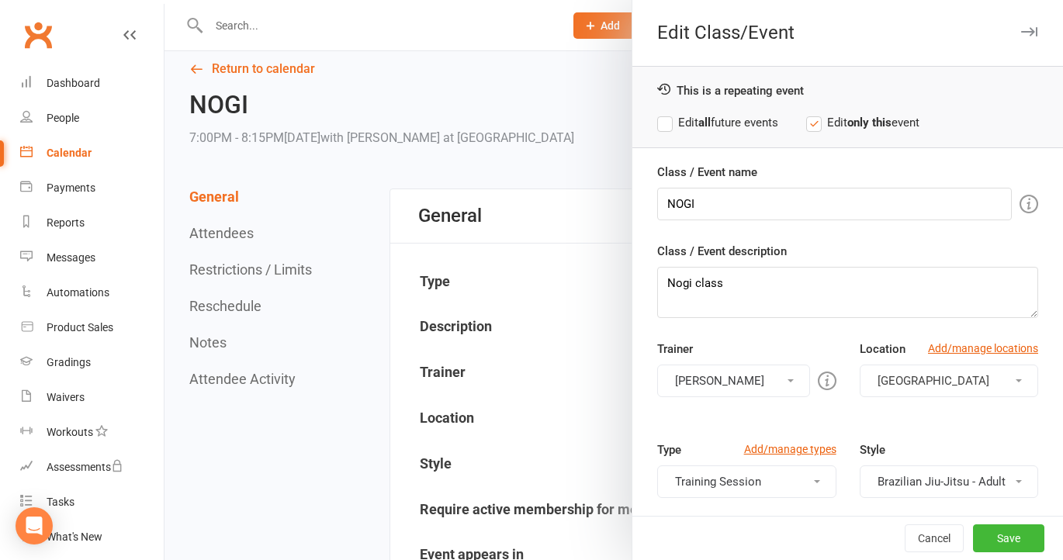
click at [666, 119] on label "Edit all future events" at bounding box center [717, 122] width 121 height 19
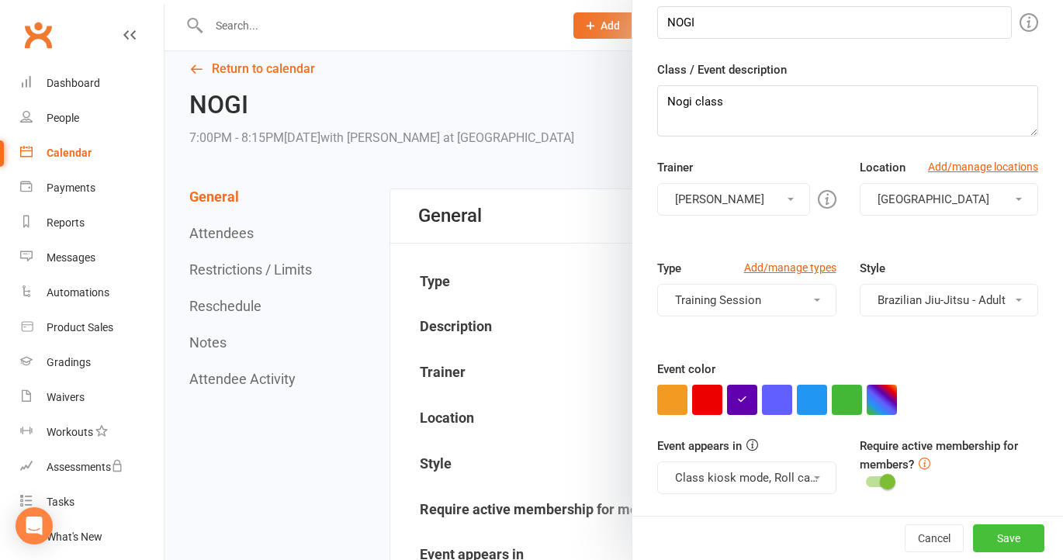
click at [1010, 538] on button "Save" at bounding box center [1008, 538] width 71 height 28
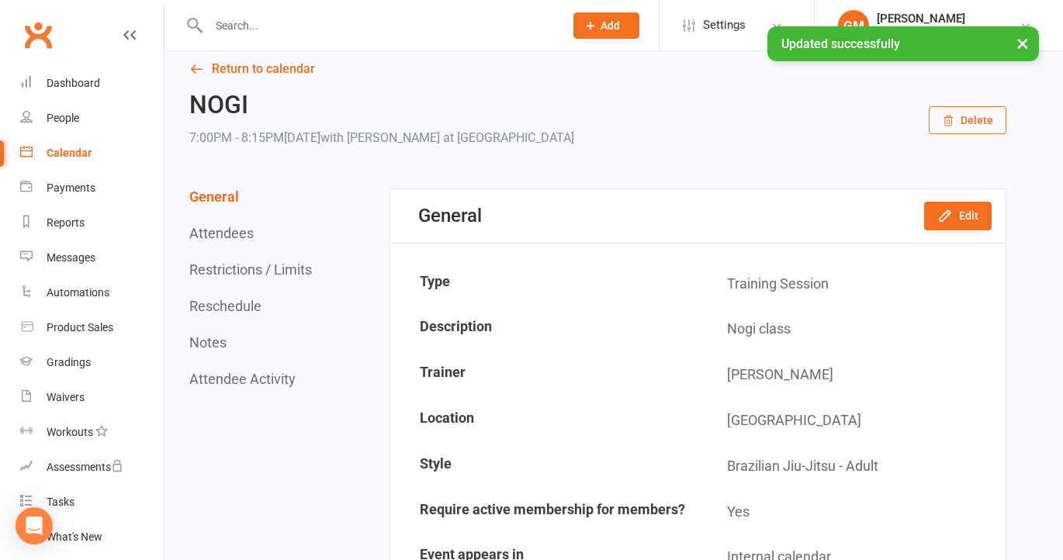
click at [67, 153] on div "Calendar" at bounding box center [69, 153] width 45 height 12
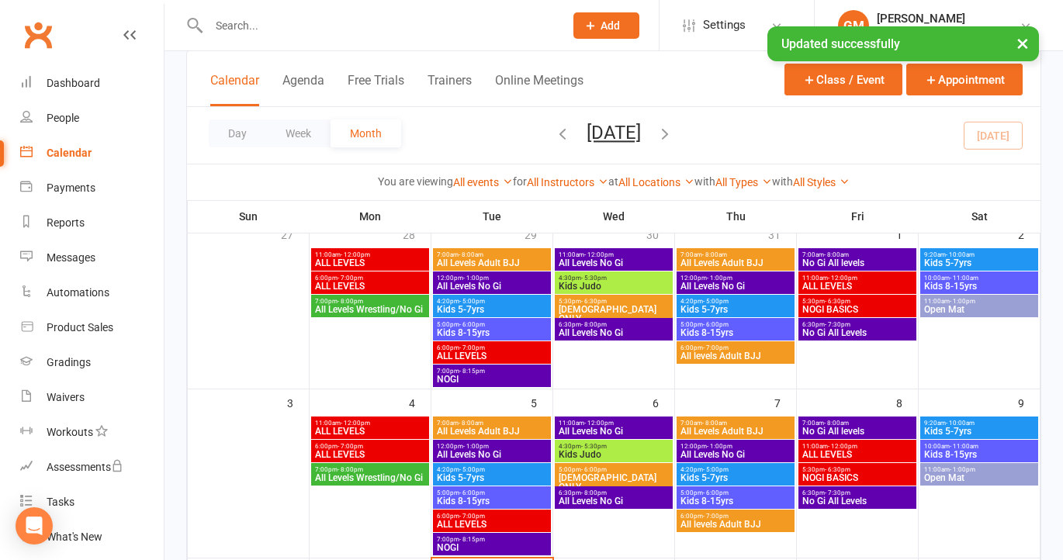
scroll to position [116, 0]
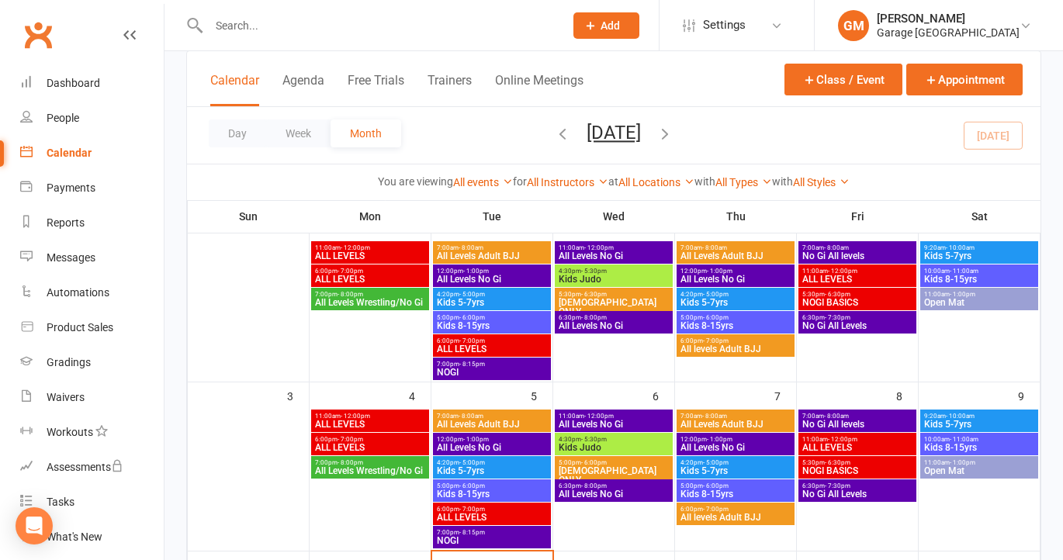
click at [362, 300] on span "All Levels Wrestling/No Gi" at bounding box center [370, 302] width 112 height 9
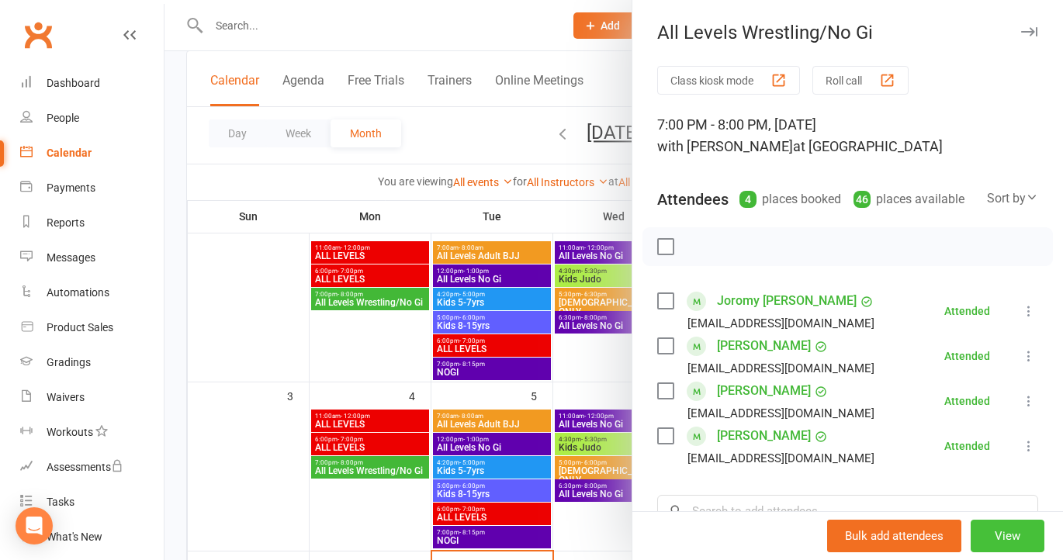
click at [990, 536] on button "View" at bounding box center [1008, 536] width 74 height 33
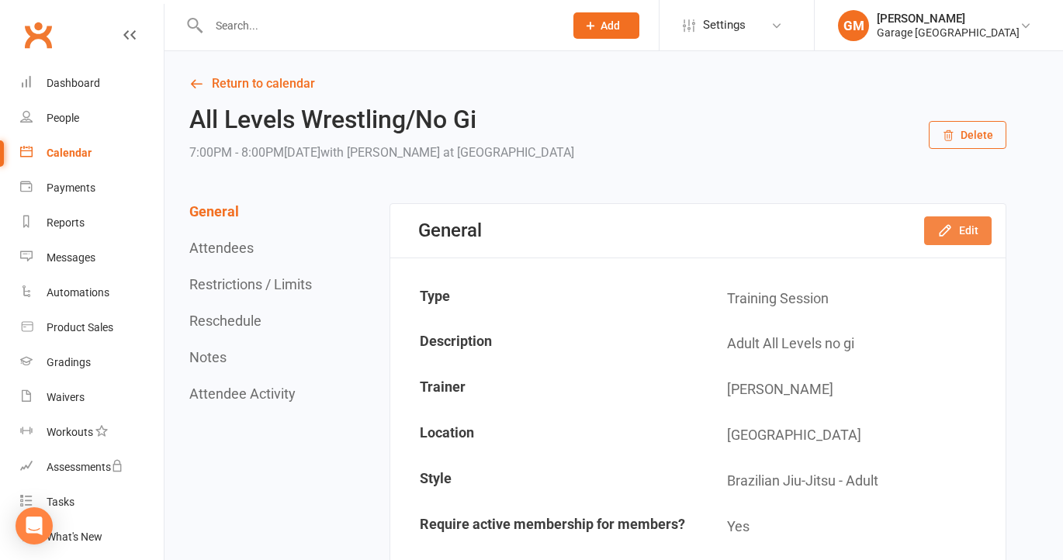
click at [964, 227] on button "Edit" at bounding box center [957, 230] width 67 height 28
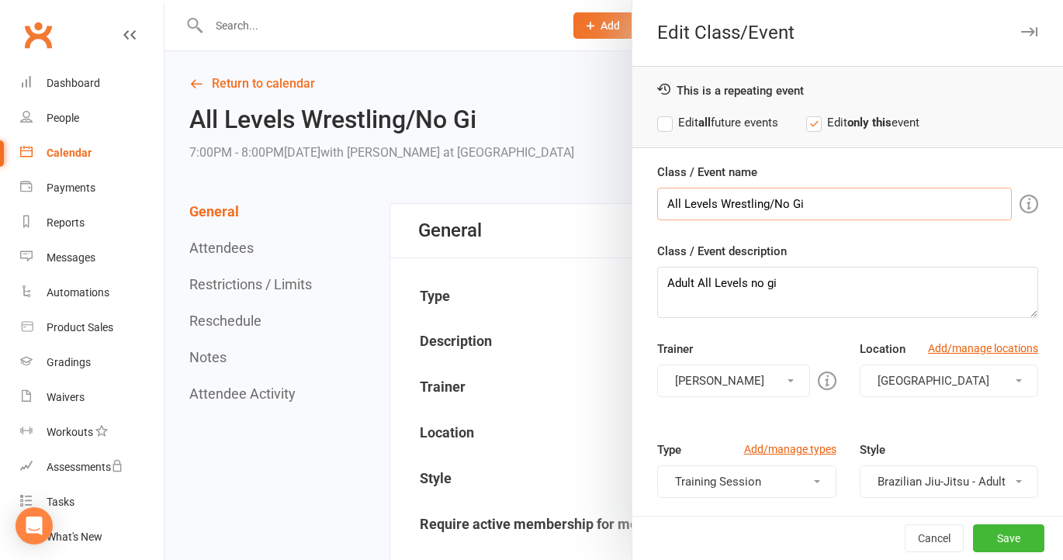
drag, startPoint x: 824, startPoint y: 202, endPoint x: 535, endPoint y: 220, distance: 289.1
click at [535, 0] on div "Edit Class/Event This is a repeating event Edit all future events Edit only thi…" at bounding box center [613, 0] width 898 height 0
click at [666, 200] on input "All Levels Wrestling/No Gi" at bounding box center [834, 204] width 355 height 33
drag, startPoint x: 666, startPoint y: 200, endPoint x: 898, endPoint y: 213, distance: 233.1
click at [898, 213] on input "All Levels Wrestling/No Gi" at bounding box center [834, 204] width 355 height 33
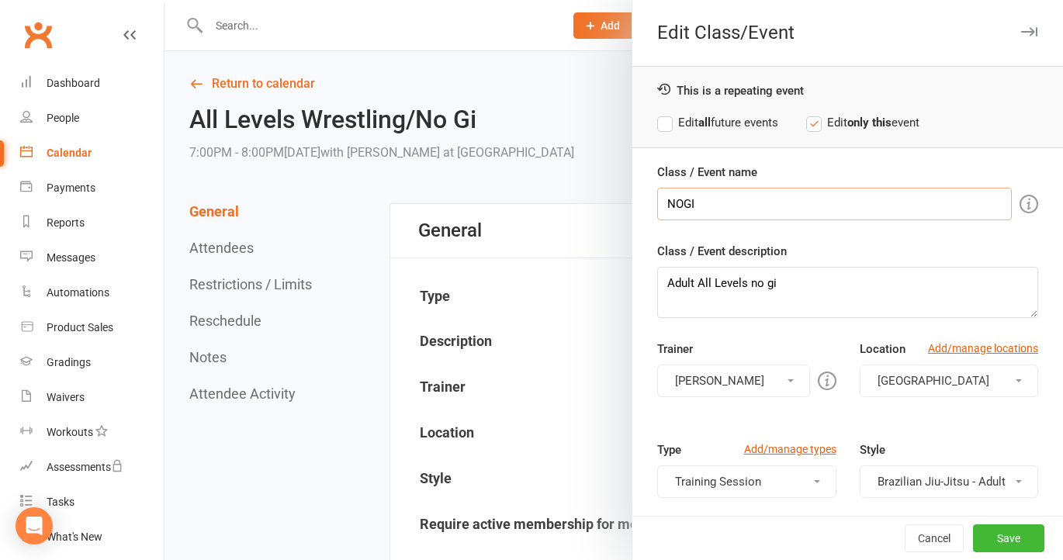
type input "NOGI"
click at [668, 123] on label "Edit all future events" at bounding box center [717, 122] width 121 height 19
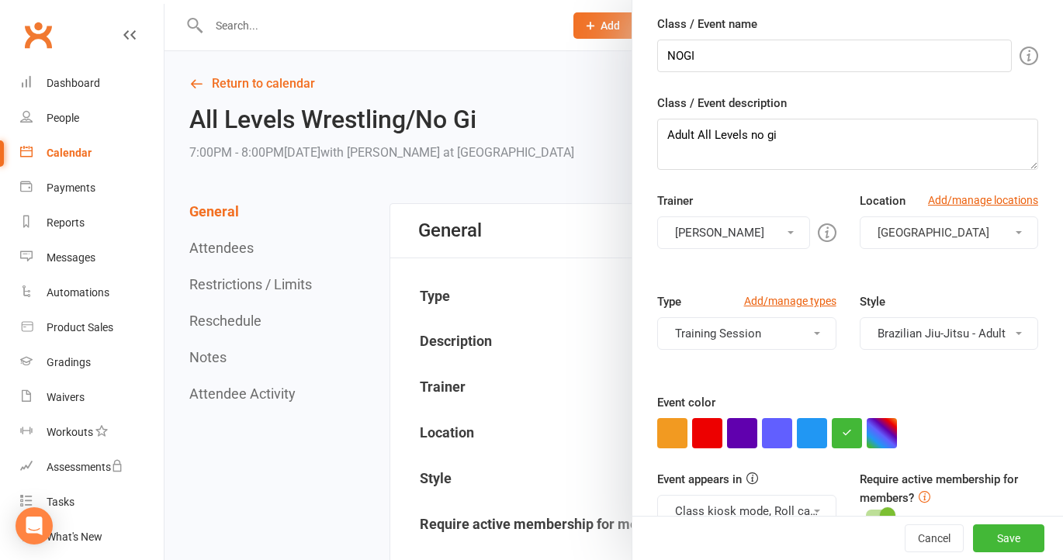
scroll to position [168, 0]
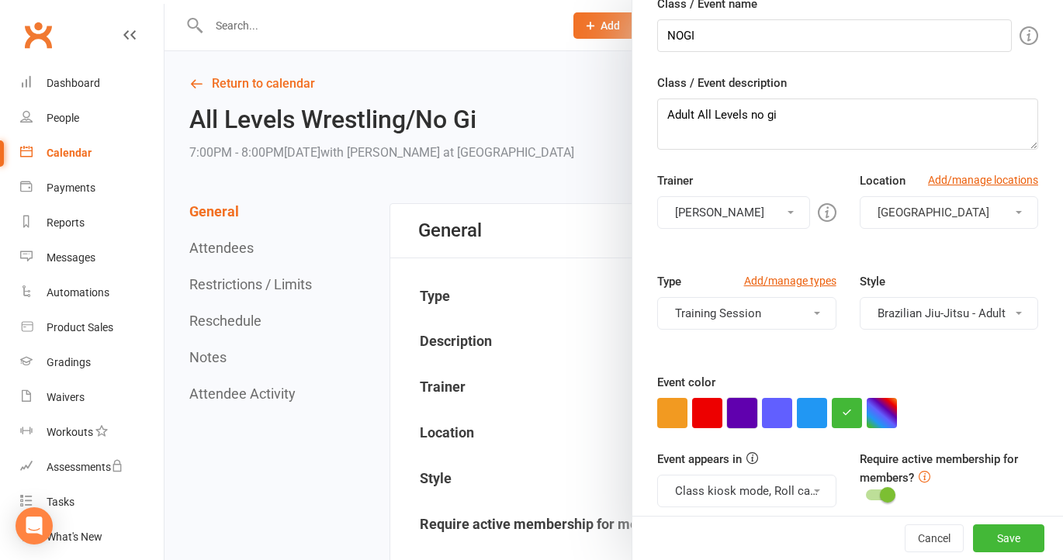
click at [740, 412] on button "button" at bounding box center [742, 413] width 30 height 30
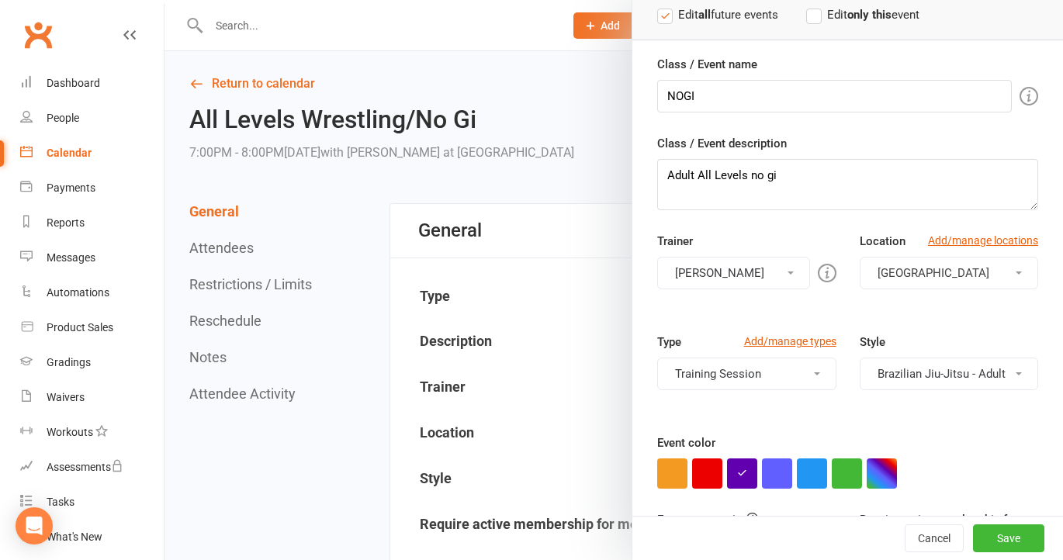
scroll to position [182, 0]
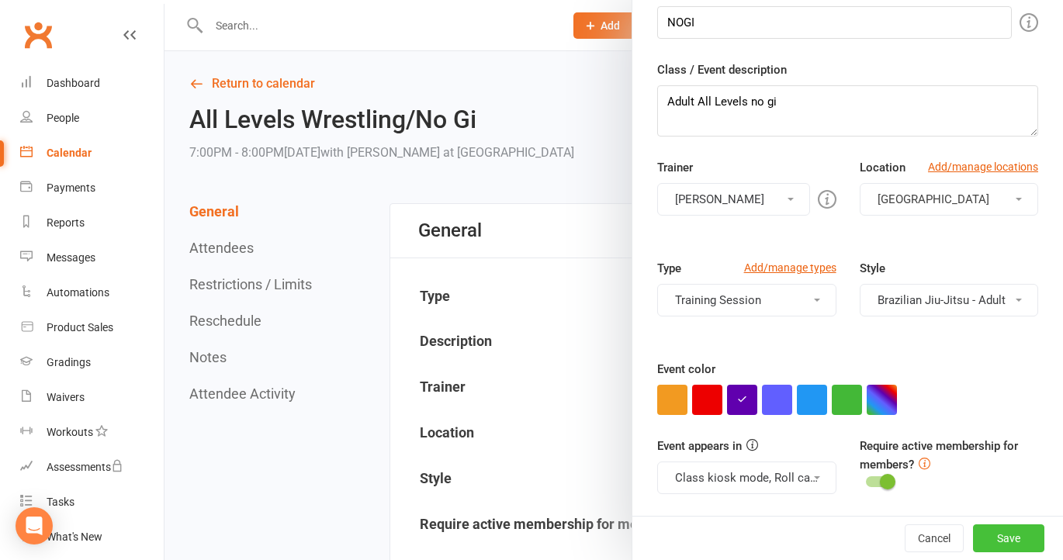
click at [1010, 538] on button "Save" at bounding box center [1008, 538] width 71 height 28
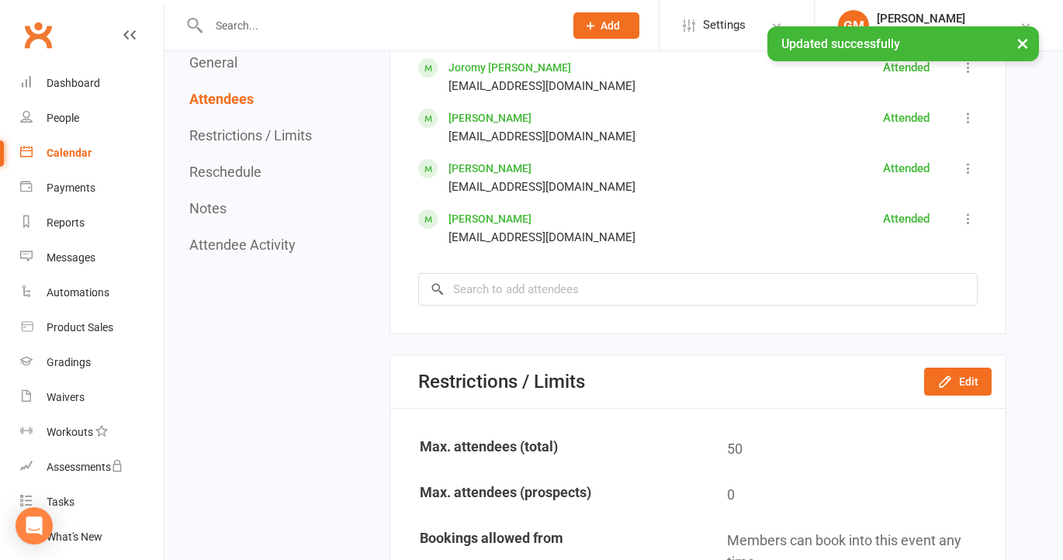
scroll to position [1033, 0]
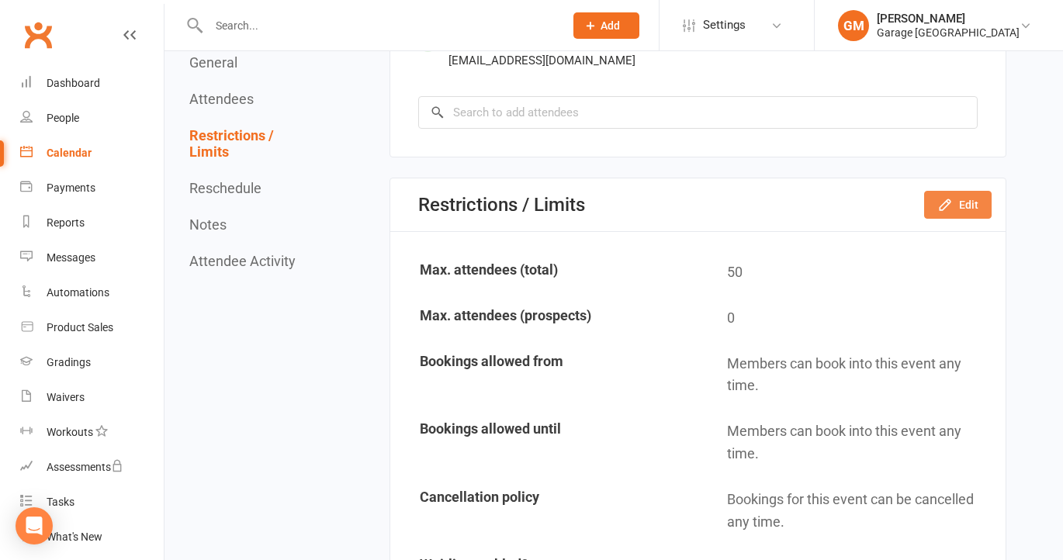
click at [969, 193] on button "Edit" at bounding box center [957, 205] width 67 height 28
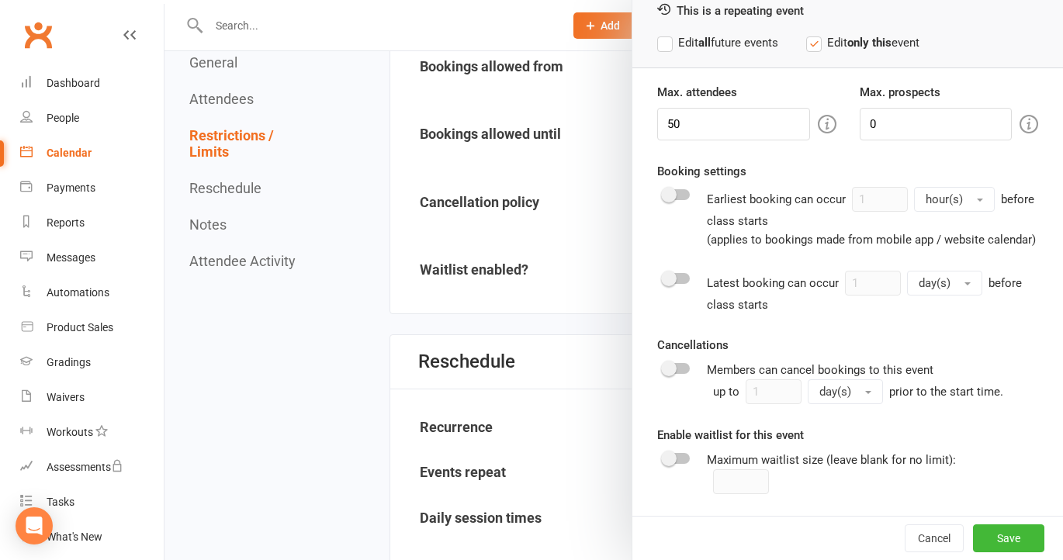
scroll to position [0, 0]
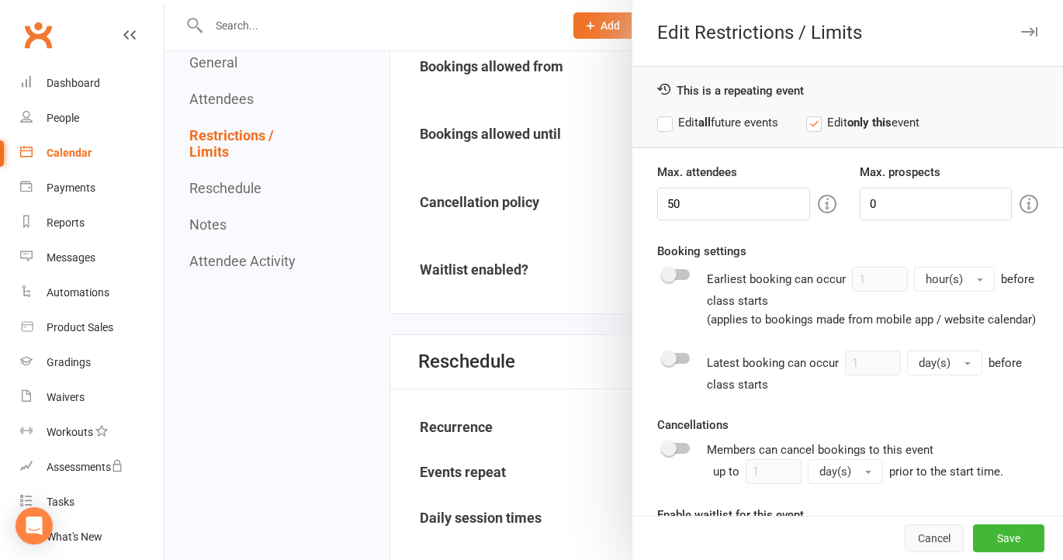
click at [930, 543] on button "Cancel" at bounding box center [934, 538] width 59 height 28
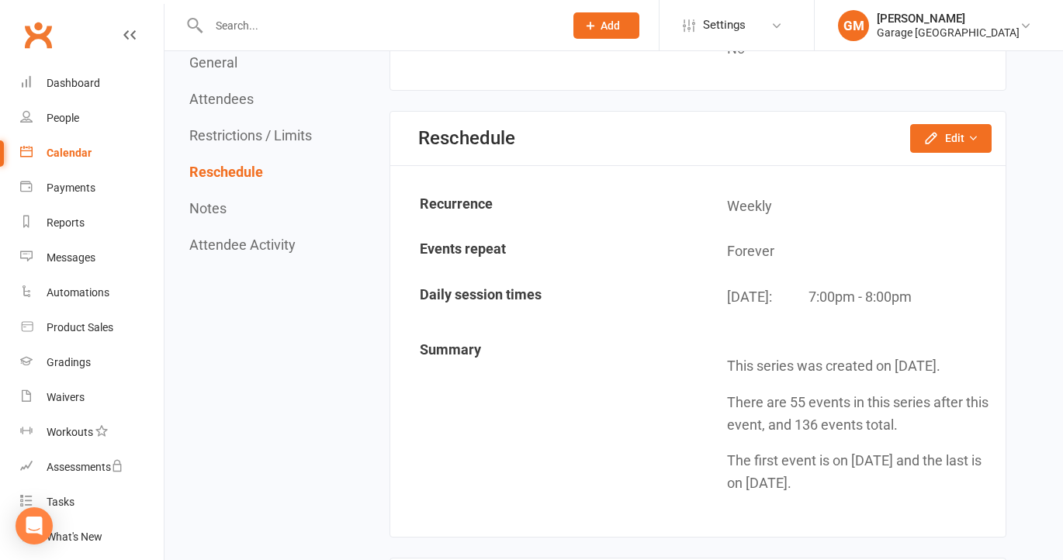
scroll to position [1548, 0]
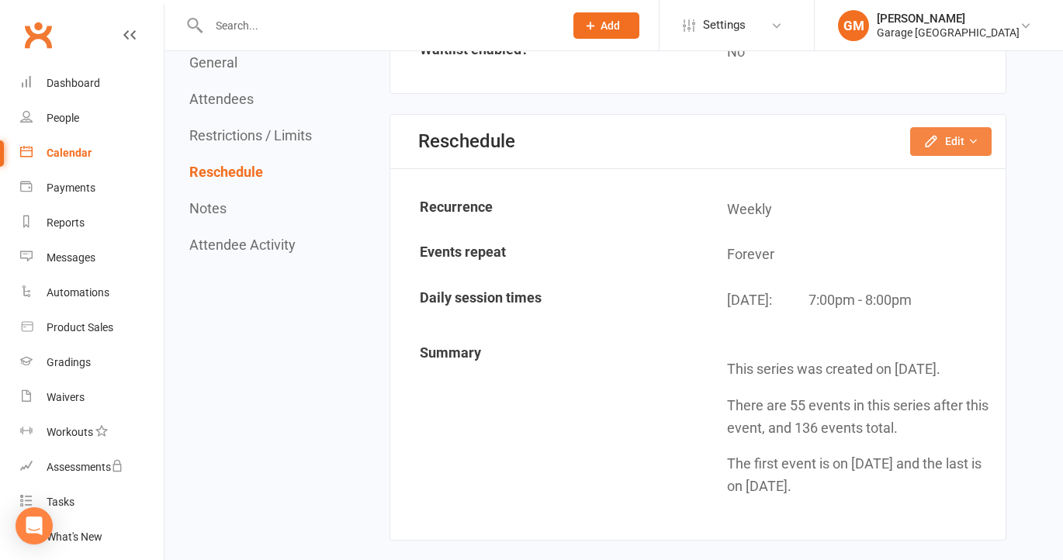
click at [956, 136] on button "Edit" at bounding box center [950, 141] width 81 height 28
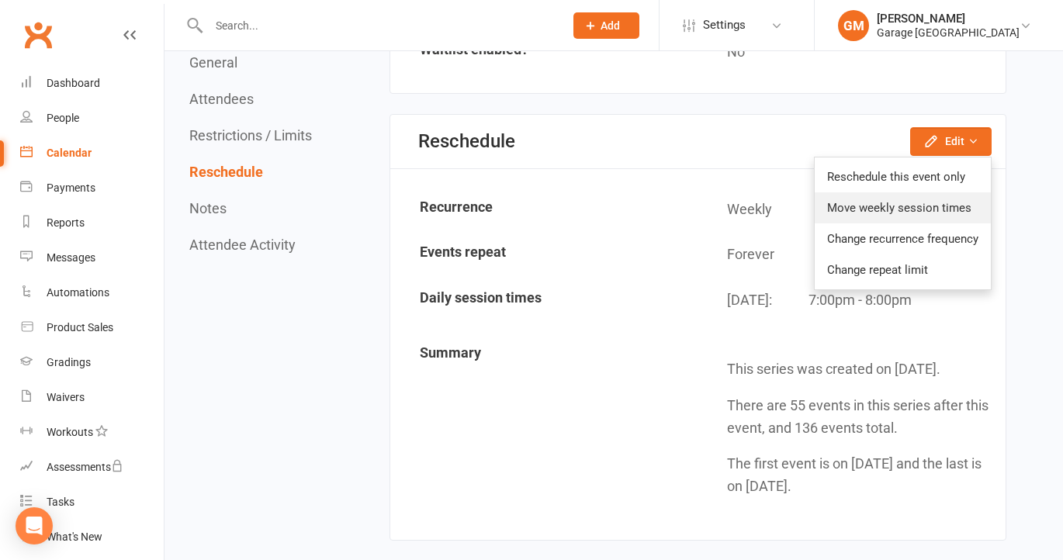
click at [918, 207] on link "Move weekly session times" at bounding box center [903, 207] width 176 height 31
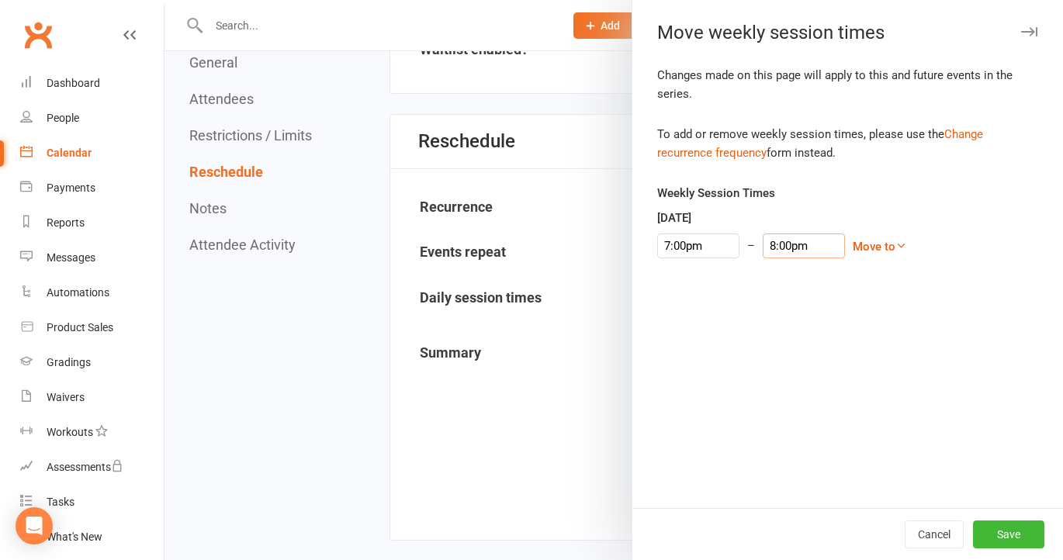
click at [784, 251] on input "8:00pm" at bounding box center [804, 246] width 82 height 25
type input "8:15pm"
click at [782, 310] on li "8:15pm" at bounding box center [784, 317] width 74 height 23
click at [1016, 537] on button "Save" at bounding box center [1008, 535] width 71 height 28
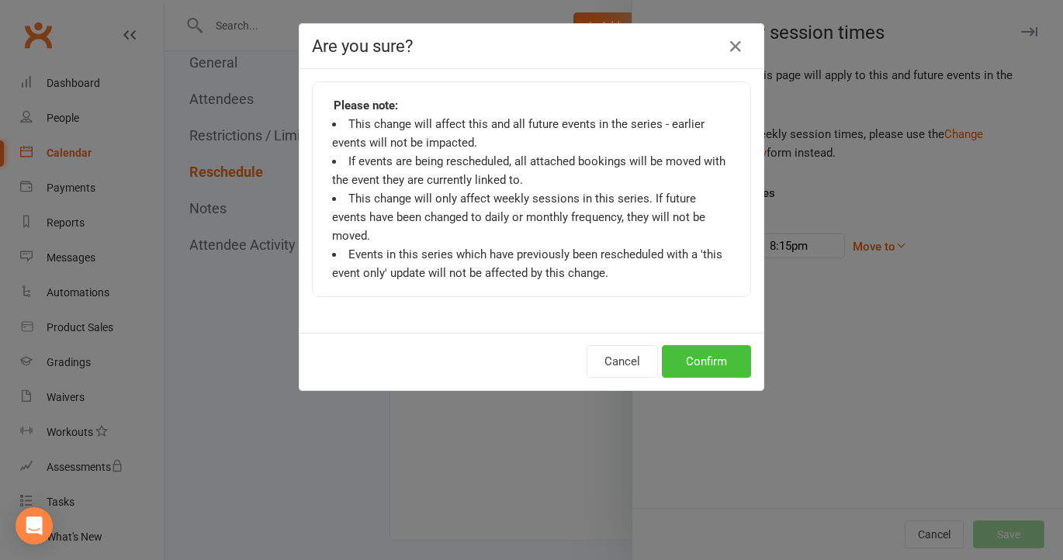
click at [732, 345] on button "Confirm" at bounding box center [706, 361] width 89 height 33
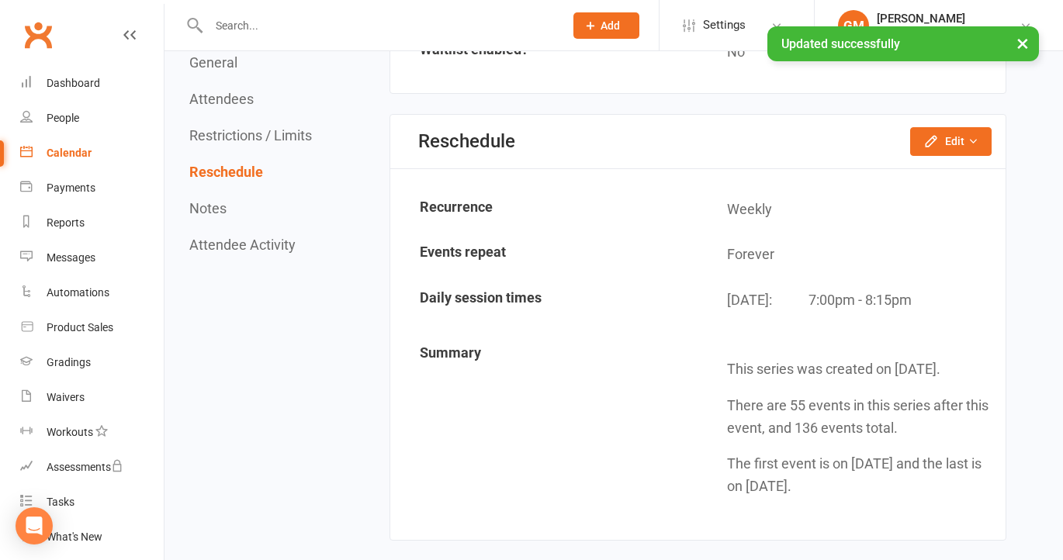
click at [77, 147] on div "Calendar" at bounding box center [69, 153] width 45 height 12
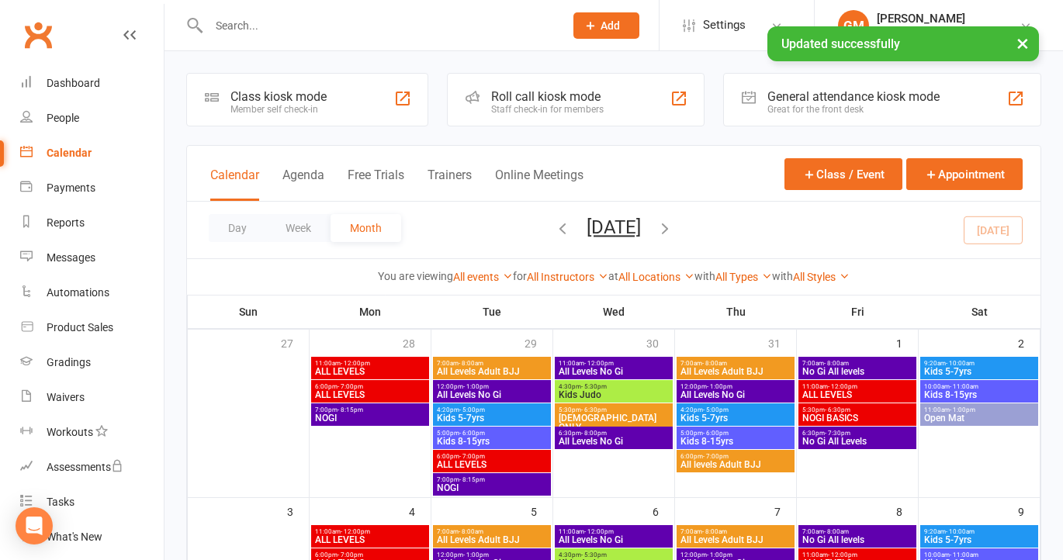
click at [268, 100] on div "Class kiosk mode" at bounding box center [278, 96] width 96 height 15
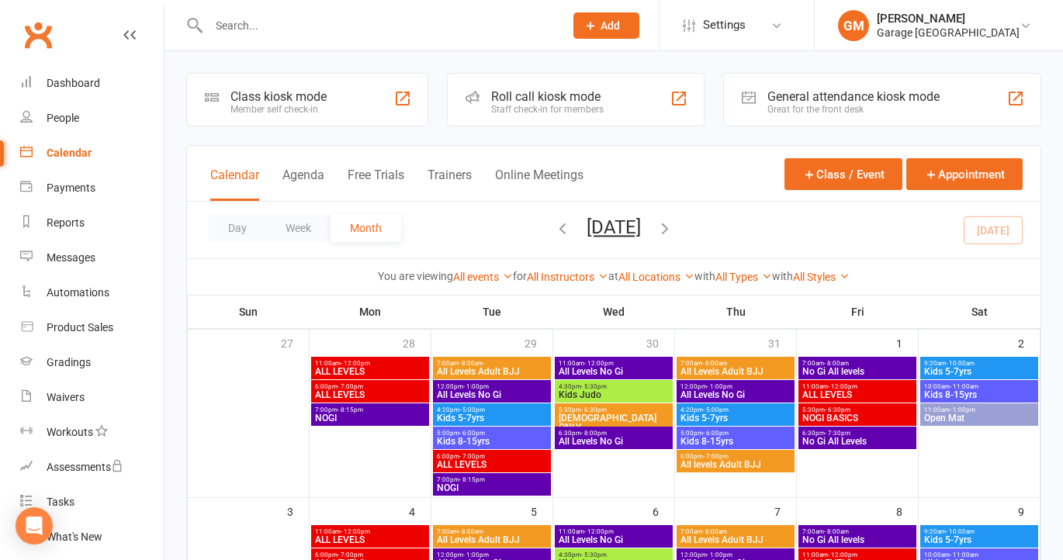
click at [317, 94] on div "Class kiosk mode" at bounding box center [278, 96] width 96 height 15
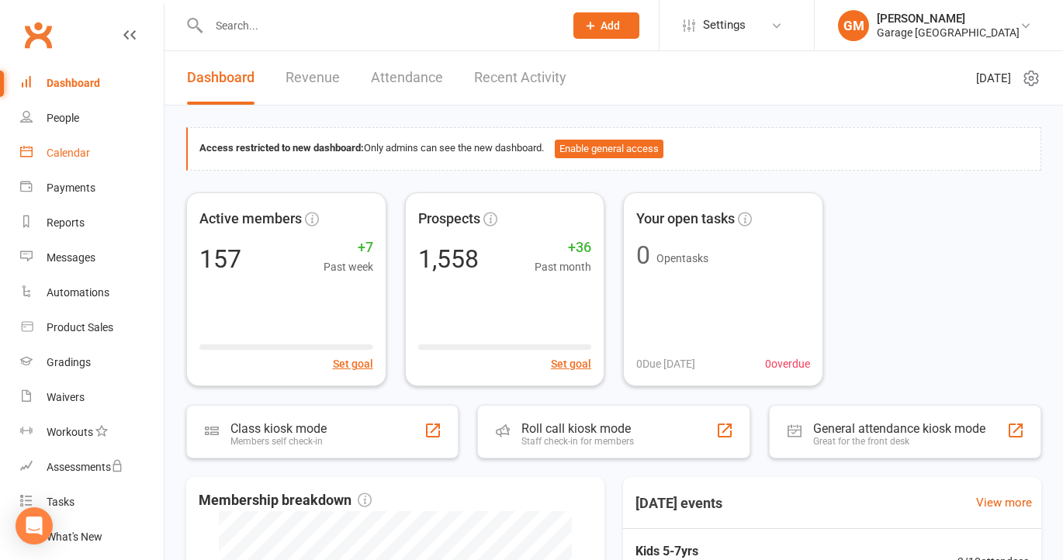
click at [69, 147] on div "Calendar" at bounding box center [68, 153] width 43 height 12
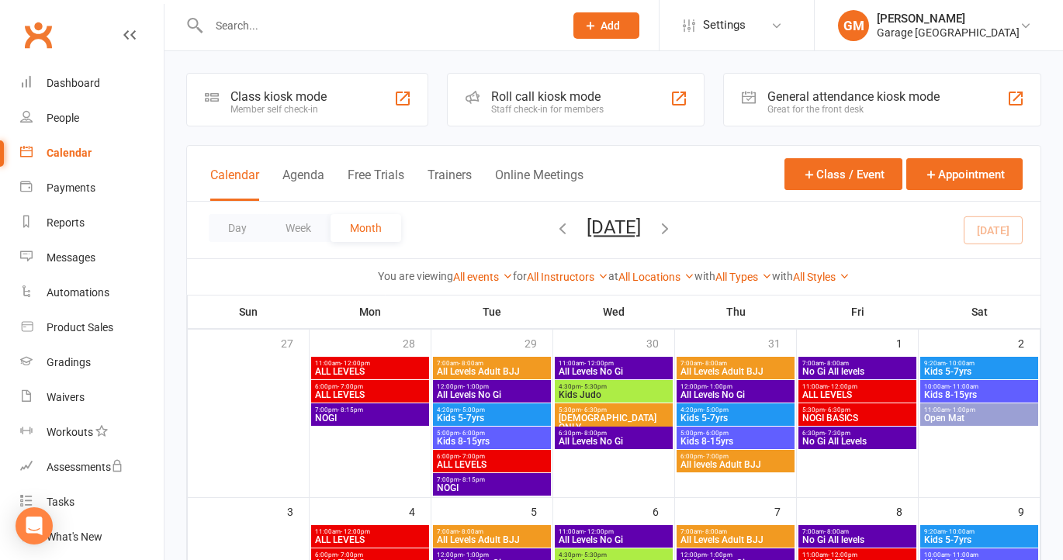
click at [290, 92] on div "Class kiosk mode" at bounding box center [278, 96] width 96 height 15
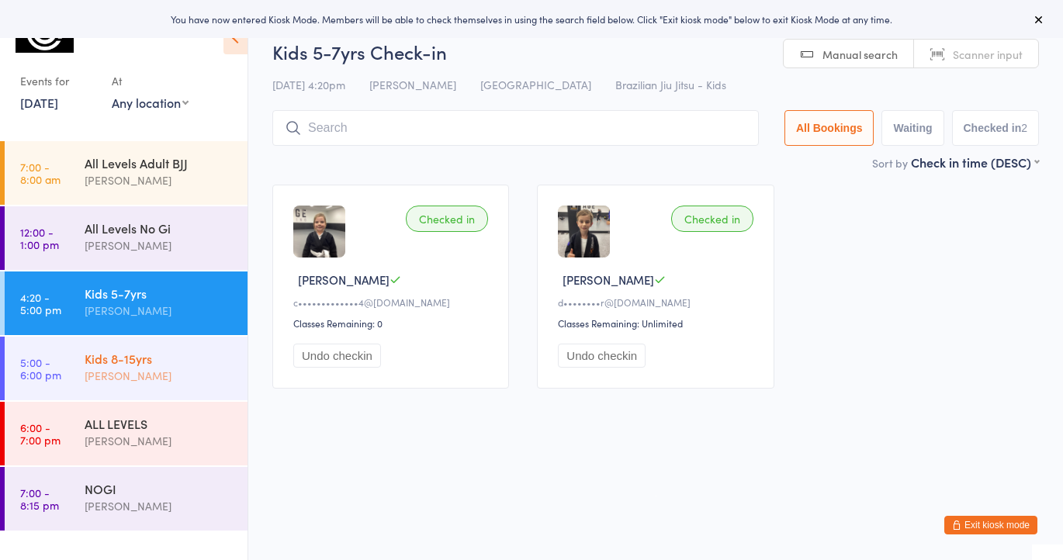
click at [156, 371] on div "[PERSON_NAME]" at bounding box center [160, 376] width 150 height 18
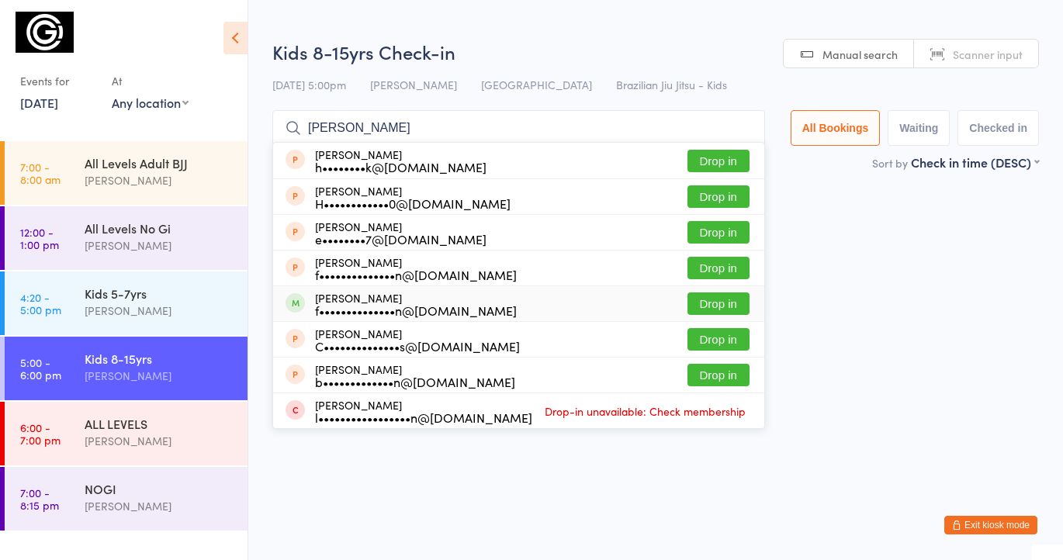
type input "[PERSON_NAME]"
click at [735, 299] on button "Drop in" at bounding box center [718, 303] width 62 height 22
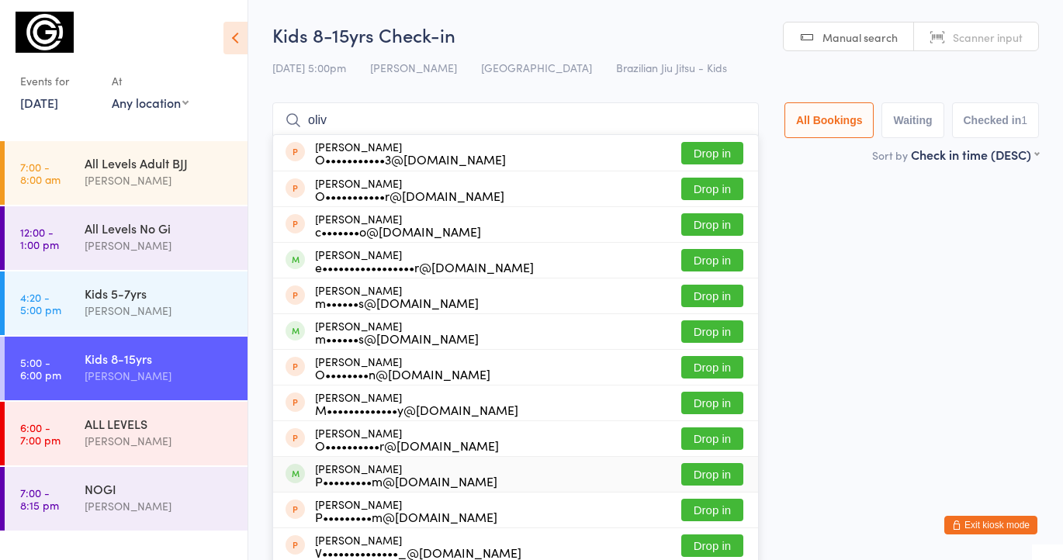
type input "oliv"
click at [729, 465] on button "Drop in" at bounding box center [712, 474] width 62 height 22
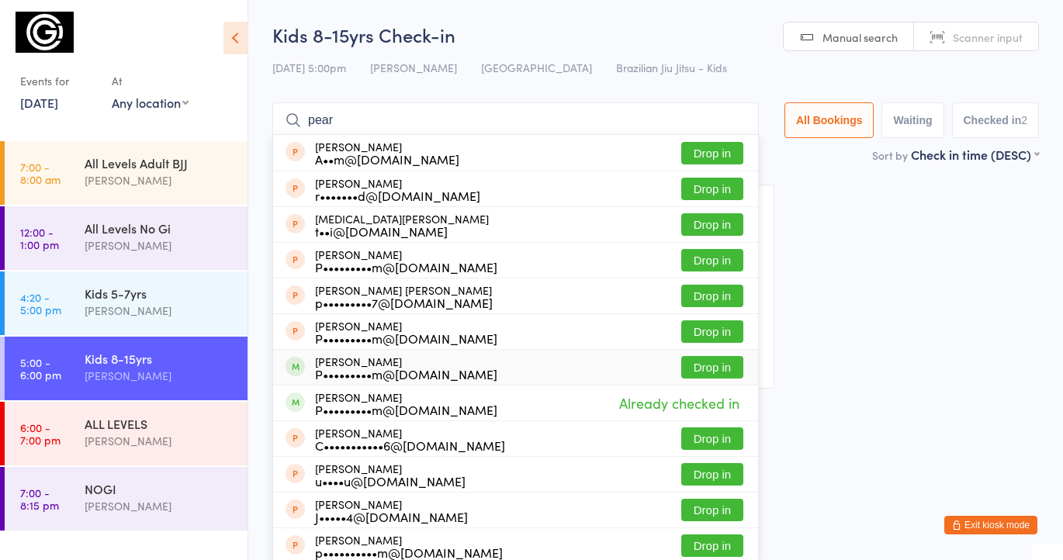
type input "pear"
click at [702, 369] on button "Drop in" at bounding box center [712, 367] width 62 height 22
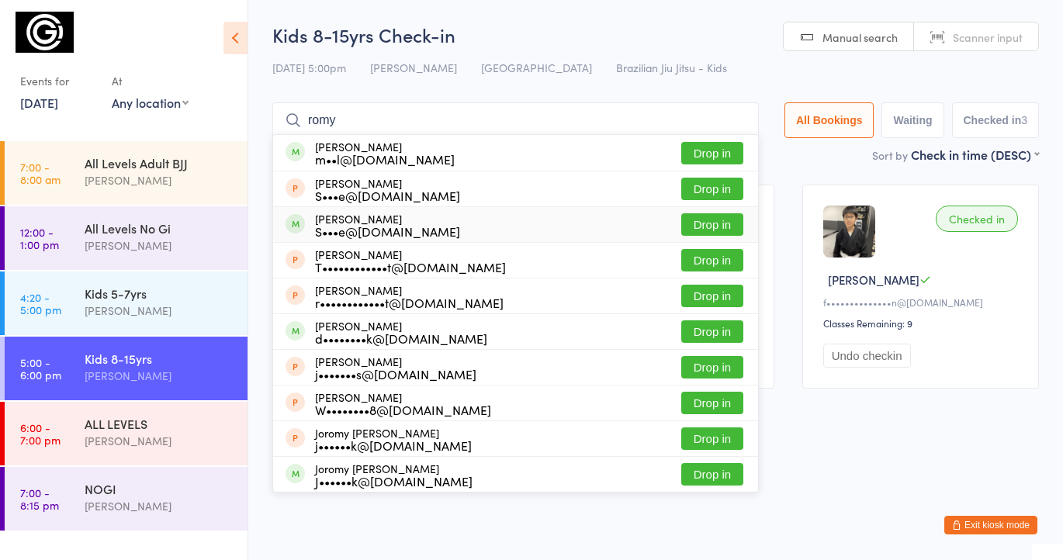
type input "romy"
click at [713, 228] on button "Drop in" at bounding box center [712, 224] width 62 height 22
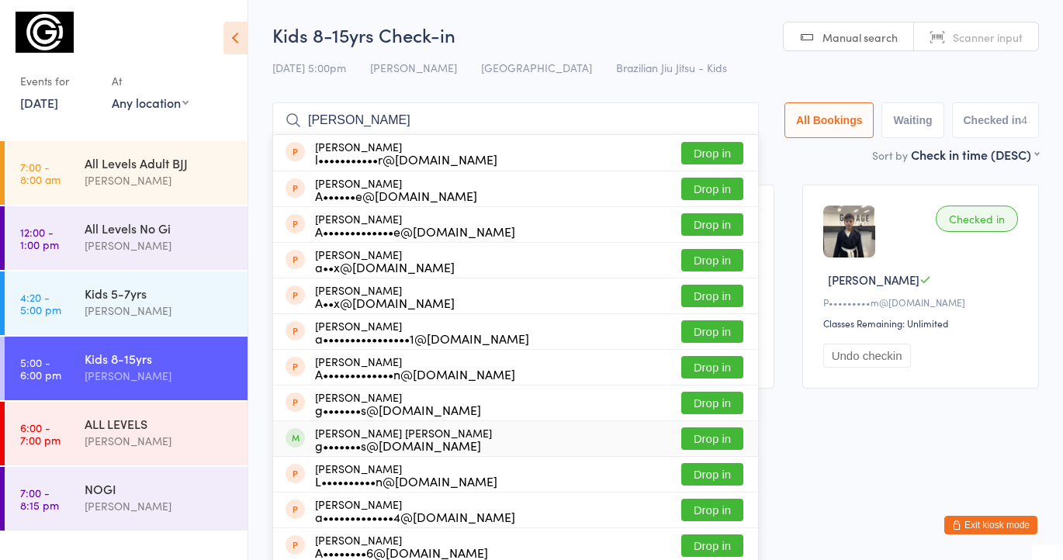
type input "[PERSON_NAME]"
click at [707, 438] on button "Drop in" at bounding box center [712, 438] width 62 height 22
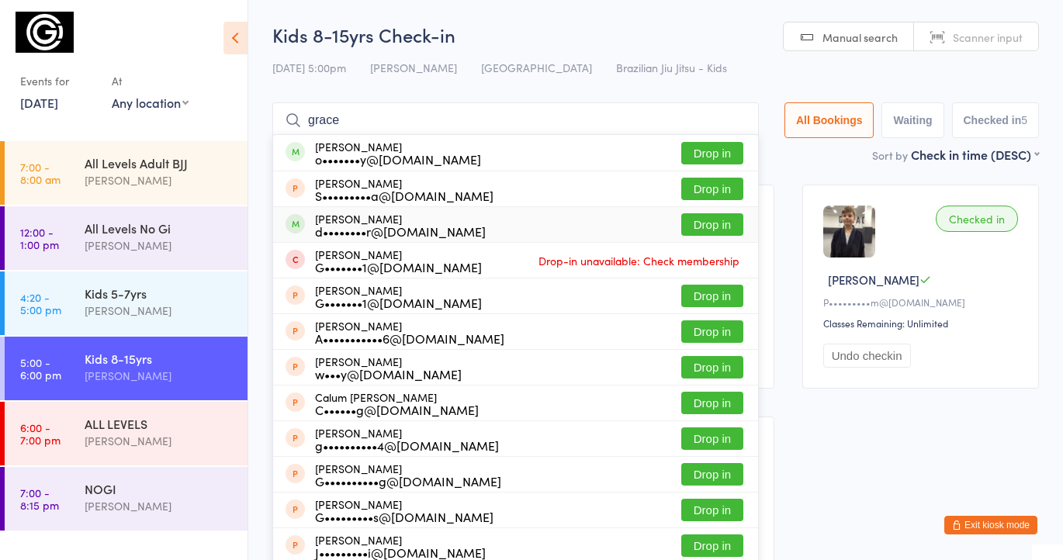
type input "grace"
click at [705, 223] on button "Drop in" at bounding box center [712, 224] width 62 height 22
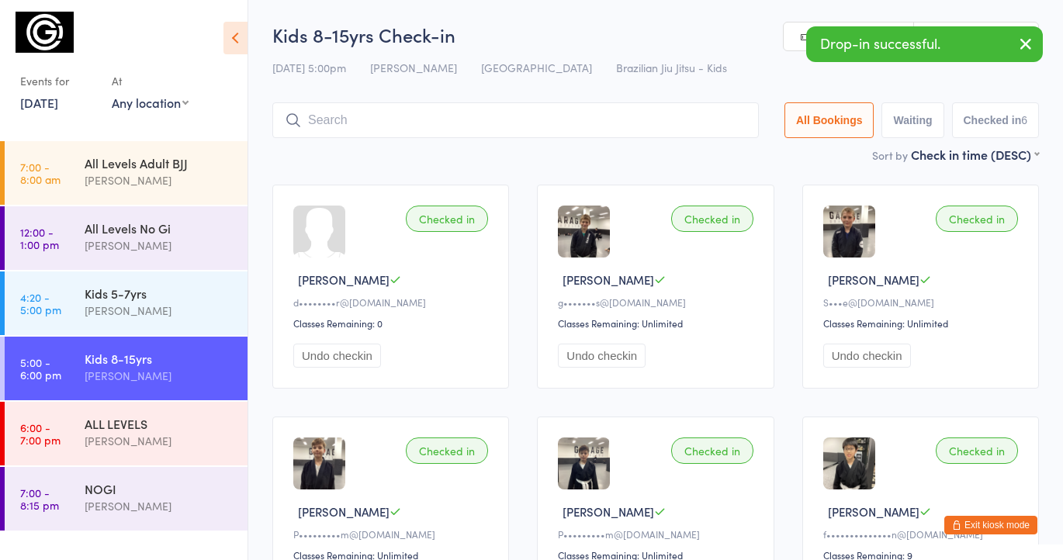
click at [431, 223] on div "Checked in" at bounding box center [447, 219] width 82 height 26
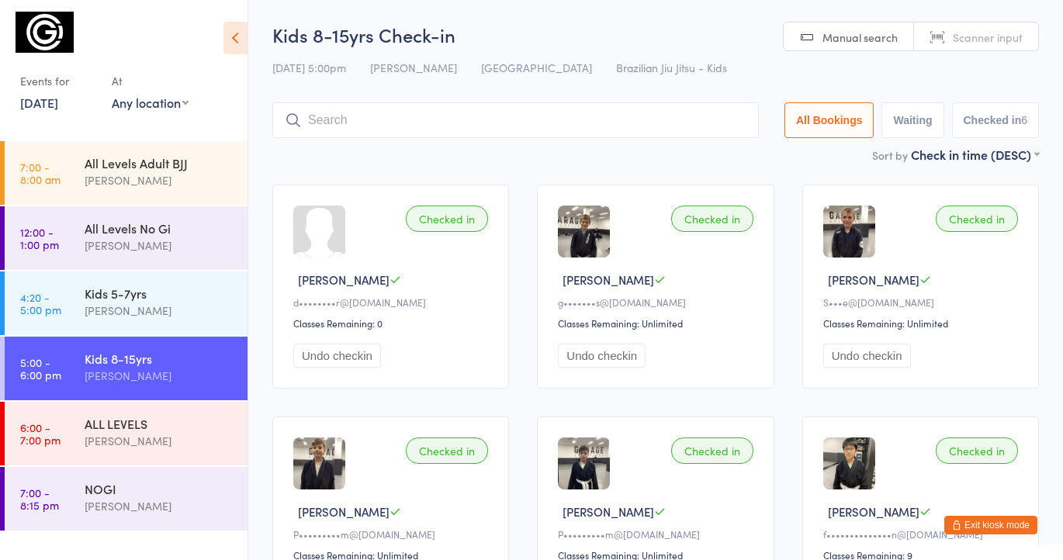
click at [322, 127] on input "search" at bounding box center [515, 120] width 486 height 36
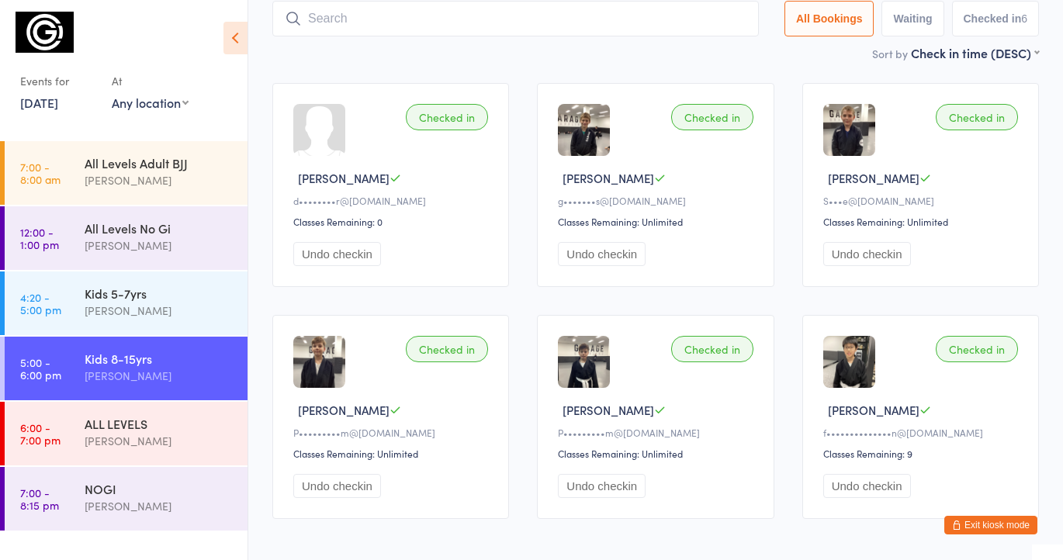
scroll to position [103, 0]
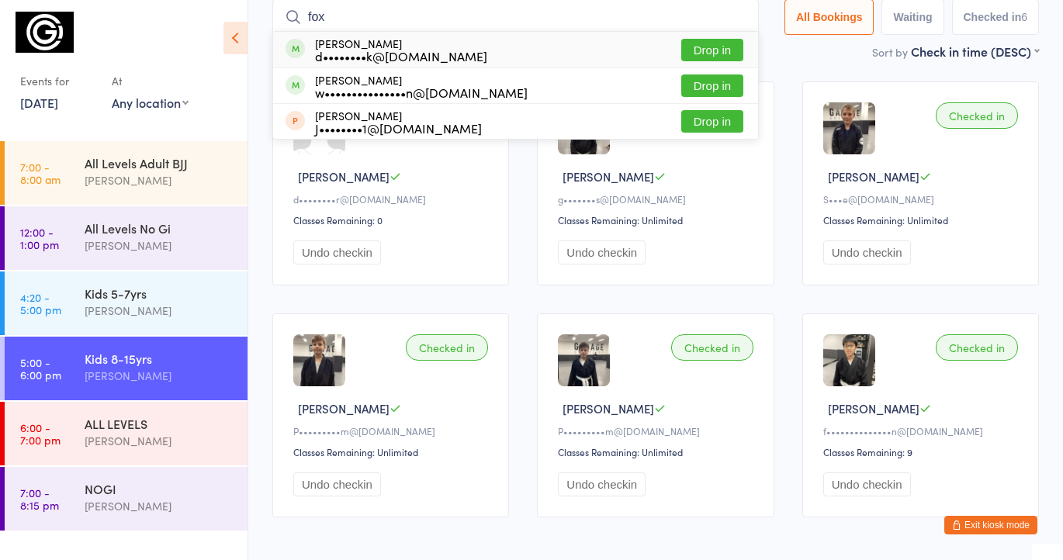
type input "fox"
click at [704, 45] on button "Drop in" at bounding box center [712, 50] width 62 height 22
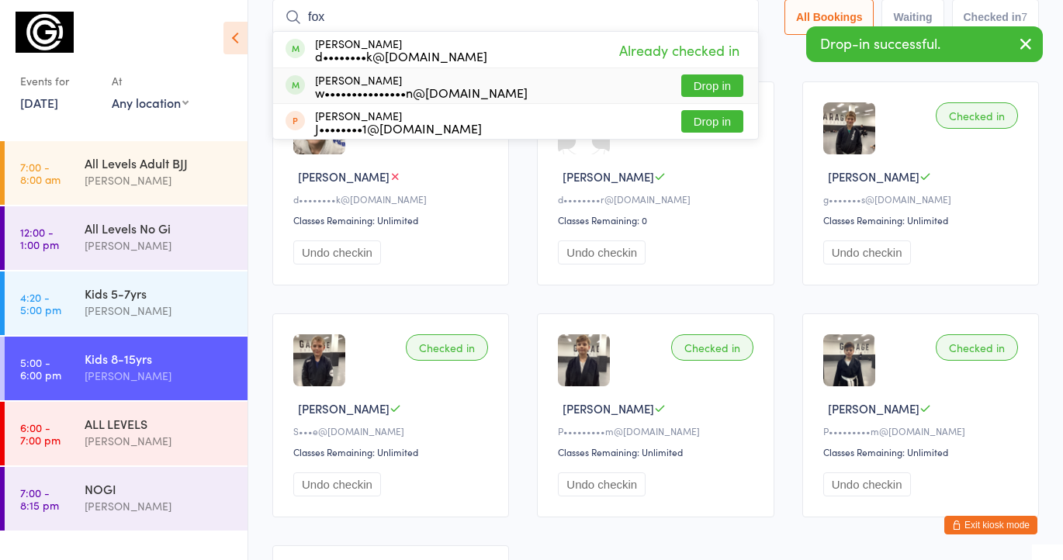
type input "fox"
click at [713, 83] on button "Drop in" at bounding box center [712, 85] width 62 height 22
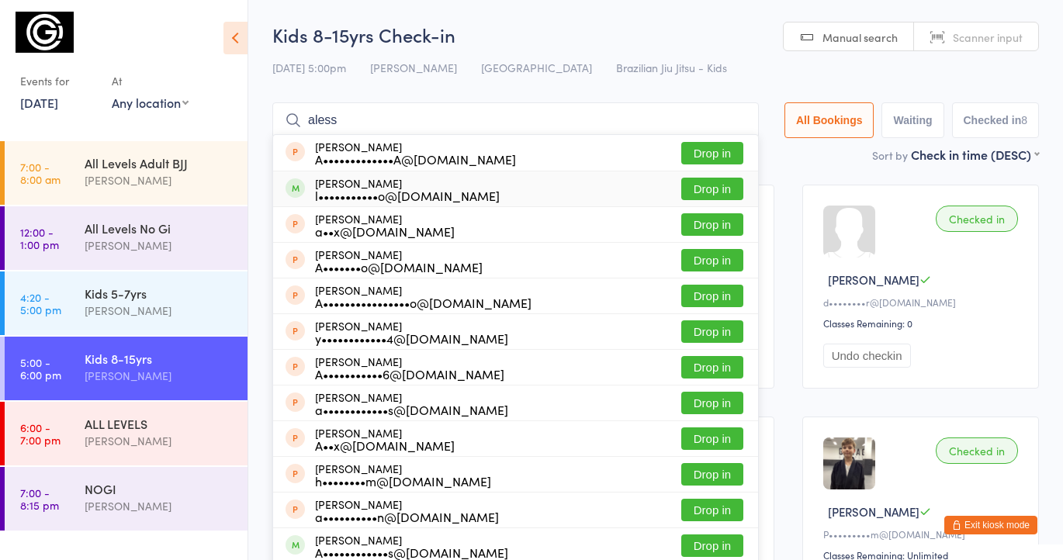
type input "aless"
click at [711, 191] on button "Drop in" at bounding box center [712, 189] width 62 height 22
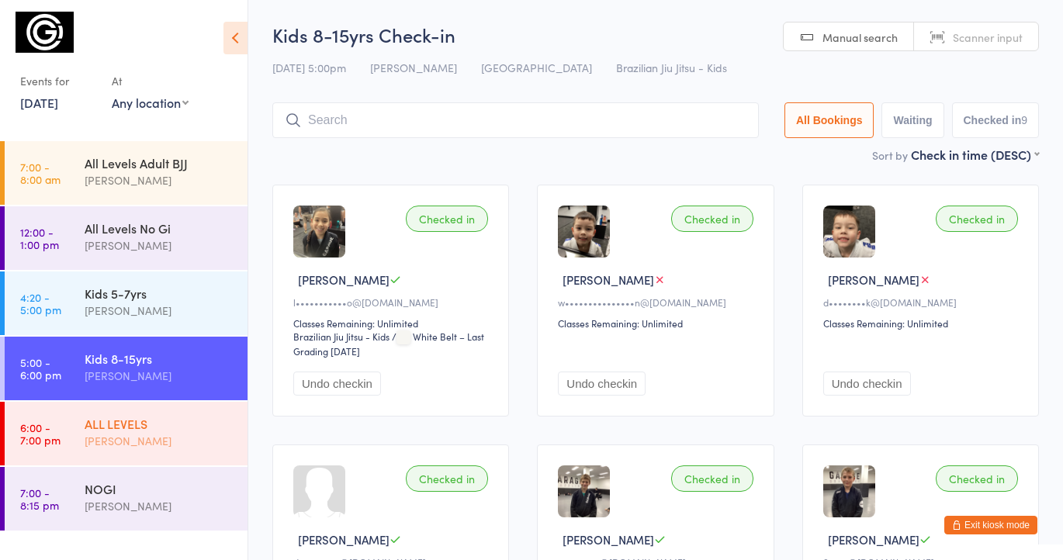
click at [153, 433] on div "[PERSON_NAME]" at bounding box center [160, 441] width 150 height 18
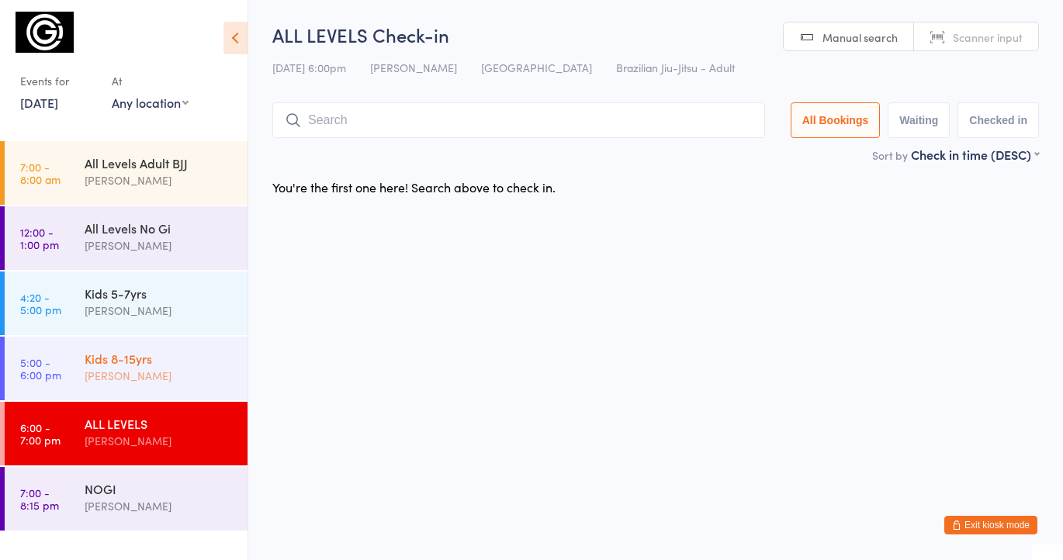
click at [192, 374] on div "[PERSON_NAME]" at bounding box center [160, 376] width 150 height 18
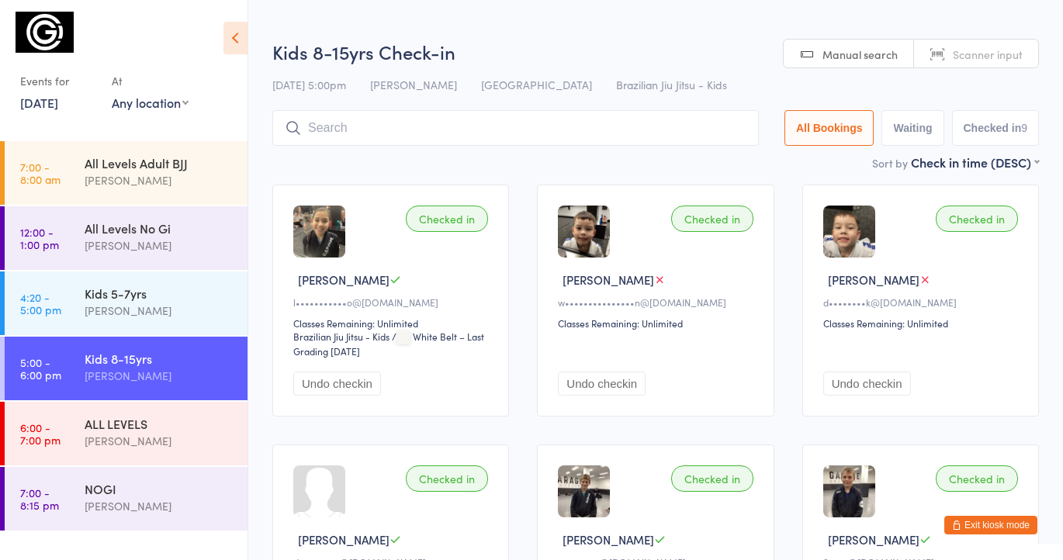
click at [342, 130] on input "search" at bounding box center [515, 128] width 486 height 36
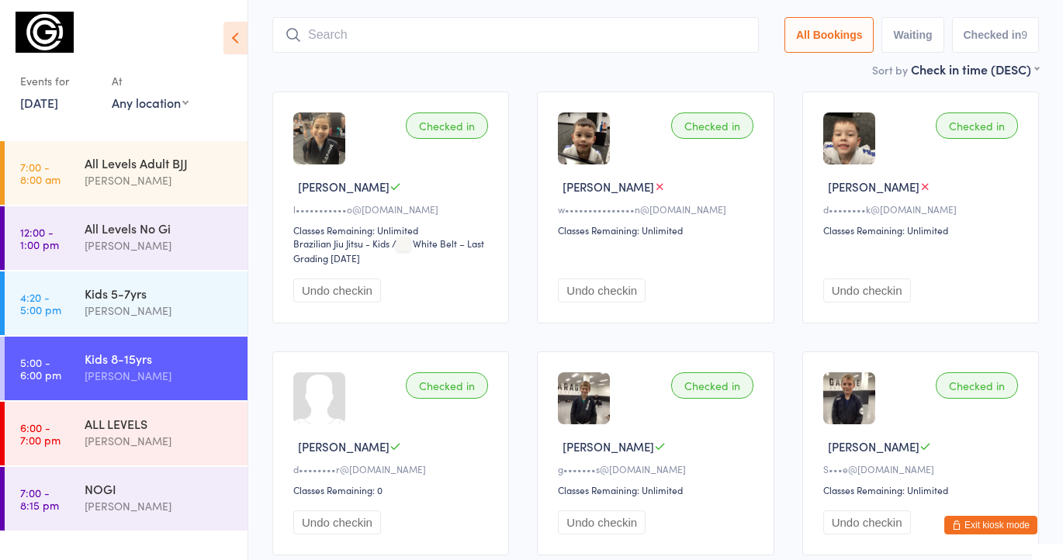
scroll to position [111, 0]
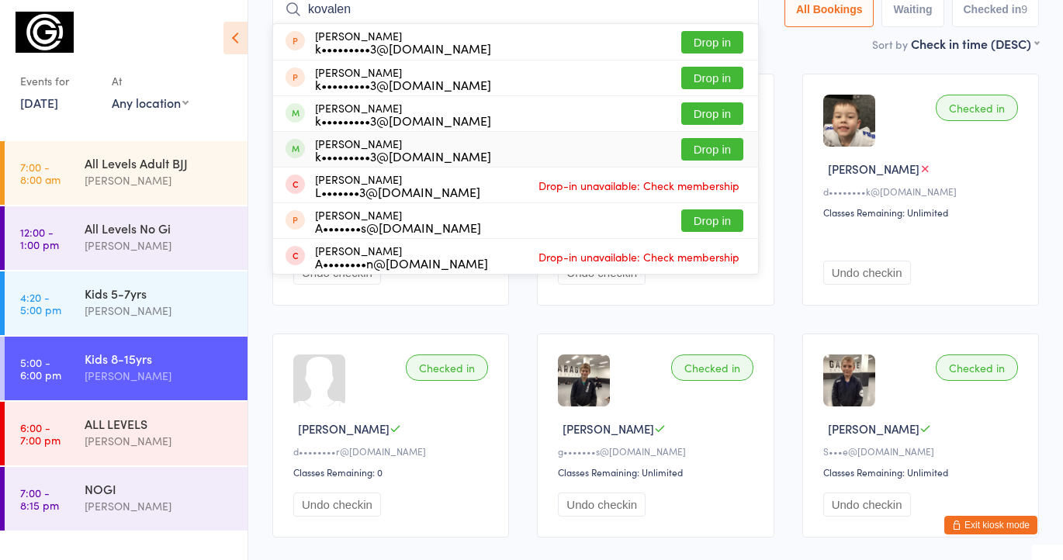
type input "kovalen"
click at [723, 150] on button "Drop in" at bounding box center [712, 149] width 62 height 22
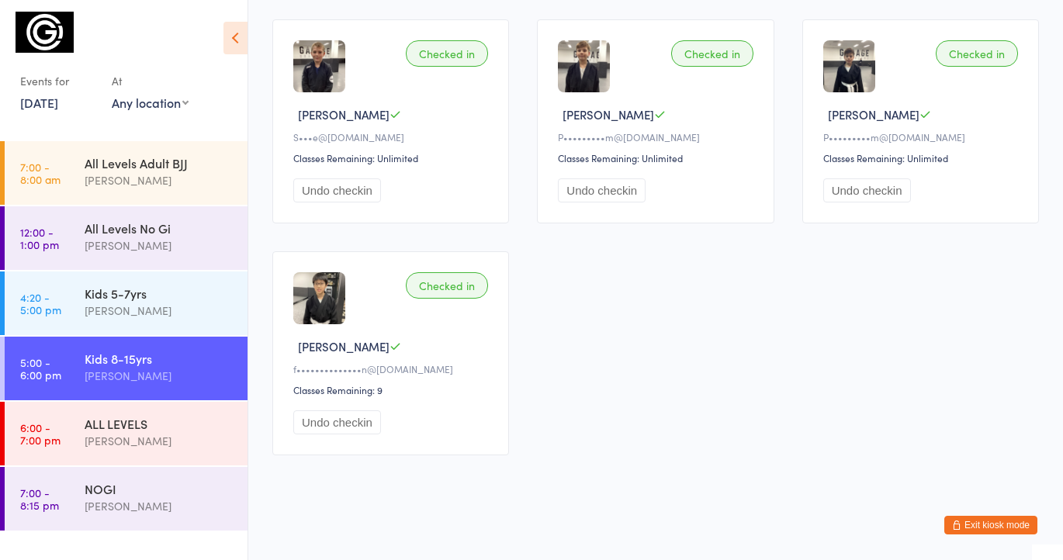
scroll to position [0, 0]
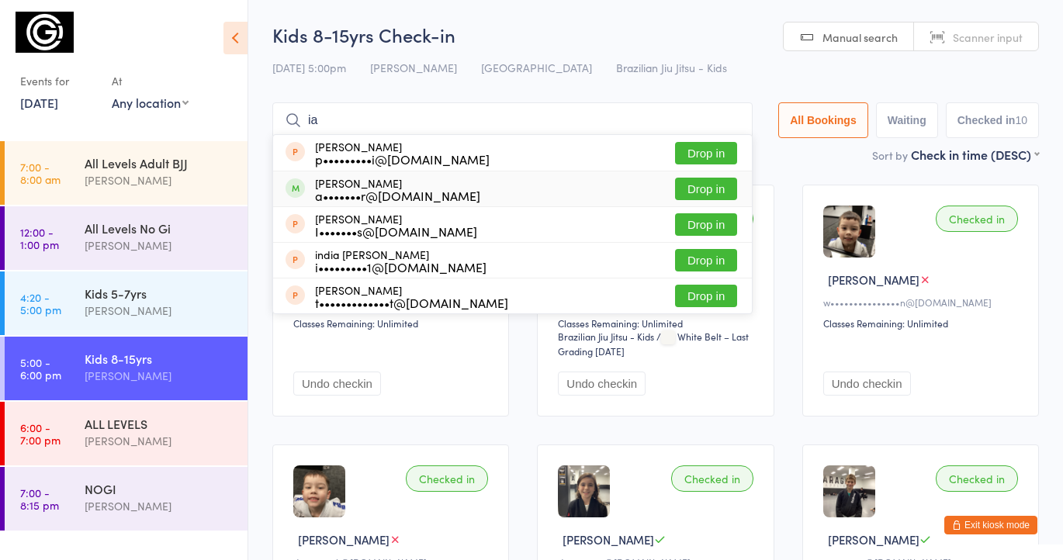
type input "ia"
click at [701, 192] on button "Drop in" at bounding box center [706, 189] width 62 height 22
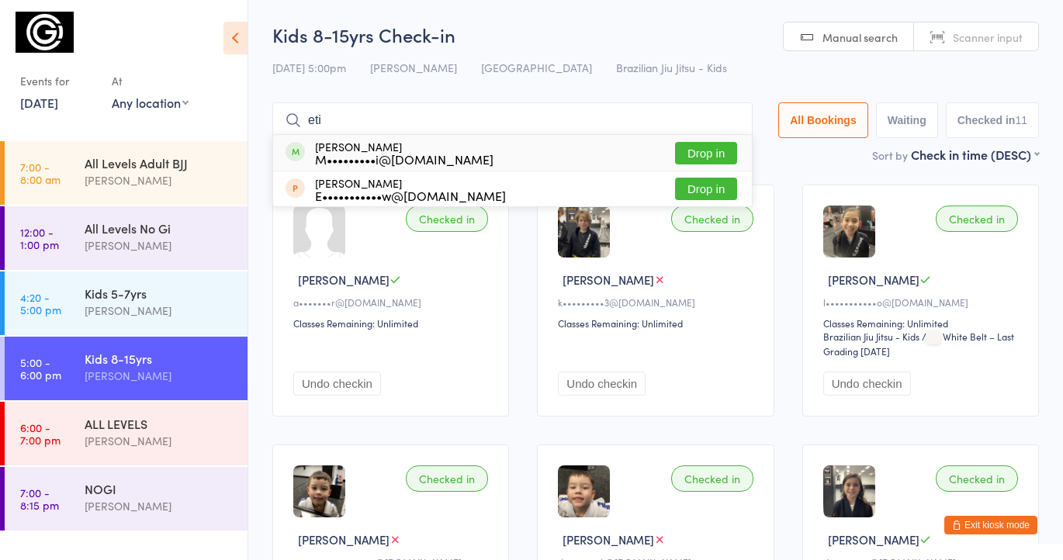
type input "eti"
click at [707, 153] on button "Drop in" at bounding box center [706, 153] width 62 height 22
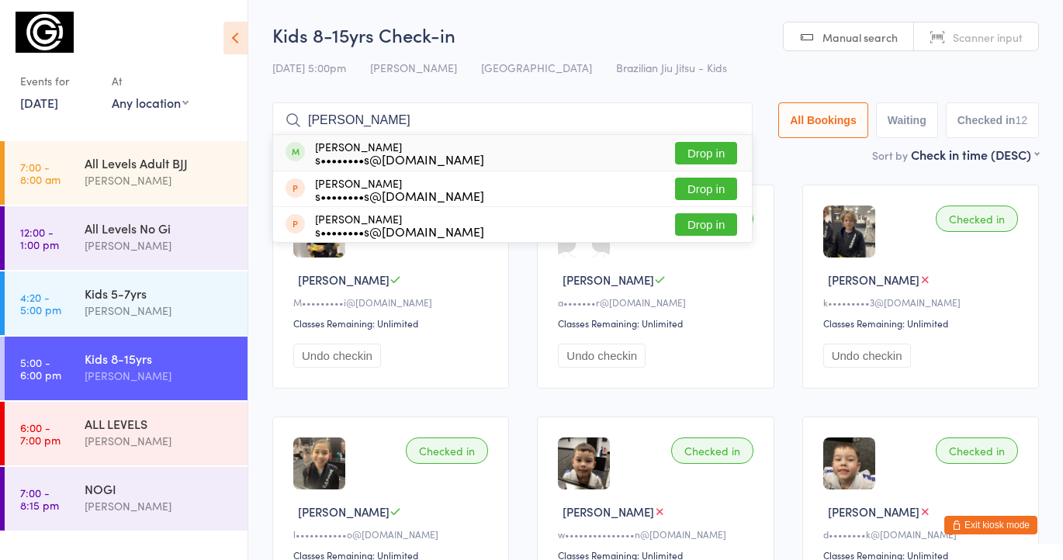
type input "[PERSON_NAME]"
click at [725, 151] on button "Drop in" at bounding box center [706, 153] width 62 height 22
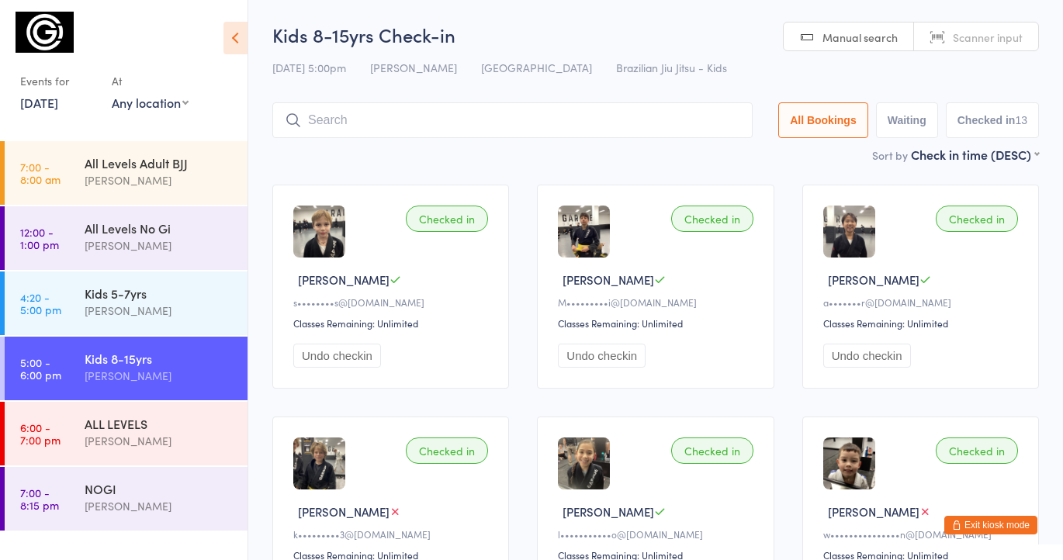
click at [1016, 528] on button "Exit kiosk mode" at bounding box center [990, 525] width 93 height 19
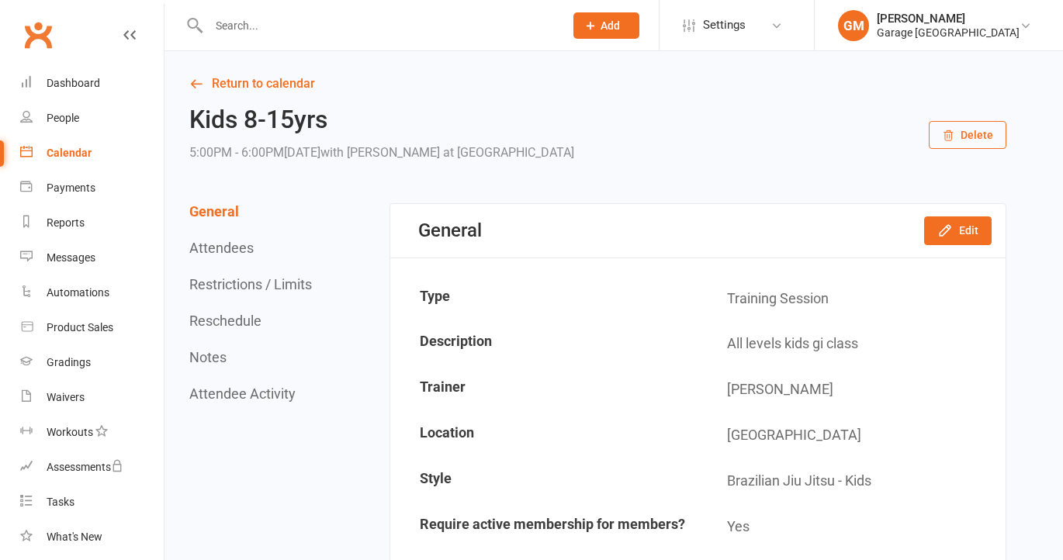
click at [249, 30] on input "text" at bounding box center [378, 26] width 349 height 22
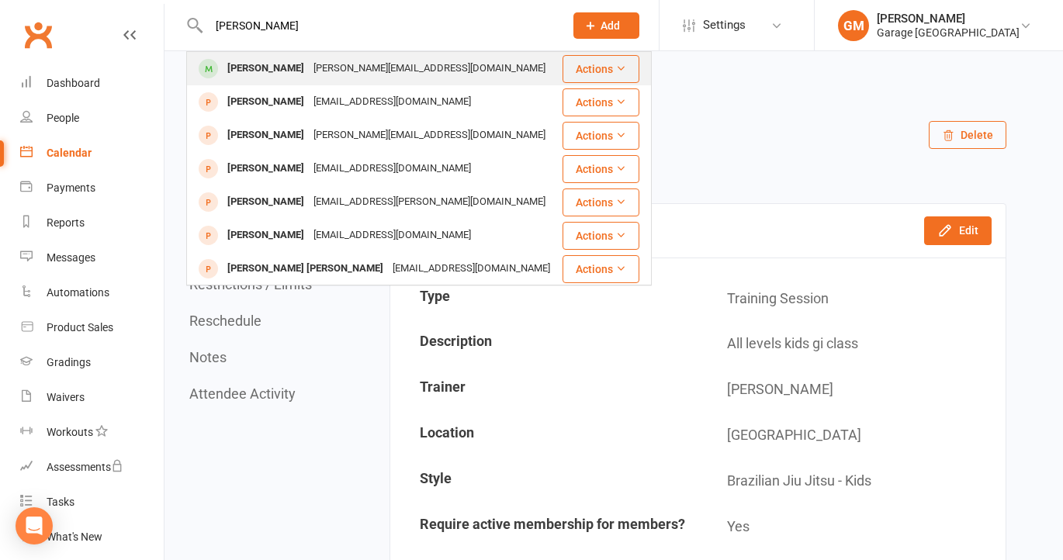
type input "[PERSON_NAME]"
click at [271, 66] on div "Lucas Matsusue" at bounding box center [266, 68] width 86 height 22
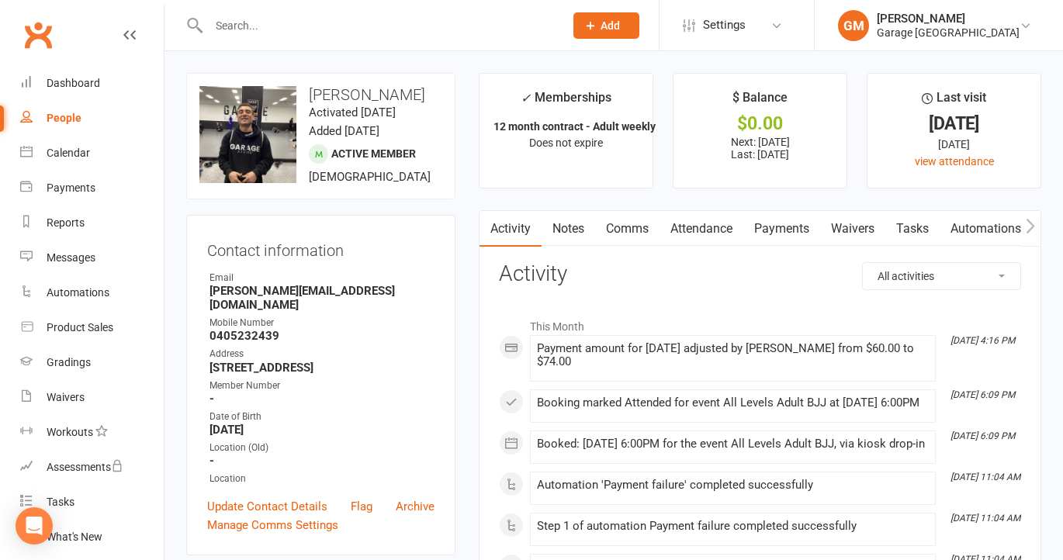
click at [788, 224] on link "Payments" at bounding box center [781, 229] width 77 height 36
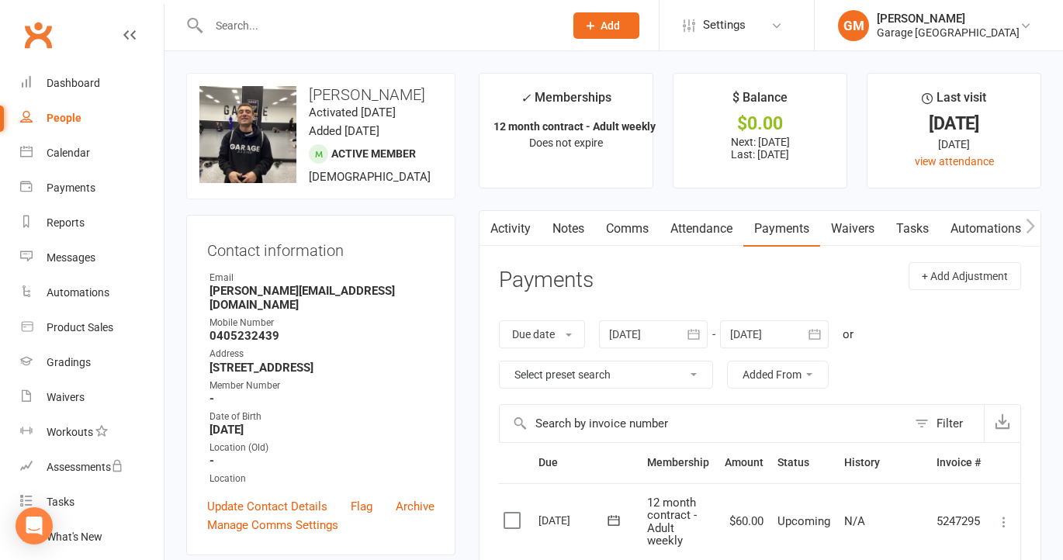
click at [319, 38] on div at bounding box center [369, 25] width 367 height 50
click at [283, 33] on input "text" at bounding box center [378, 26] width 349 height 22
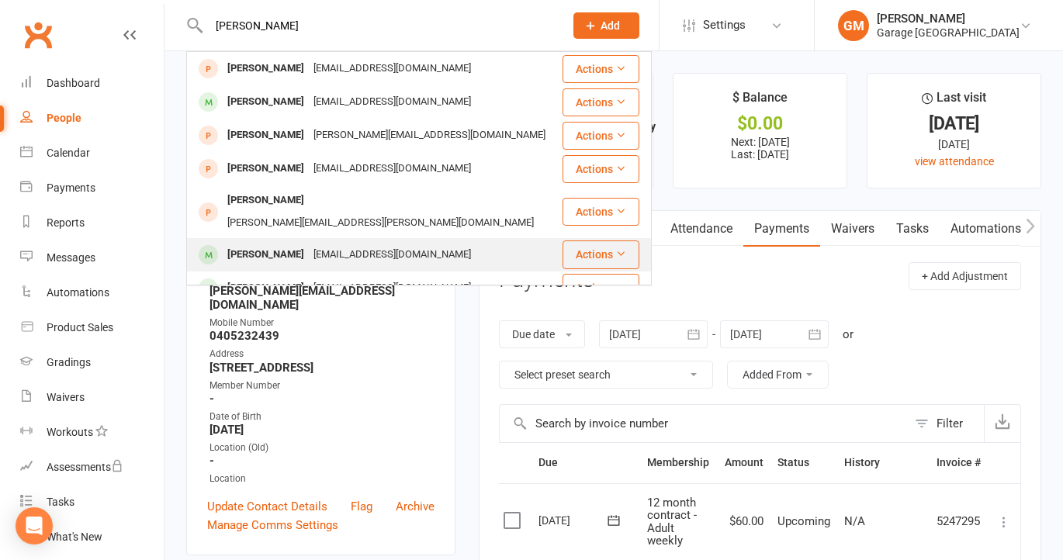
type input "aaron"
click at [251, 244] on div "Aaron Keenan" at bounding box center [266, 255] width 86 height 22
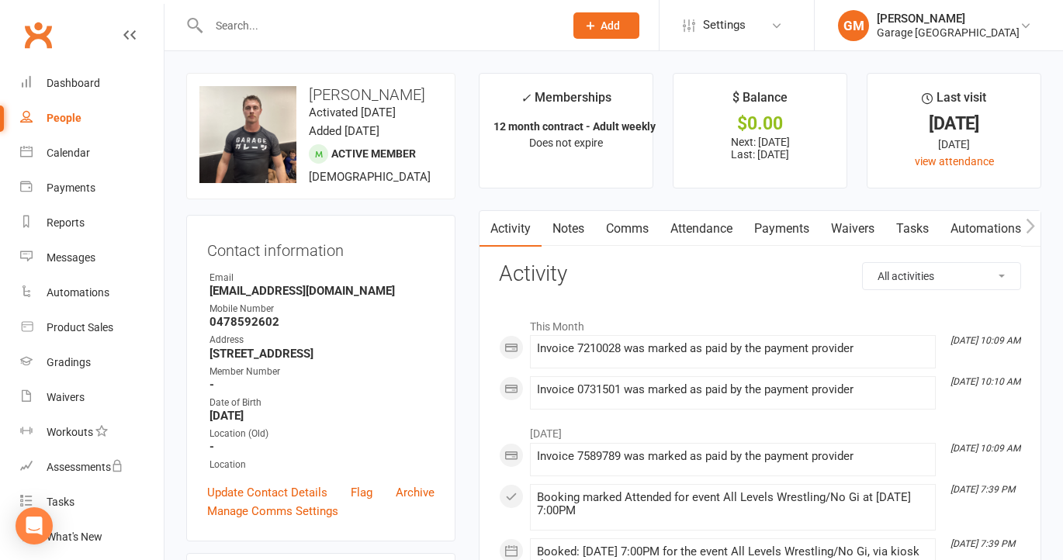
click at [783, 228] on link "Payments" at bounding box center [781, 229] width 77 height 36
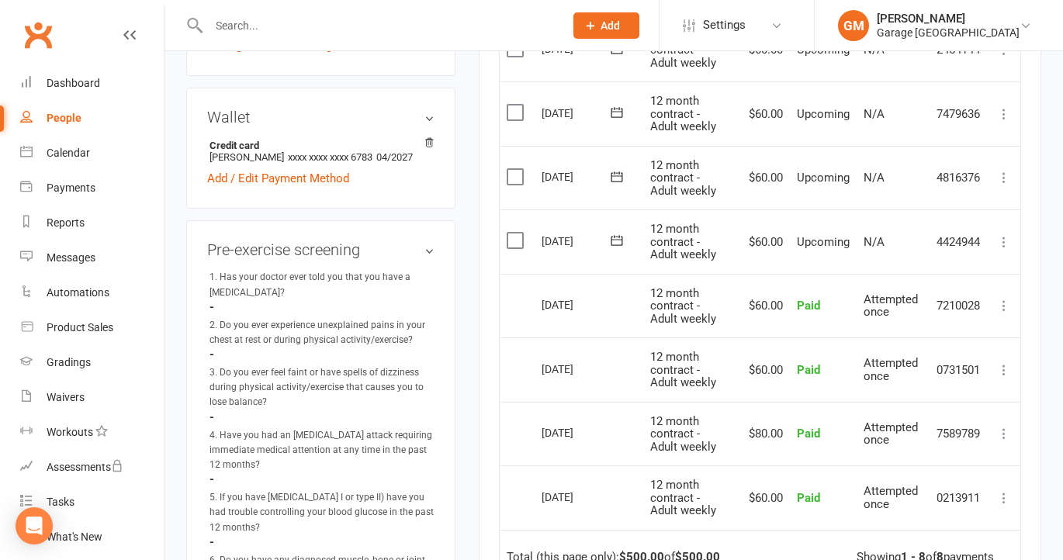
scroll to position [476, 0]
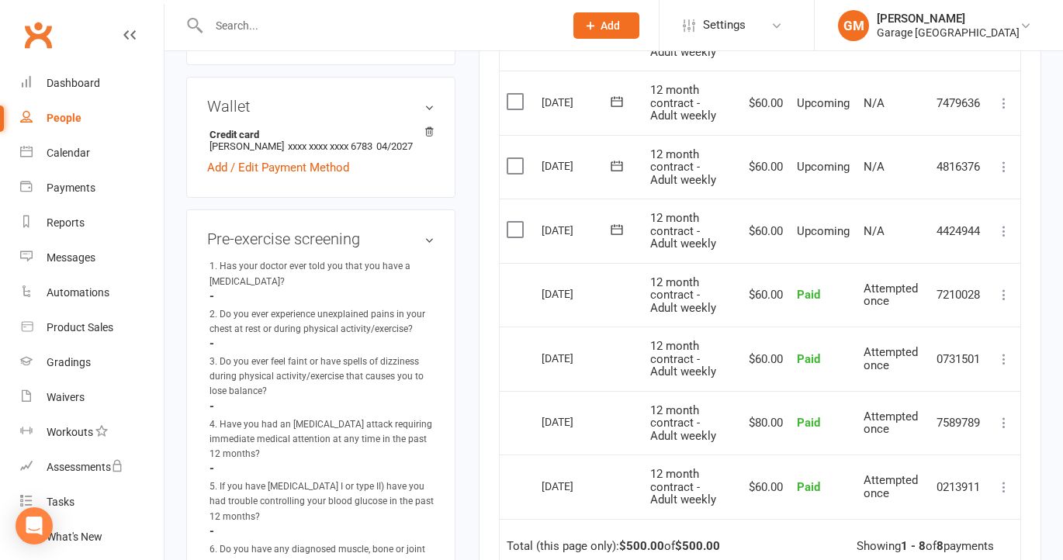
click at [1005, 233] on icon at bounding box center [1004, 231] width 16 height 16
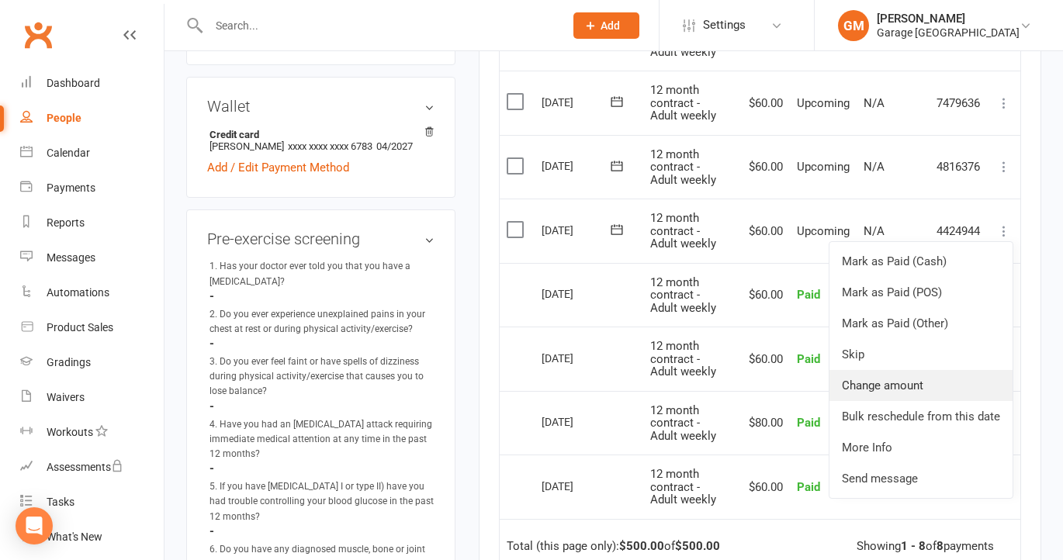
click at [886, 382] on link "Change amount" at bounding box center [920, 385] width 183 height 31
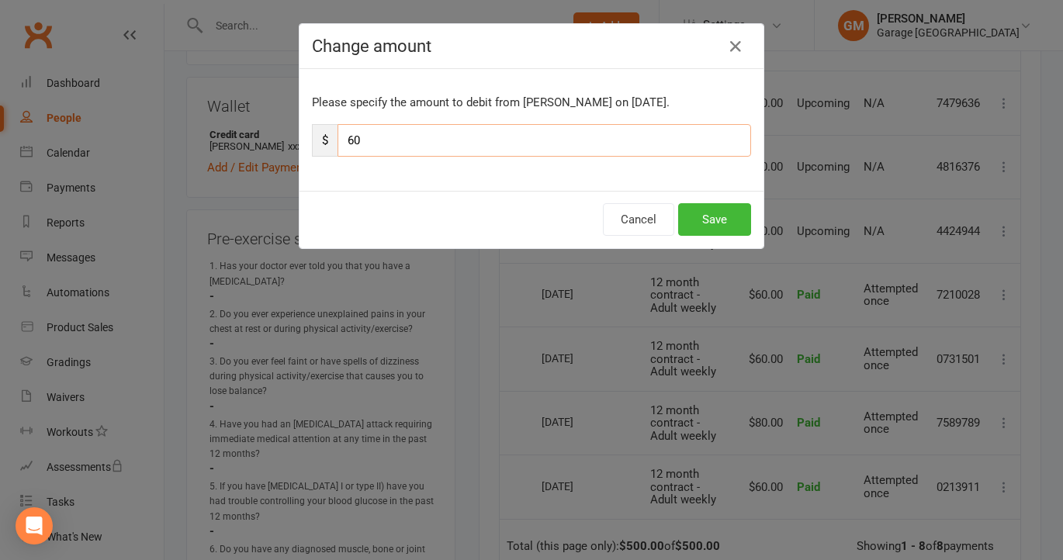
drag, startPoint x: 342, startPoint y: 135, endPoint x: 393, endPoint y: 137, distance: 51.2
click at [393, 137] on input "60" at bounding box center [543, 140] width 413 height 33
type input "210"
click at [718, 217] on button "Save" at bounding box center [714, 219] width 73 height 33
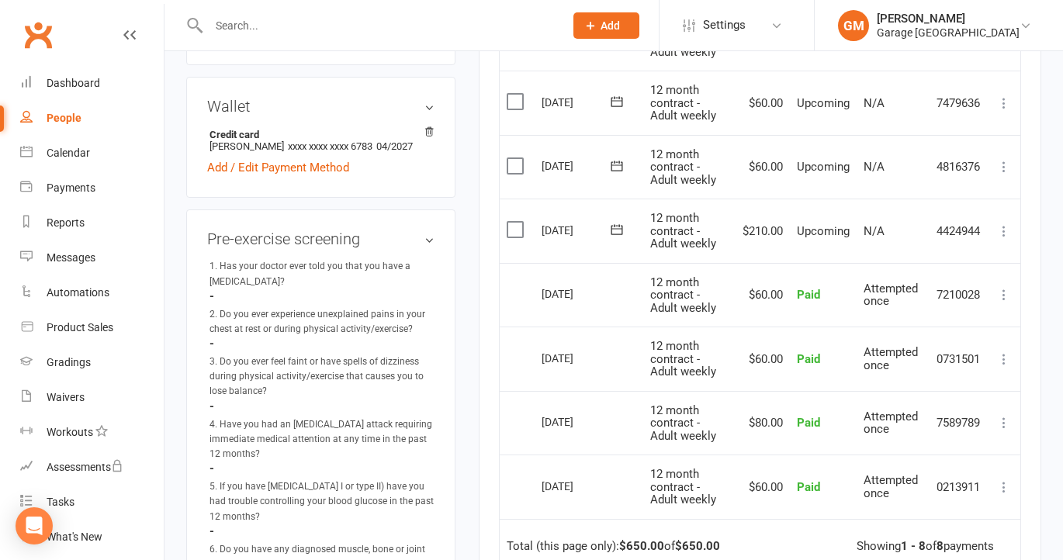
scroll to position [0, 0]
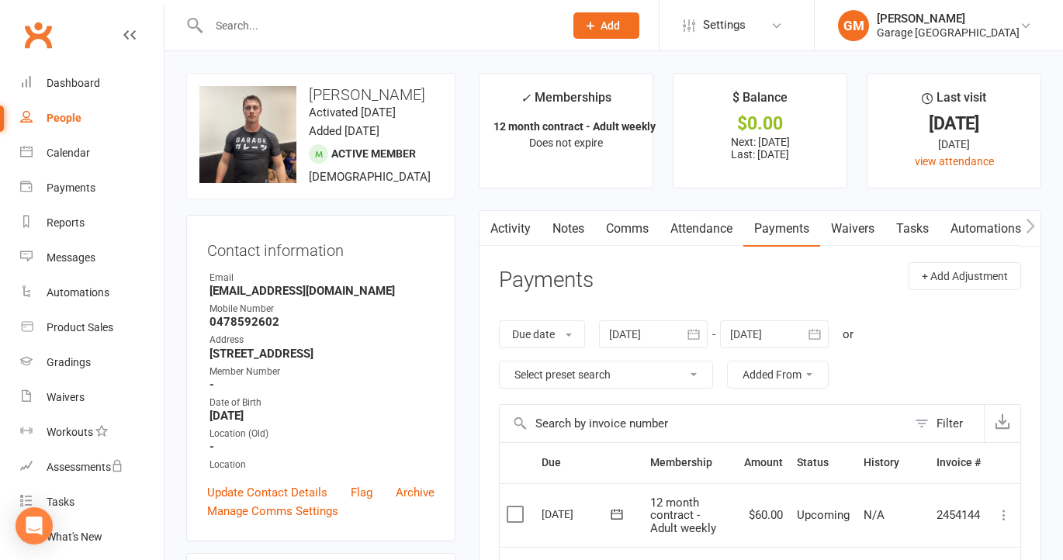
click at [264, 28] on input "text" at bounding box center [378, 26] width 349 height 22
click at [357, 33] on input "alexan" at bounding box center [378, 26] width 349 height 22
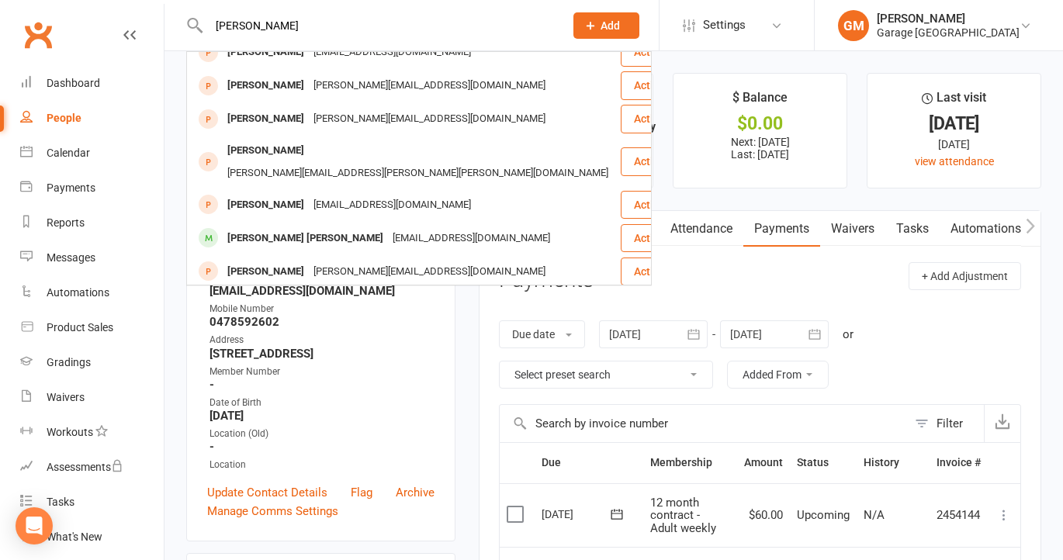
scroll to position [191, 0]
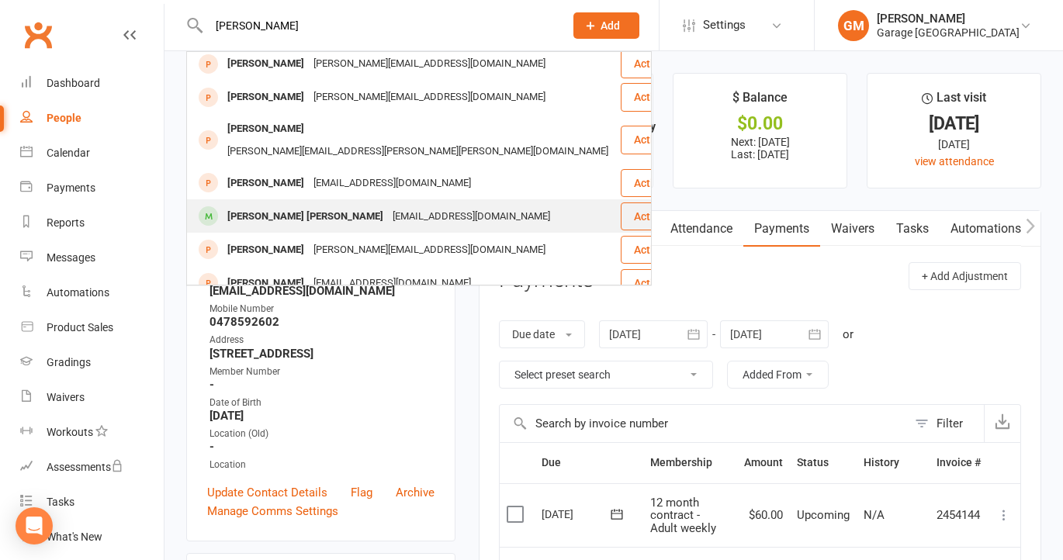
type input "alexander"
click at [285, 206] on div "Alexander Tomas Bielik" at bounding box center [305, 217] width 165 height 22
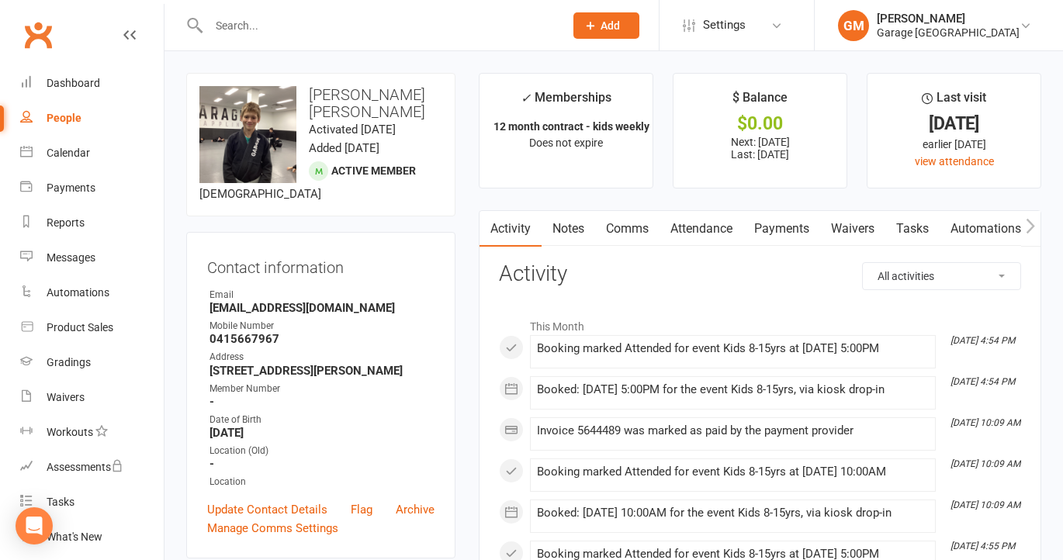
click at [788, 227] on link "Payments" at bounding box center [781, 229] width 77 height 36
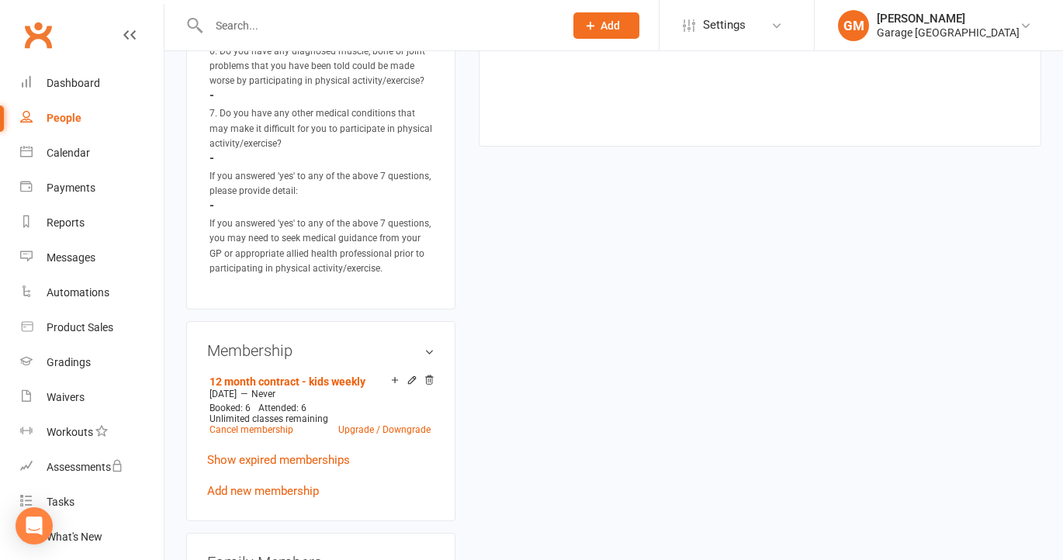
scroll to position [994, 0]
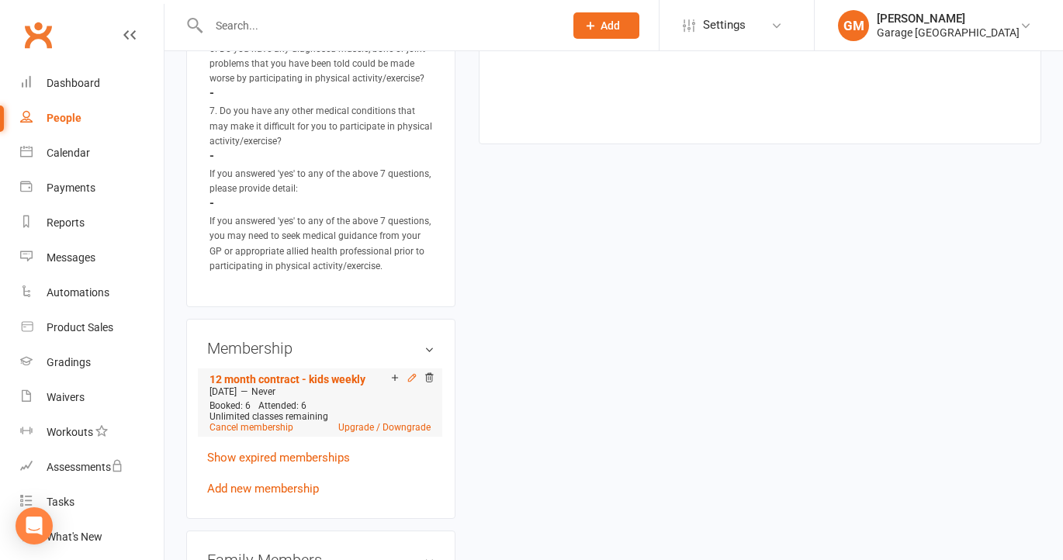
click at [410, 373] on icon at bounding box center [412, 377] width 11 height 11
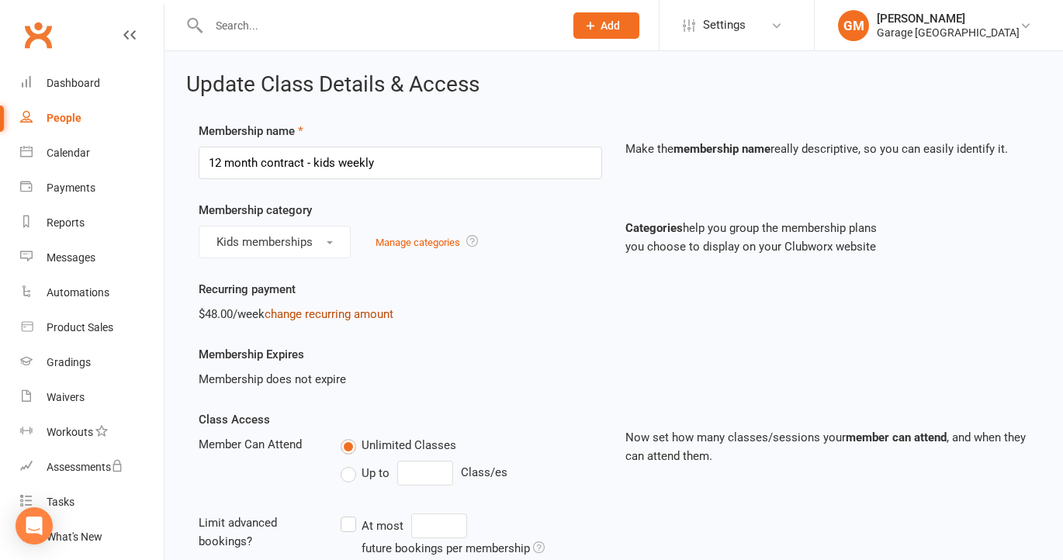
click at [300, 310] on link "change recurring amount" at bounding box center [329, 314] width 129 height 14
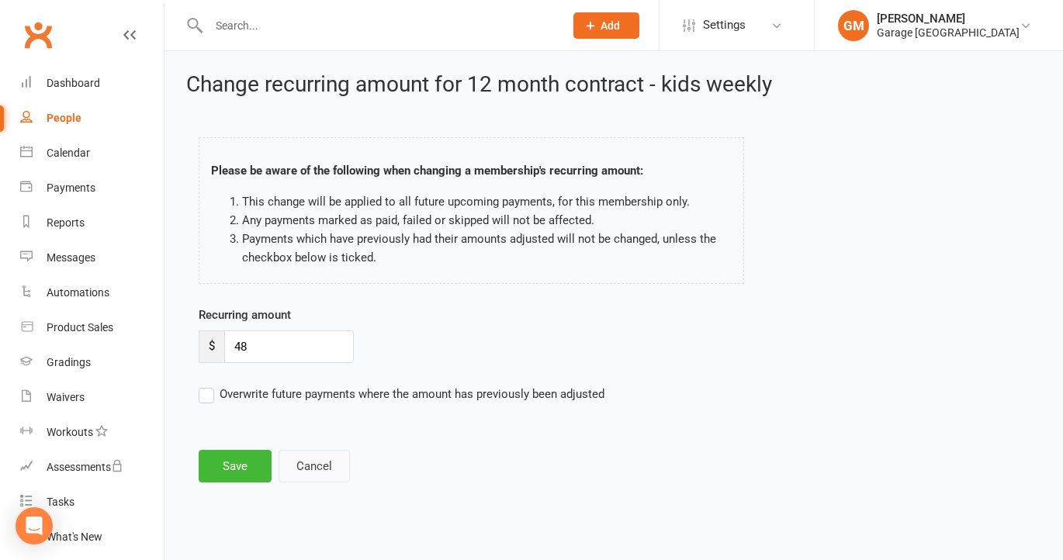
click at [313, 469] on button "Cancel" at bounding box center [314, 466] width 71 height 33
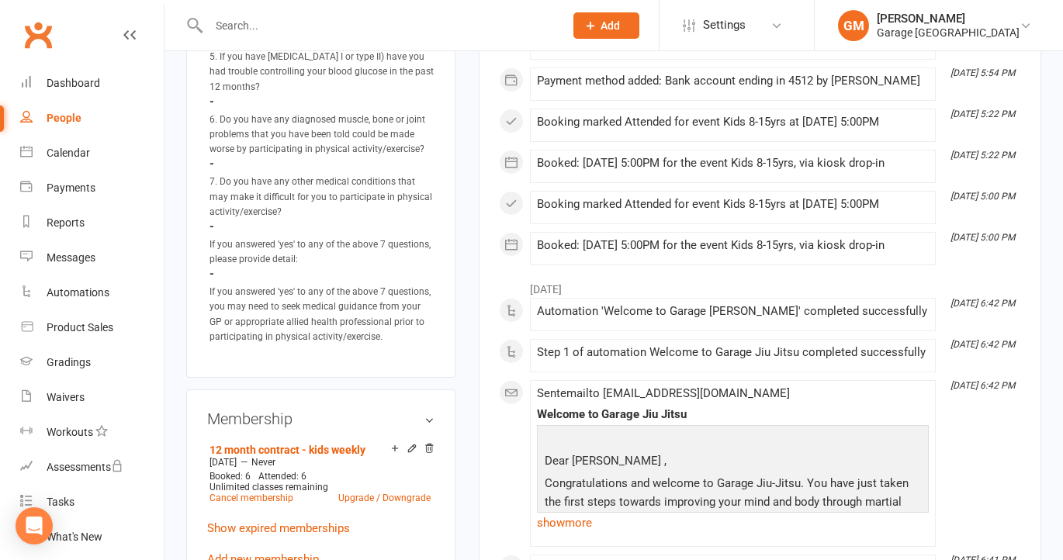
scroll to position [943, 0]
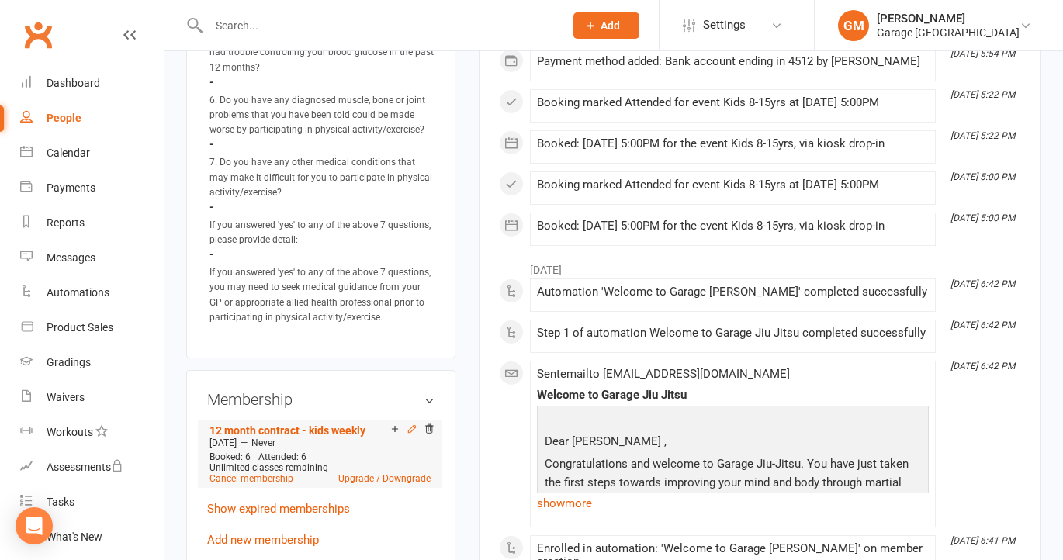
click at [410, 424] on icon at bounding box center [412, 429] width 11 height 11
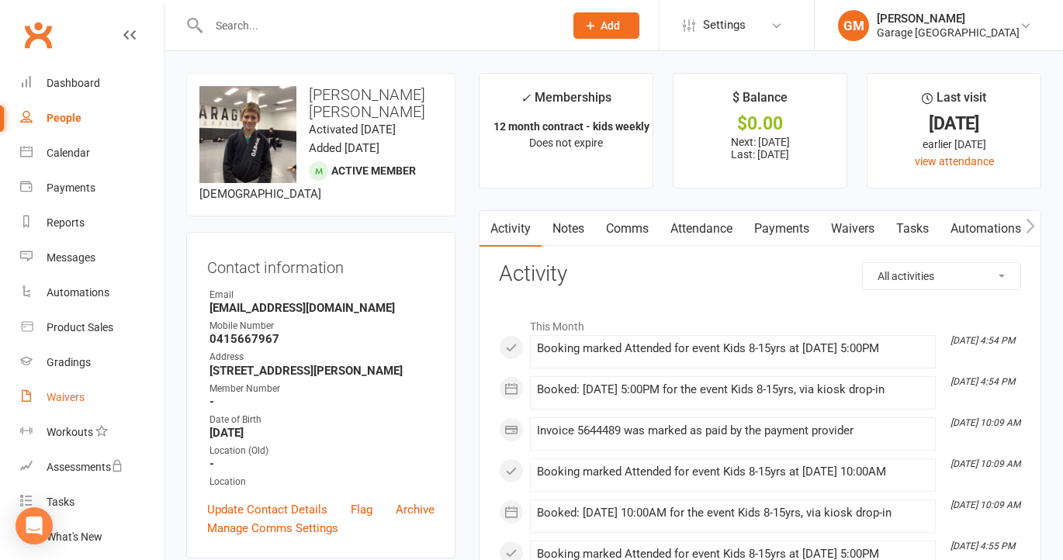
click at [67, 389] on link "Waivers" at bounding box center [92, 397] width 144 height 35
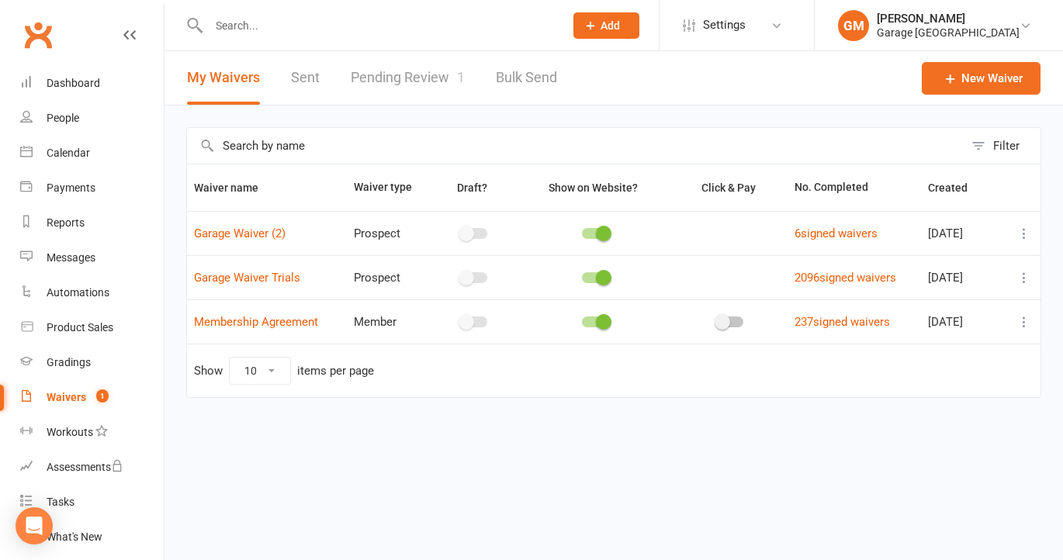
click at [394, 64] on link "Pending Review 1" at bounding box center [408, 78] width 114 height 54
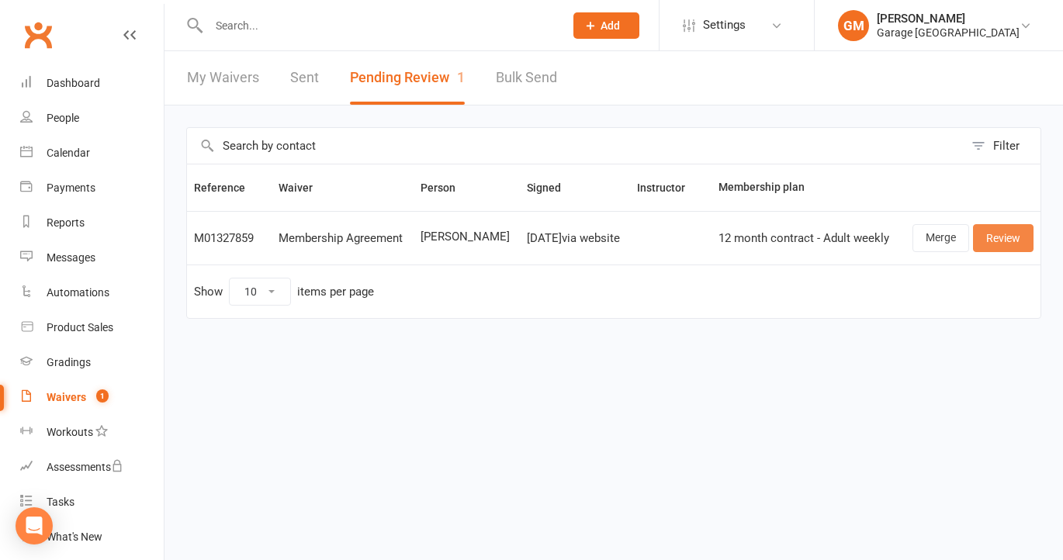
click at [1008, 244] on link "Review" at bounding box center [1003, 238] width 61 height 28
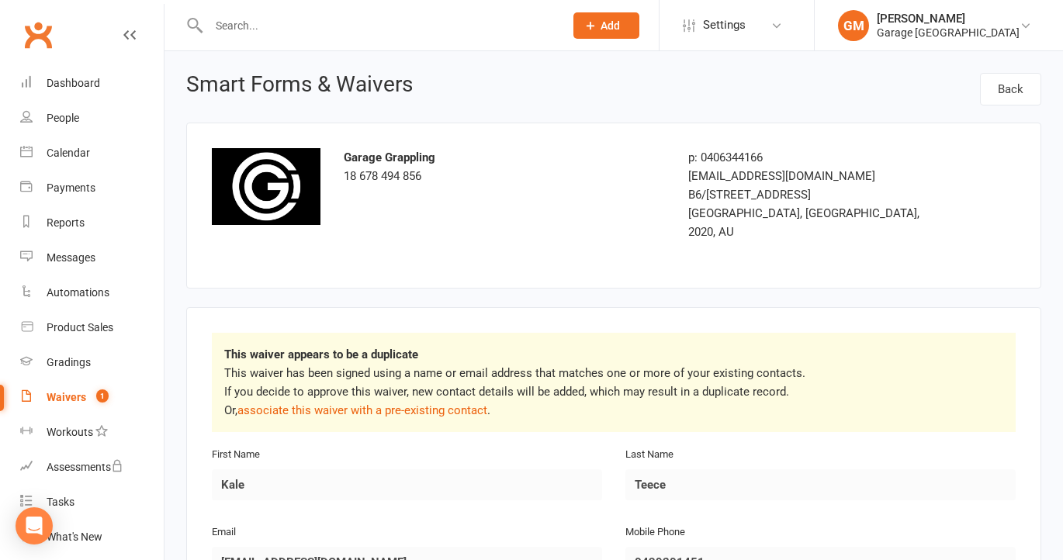
click at [493, 202] on div "Garage Grappling 18 678 494 856" at bounding box center [504, 177] width 344 height 59
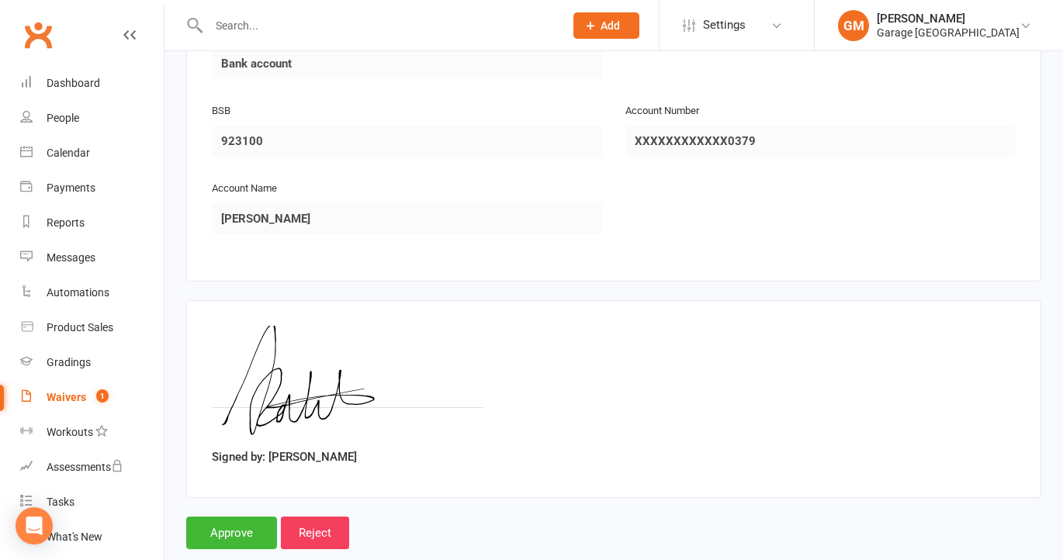
scroll to position [1212, 0]
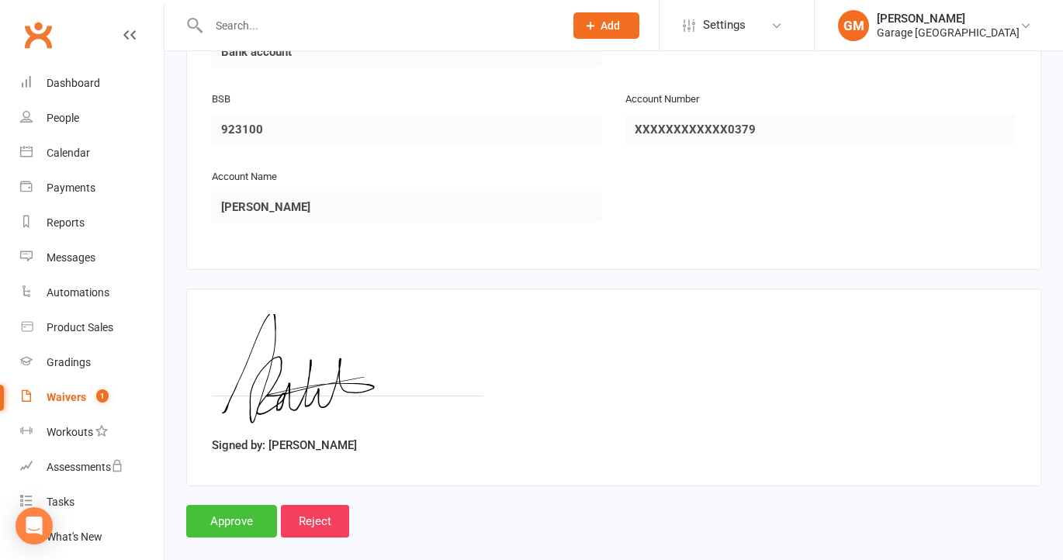
click at [240, 505] on input "Approve" at bounding box center [231, 521] width 91 height 33
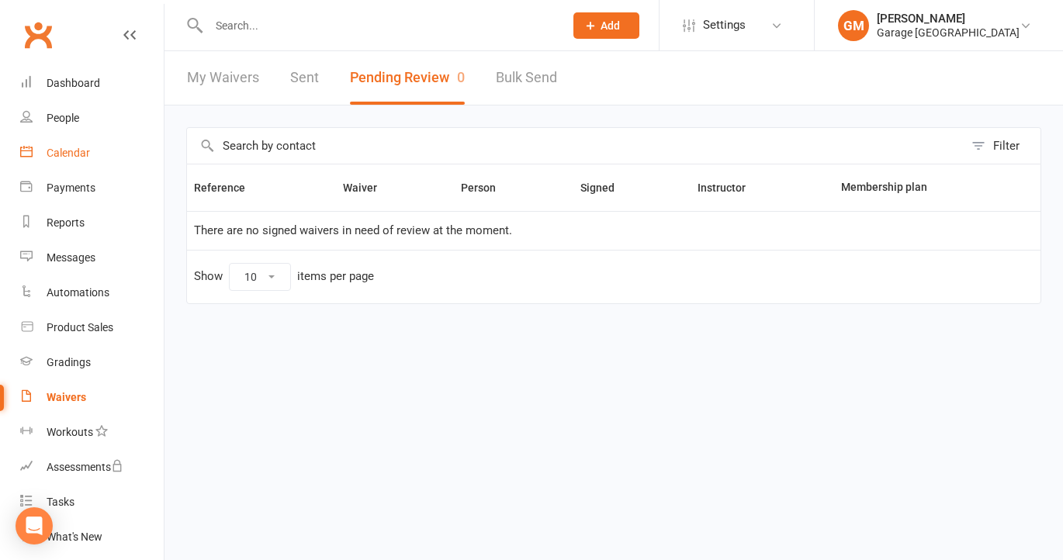
click at [67, 152] on div "Calendar" at bounding box center [68, 153] width 43 height 12
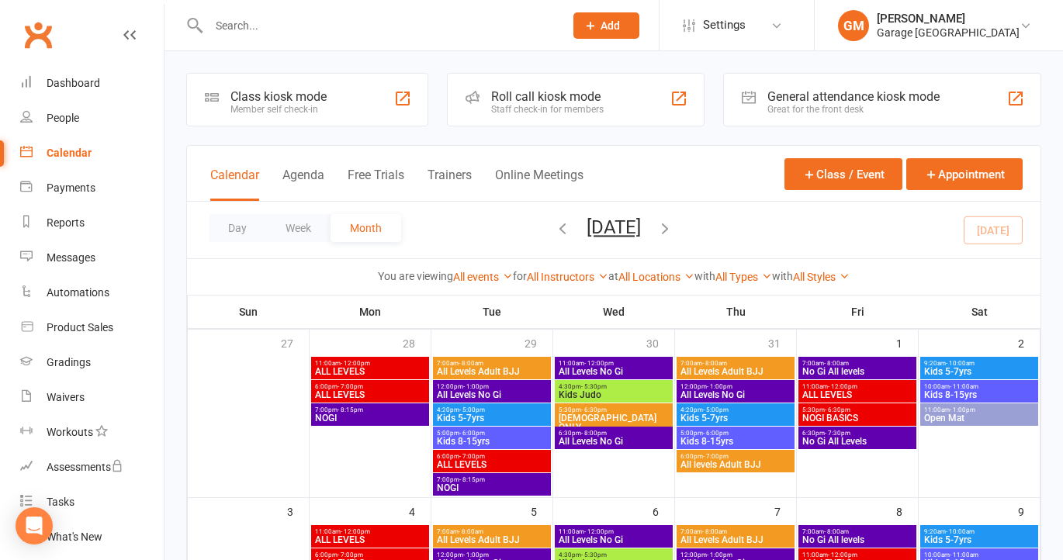
click at [64, 151] on div "Calendar" at bounding box center [69, 153] width 45 height 12
click at [253, 86] on div "Class kiosk mode Member self check-in" at bounding box center [307, 100] width 242 height 54
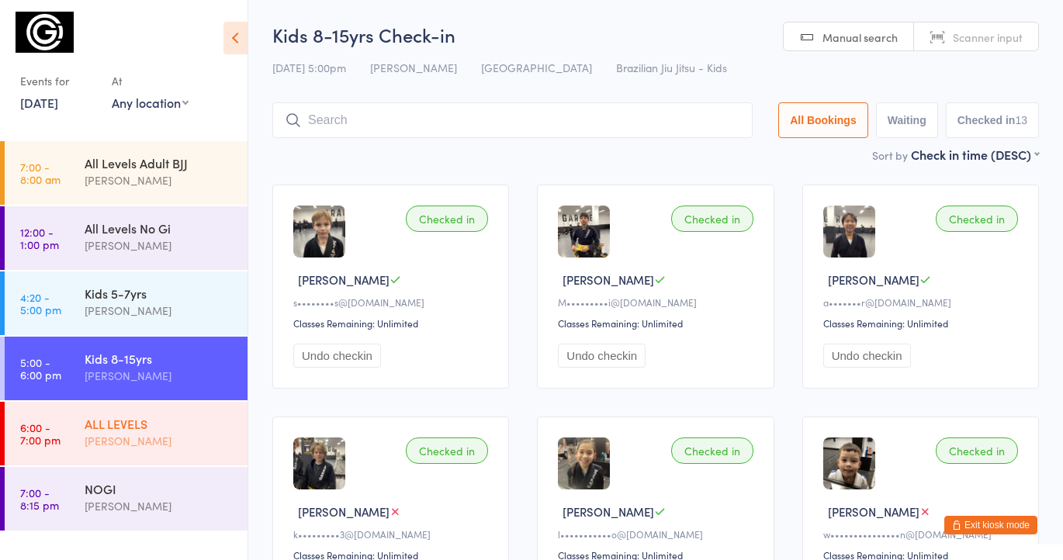
click at [88, 434] on div "[PERSON_NAME]" at bounding box center [160, 441] width 150 height 18
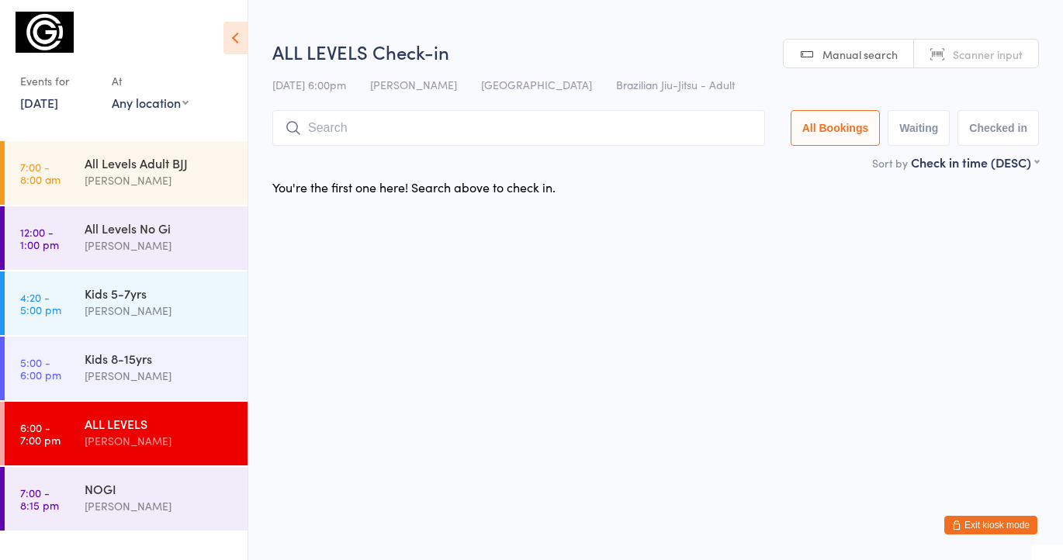
click at [338, 130] on input "search" at bounding box center [518, 128] width 493 height 36
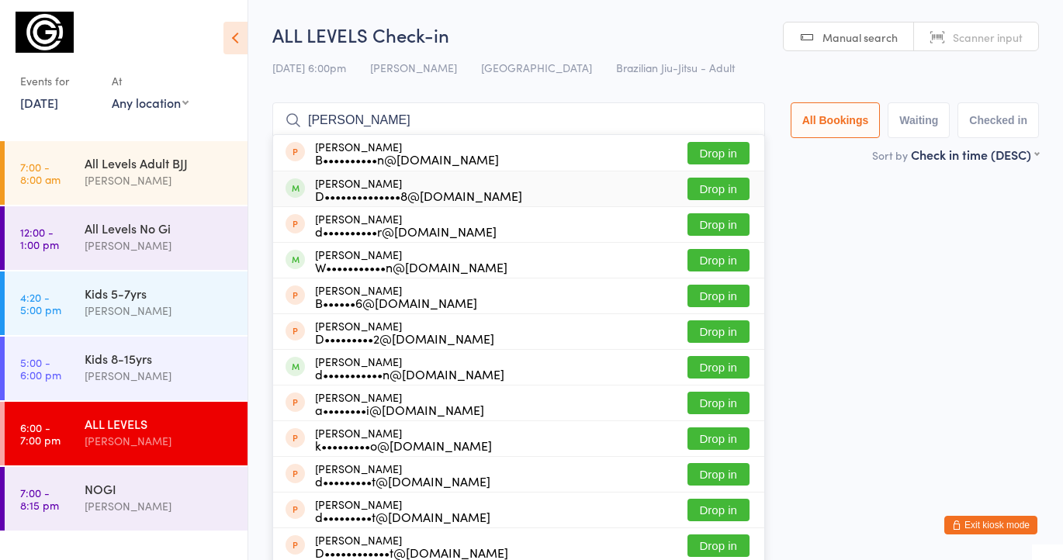
type input "[PERSON_NAME]"
click at [729, 189] on button "Drop in" at bounding box center [718, 189] width 62 height 22
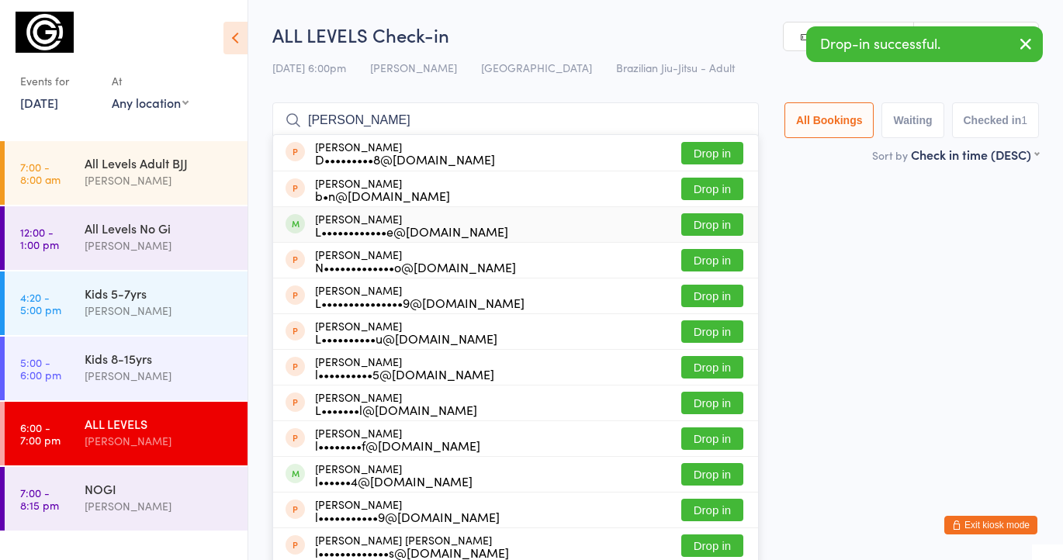
type input "[PERSON_NAME]"
click at [704, 226] on button "Drop in" at bounding box center [712, 224] width 62 height 22
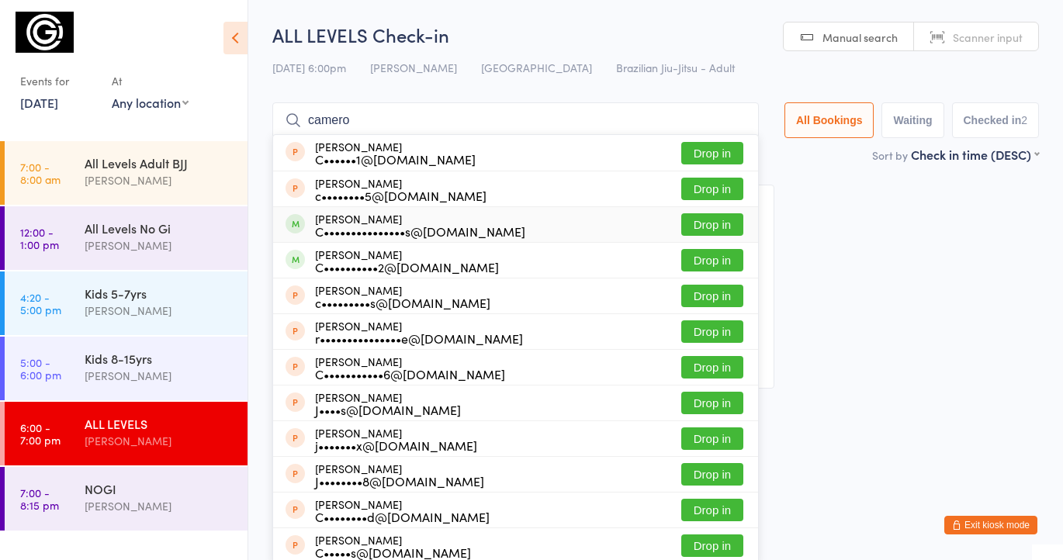
type input "camero"
click at [722, 223] on button "Drop in" at bounding box center [712, 224] width 62 height 22
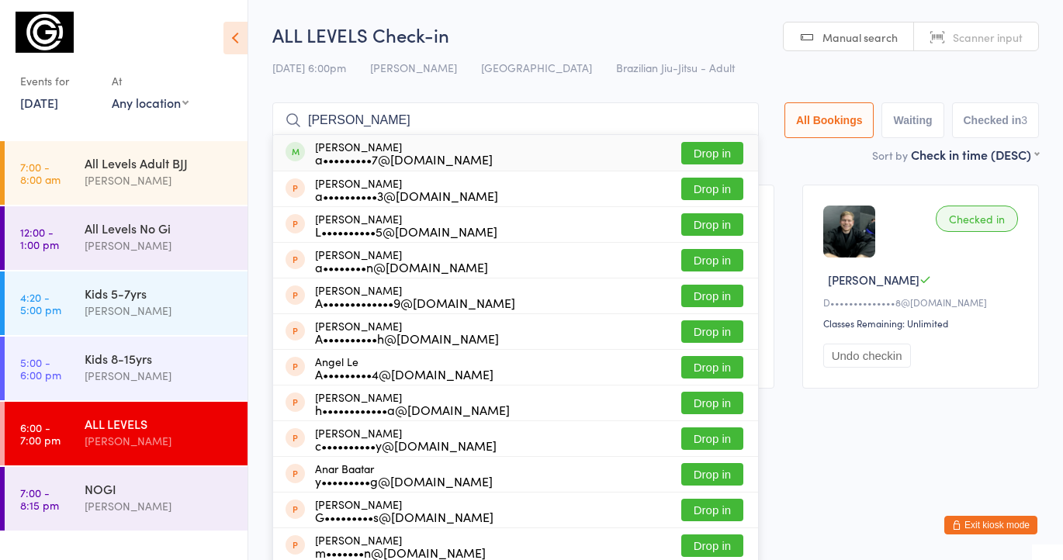
type input "ann"
click at [715, 151] on button "Drop in" at bounding box center [712, 153] width 62 height 22
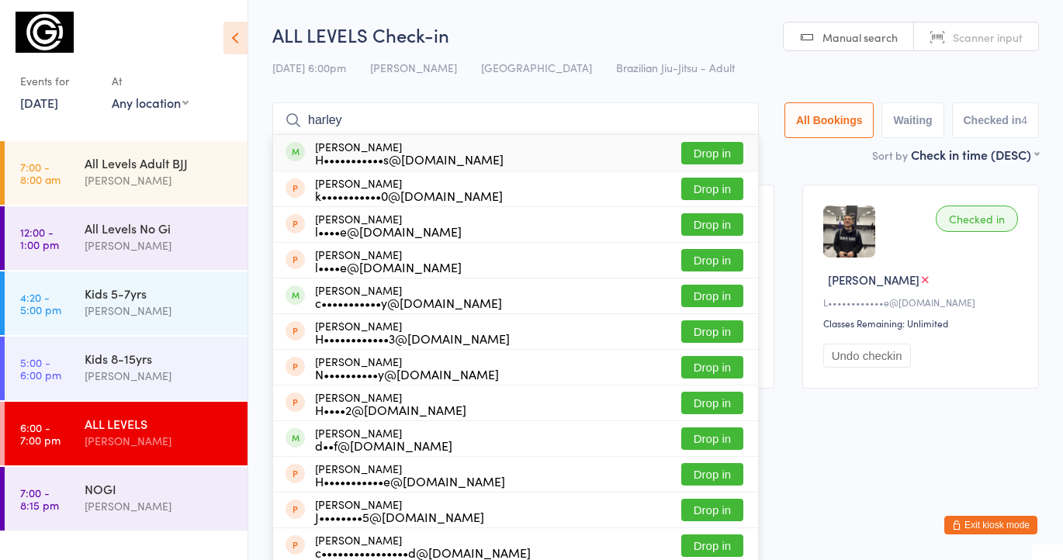
type input "harley"
click at [701, 145] on button "Drop in" at bounding box center [712, 153] width 62 height 22
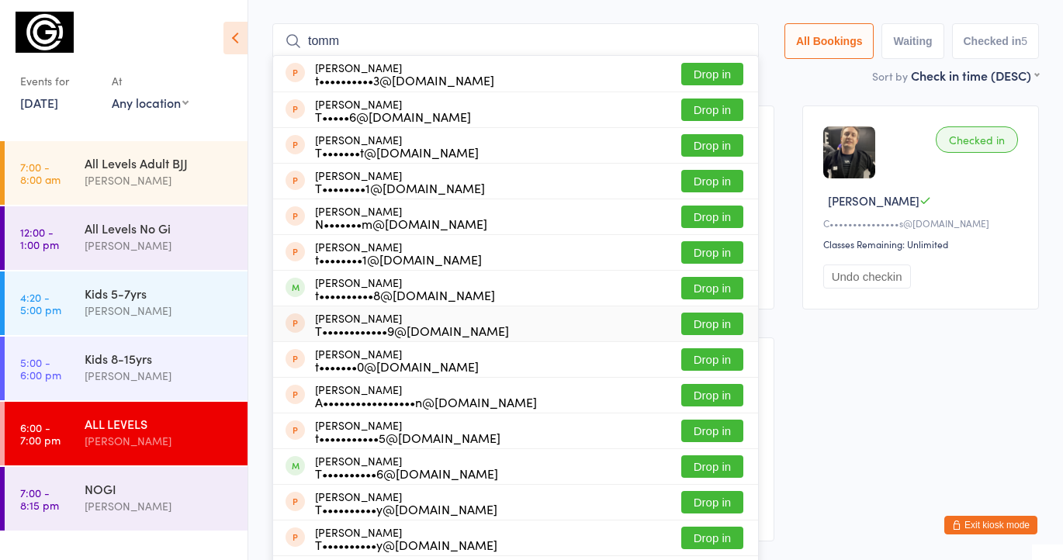
scroll to position [83, 0]
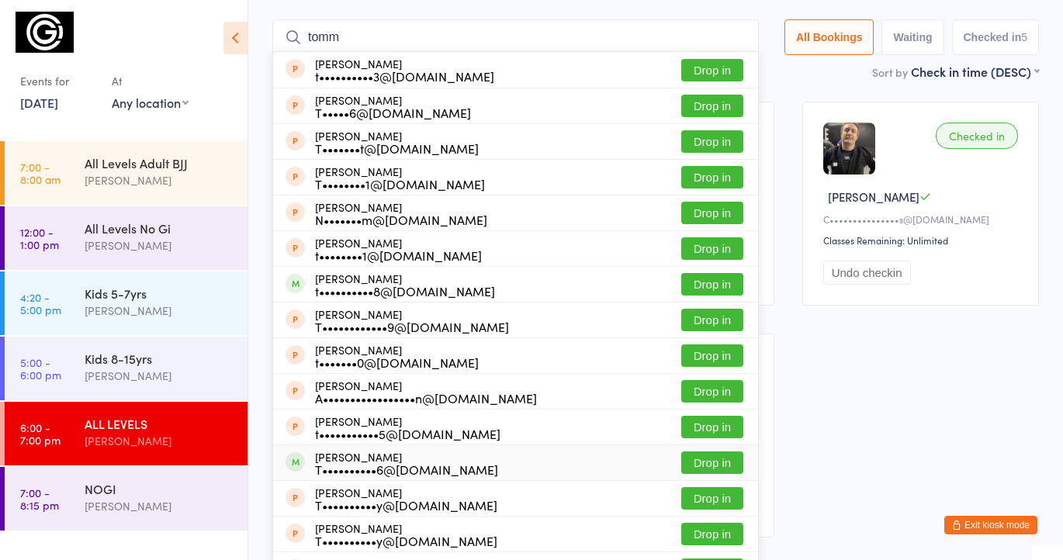
type input "tomm"
click at [696, 460] on button "Drop in" at bounding box center [712, 463] width 62 height 22
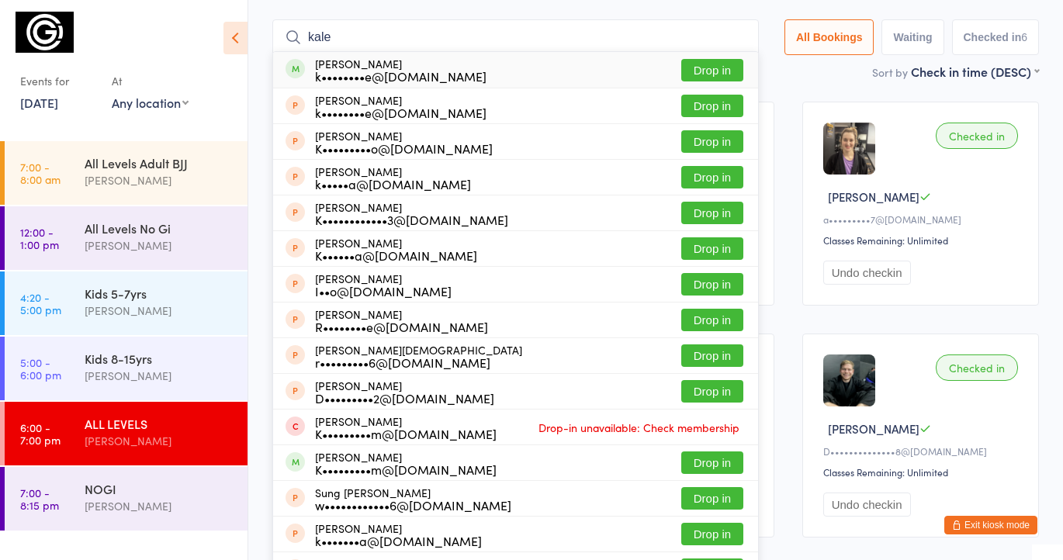
type input "kale"
click at [718, 72] on button "Drop in" at bounding box center [712, 70] width 62 height 22
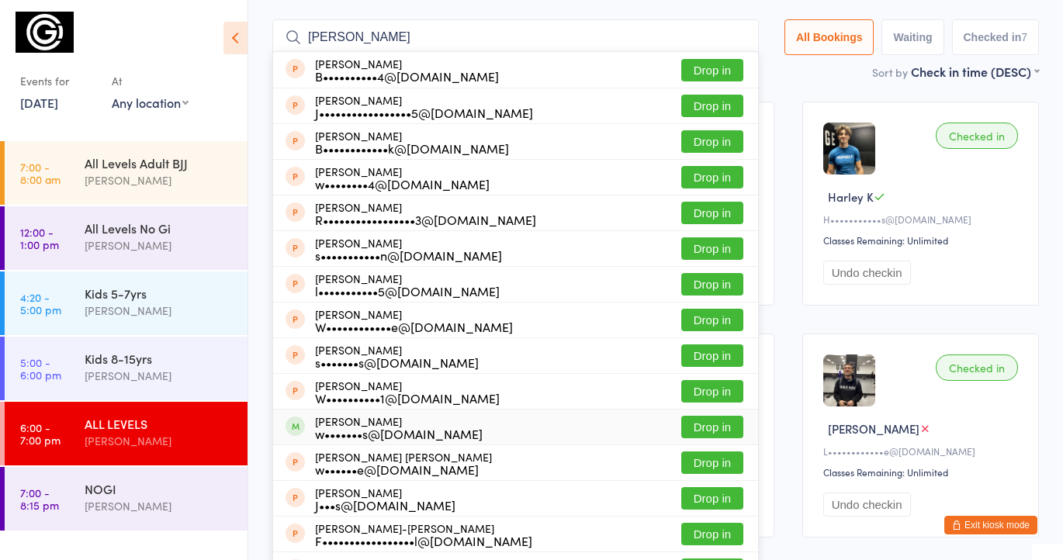
type input "willia"
click at [708, 421] on button "Drop in" at bounding box center [712, 427] width 62 height 22
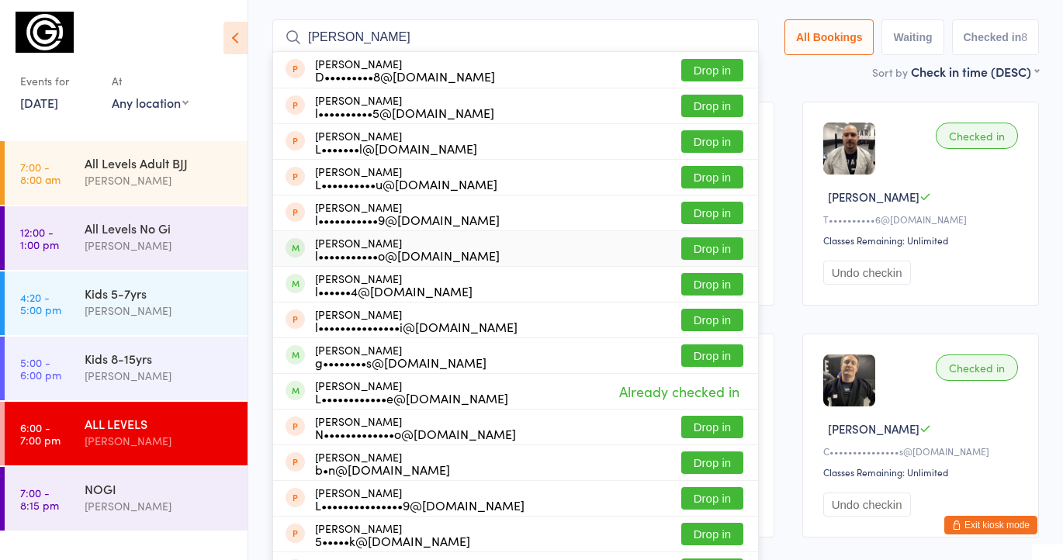
type input "luca"
click at [718, 247] on button "Drop in" at bounding box center [712, 248] width 62 height 22
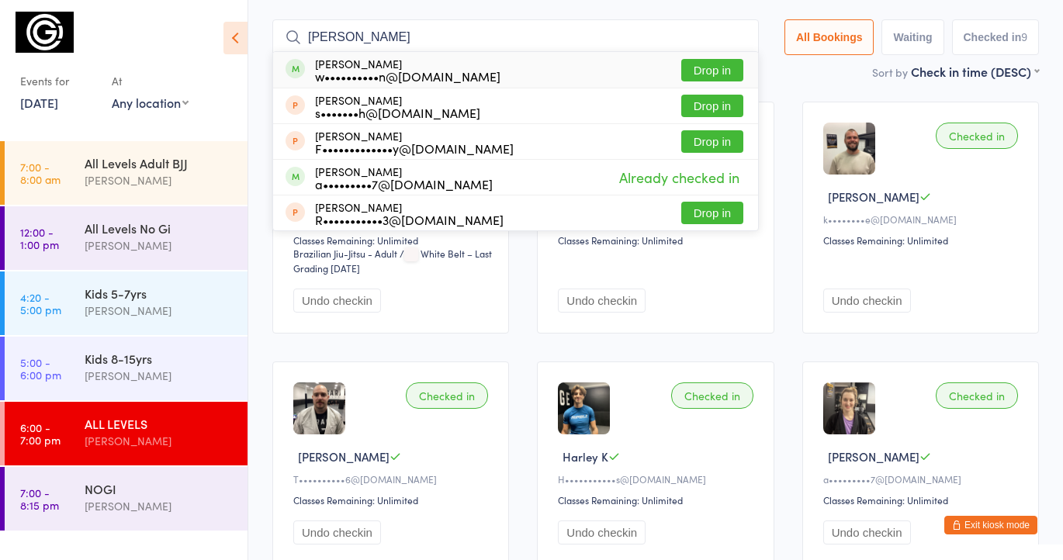
type input "wade"
click at [721, 69] on button "Drop in" at bounding box center [712, 70] width 62 height 22
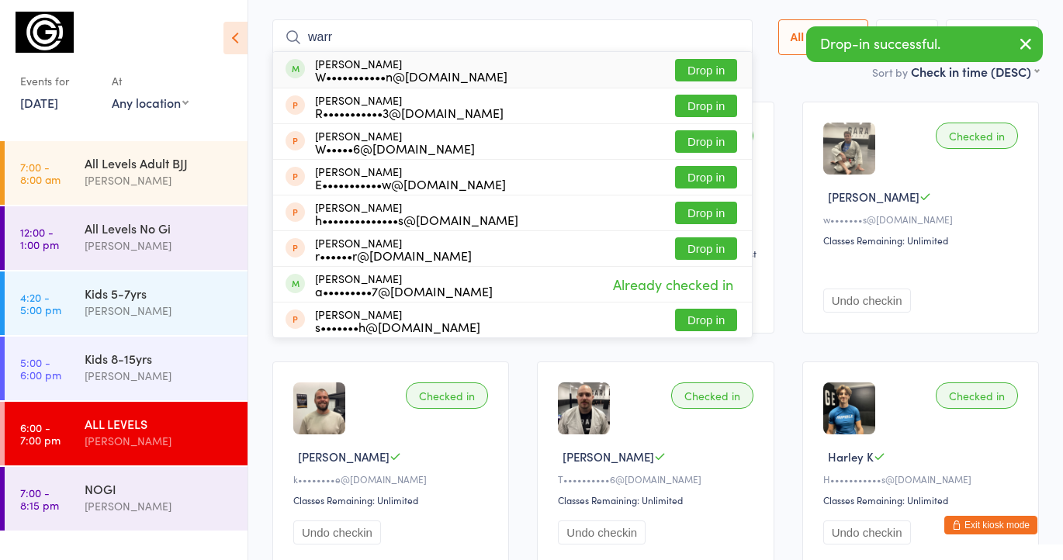
type input "warr"
click at [708, 68] on button "Drop in" at bounding box center [706, 70] width 62 height 22
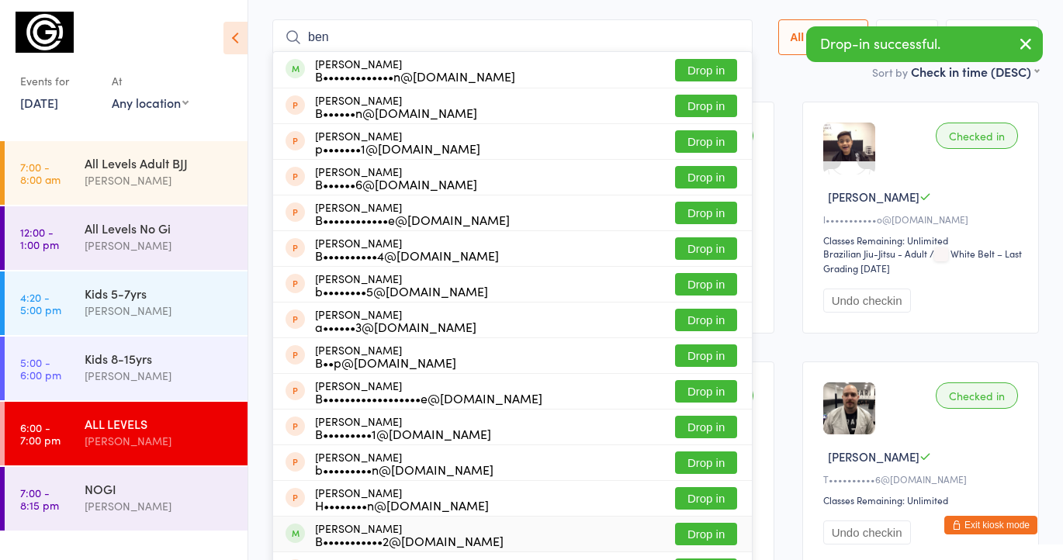
type input "ben"
click at [723, 532] on button "Drop in" at bounding box center [706, 534] width 62 height 22
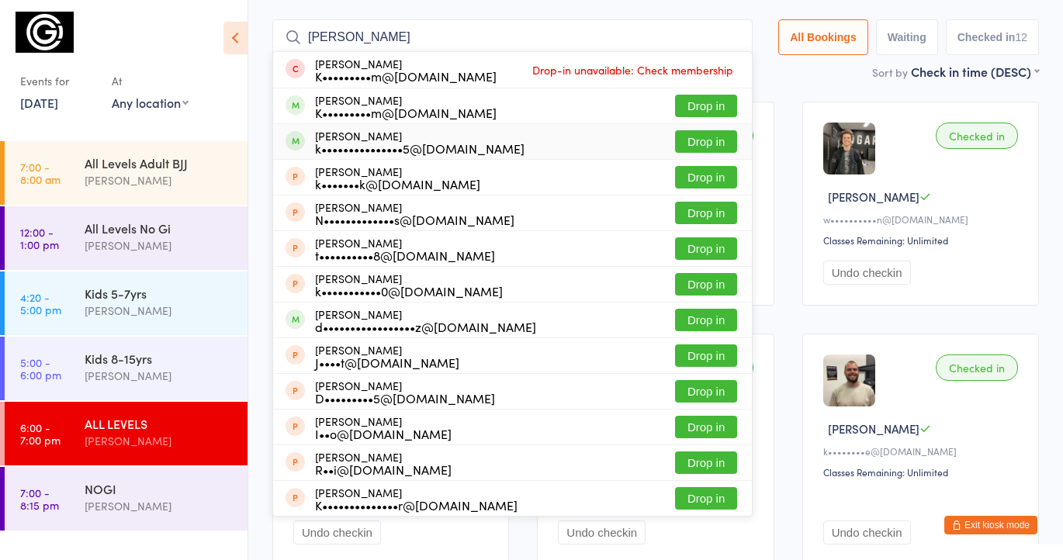
type input "karin"
click at [688, 142] on button "Drop in" at bounding box center [706, 141] width 62 height 22
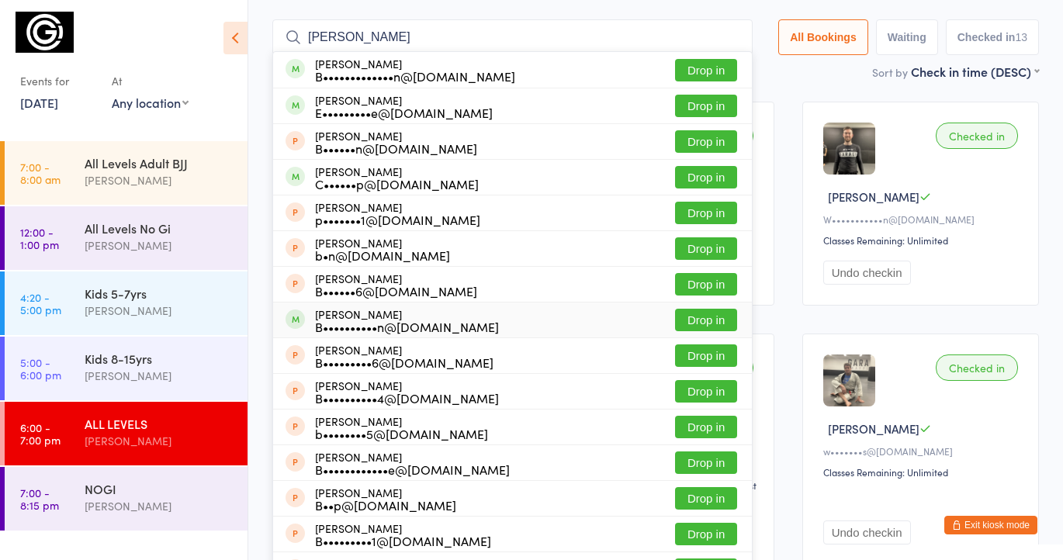
type input "benj"
click at [704, 316] on button "Drop in" at bounding box center [706, 320] width 62 height 22
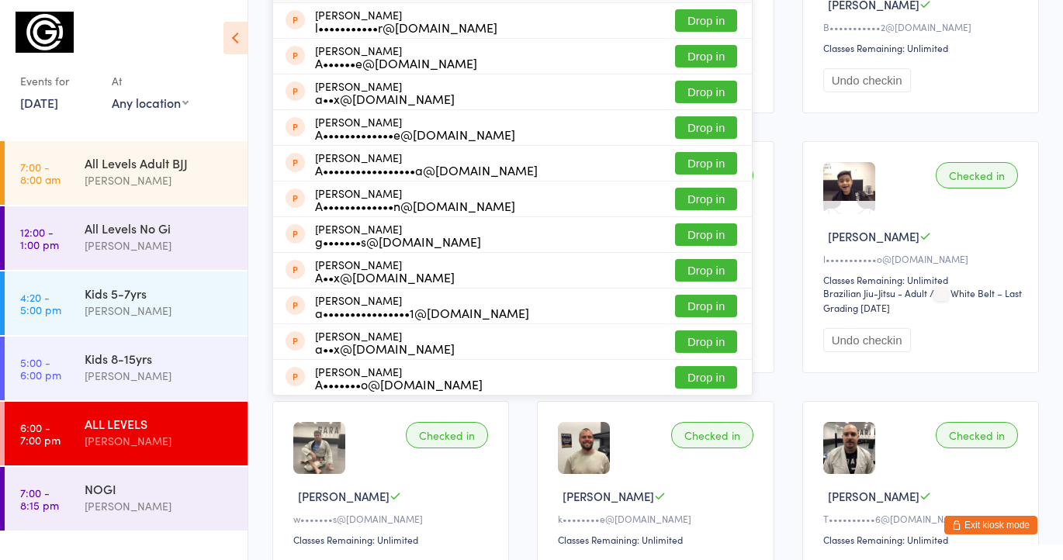
scroll to position [0, 0]
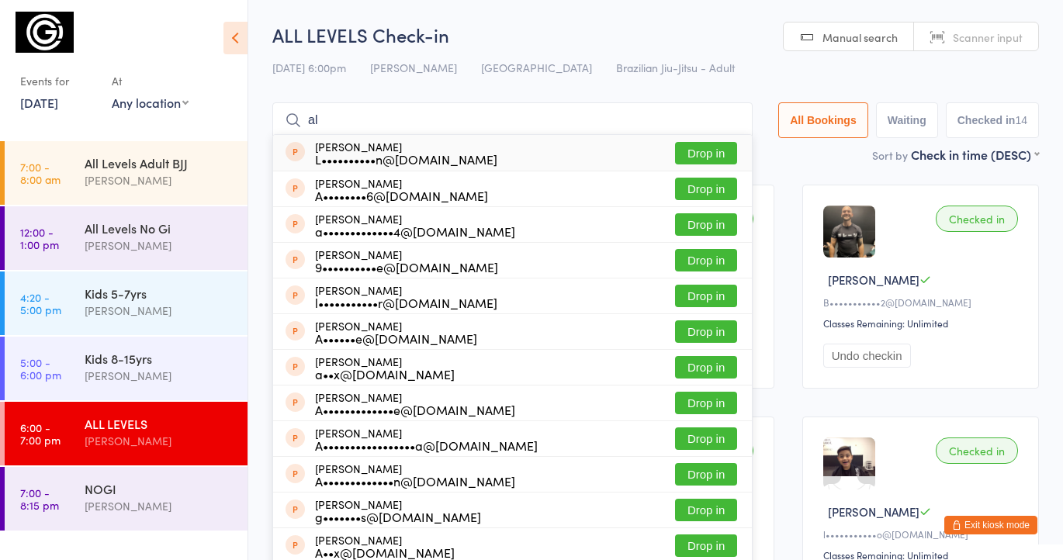
type input "a"
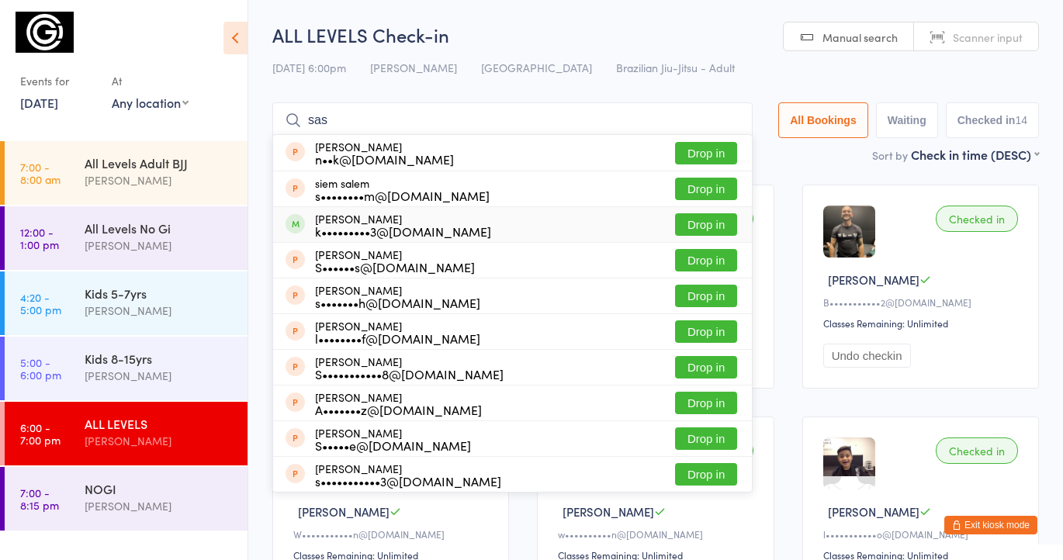
type input "sas"
click at [689, 224] on button "Drop in" at bounding box center [706, 224] width 62 height 22
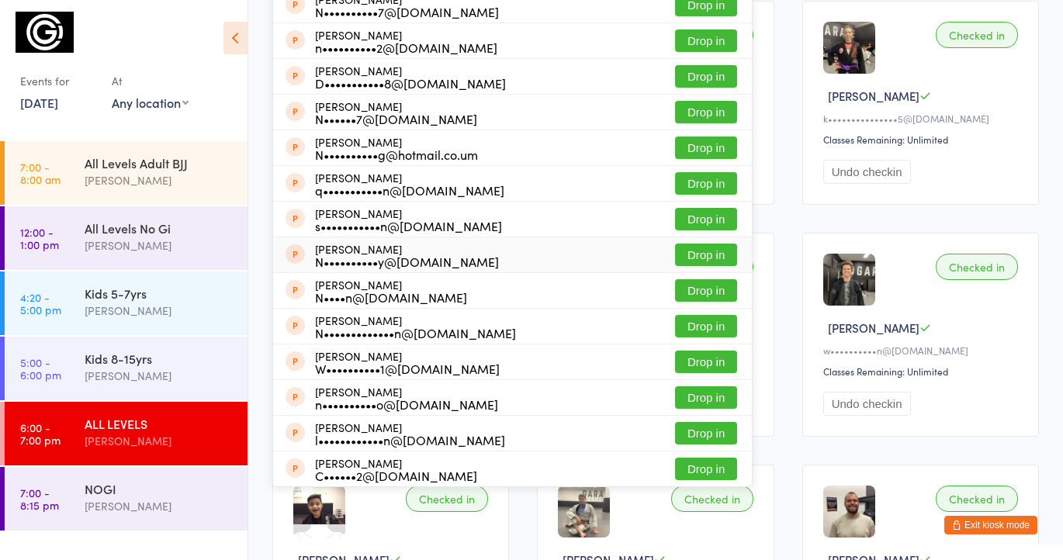
scroll to position [183, 0]
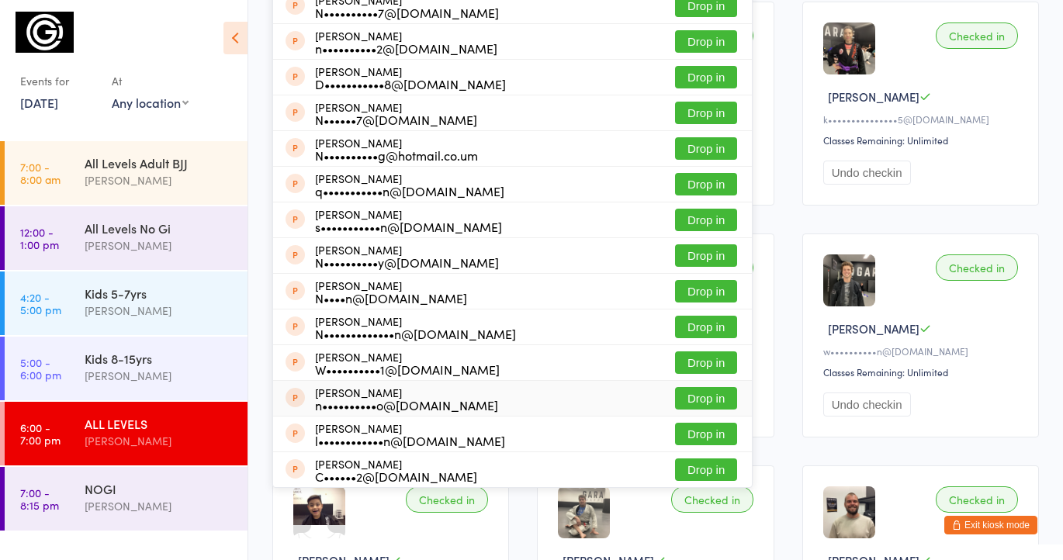
type input "nathan"
click at [719, 393] on button "Drop in" at bounding box center [706, 398] width 62 height 22
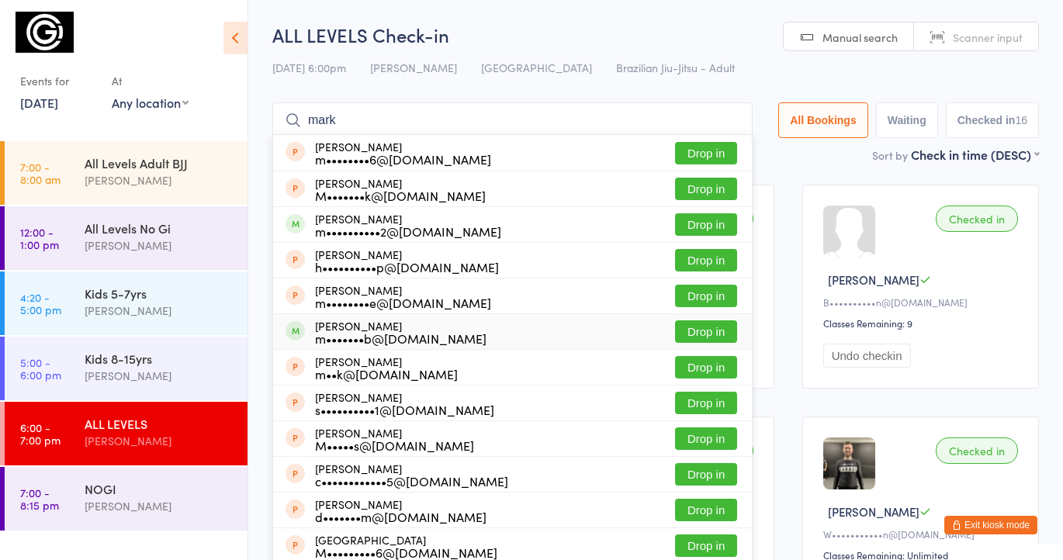
type input "mark"
click at [701, 331] on button "Drop in" at bounding box center [706, 331] width 62 height 22
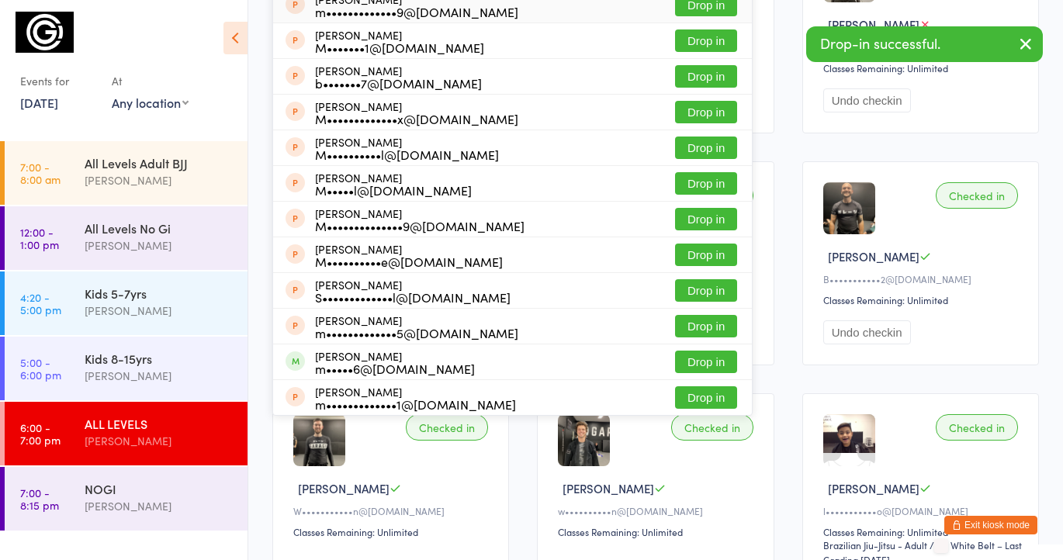
scroll to position [274, 0]
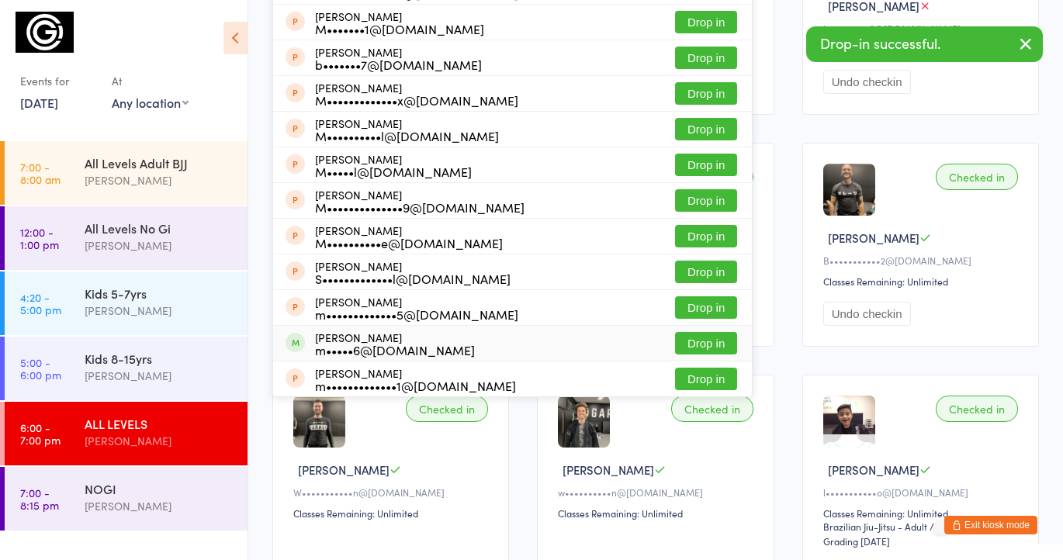
type input "michael"
click at [725, 339] on button "Drop in" at bounding box center [706, 343] width 62 height 22
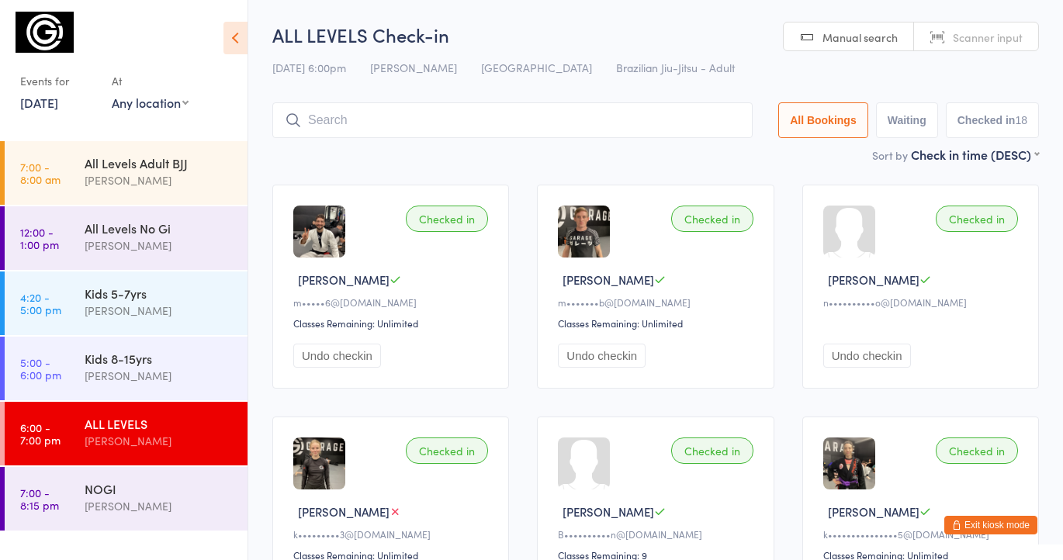
click at [536, 40] on h2 "ALL LEVELS Check-in" at bounding box center [655, 35] width 766 height 26
click at [365, 112] on input "search" at bounding box center [512, 120] width 480 height 36
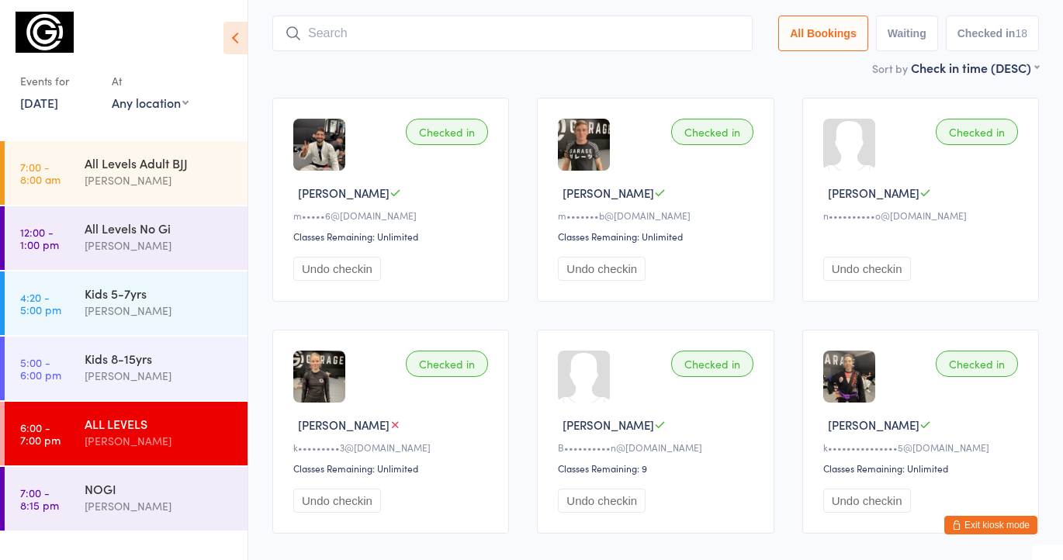
scroll to position [103, 0]
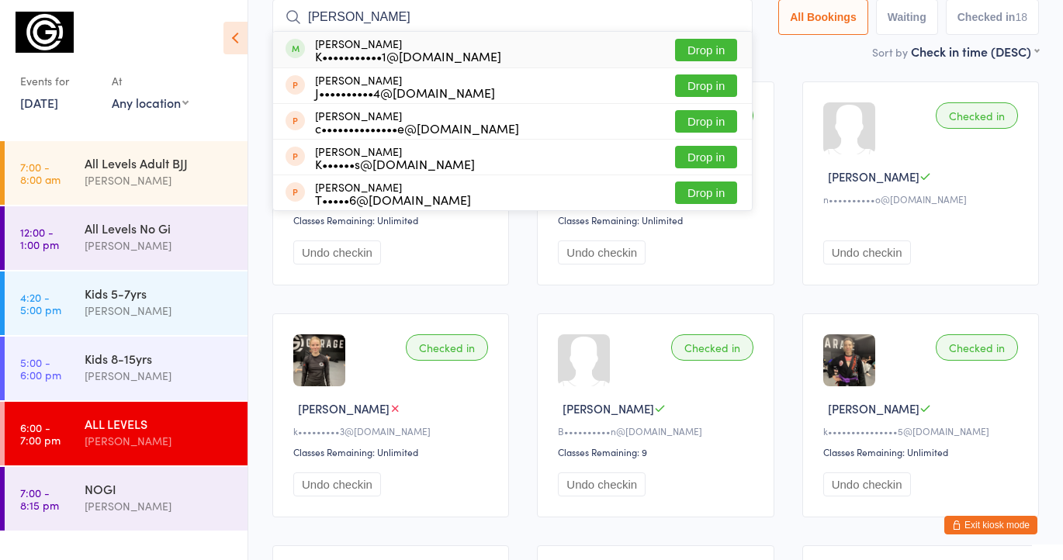
type input "keal"
click at [692, 52] on button "Drop in" at bounding box center [706, 50] width 62 height 22
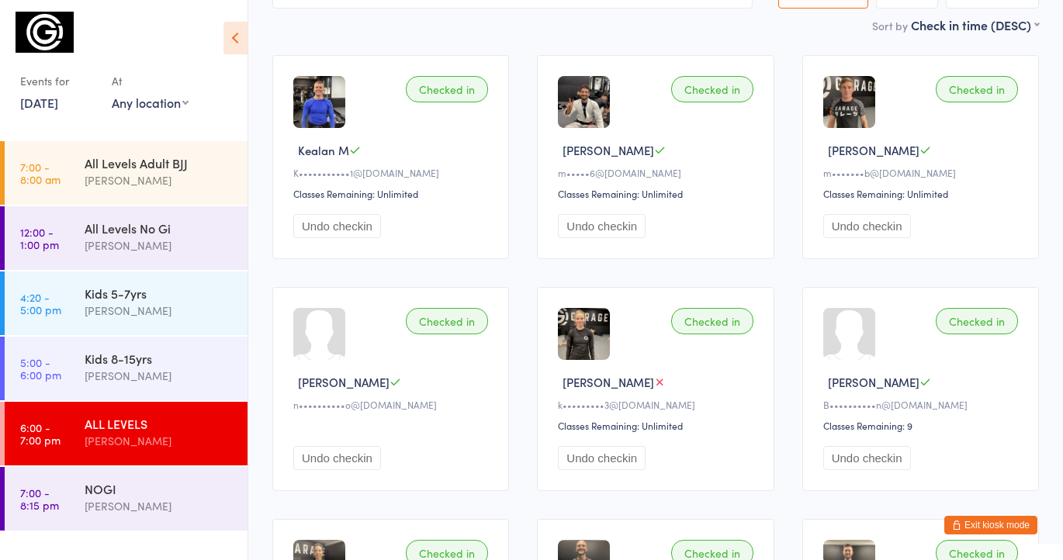
scroll to position [0, 0]
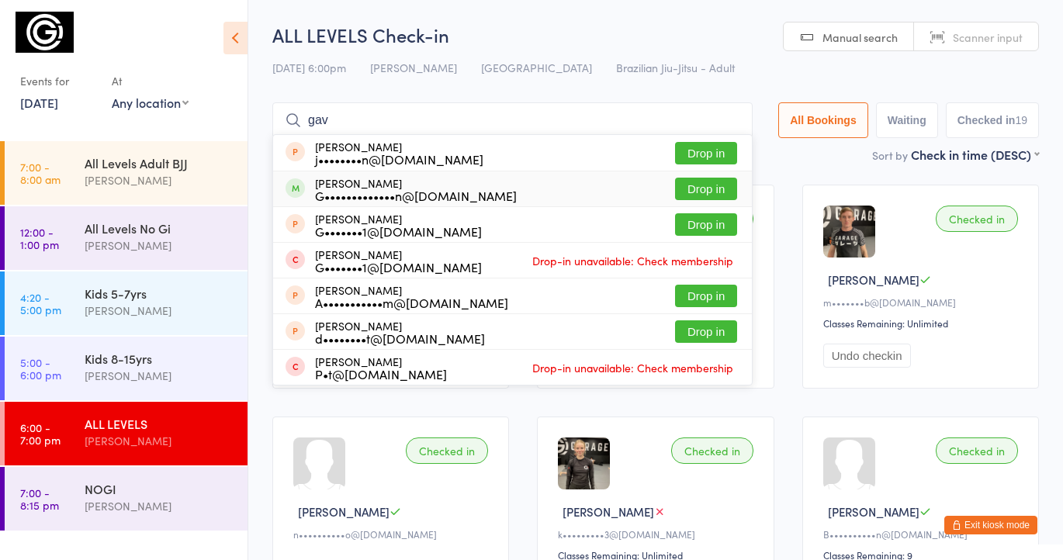
type input "gav"
click at [700, 185] on button "Drop in" at bounding box center [706, 189] width 62 height 22
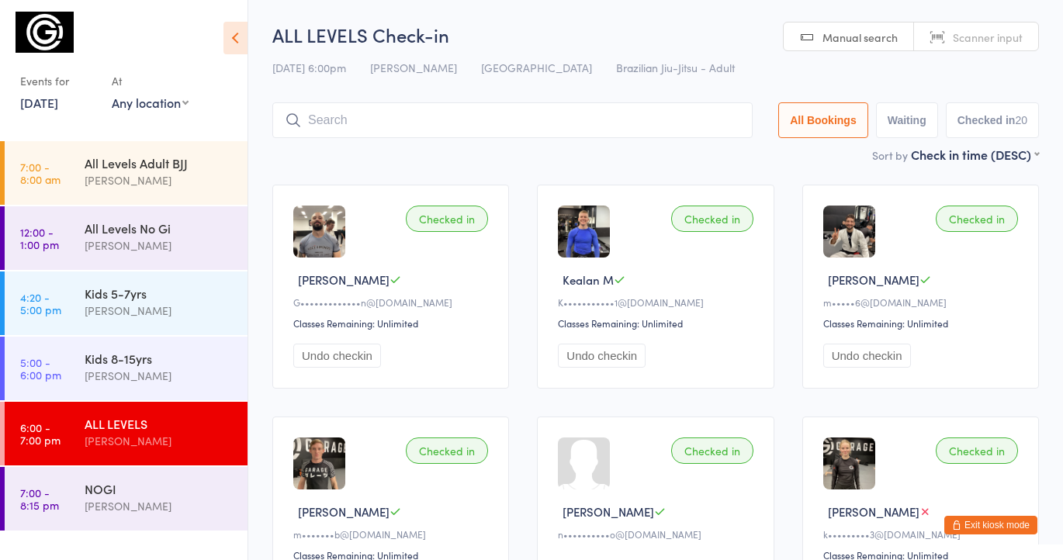
click at [646, 9] on html "You have now entered Kiosk Mode. Members will be able to check themselves in us…" at bounding box center [531, 280] width 1063 height 560
click at [144, 508] on div "[PERSON_NAME]" at bounding box center [160, 506] width 150 height 18
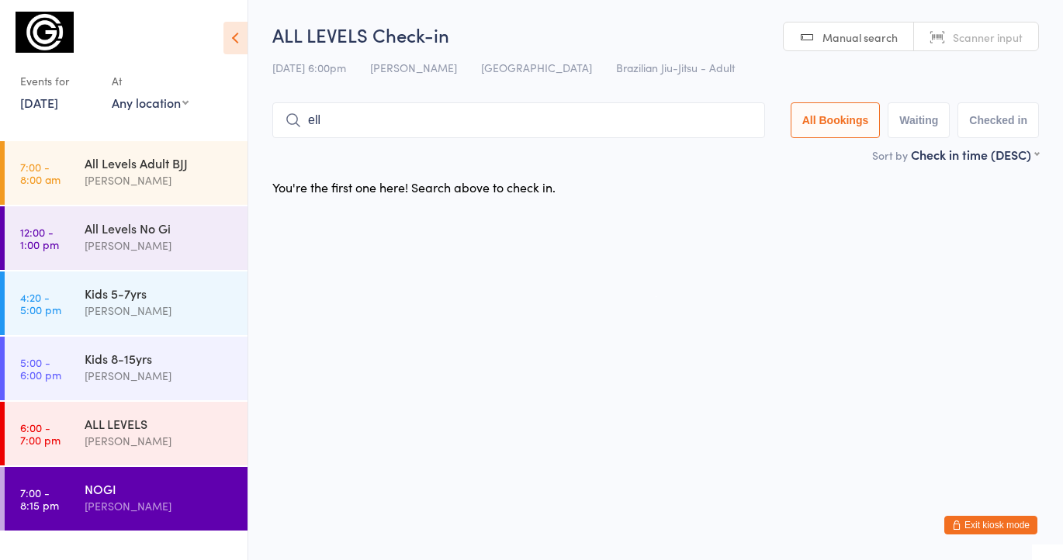
click at [362, 117] on input "ell" at bounding box center [518, 120] width 493 height 36
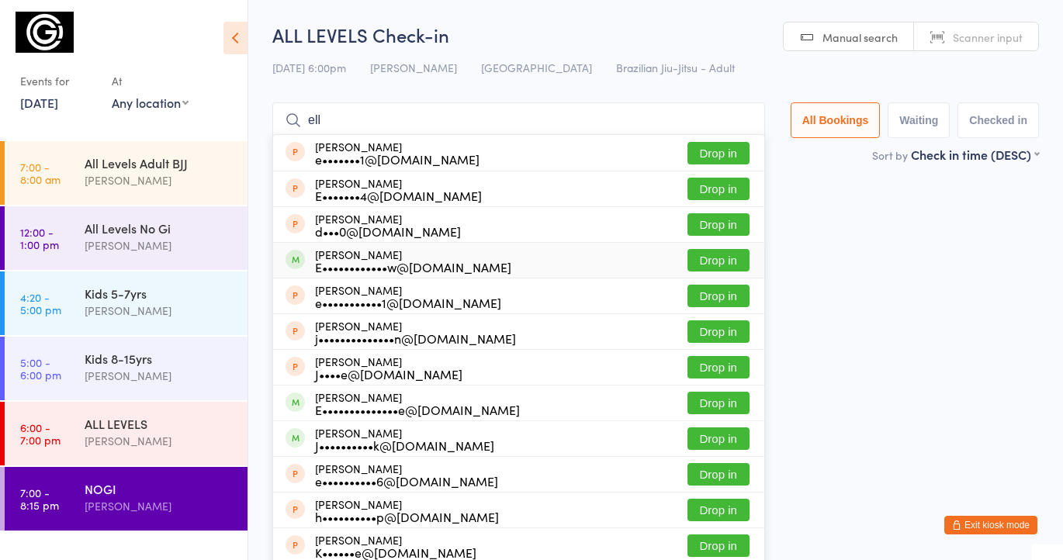
type input "ell"
click at [713, 257] on button "Drop in" at bounding box center [718, 260] width 62 height 22
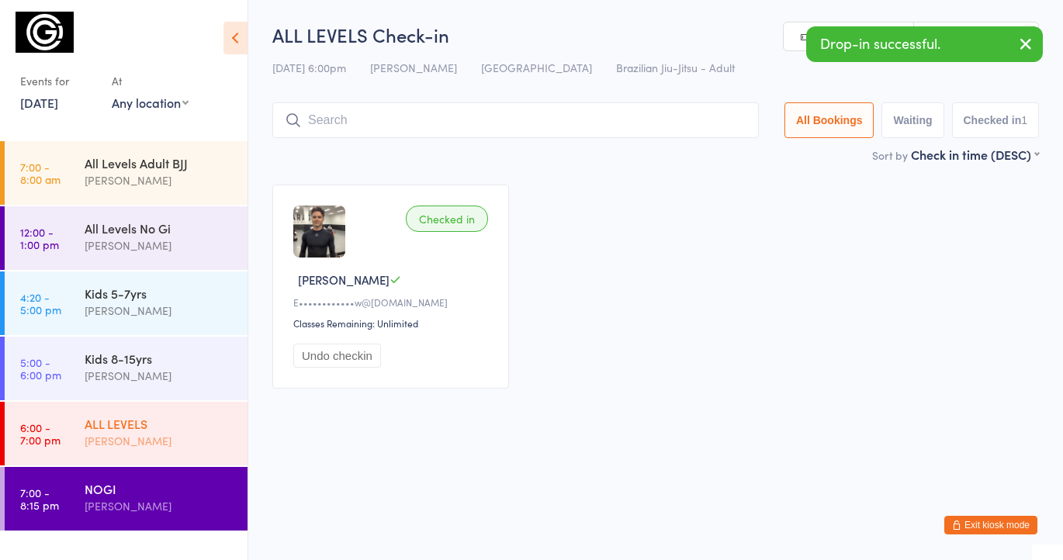
click at [110, 445] on div "[PERSON_NAME]" at bounding box center [160, 441] width 150 height 18
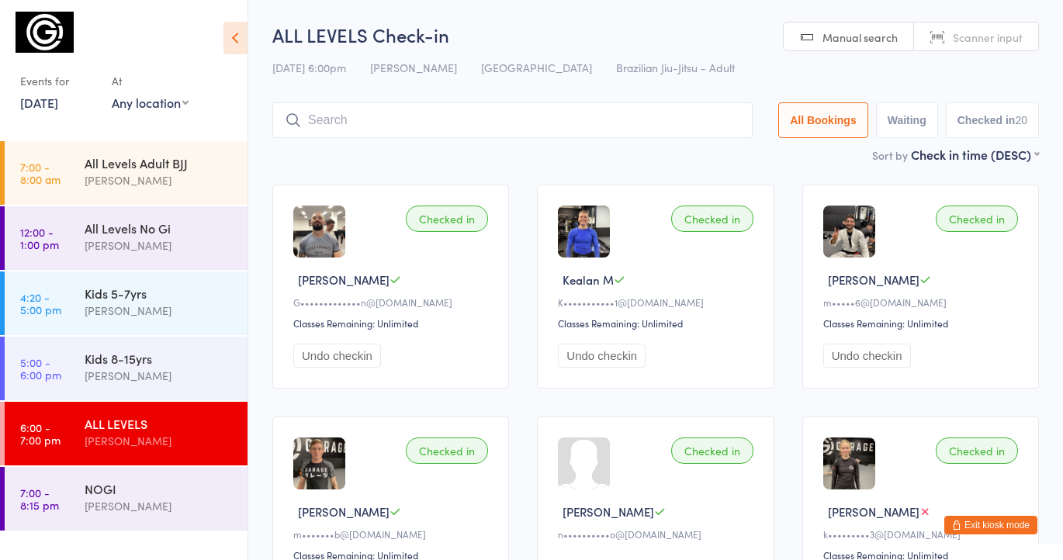
click at [999, 521] on button "Exit kiosk mode" at bounding box center [990, 525] width 93 height 19
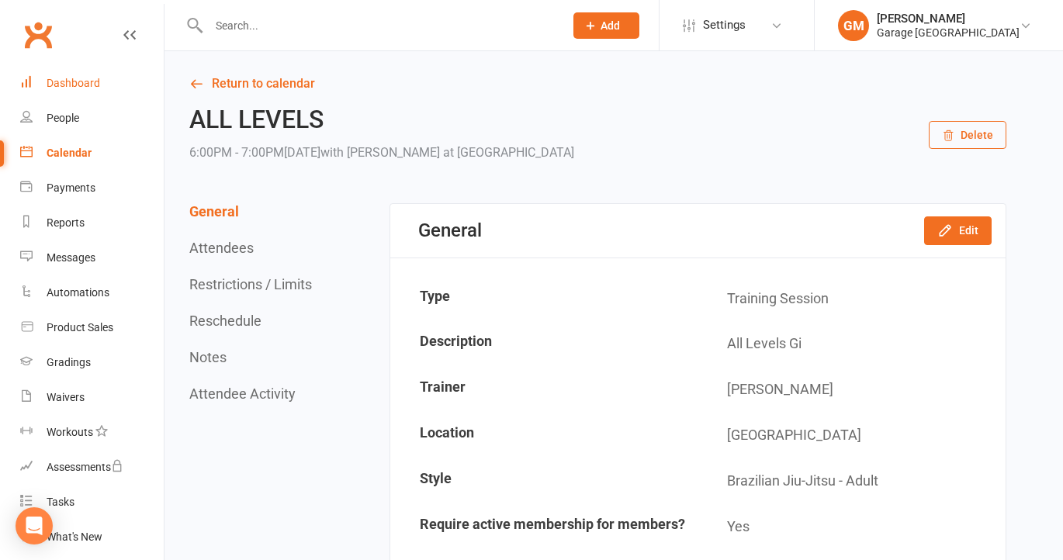
click at [70, 78] on div "Dashboard" at bounding box center [74, 83] width 54 height 12
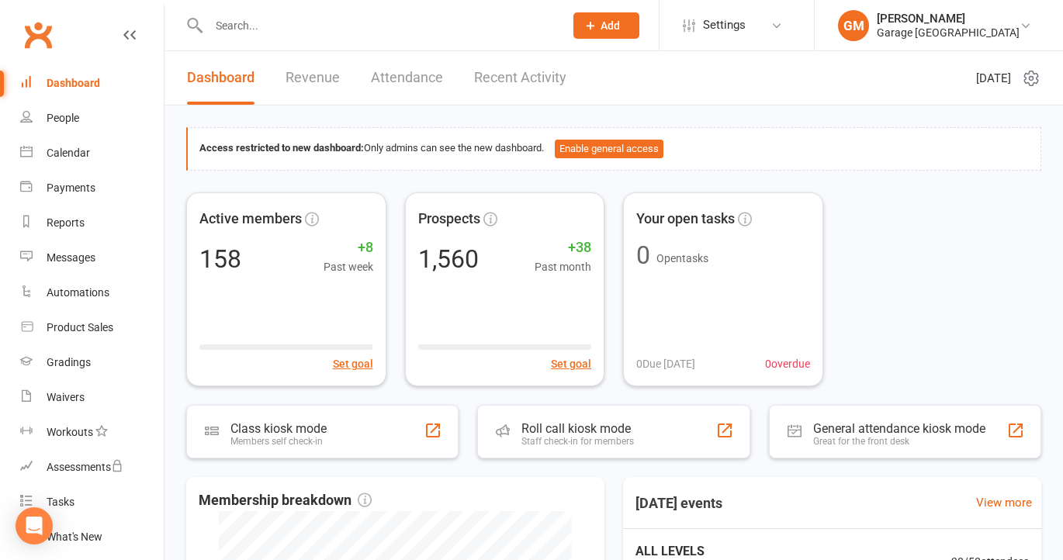
click at [528, 67] on link "Recent Activity" at bounding box center [520, 78] width 92 height 54
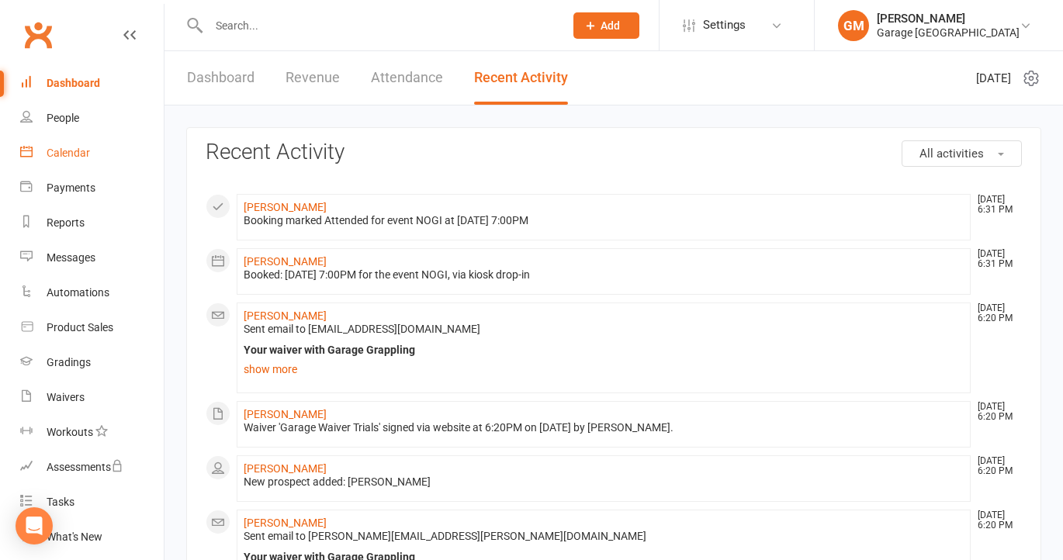
click at [71, 154] on div "Calendar" at bounding box center [68, 153] width 43 height 12
click at [73, 164] on link "Calendar" at bounding box center [92, 153] width 144 height 35
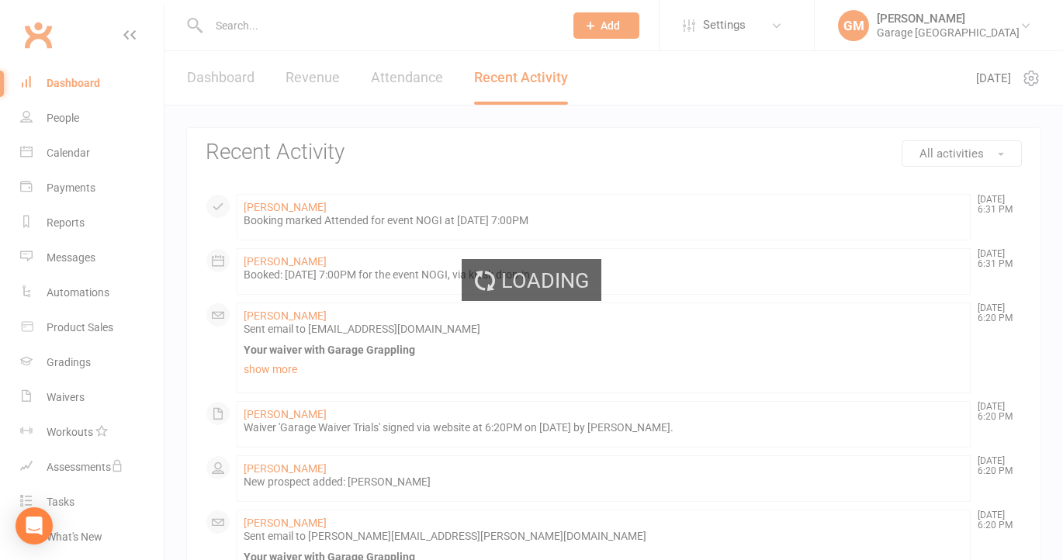
click at [75, 154] on div "Loading" at bounding box center [531, 280] width 1063 height 560
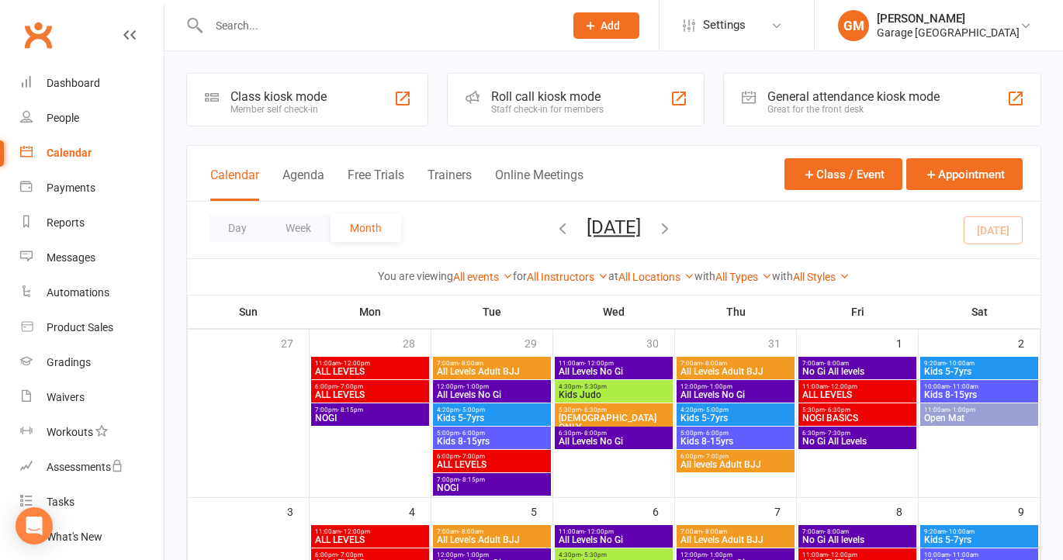
click at [285, 103] on div "Class kiosk mode" at bounding box center [278, 96] width 96 height 15
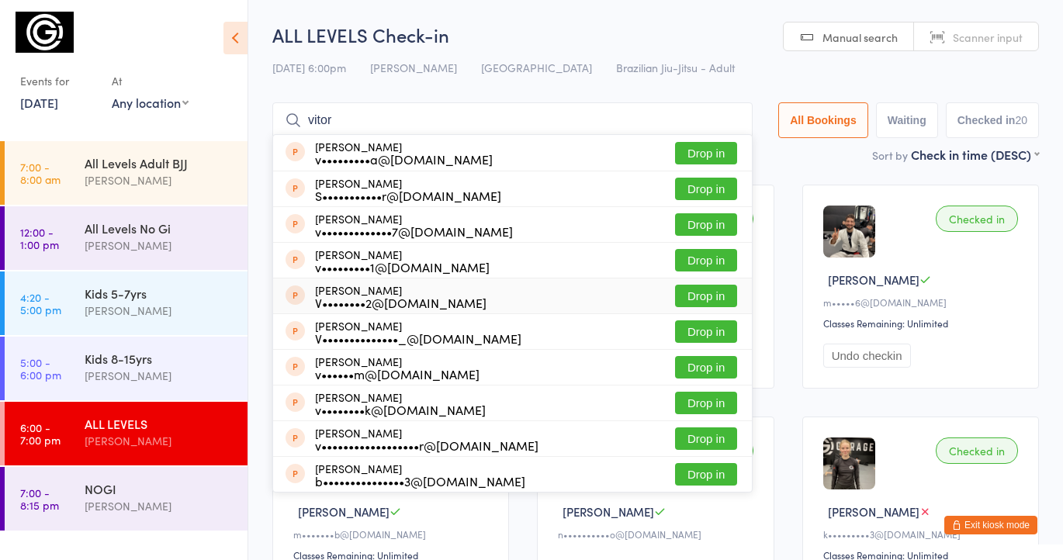
type input "vitor"
click at [701, 298] on button "Drop in" at bounding box center [706, 296] width 62 height 22
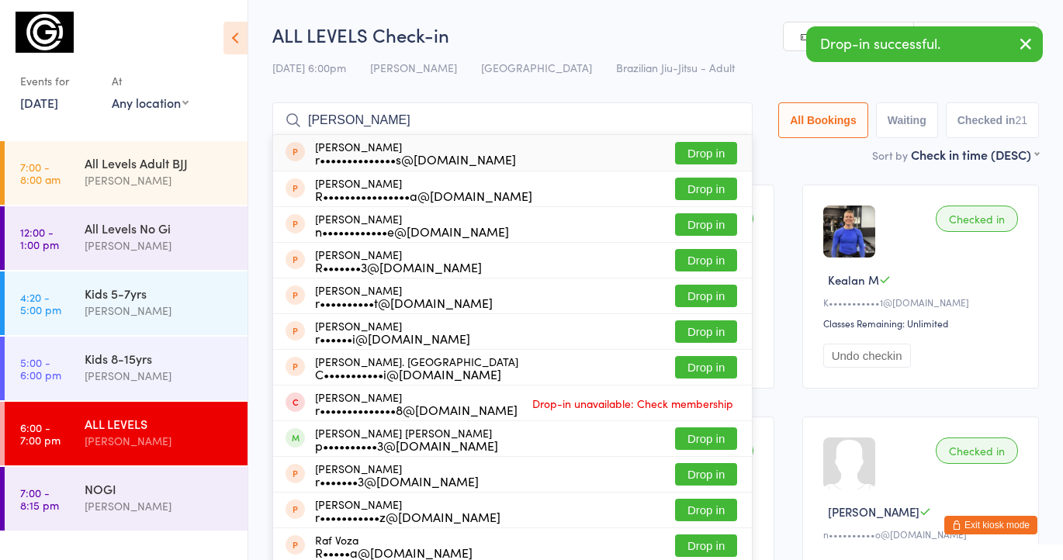
type input "[PERSON_NAME]"
click at [706, 147] on button "Drop in" at bounding box center [706, 153] width 62 height 22
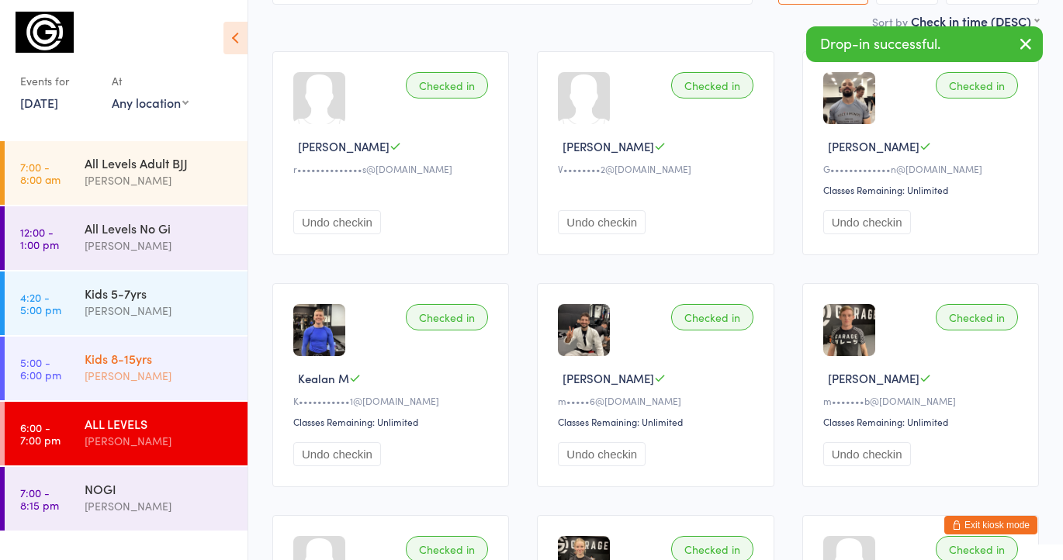
scroll to position [151, 0]
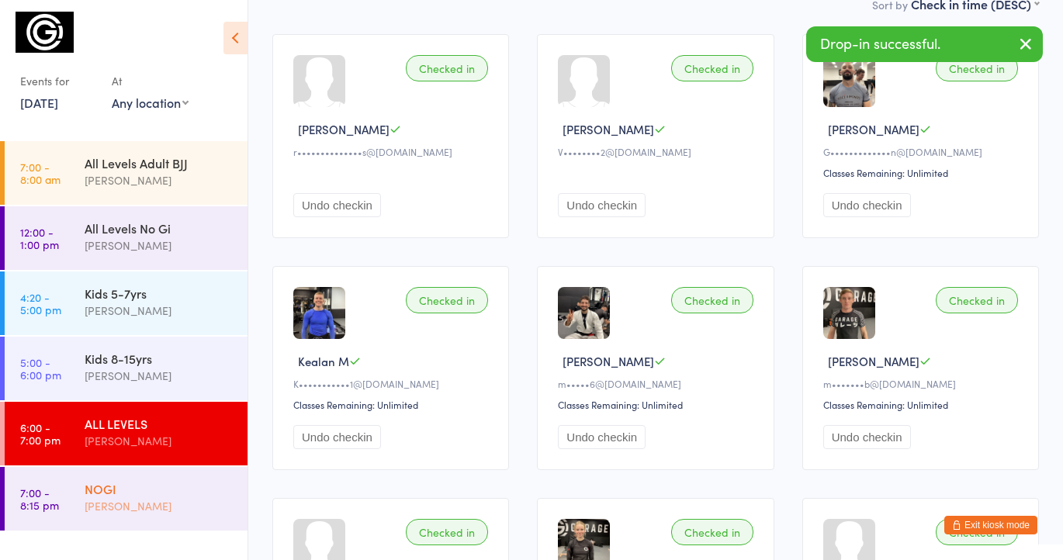
click at [117, 507] on div "[PERSON_NAME]" at bounding box center [160, 506] width 150 height 18
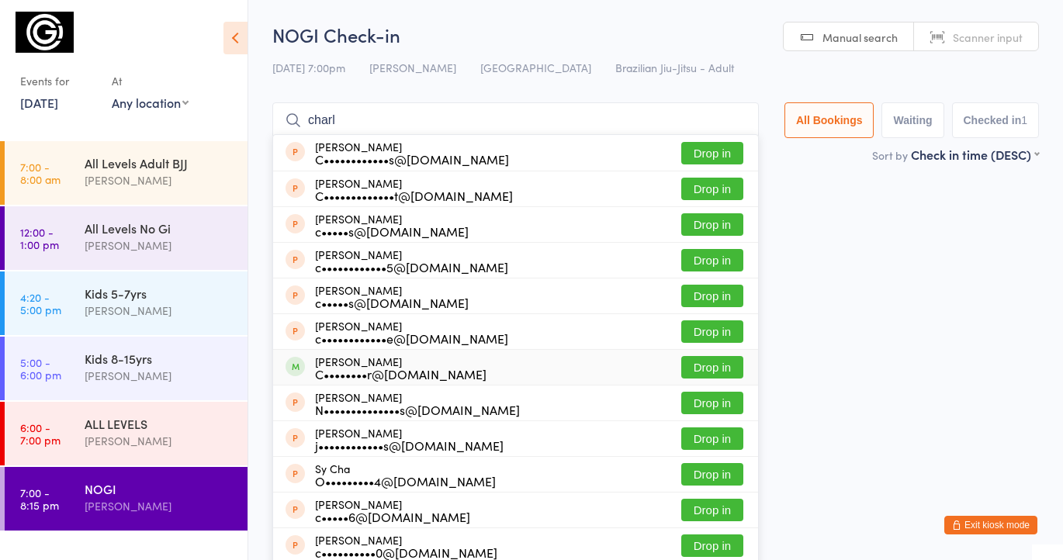
type input "charl"
click at [727, 369] on button "Drop in" at bounding box center [712, 367] width 62 height 22
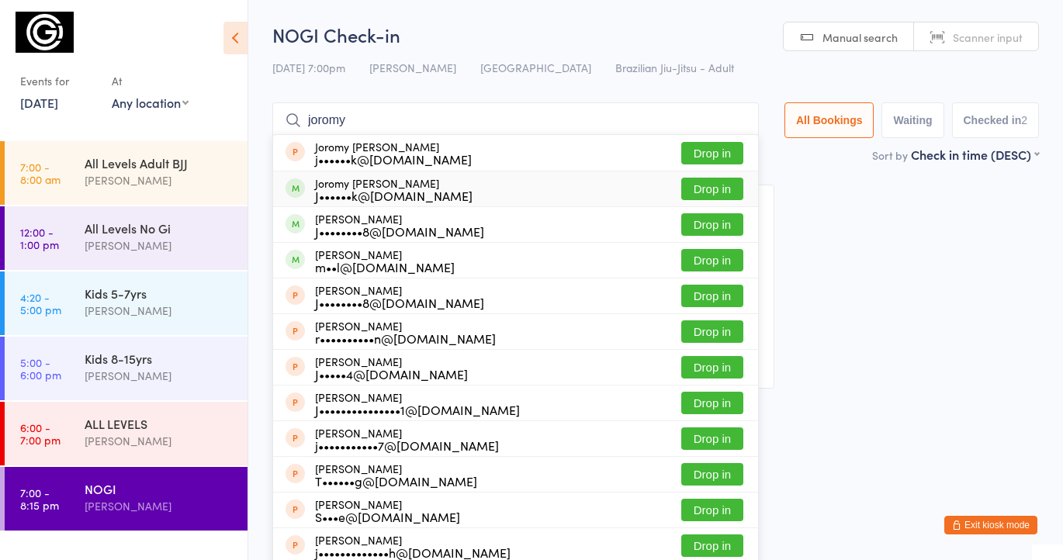
type input "joromy"
click at [701, 192] on button "Drop in" at bounding box center [712, 189] width 62 height 22
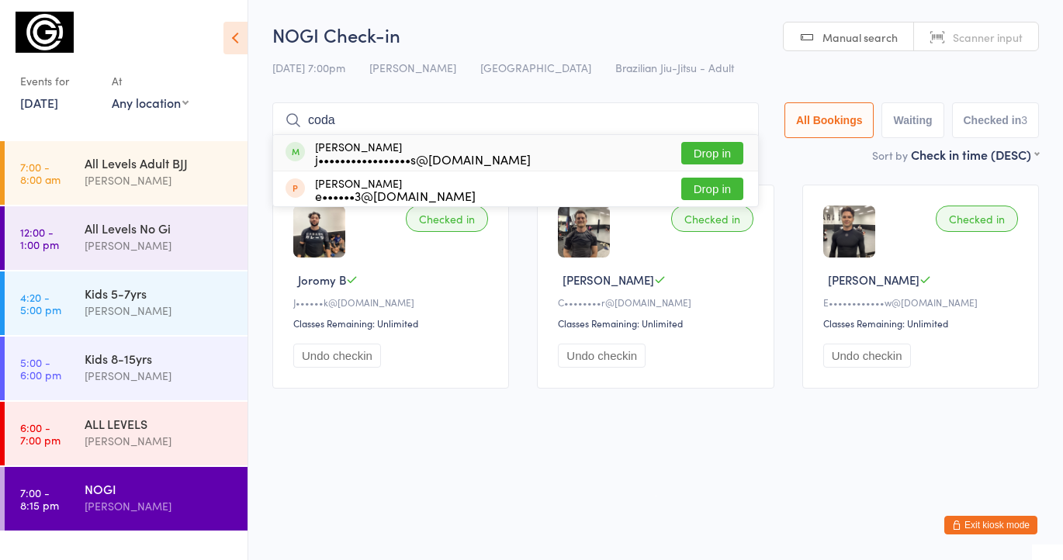
type input "coda"
click at [694, 152] on button "Drop in" at bounding box center [712, 153] width 62 height 22
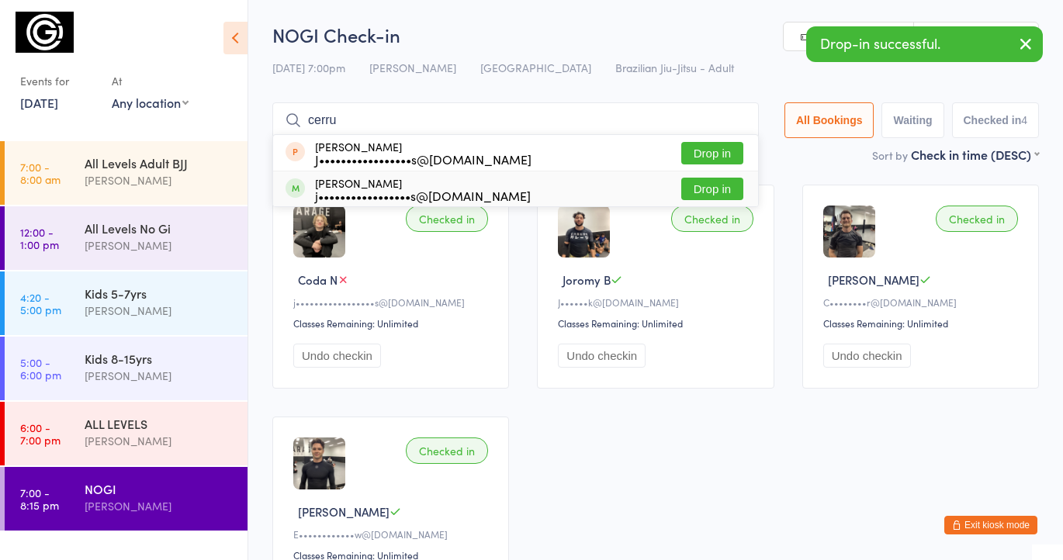
type input "cerru"
click at [715, 190] on button "Drop in" at bounding box center [712, 189] width 62 height 22
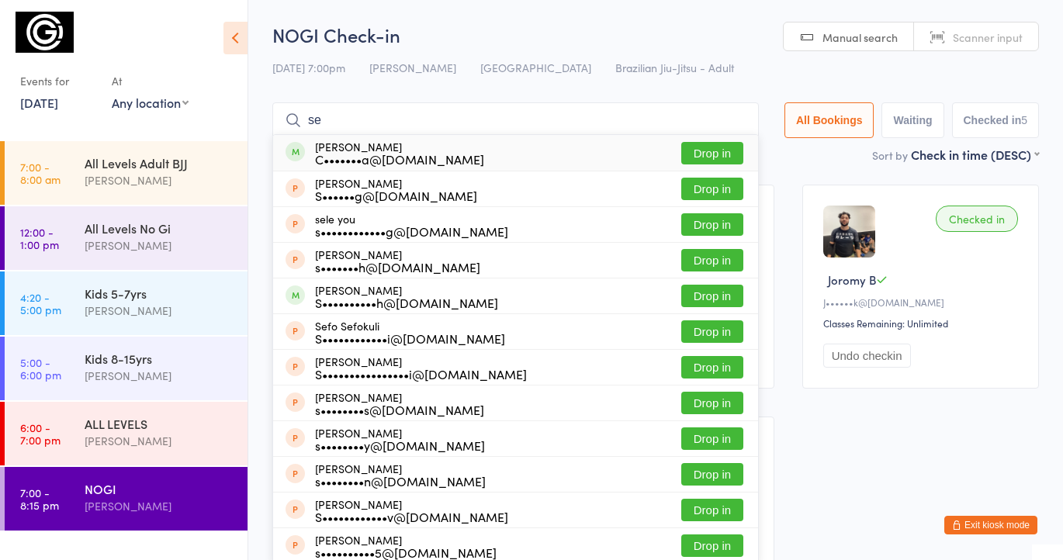
type input "s"
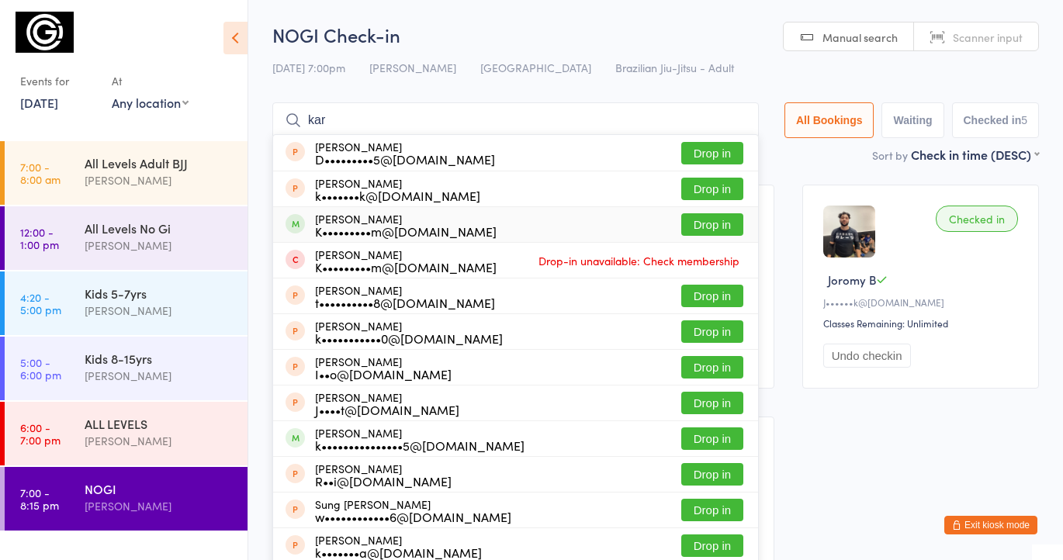
type input "kar"
click at [708, 225] on button "Drop in" at bounding box center [712, 224] width 62 height 22
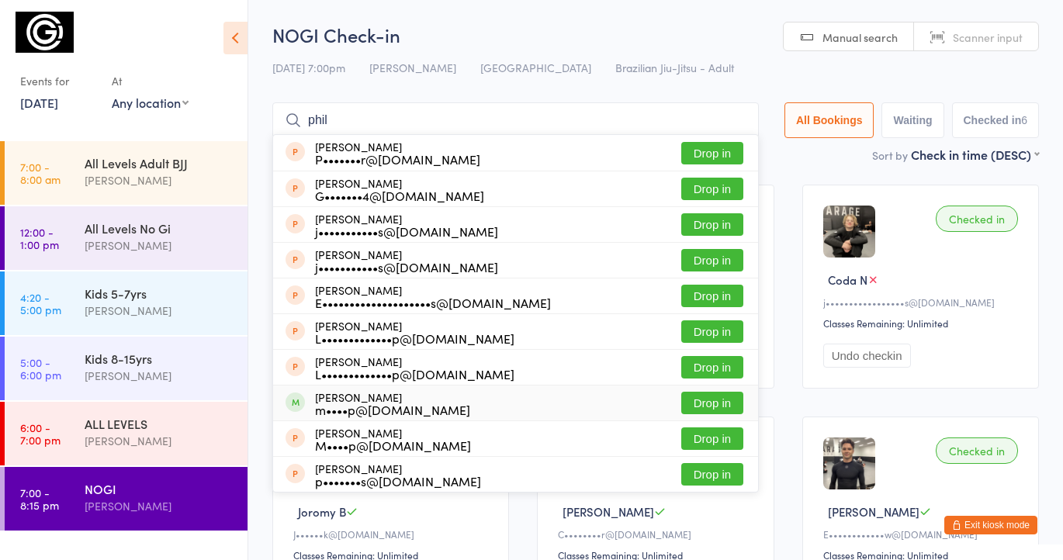
type input "phil"
click at [710, 404] on button "Drop in" at bounding box center [712, 403] width 62 height 22
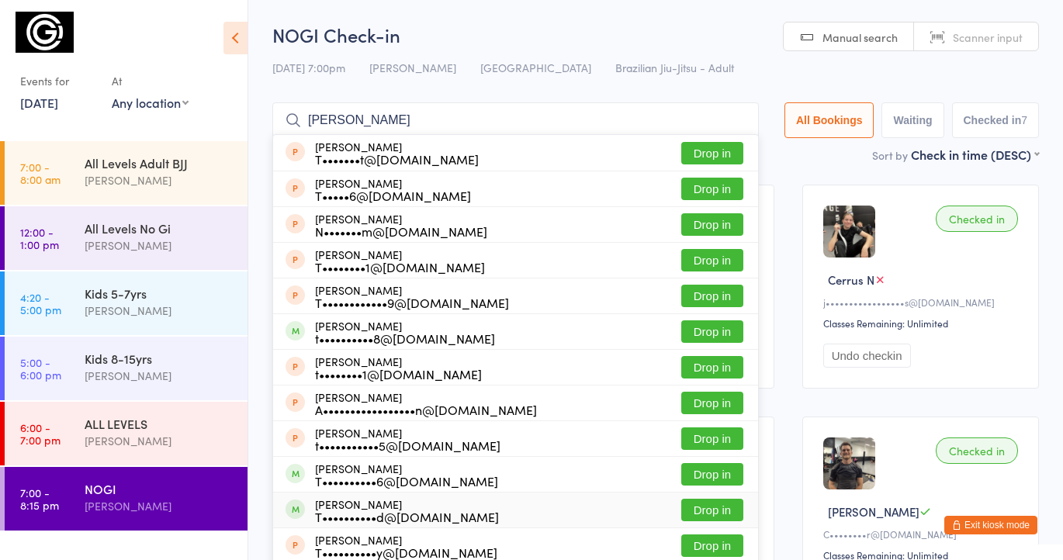
type input "tom"
click at [696, 510] on button "Drop in" at bounding box center [712, 510] width 62 height 22
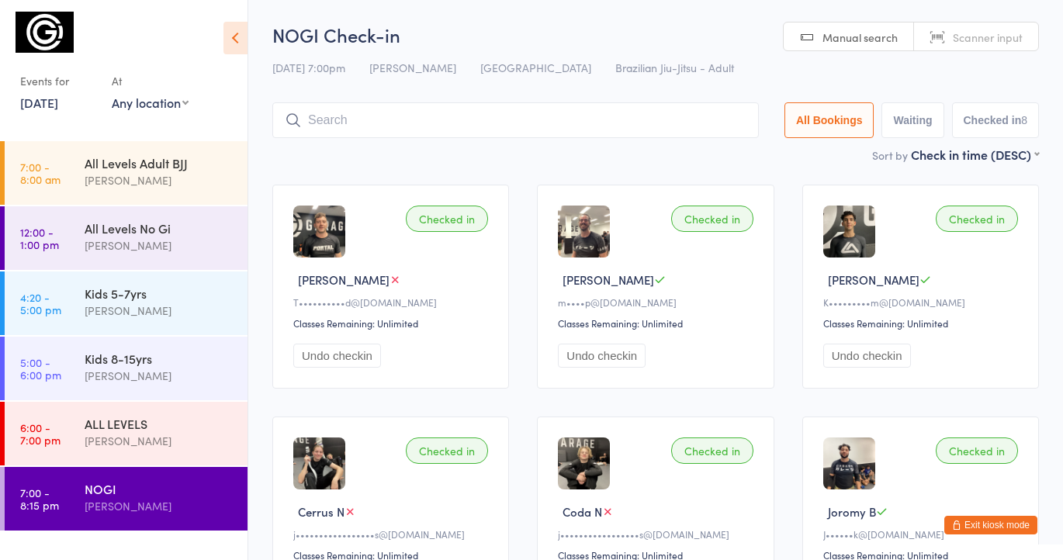
click at [312, 179] on div "Checked in Tom P T••••••••••d@live.com Classes Remaining: Unlimited Undo checki…" at bounding box center [655, 519] width 794 height 696
